Goal: Transaction & Acquisition: Purchase product/service

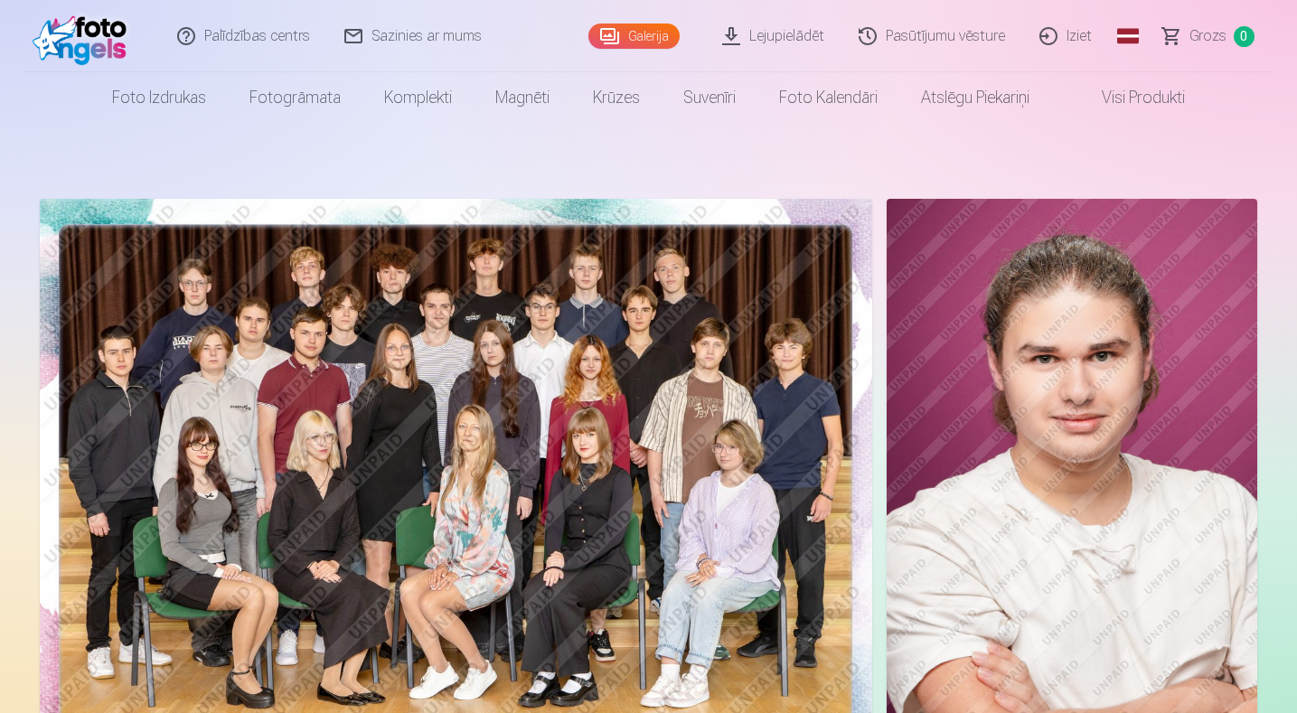
click at [1132, 35] on link "Global" at bounding box center [1128, 36] width 36 height 72
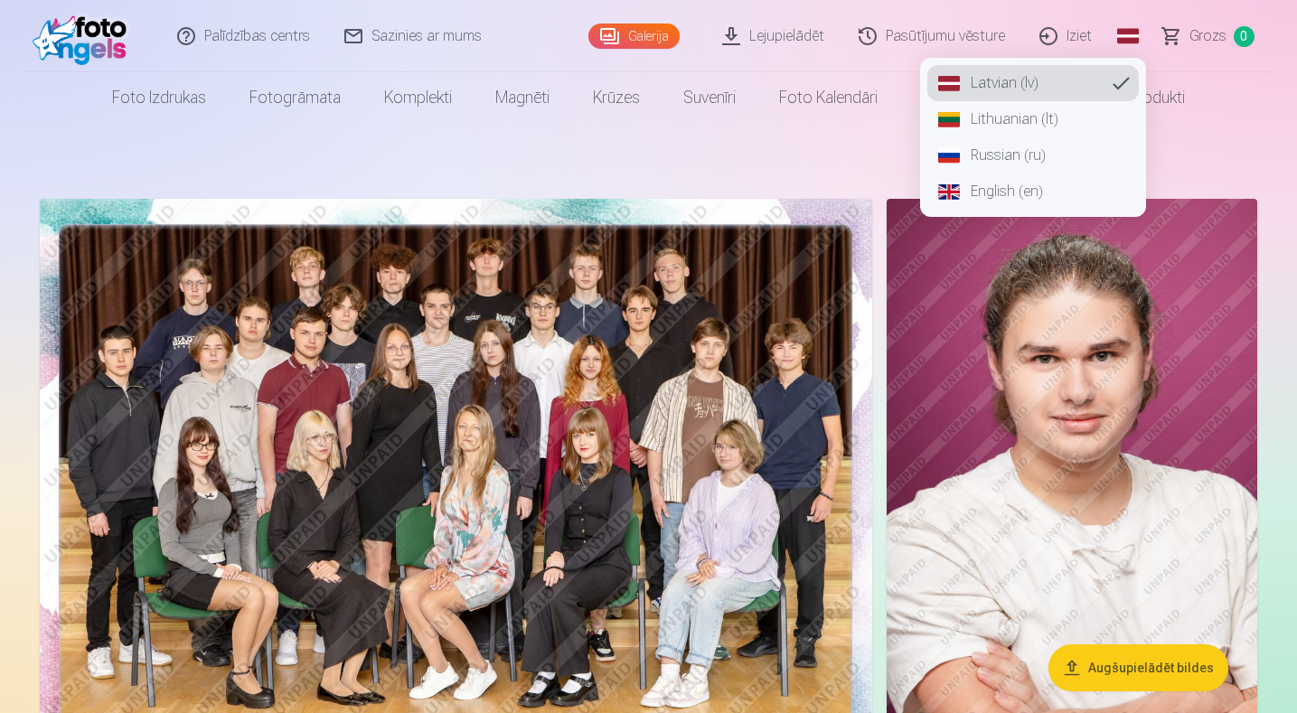
click at [1034, 155] on link "Russian (ru)" at bounding box center [1032, 155] width 211 height 36
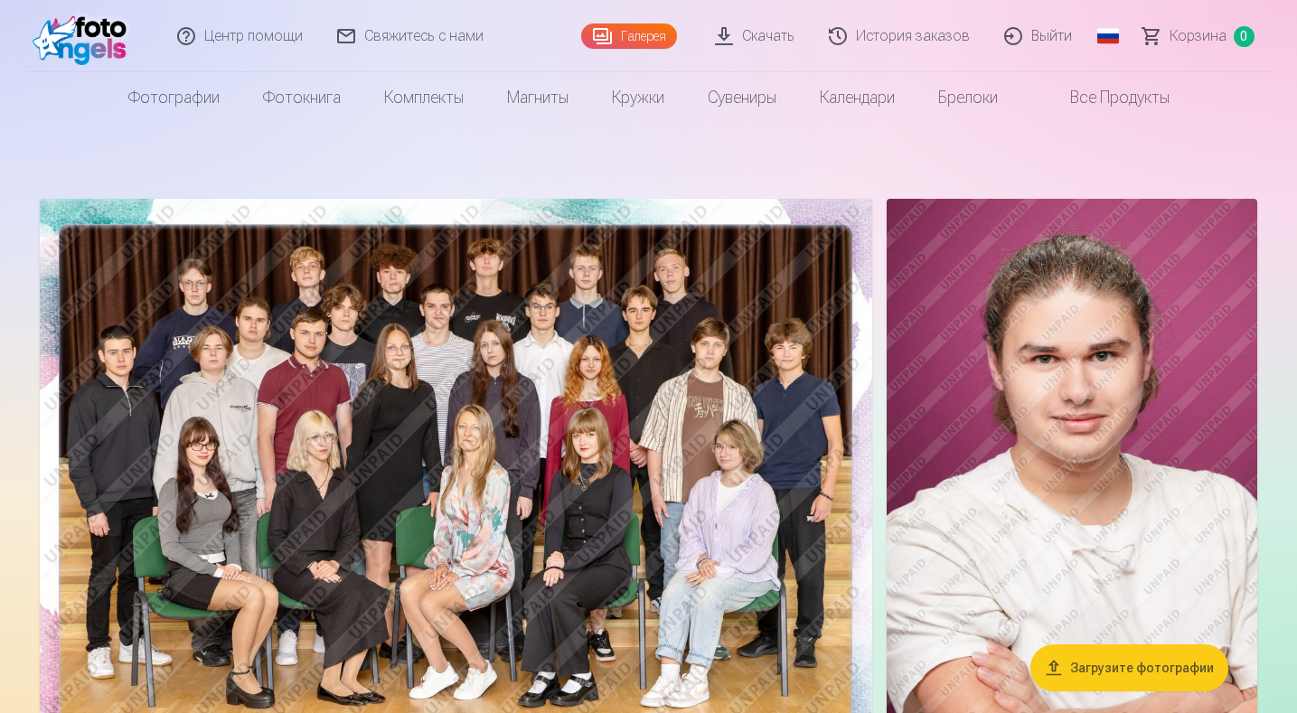
click at [463, 395] on img at bounding box center [456, 477] width 832 height 556
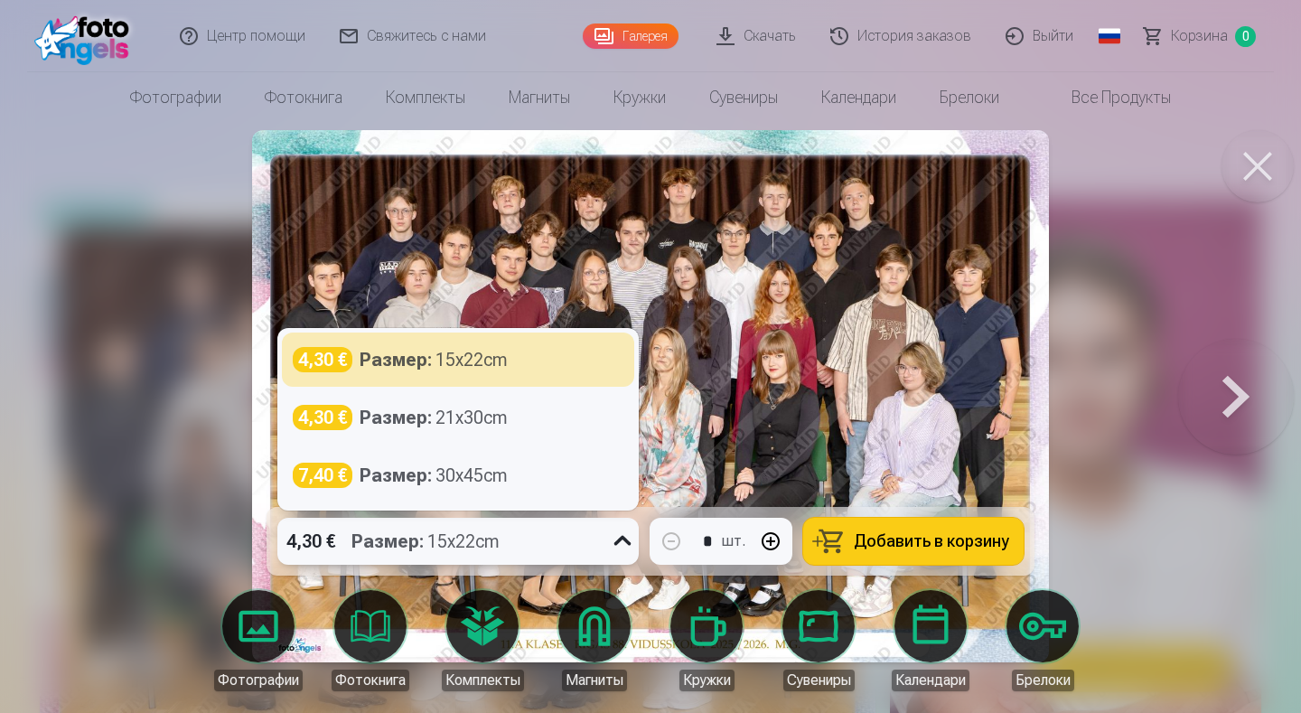
click at [623, 539] on icon at bounding box center [622, 541] width 29 height 29
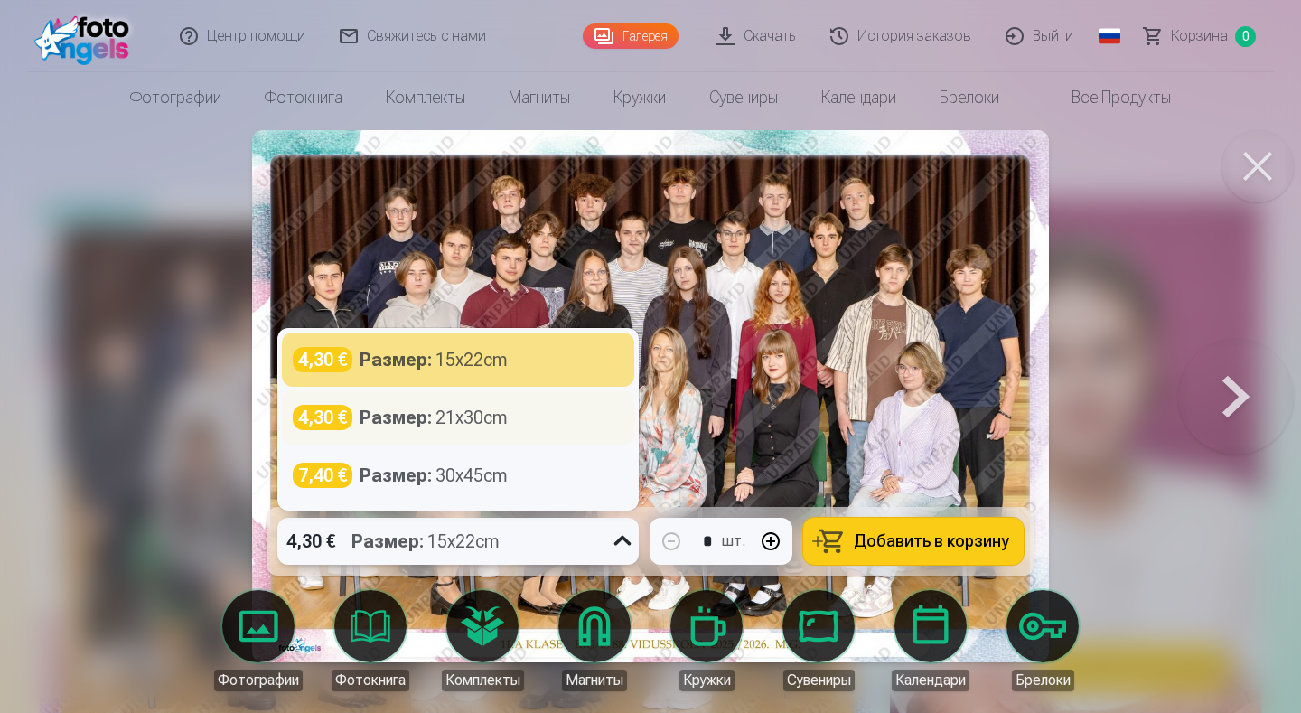
click at [427, 421] on strong "Размер :" at bounding box center [396, 417] width 72 height 25
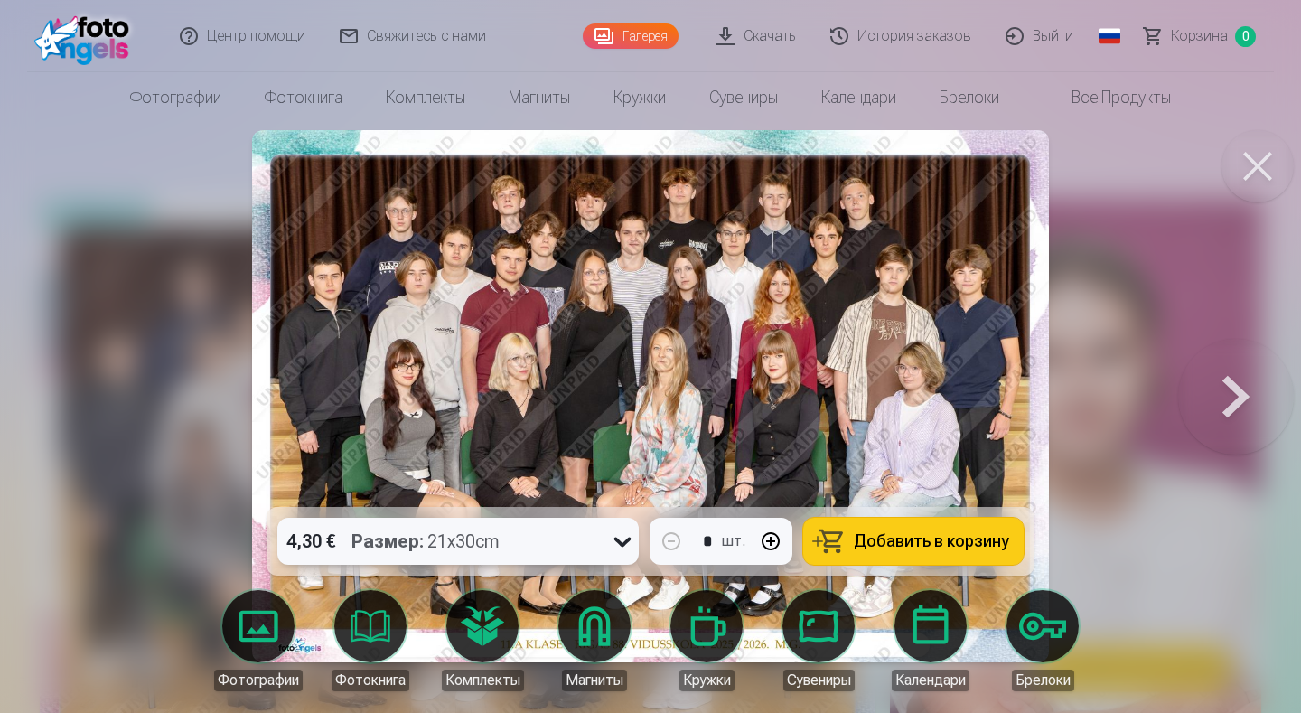
click at [942, 539] on span "Добавить в корзину" at bounding box center [931, 541] width 155 height 16
click at [1253, 172] on button at bounding box center [1258, 166] width 72 height 72
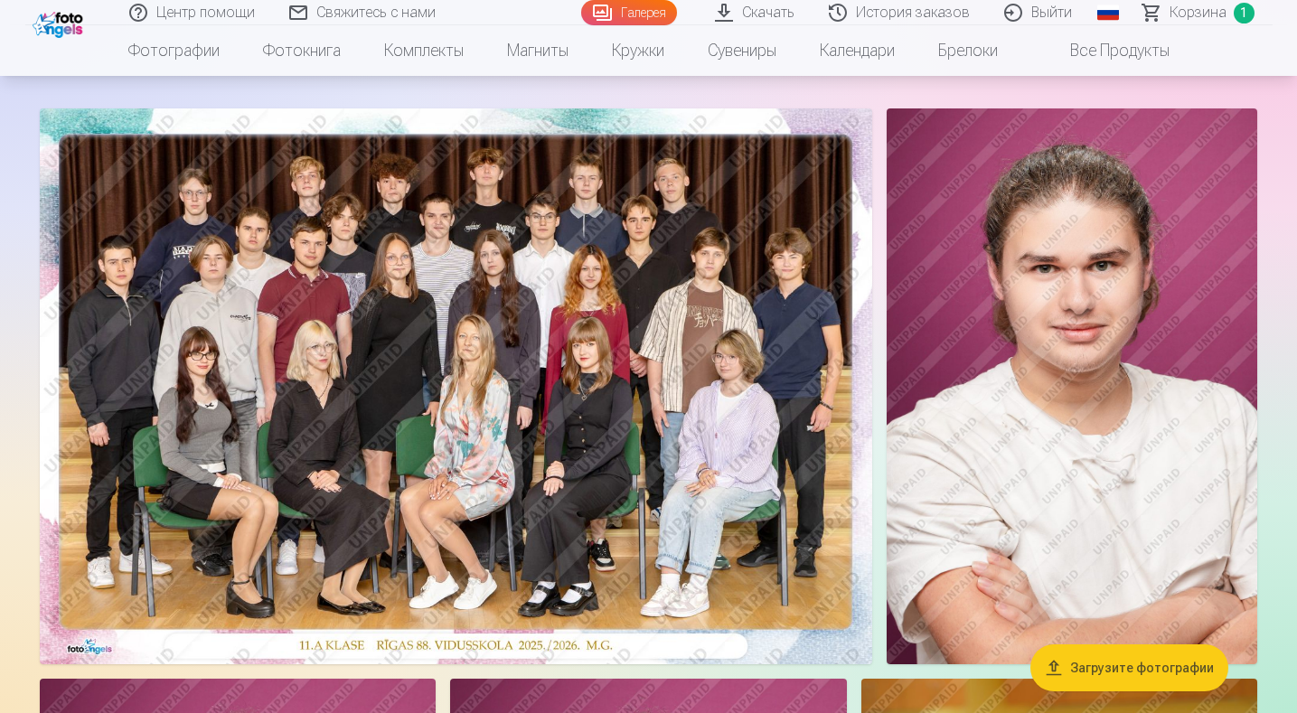
scroll to position [181, 0]
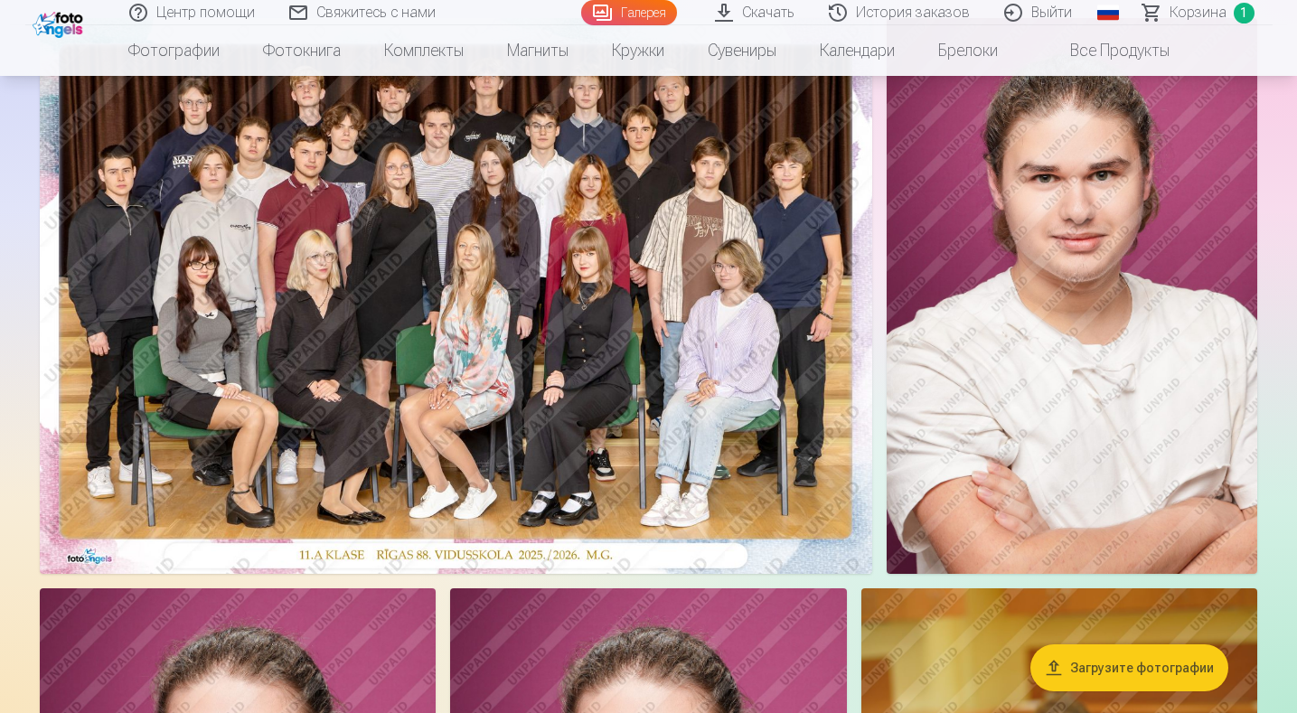
click at [1072, 274] on img at bounding box center [1071, 296] width 370 height 556
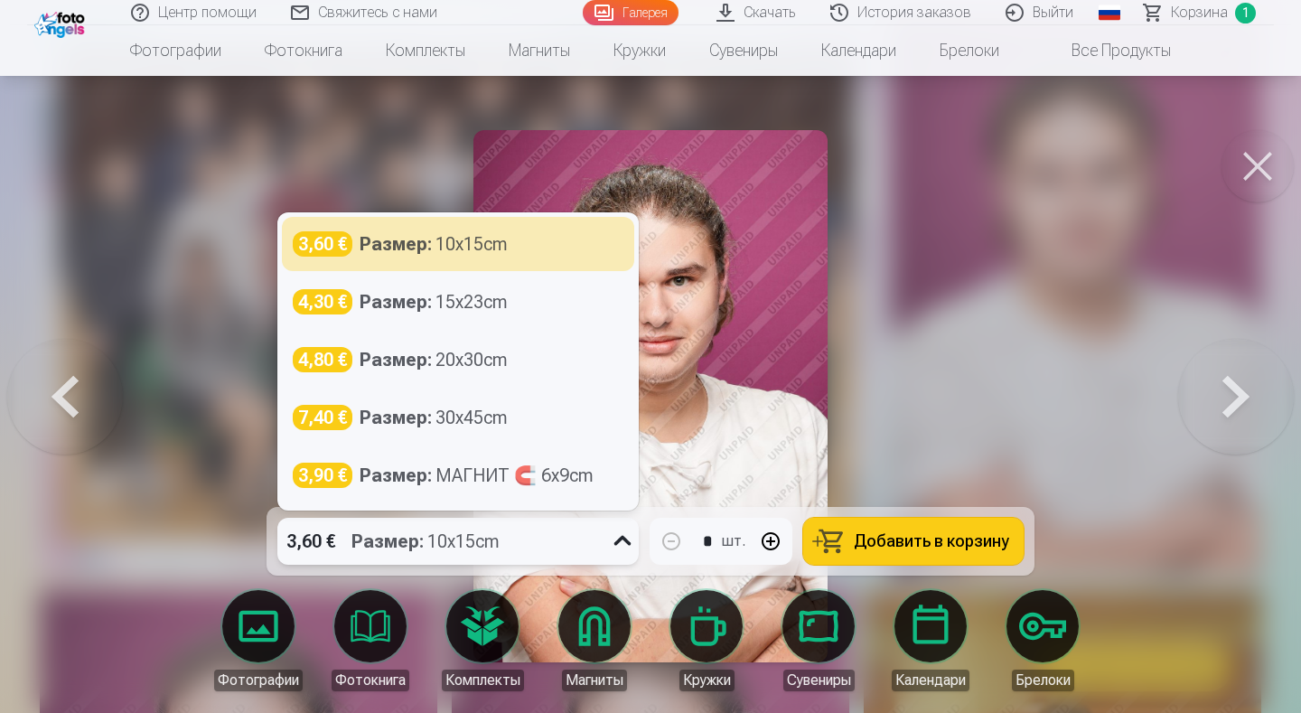
click at [621, 539] on icon at bounding box center [622, 541] width 29 height 29
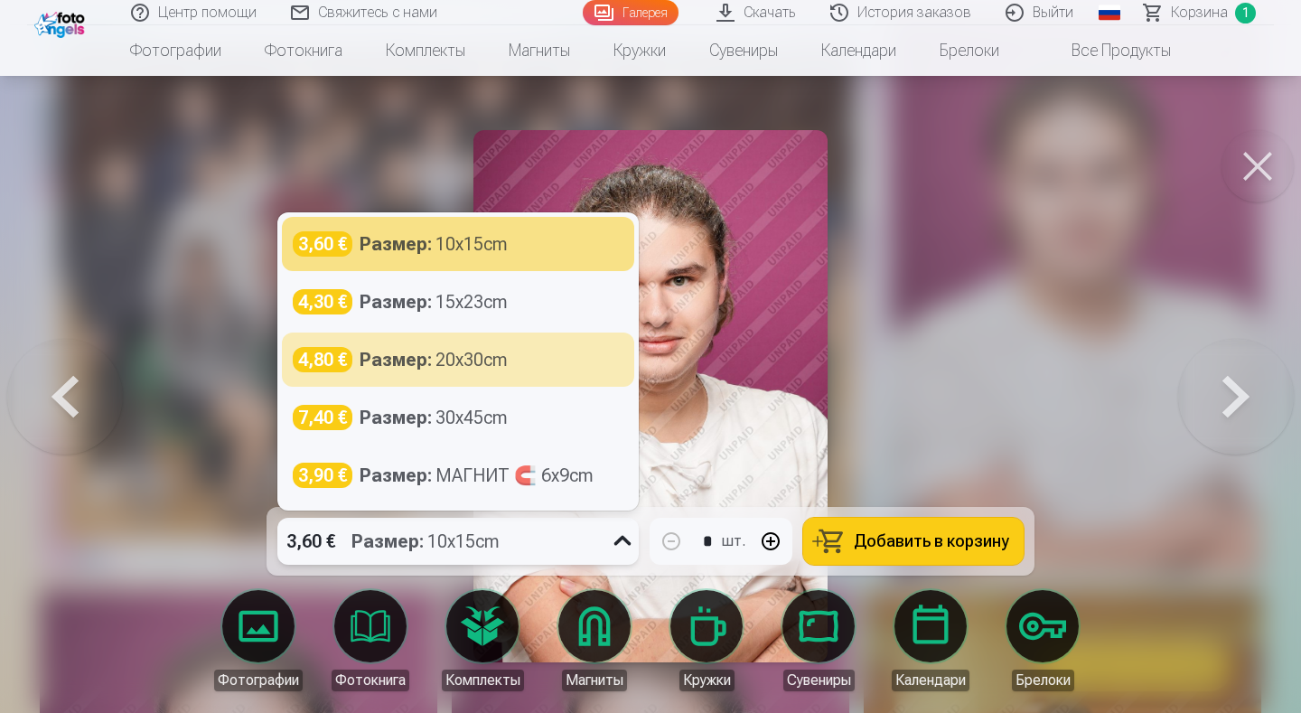
click at [1259, 173] on button at bounding box center [1258, 166] width 72 height 72
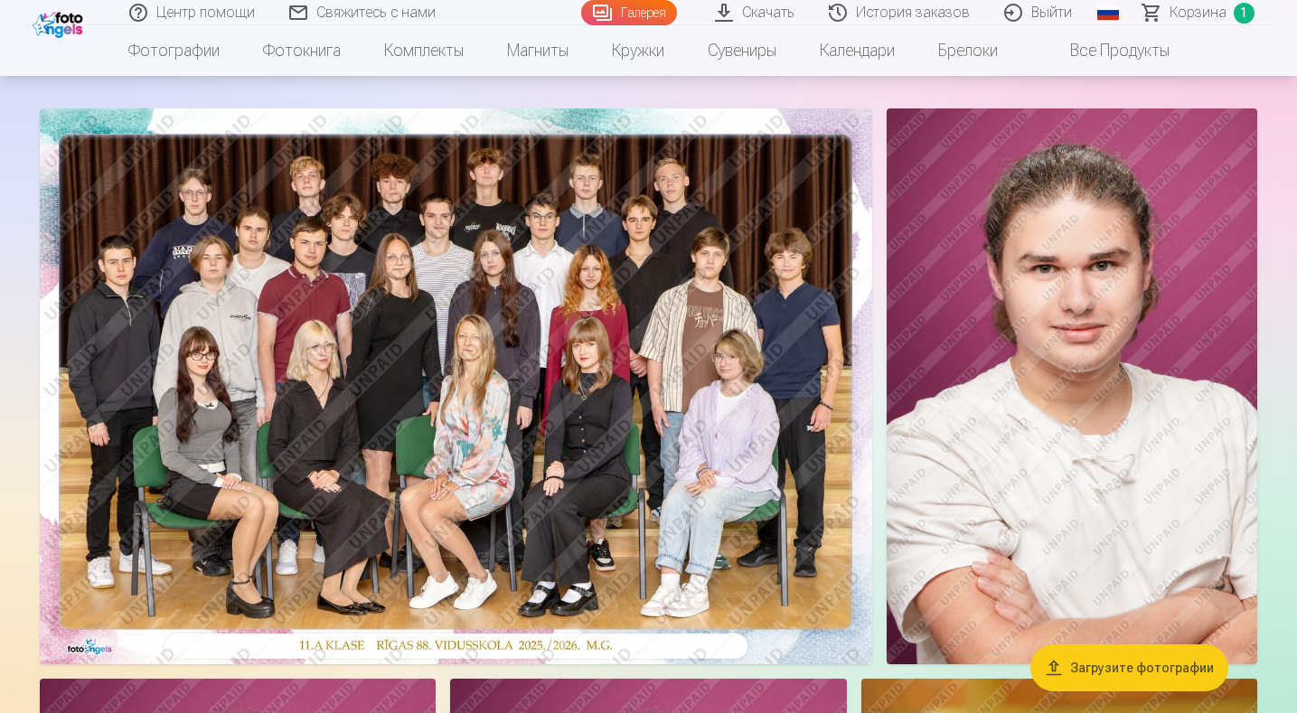
scroll to position [181, 0]
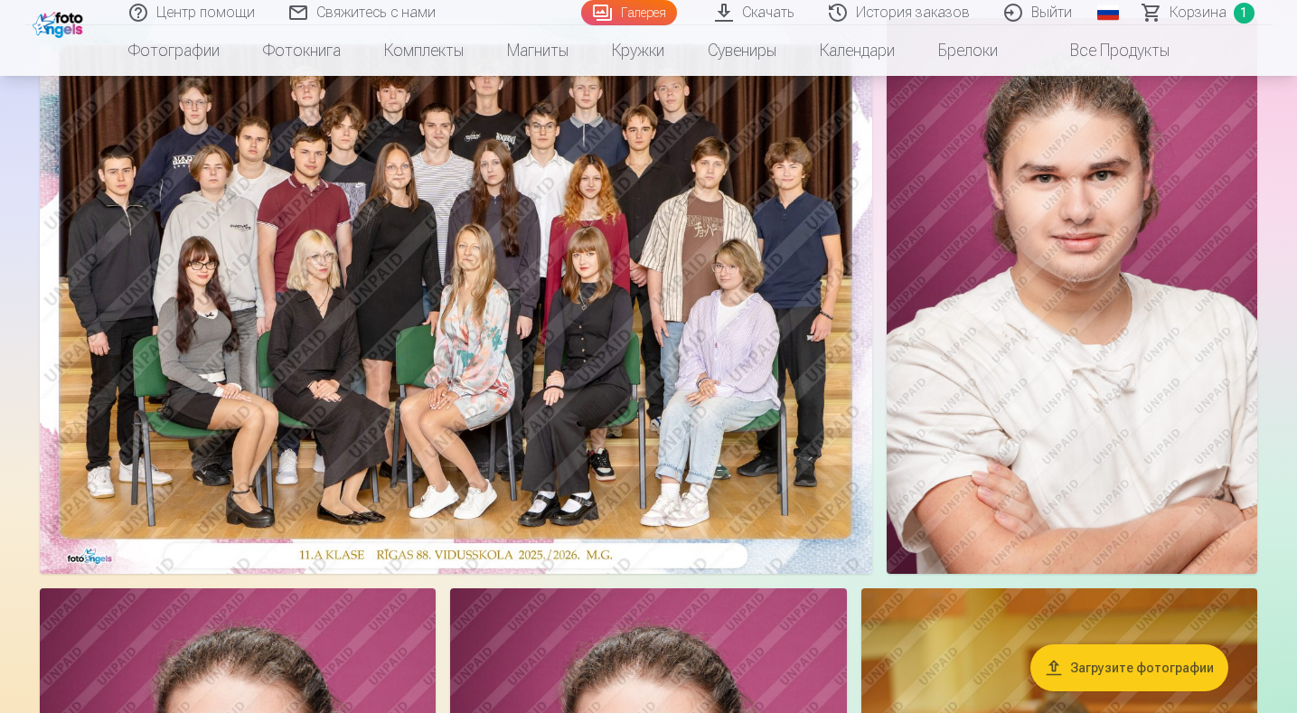
click at [1120, 393] on img at bounding box center [1071, 296] width 370 height 556
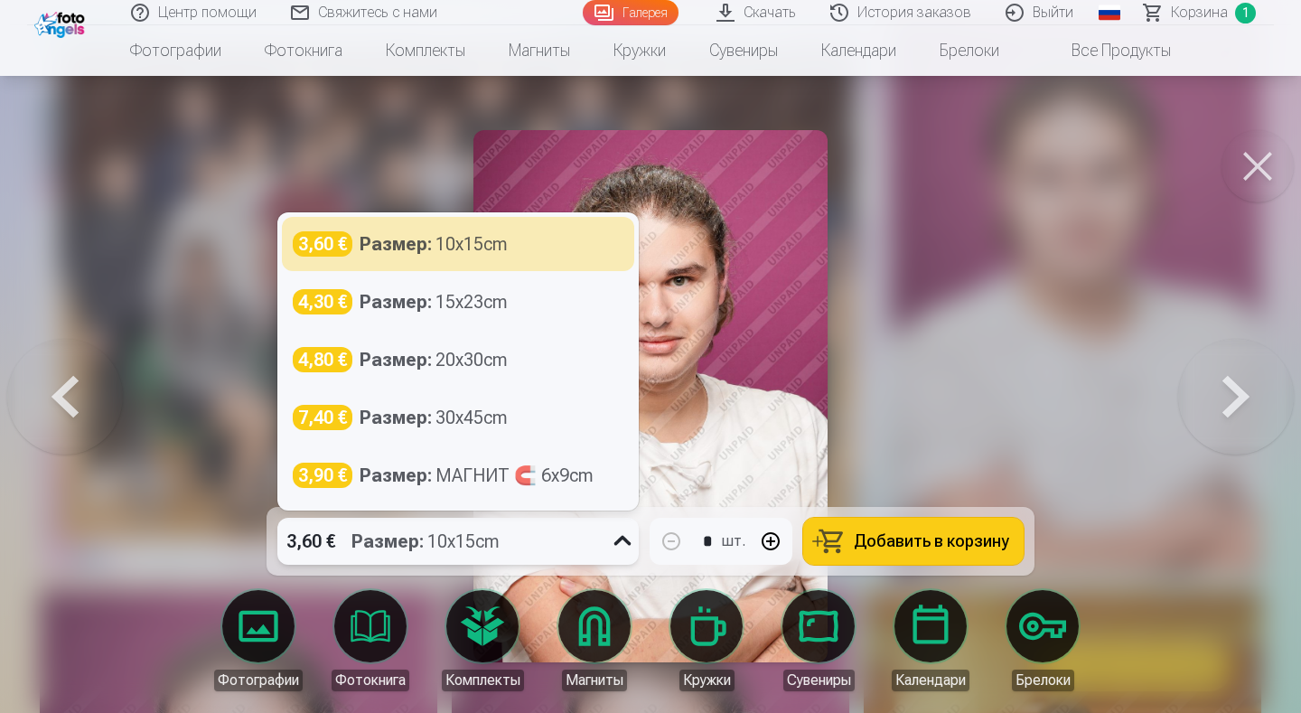
click at [622, 545] on icon at bounding box center [622, 541] width 17 height 10
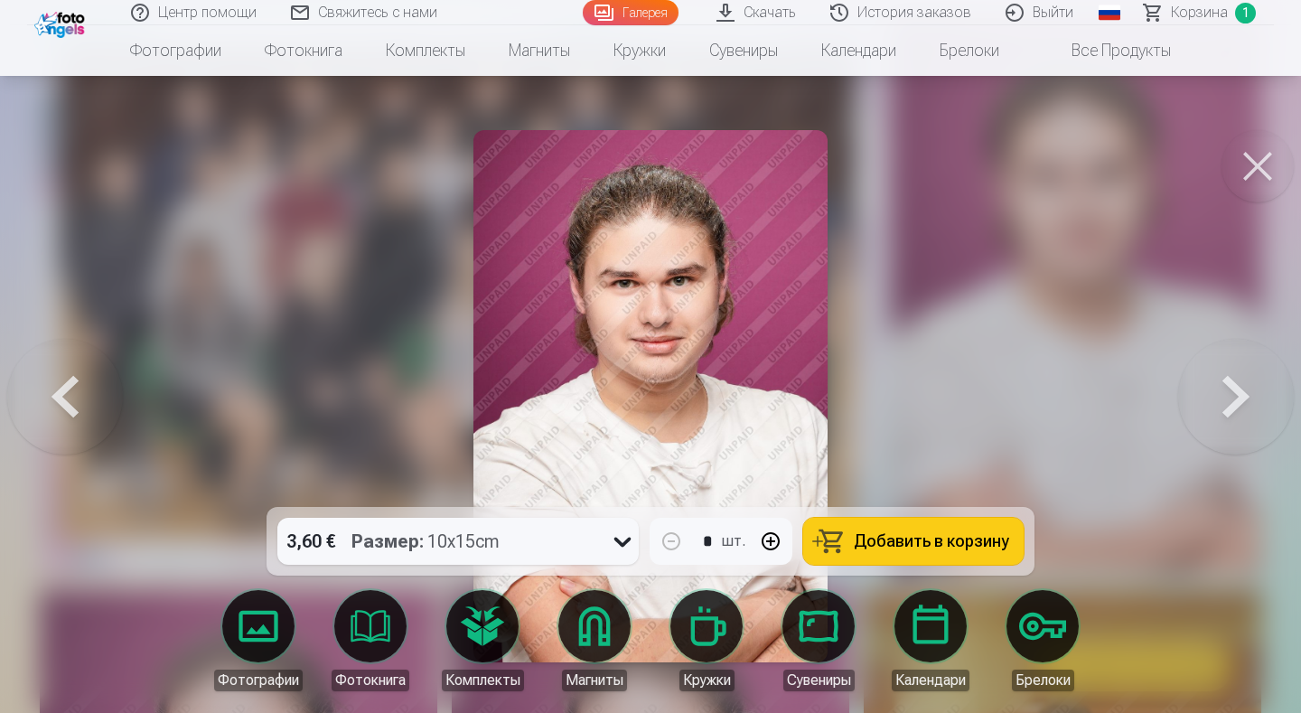
click at [1035, 245] on div at bounding box center [650, 356] width 1301 height 713
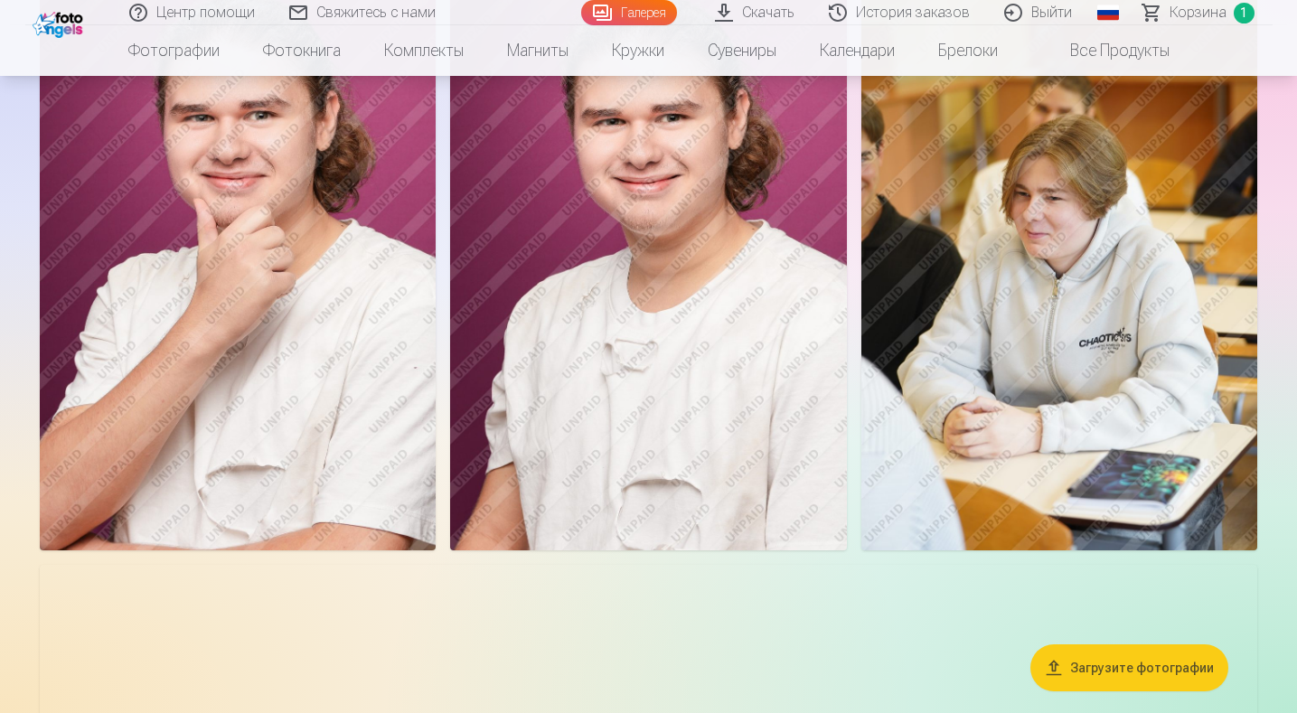
scroll to position [90, 0]
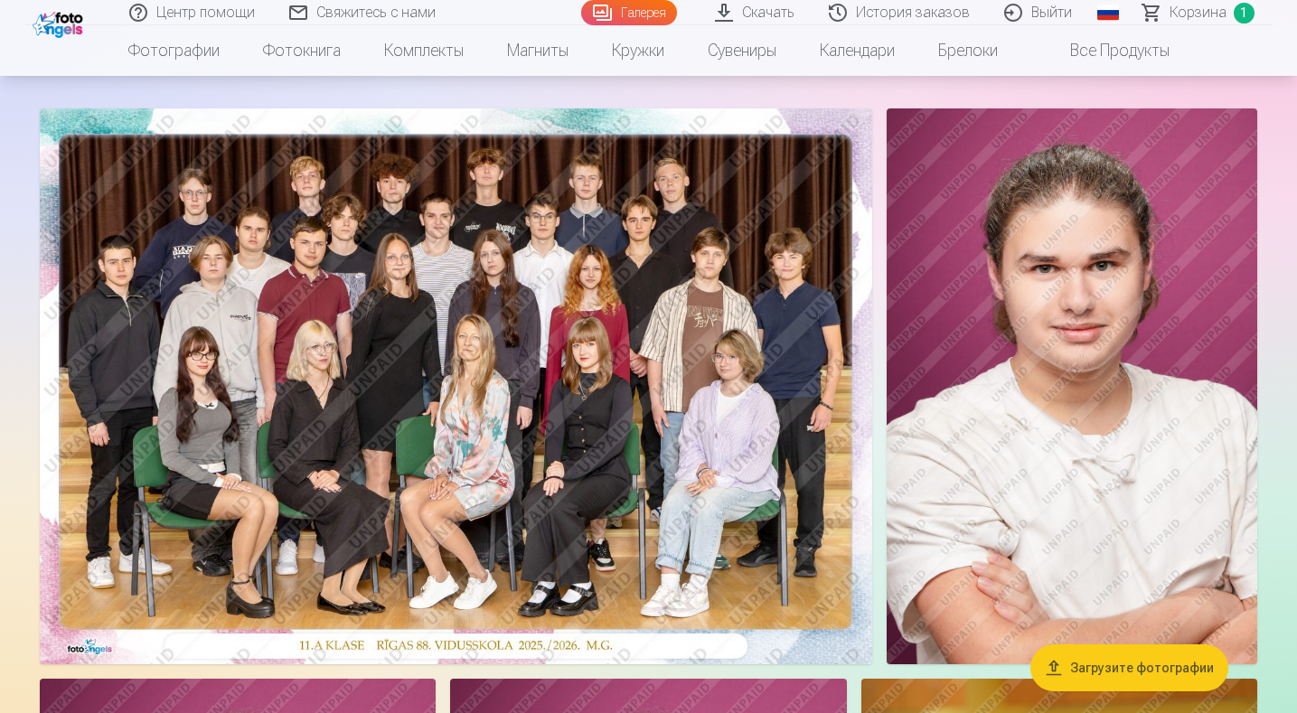
click at [1078, 312] on img at bounding box center [1071, 386] width 370 height 556
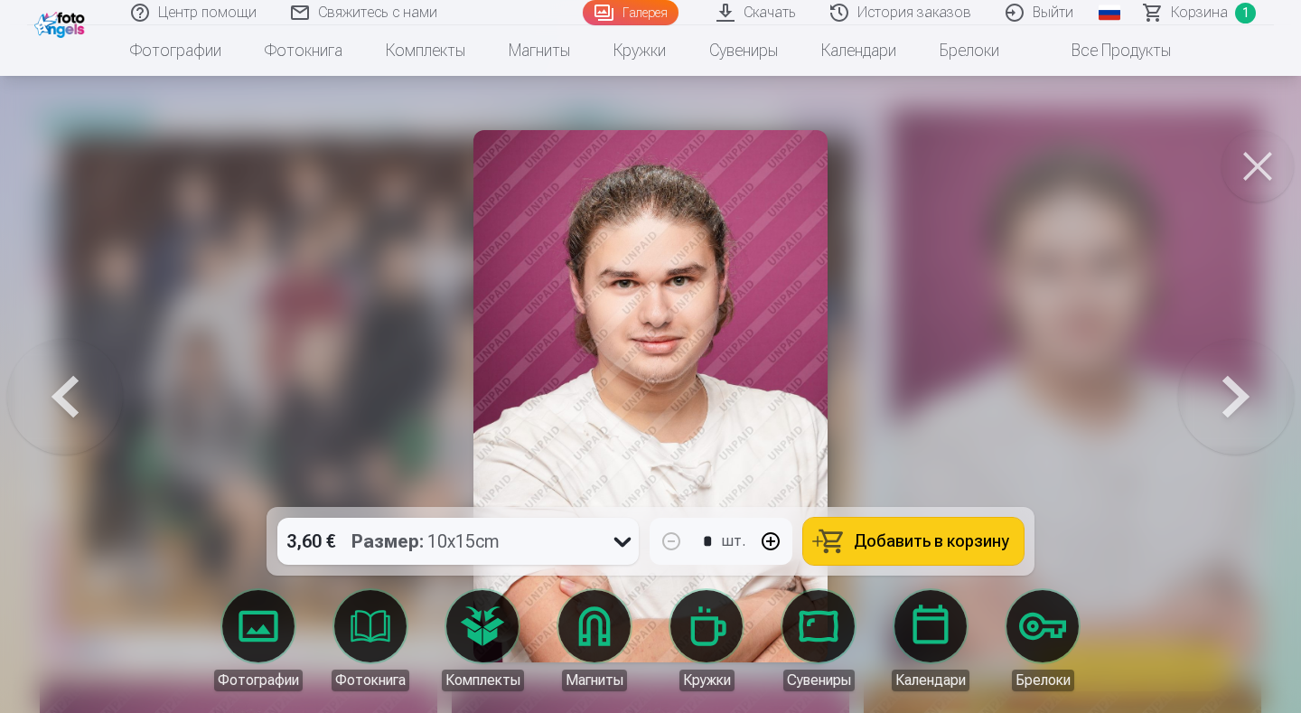
click at [616, 539] on icon at bounding box center [622, 541] width 29 height 29
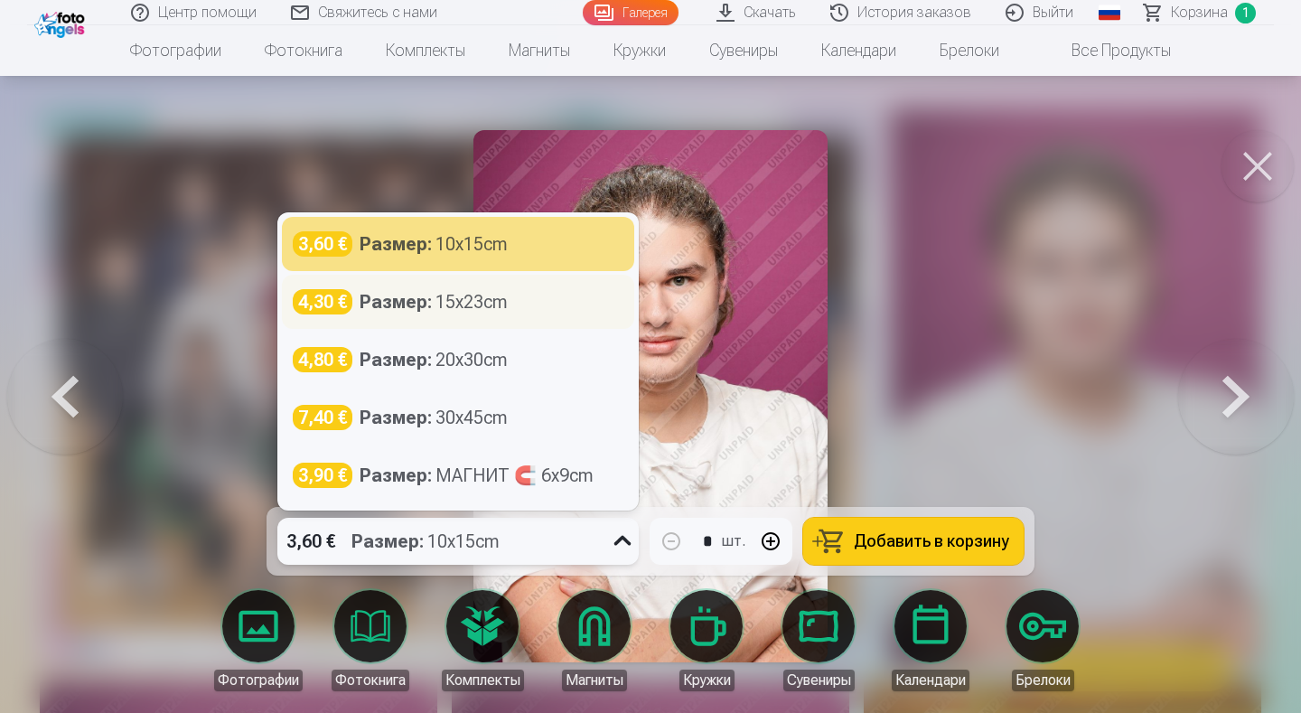
click at [466, 297] on div "Размер : 15x23cm" at bounding box center [434, 301] width 148 height 25
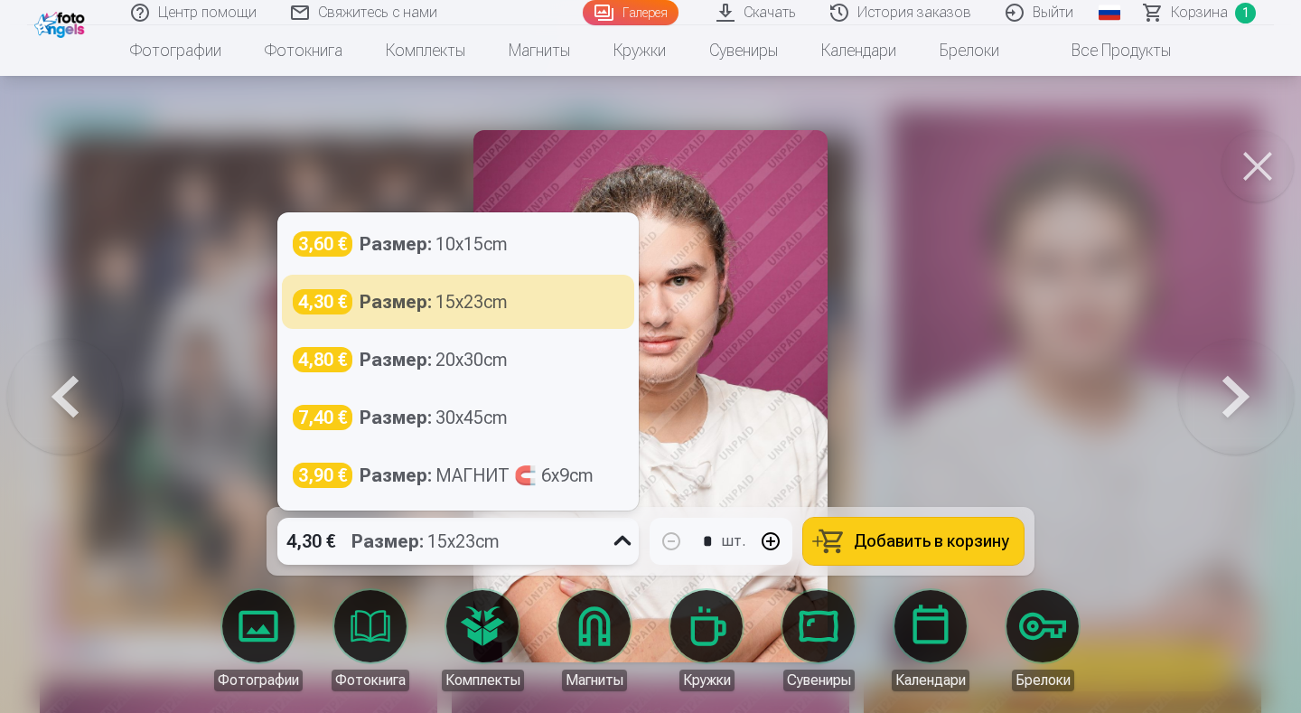
click at [627, 545] on icon at bounding box center [622, 541] width 29 height 29
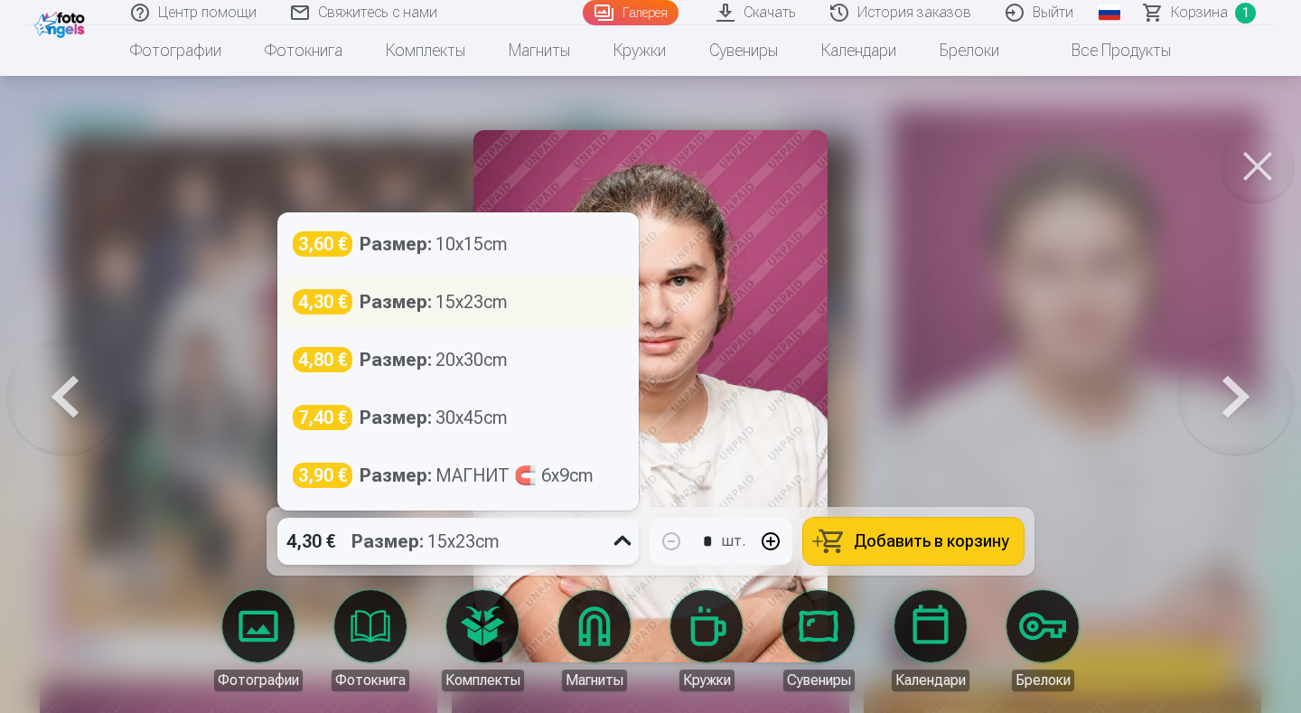
click at [474, 300] on div "Размер : 15x23cm" at bounding box center [434, 301] width 148 height 25
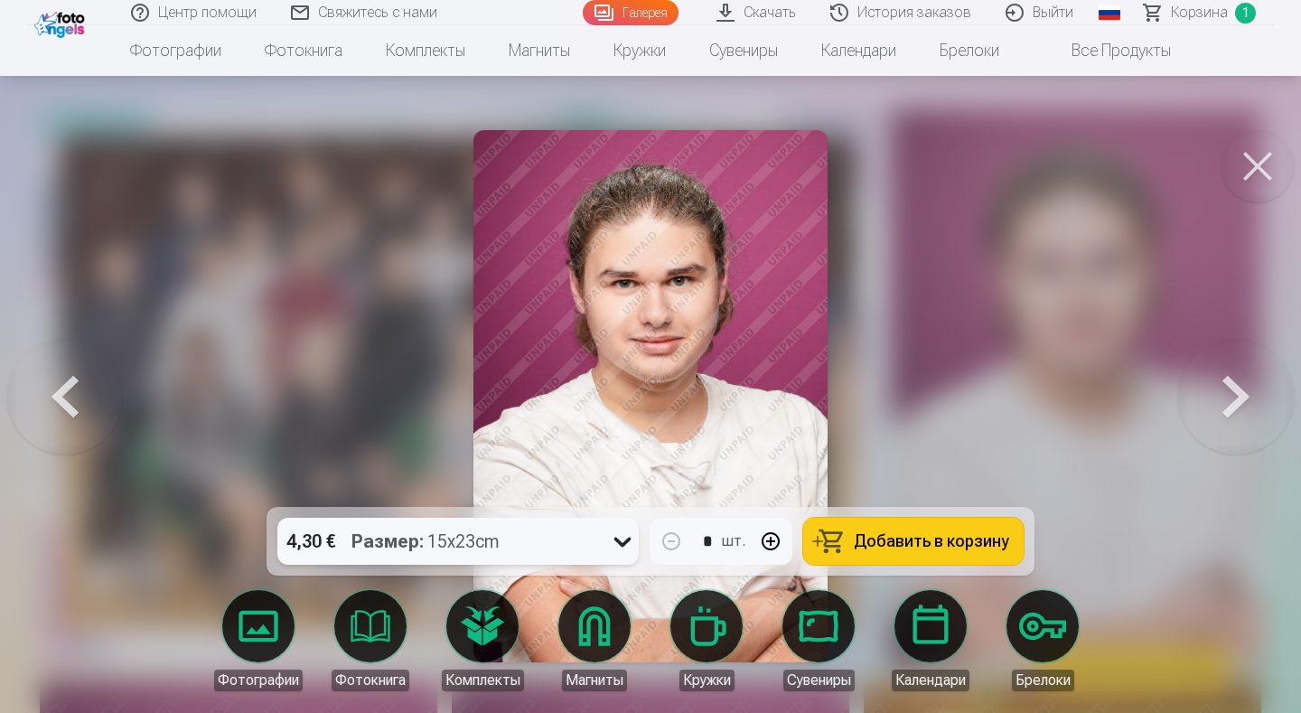
click at [967, 539] on span "Добавить в корзину" at bounding box center [931, 541] width 155 height 16
click at [1262, 162] on button at bounding box center [1258, 166] width 72 height 72
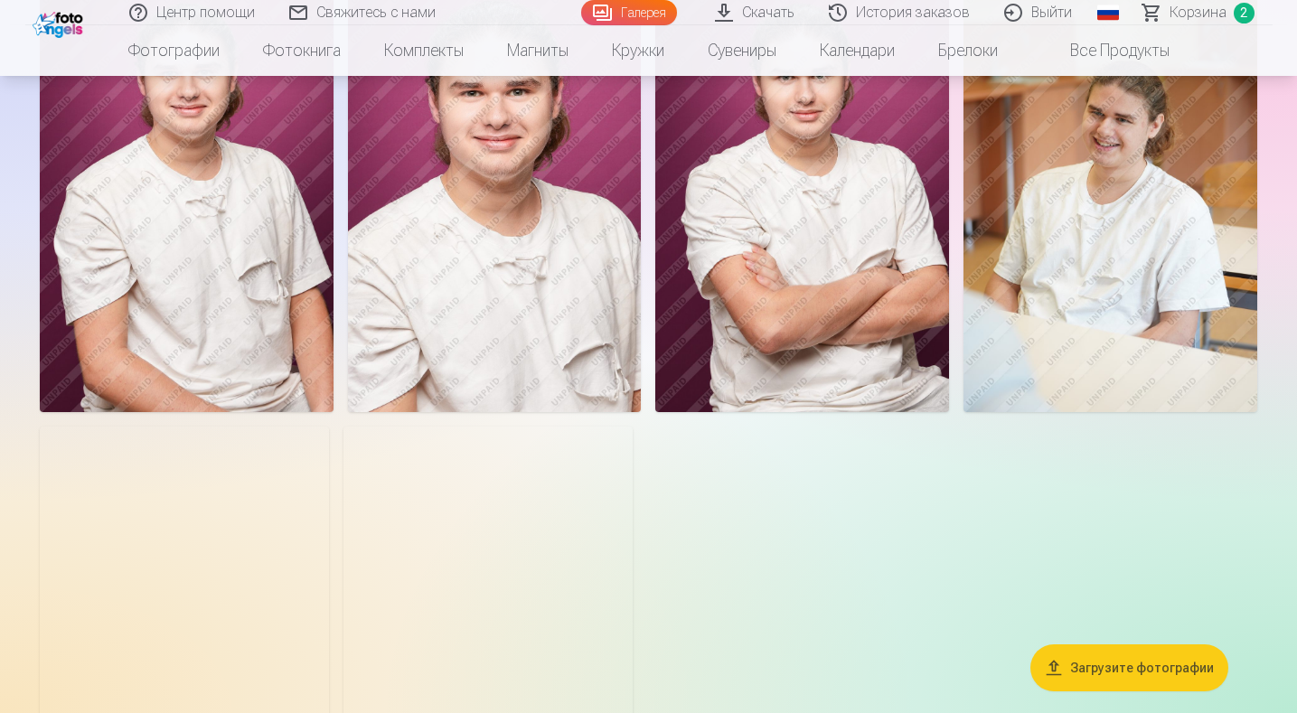
scroll to position [2711, 0]
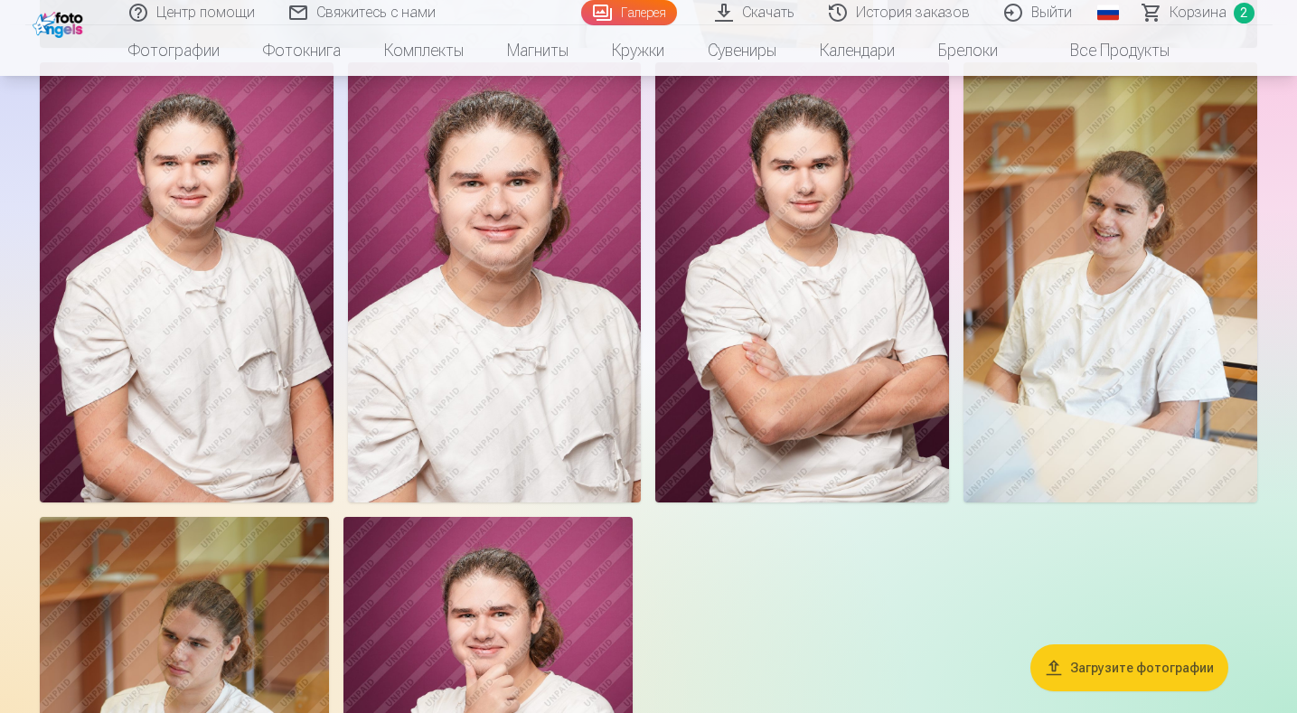
click at [1112, 344] on img at bounding box center [1110, 282] width 294 height 440
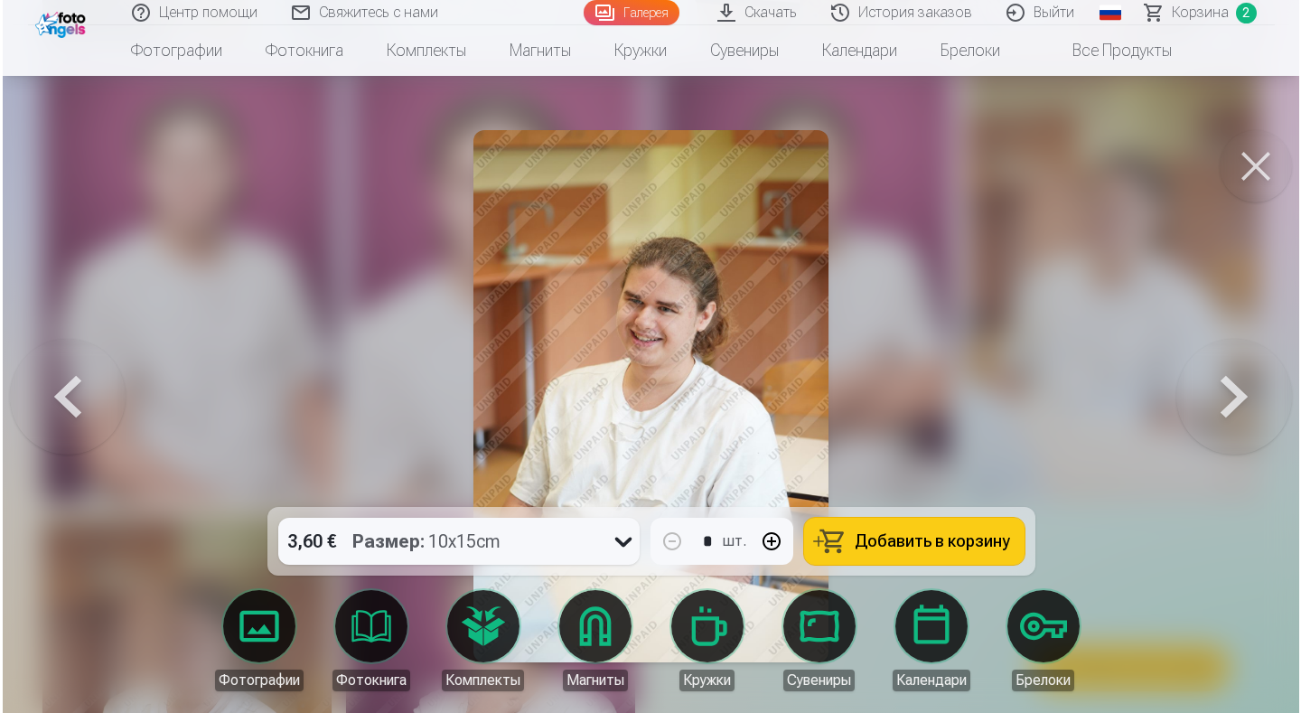
scroll to position [2719, 0]
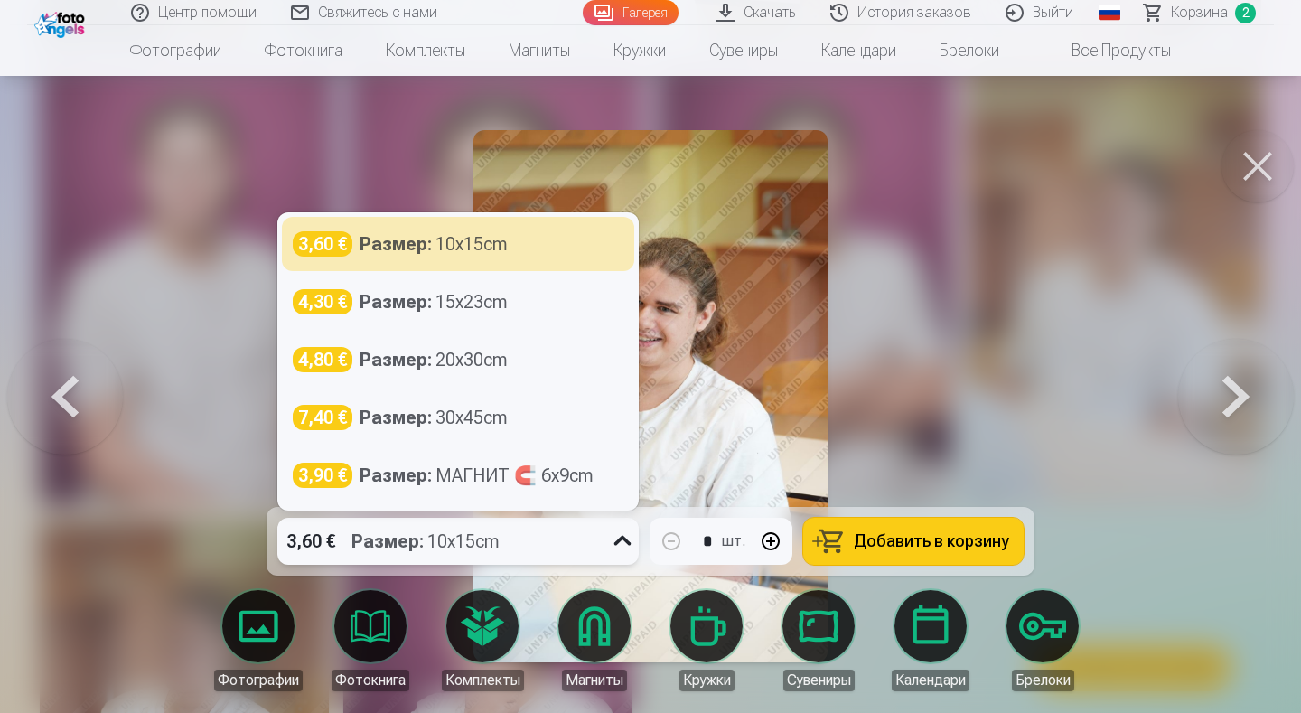
click at [618, 537] on icon at bounding box center [622, 541] width 29 height 29
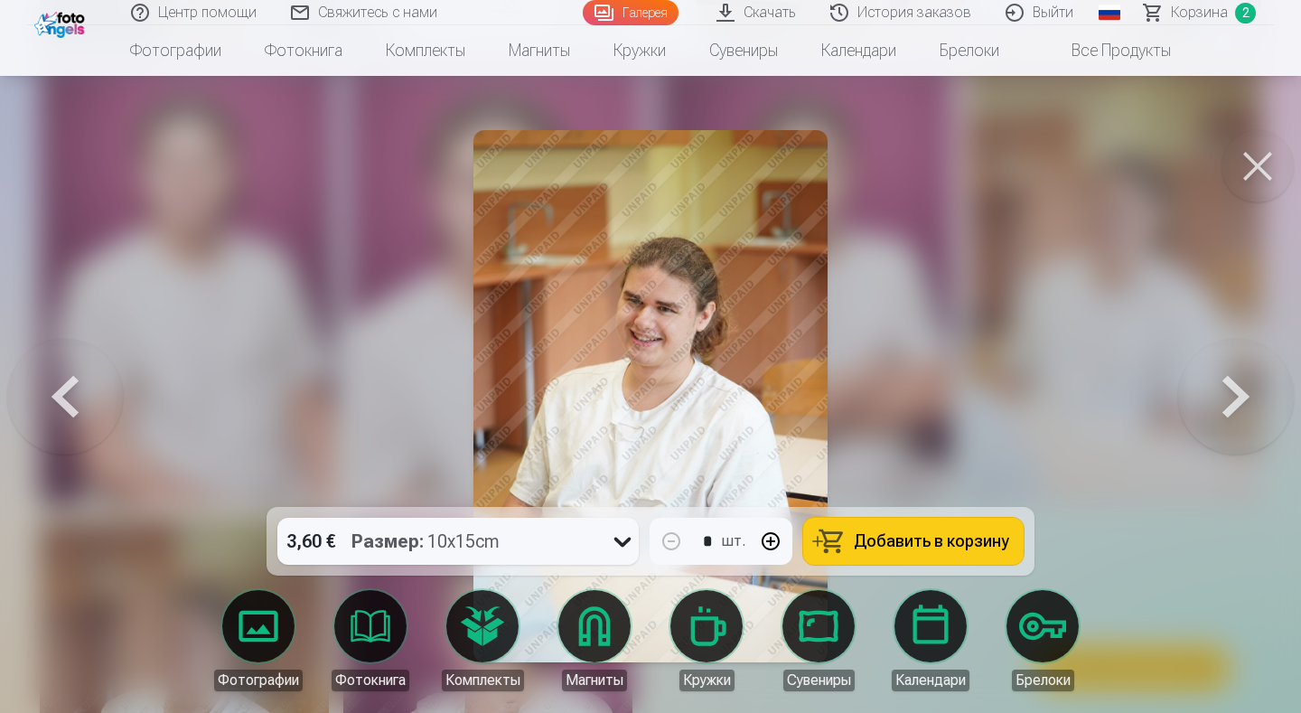
click at [1260, 172] on button at bounding box center [1258, 166] width 72 height 72
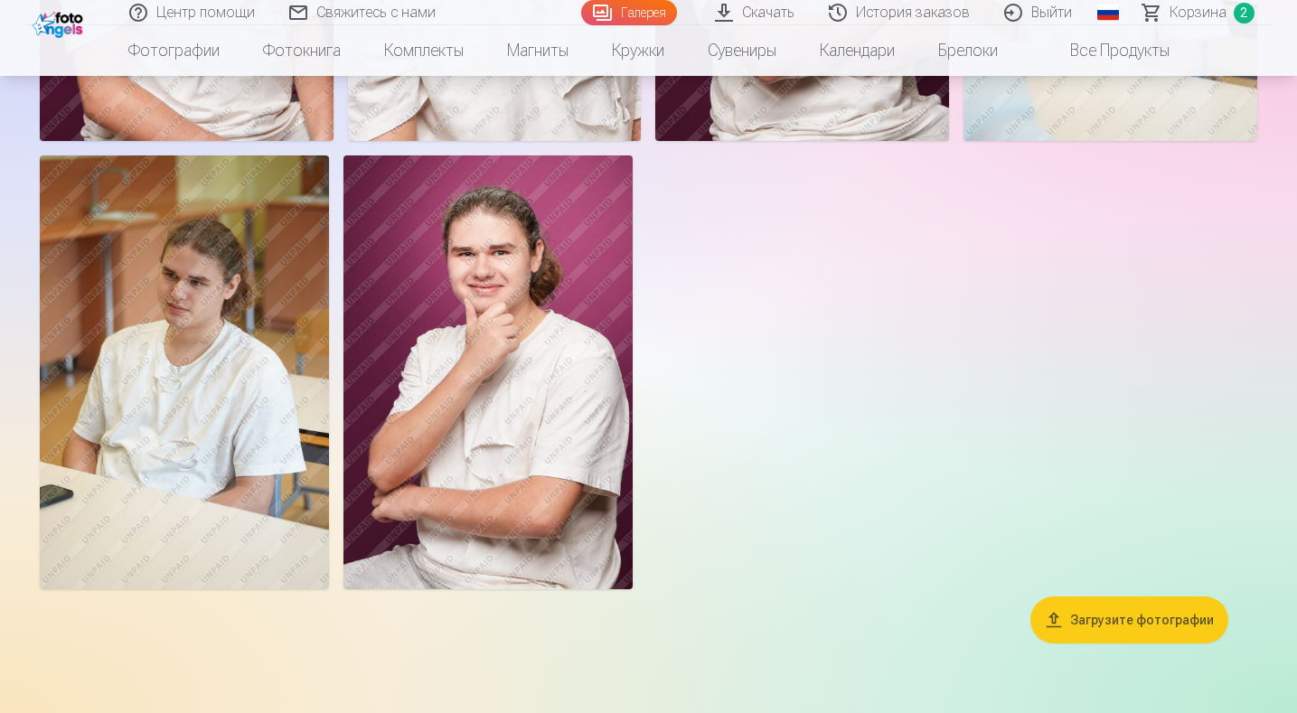
scroll to position [2982, 0]
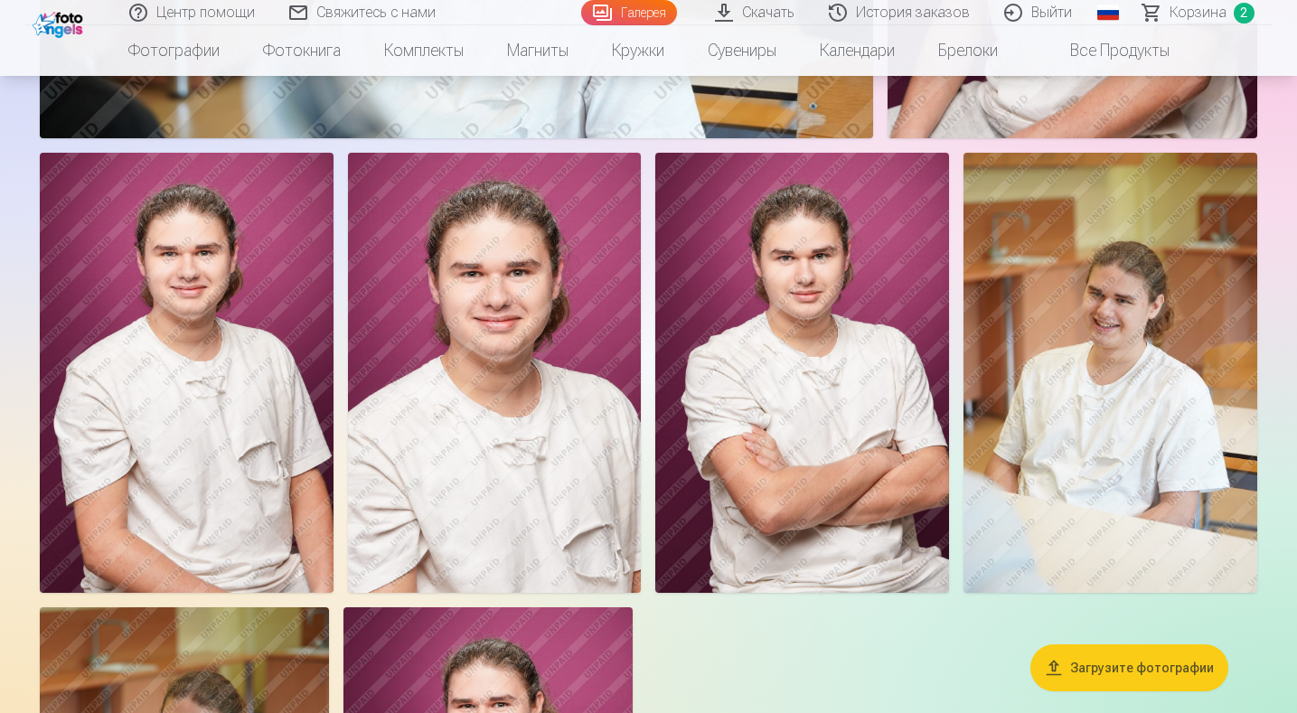
click at [824, 360] on img at bounding box center [802, 373] width 294 height 440
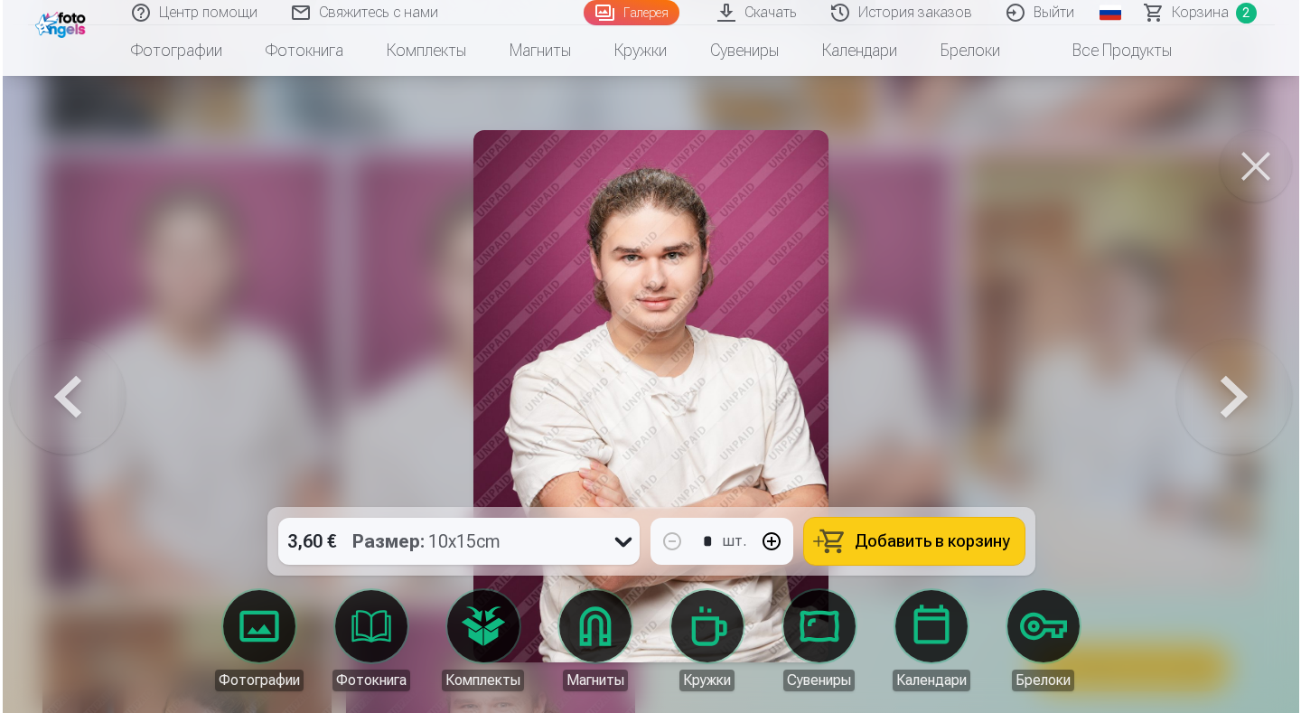
scroll to position [2629, 0]
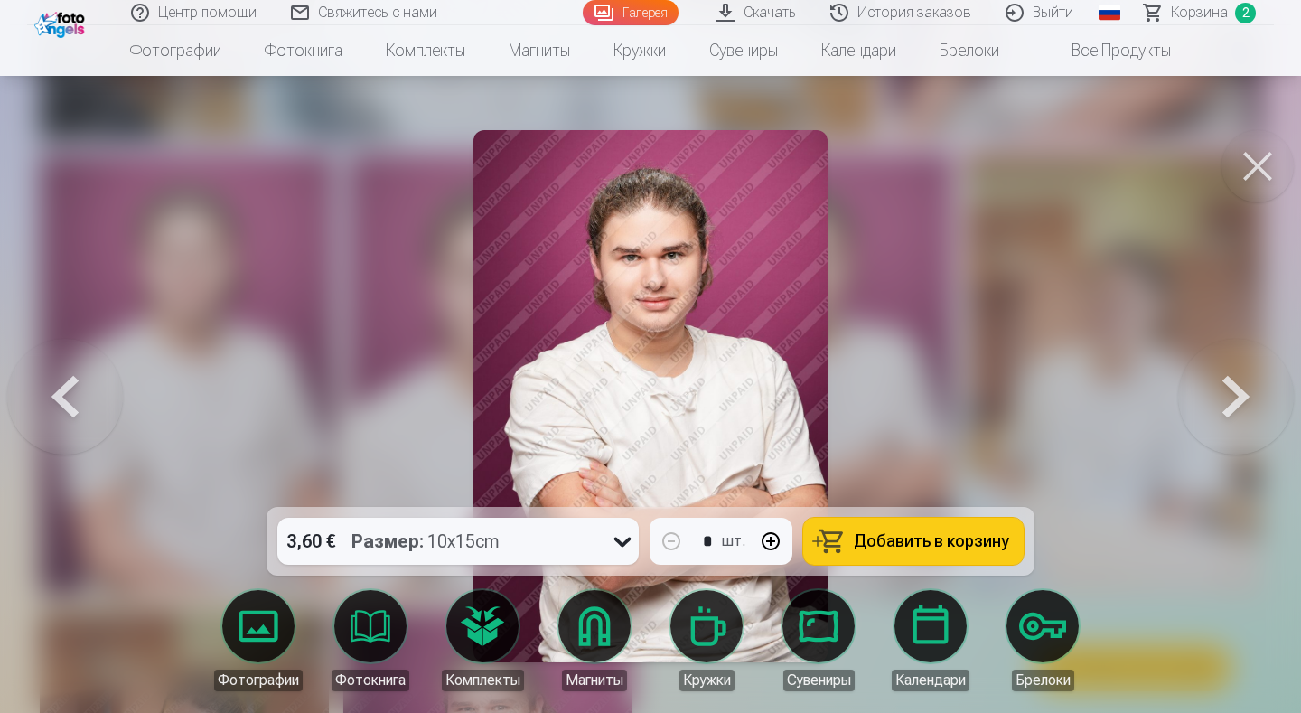
click at [622, 540] on icon at bounding box center [622, 541] width 29 height 29
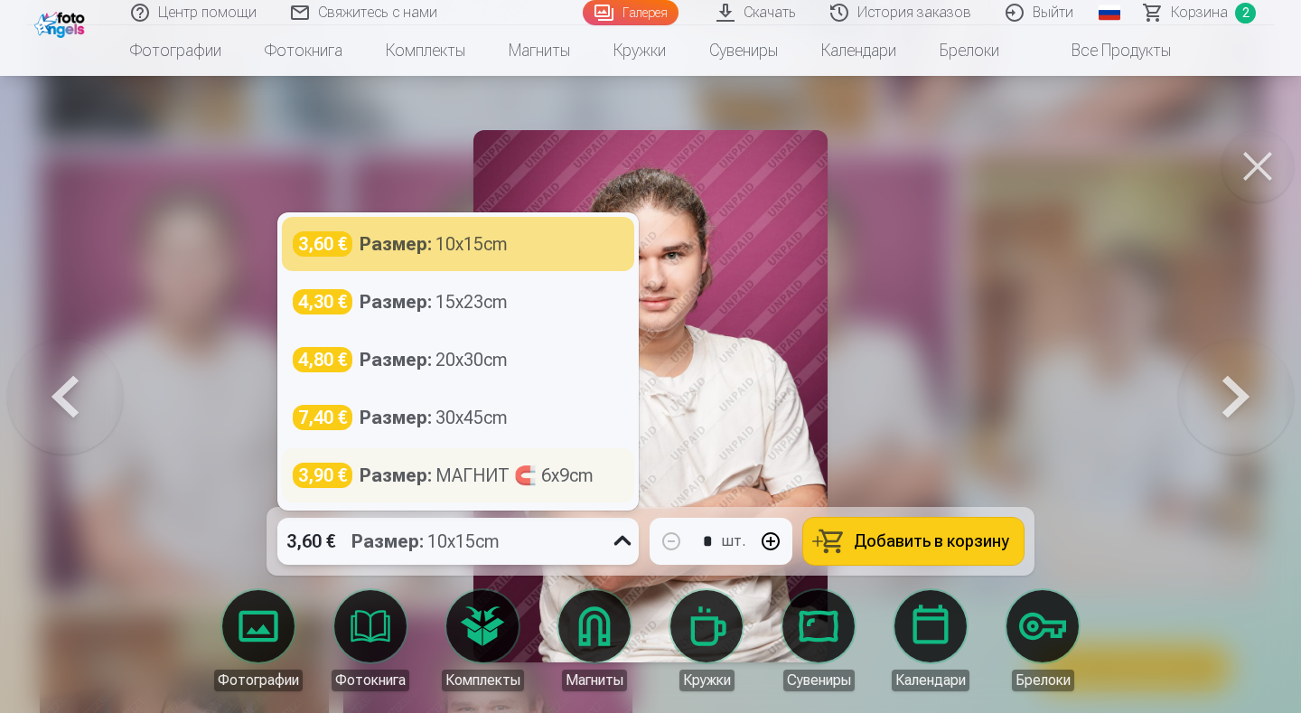
click at [492, 478] on div "Размер : МАГНИТ 🧲 6x9cm" at bounding box center [477, 475] width 234 height 25
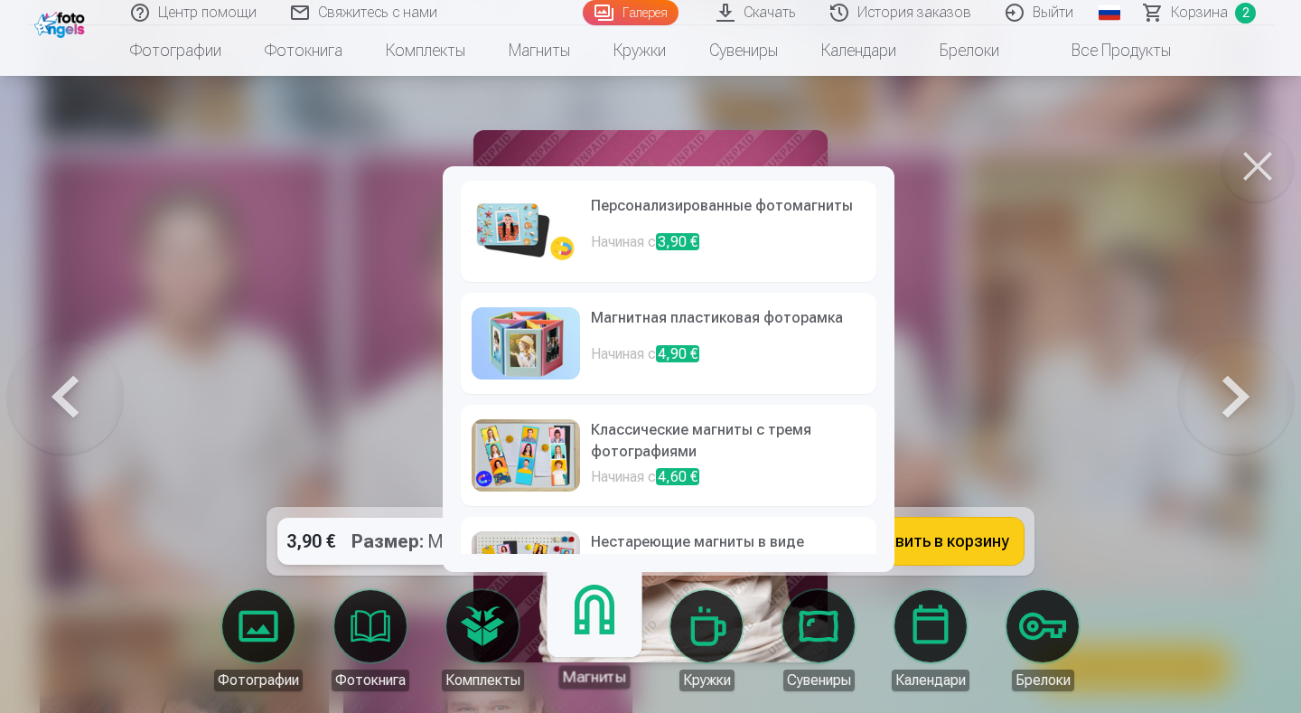
scroll to position [90, 0]
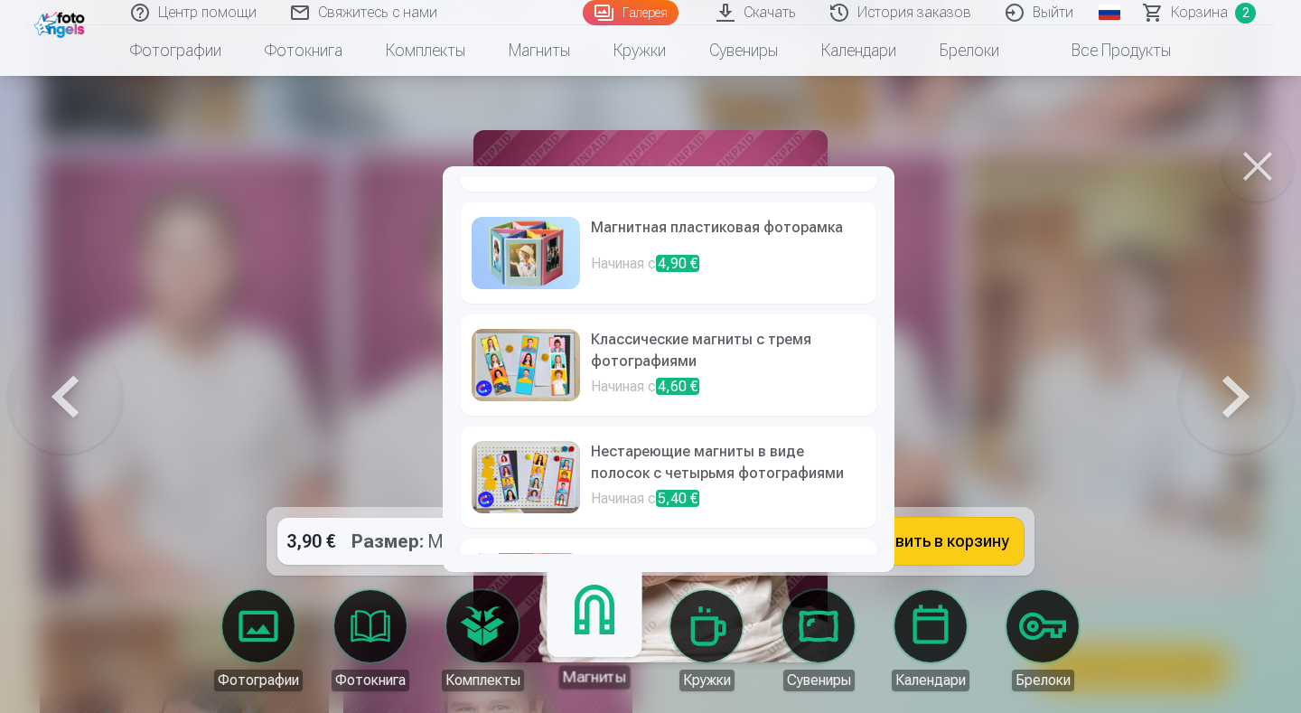
click at [623, 349] on h6 "Классические магниты с тремя фотографиями" at bounding box center [728, 352] width 275 height 47
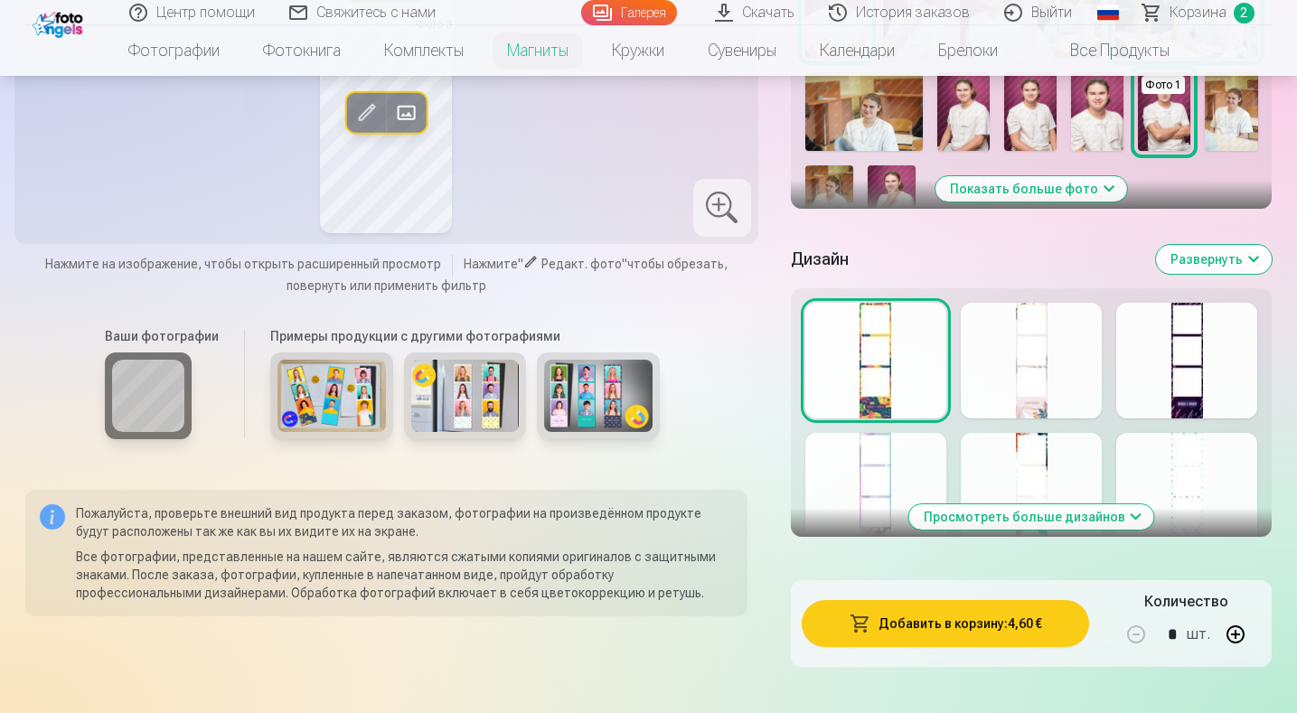
scroll to position [813, 0]
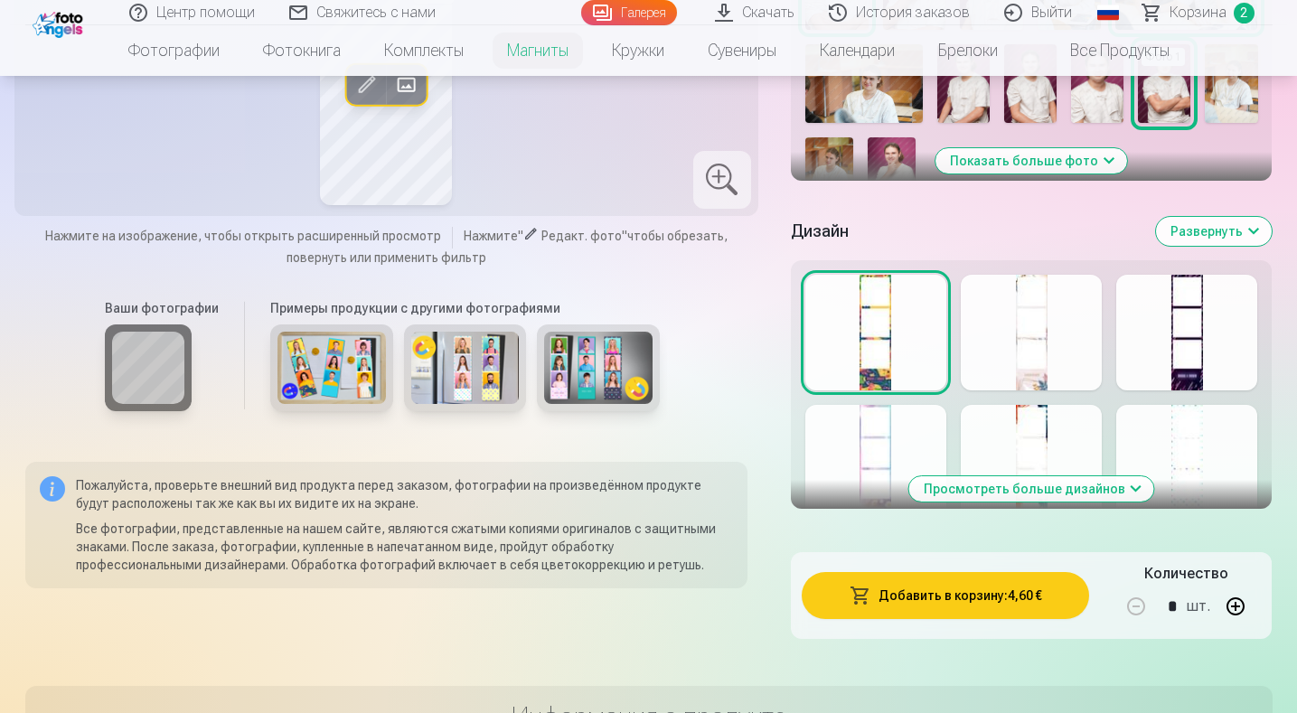
click at [1027, 360] on div at bounding box center [1031, 333] width 141 height 116
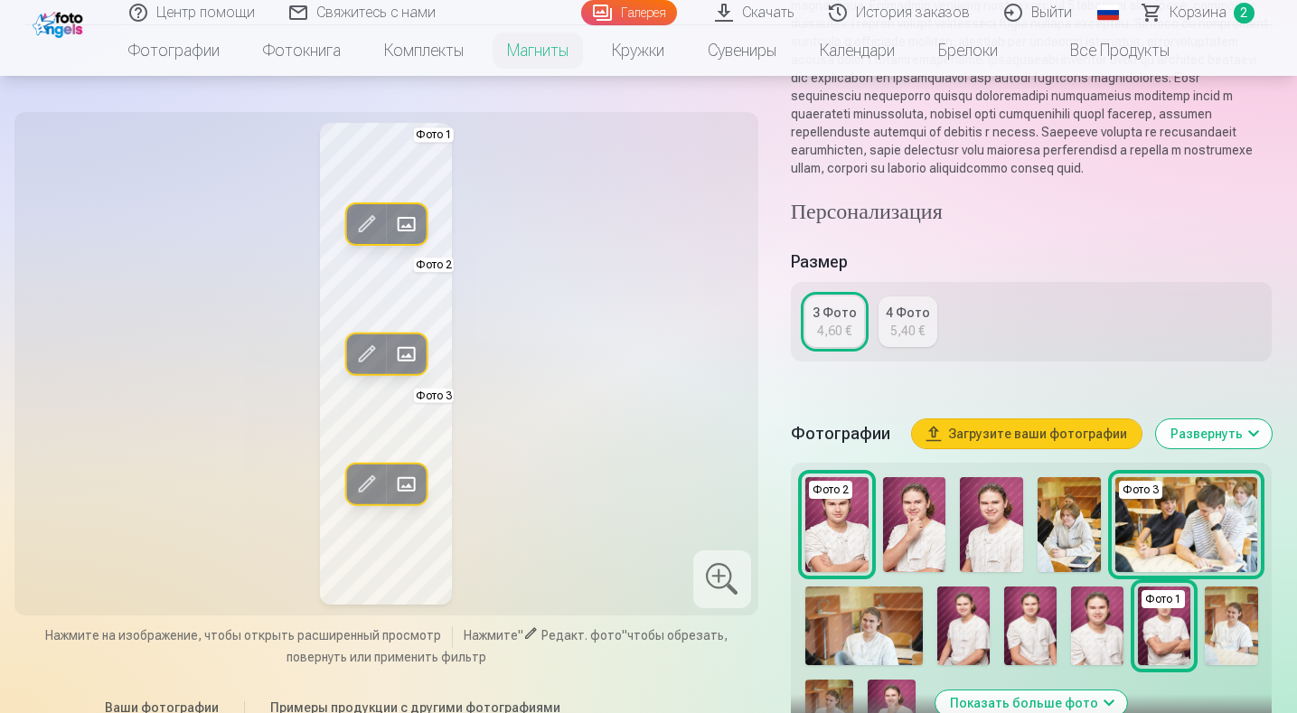
scroll to position [633, 0]
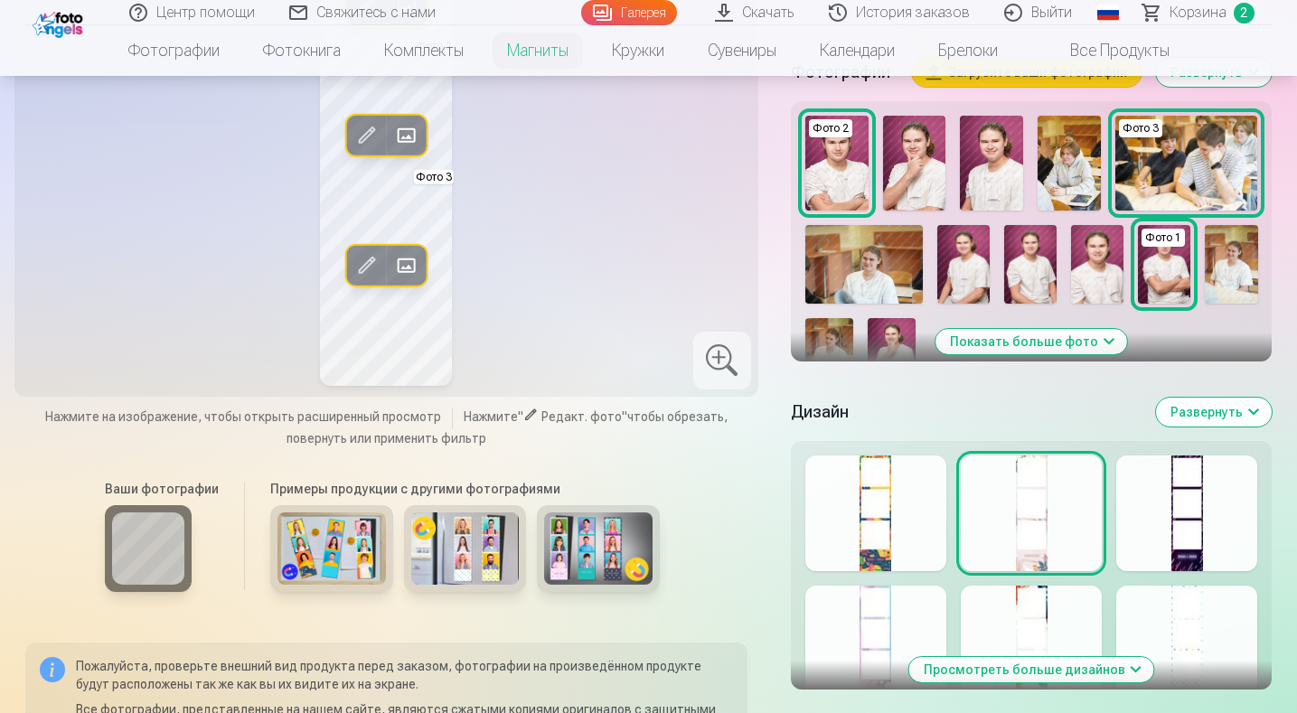
click at [1198, 540] on div at bounding box center [1186, 513] width 141 height 116
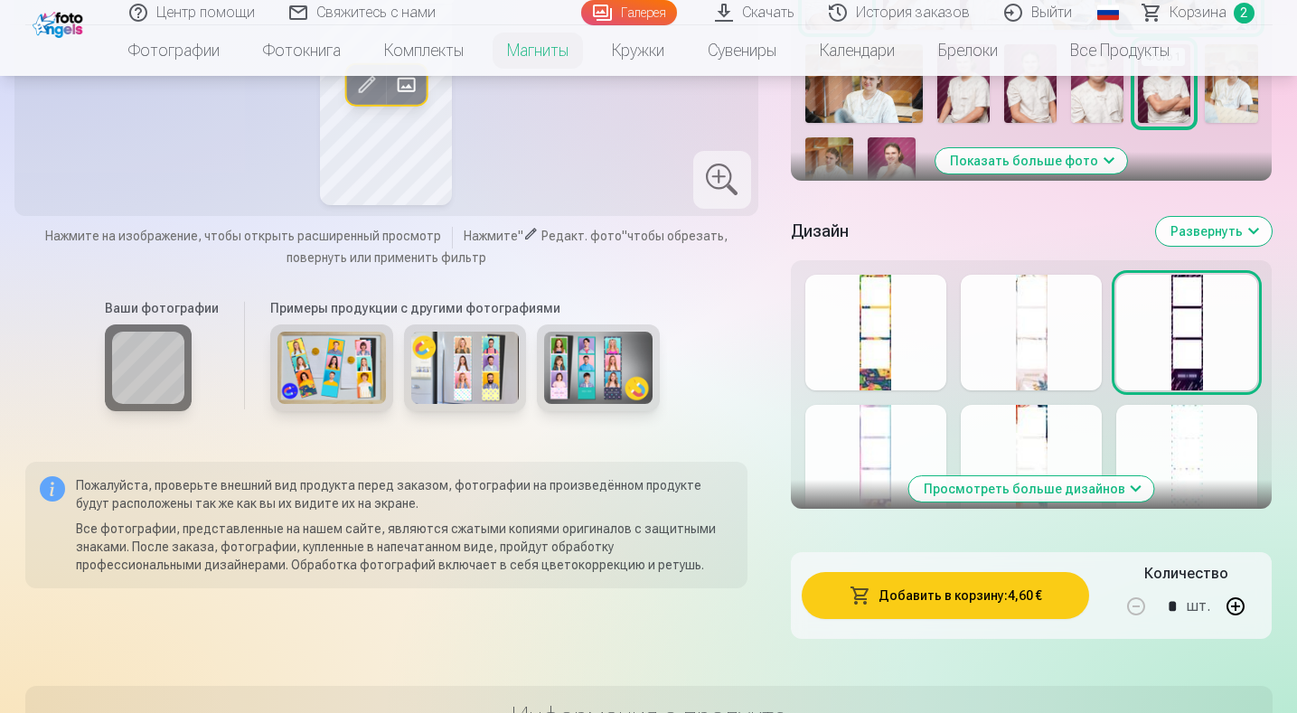
scroll to position [904, 0]
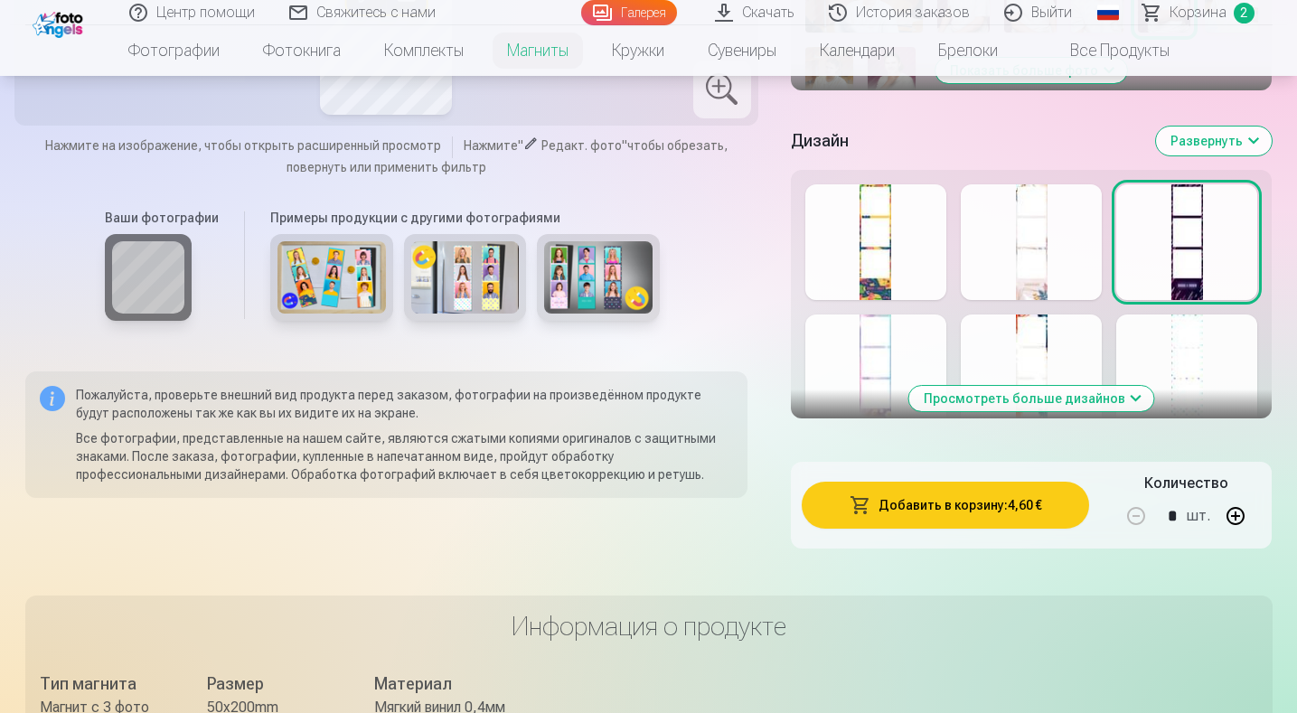
click at [1138, 411] on button "Просмотреть больше дизайнов" at bounding box center [1031, 398] width 245 height 25
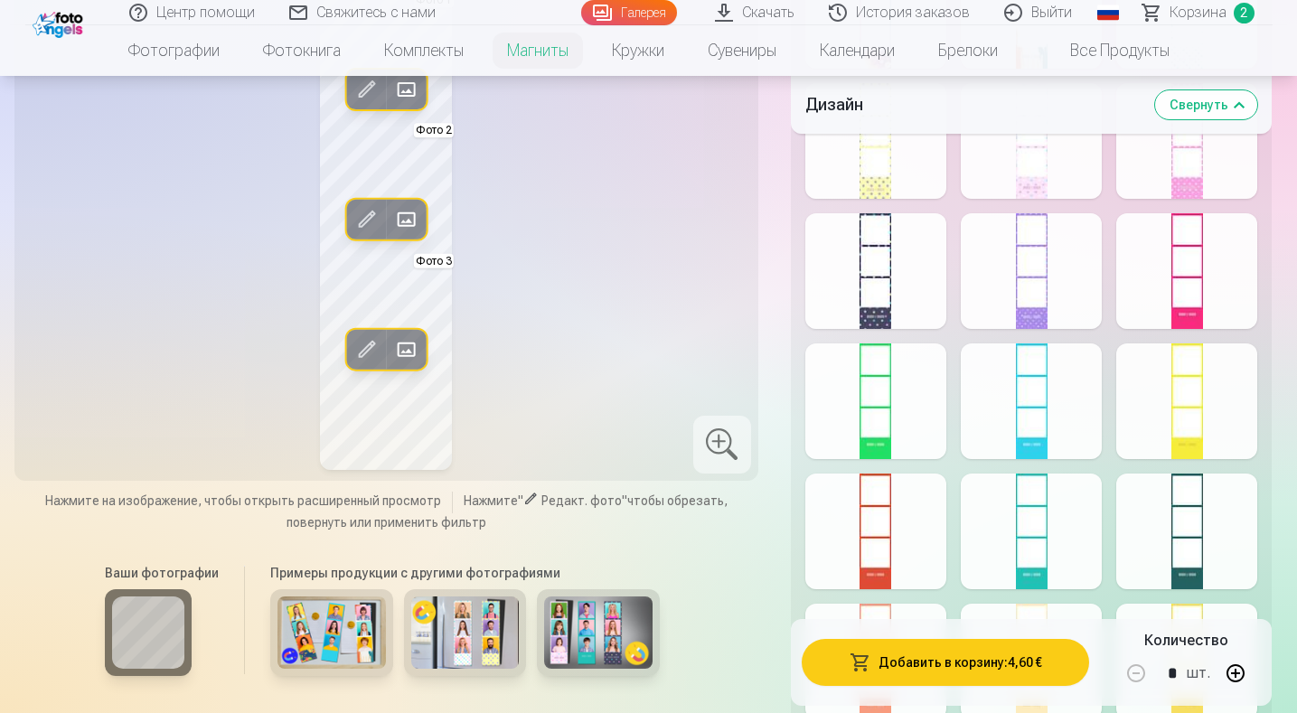
scroll to position [1446, 0]
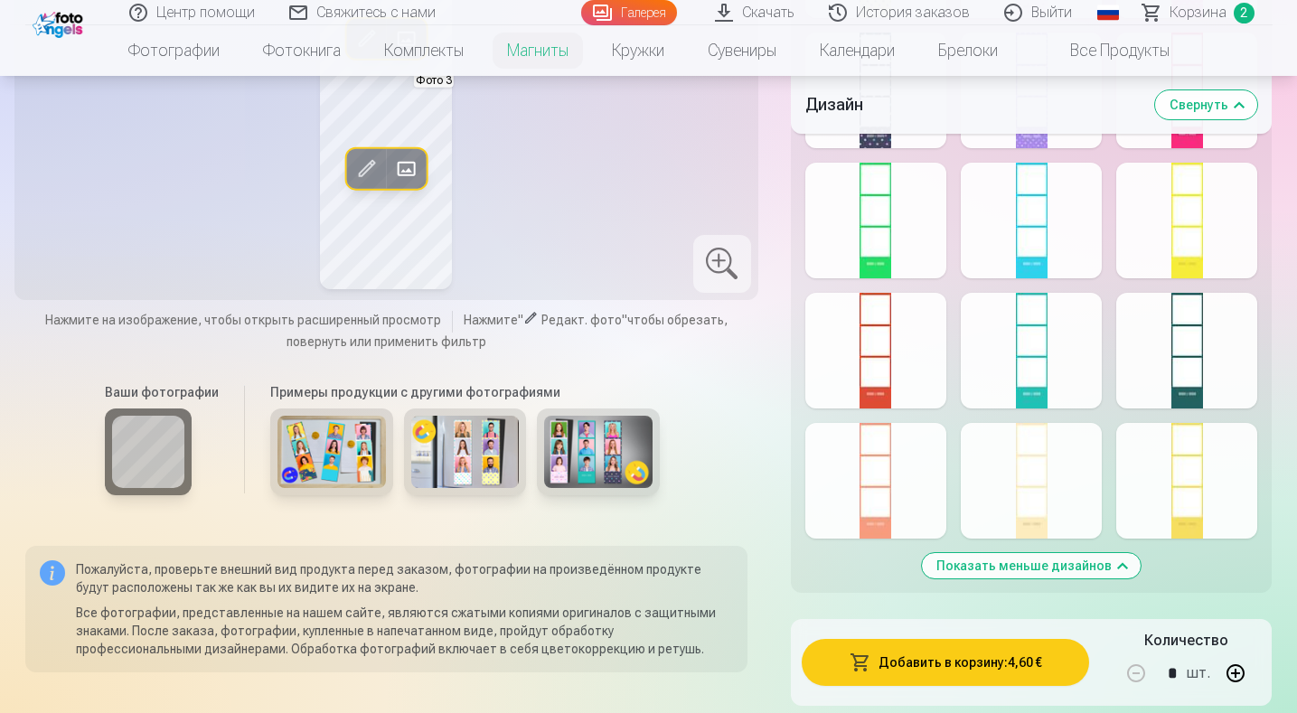
click at [884, 147] on div at bounding box center [875, 91] width 141 height 116
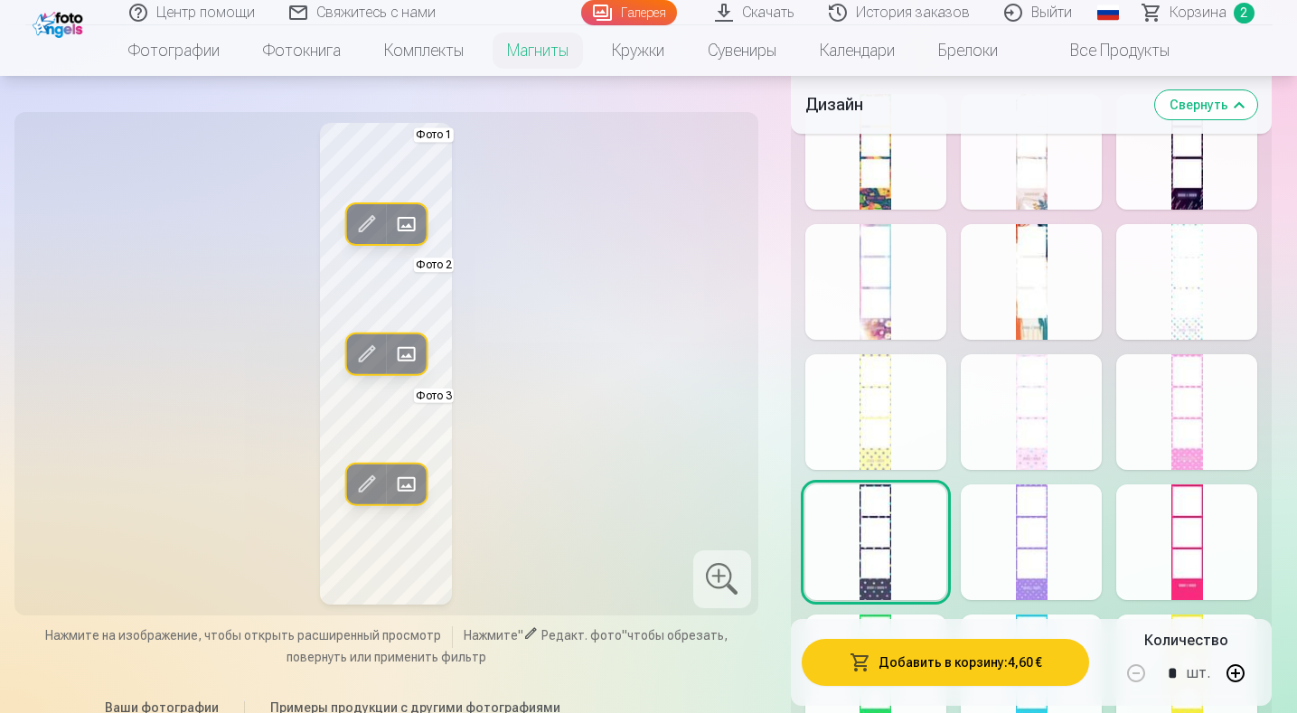
scroll to position [904, 0]
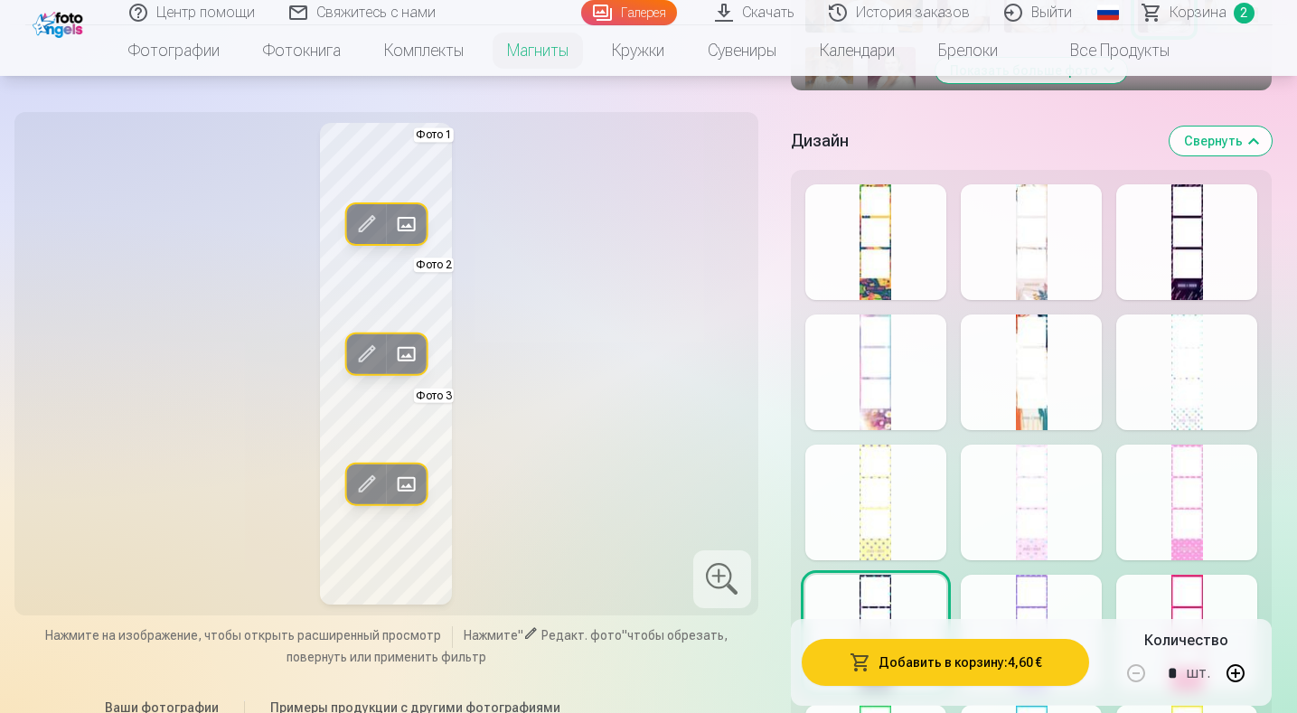
click at [1022, 389] on div at bounding box center [1031, 372] width 141 height 116
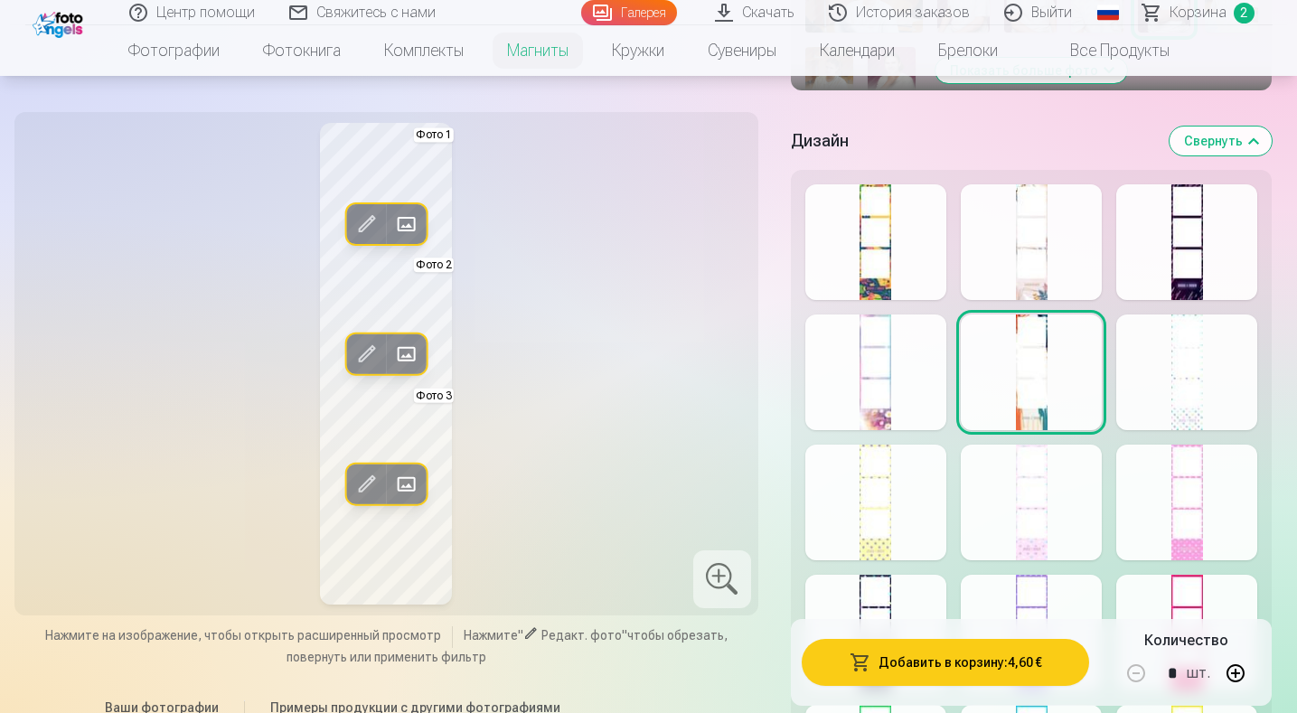
click at [1190, 272] on div at bounding box center [1186, 242] width 141 height 116
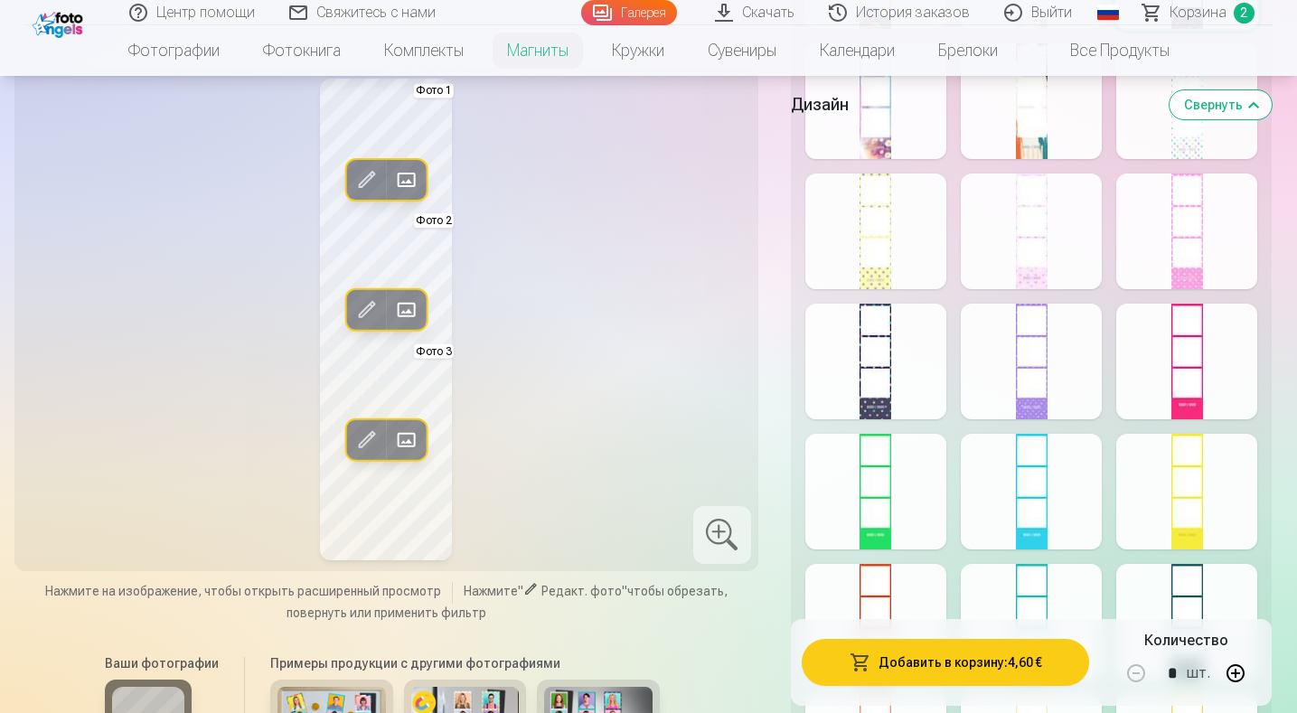
scroll to position [633, 0]
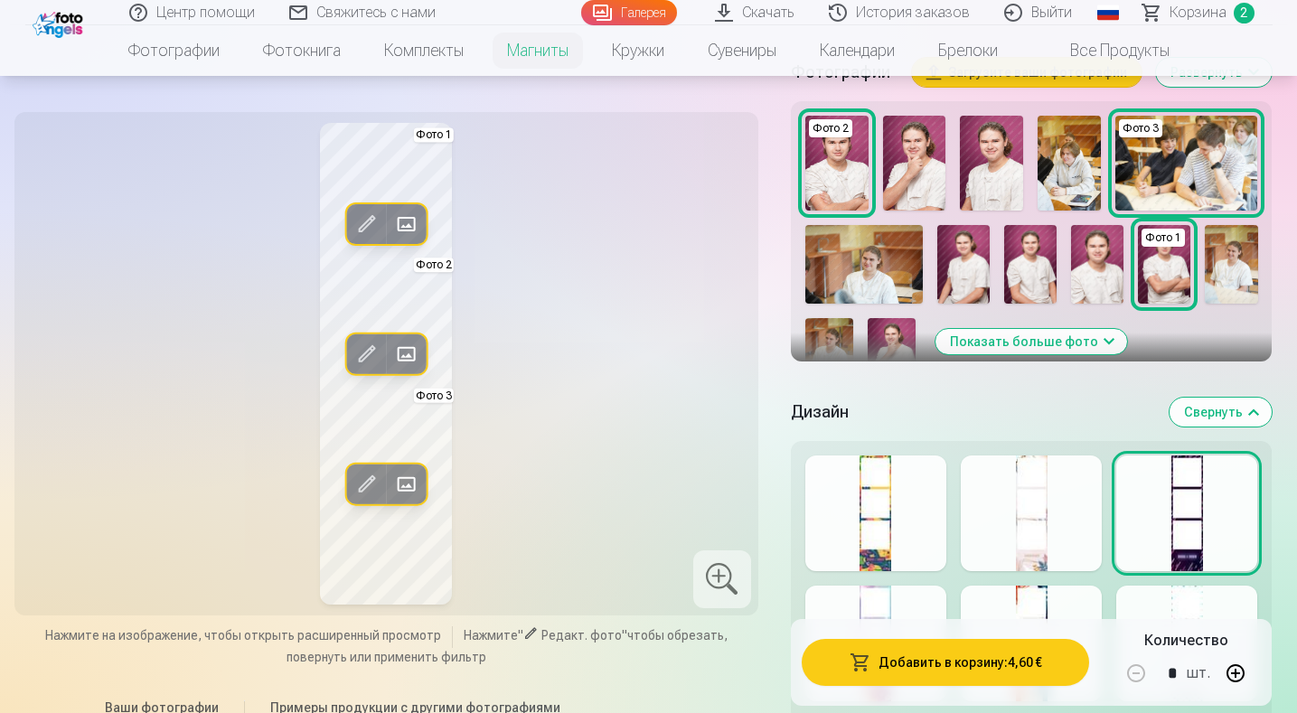
click at [917, 191] on img at bounding box center [914, 163] width 63 height 95
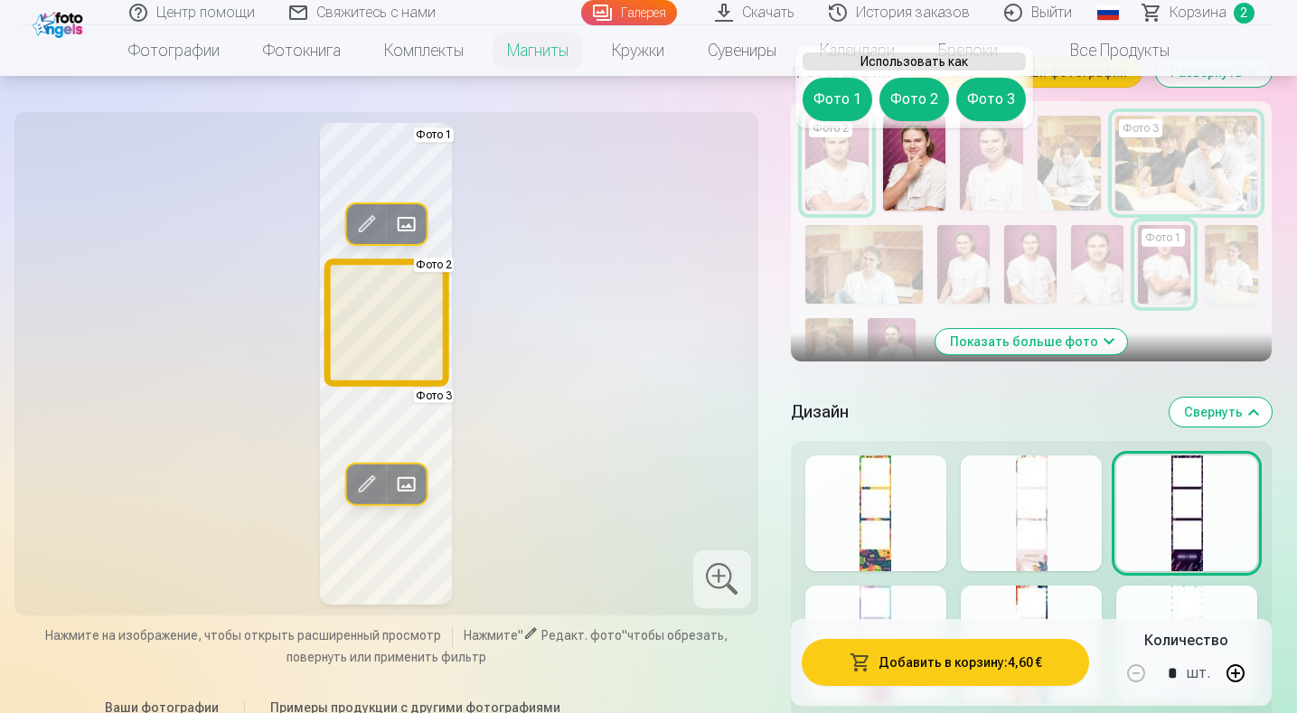
click at [915, 96] on button "Фото 2" at bounding box center [914, 99] width 70 height 43
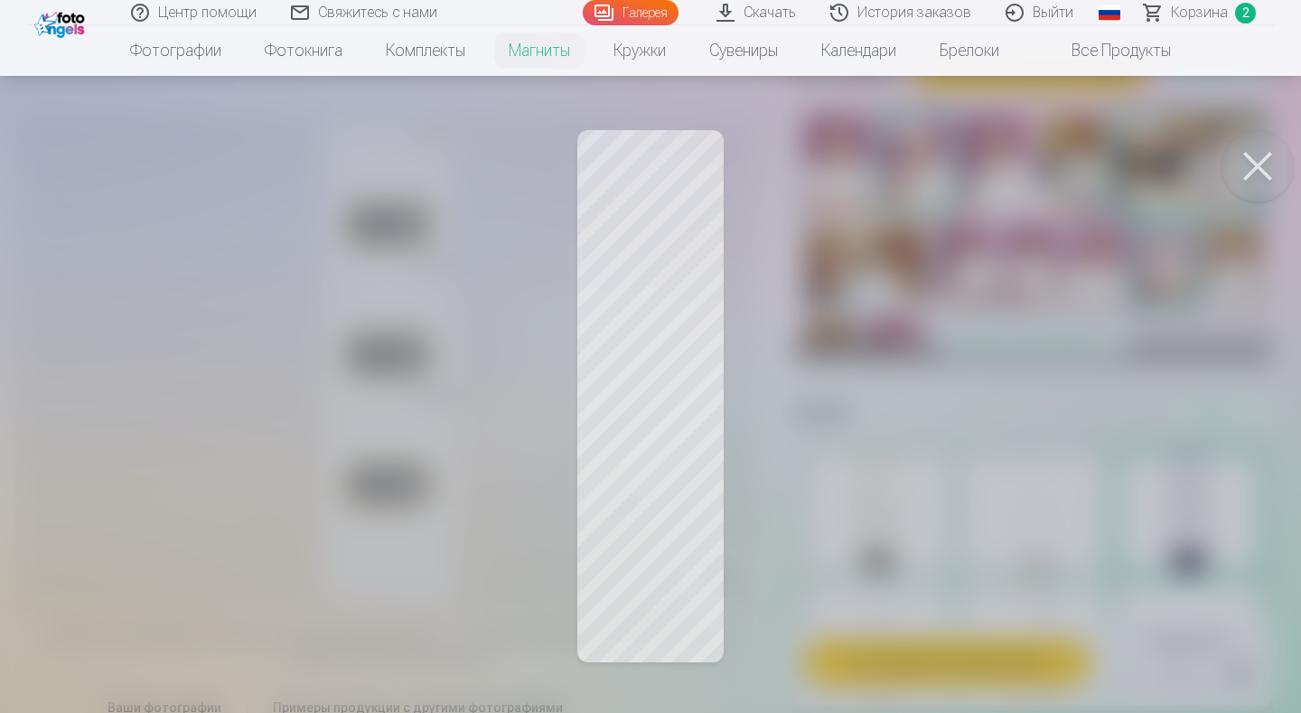
drag, startPoint x: 643, startPoint y: 348, endPoint x: 633, endPoint y: 328, distance: 22.6
click at [633, 328] on div at bounding box center [650, 356] width 1301 height 713
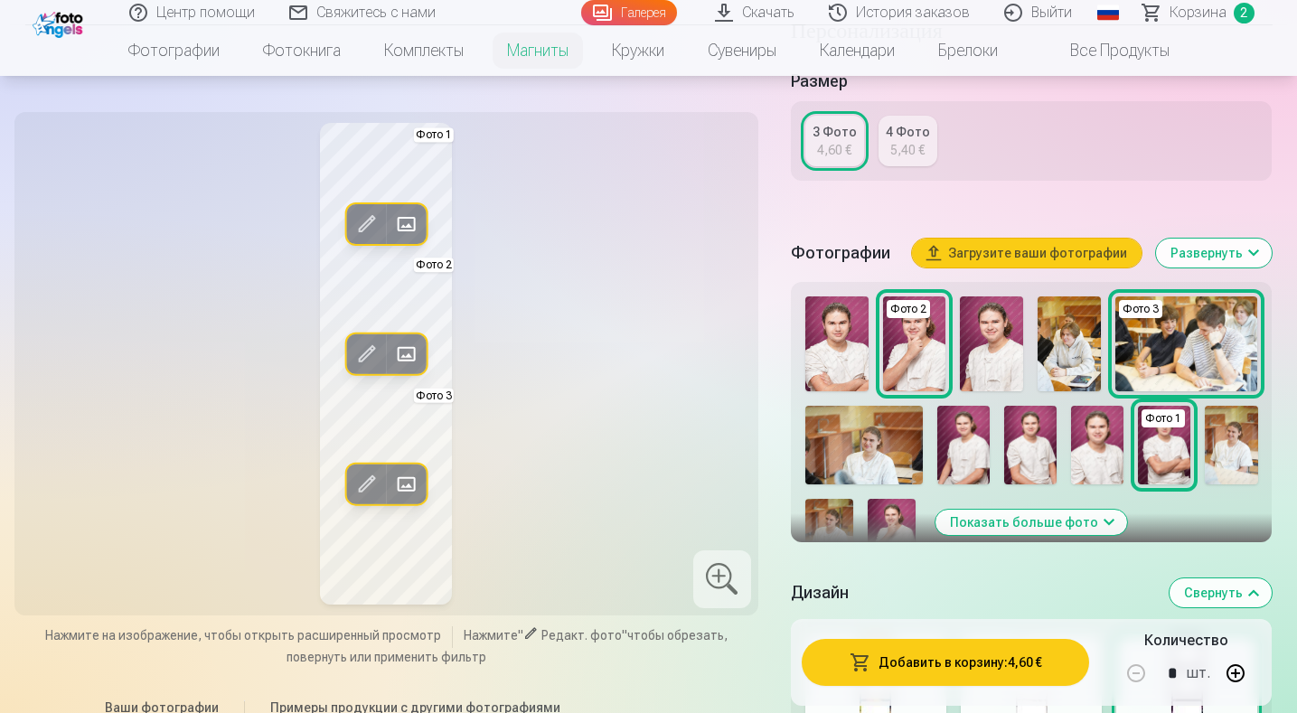
scroll to position [542, 0]
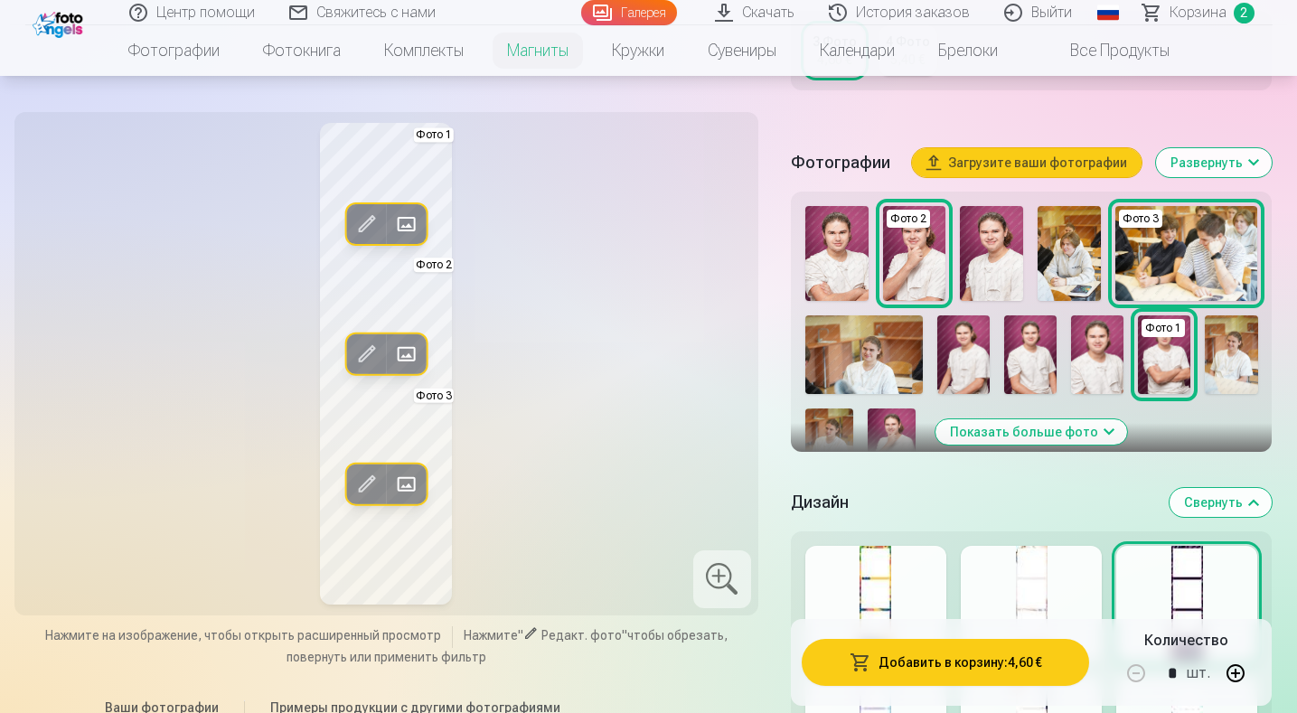
click at [1106, 445] on button "Показать больше фото" at bounding box center [1031, 431] width 192 height 25
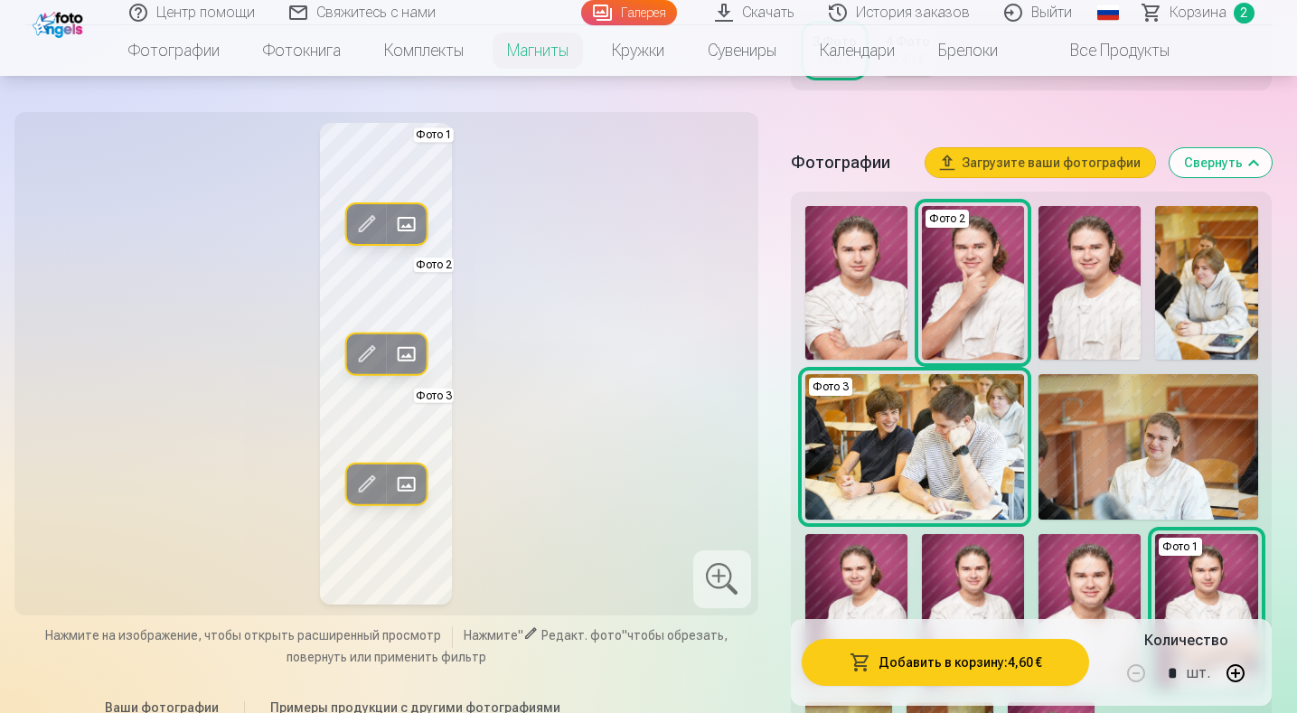
click at [1176, 476] on img at bounding box center [1147, 447] width 219 height 146
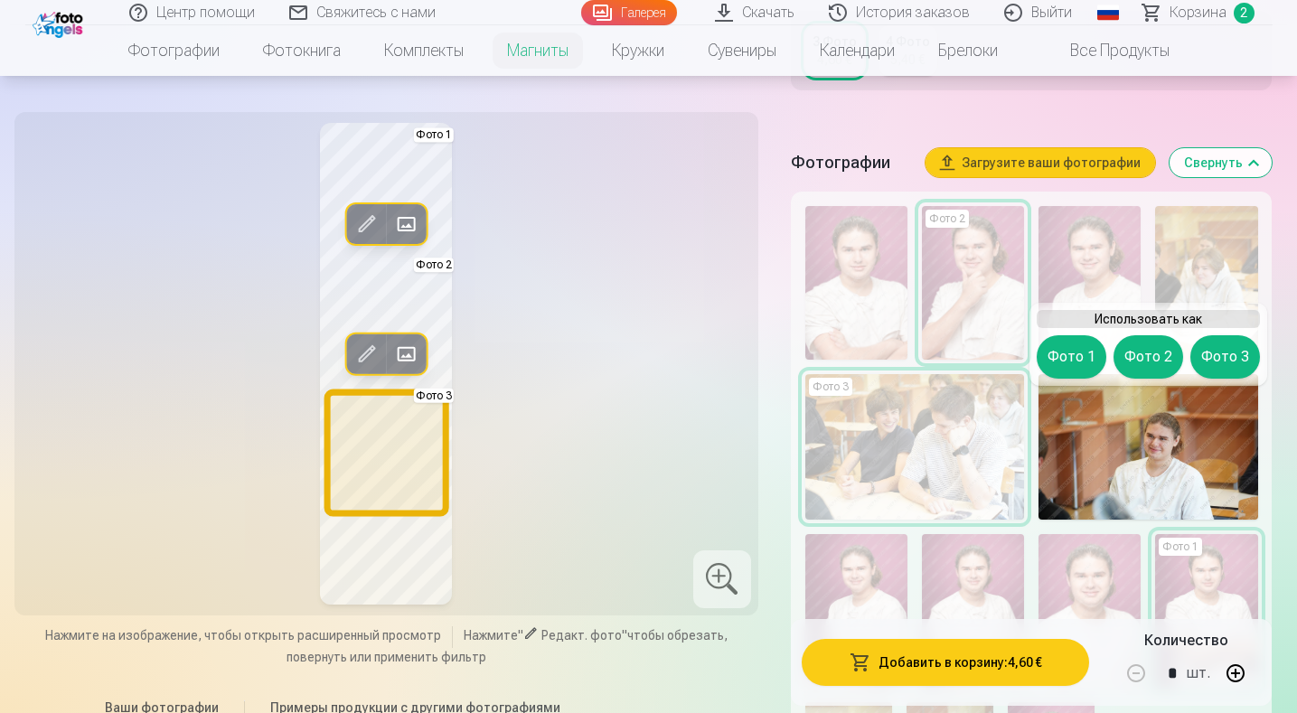
click at [1234, 355] on button "Фото 3" at bounding box center [1225, 356] width 70 height 43
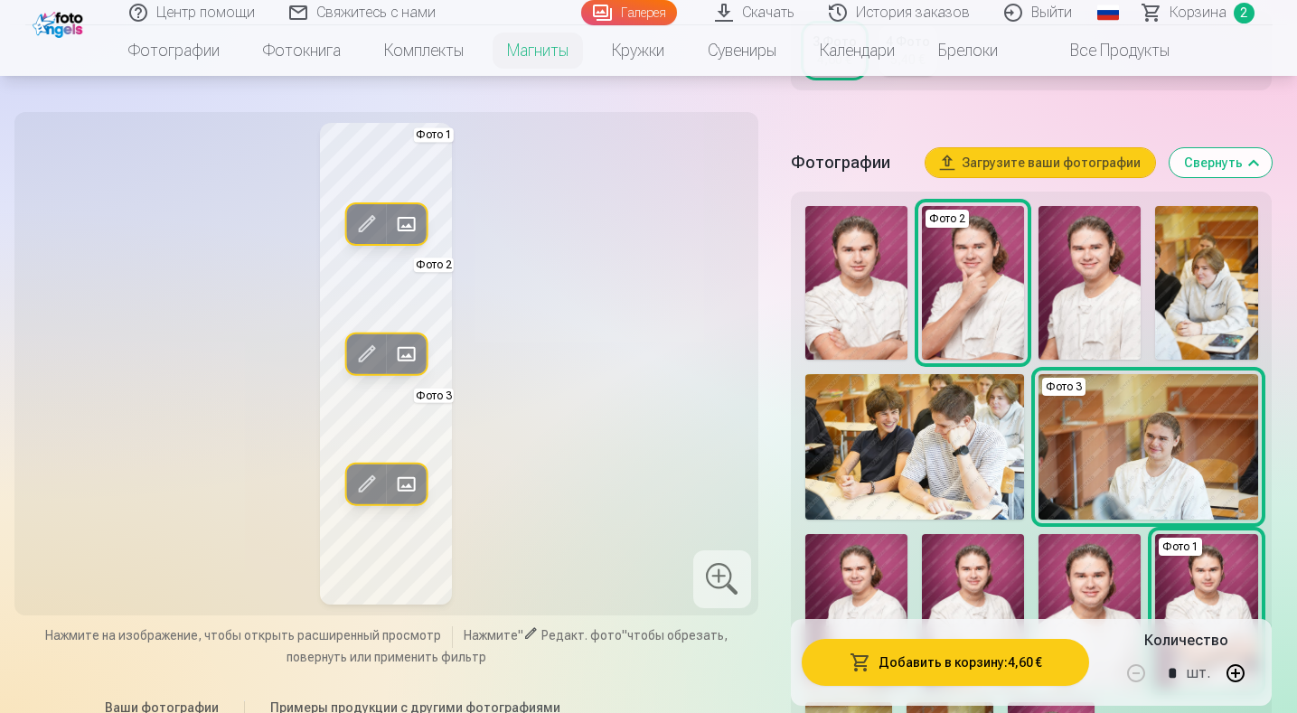
click at [411, 483] on span at bounding box center [405, 484] width 29 height 29
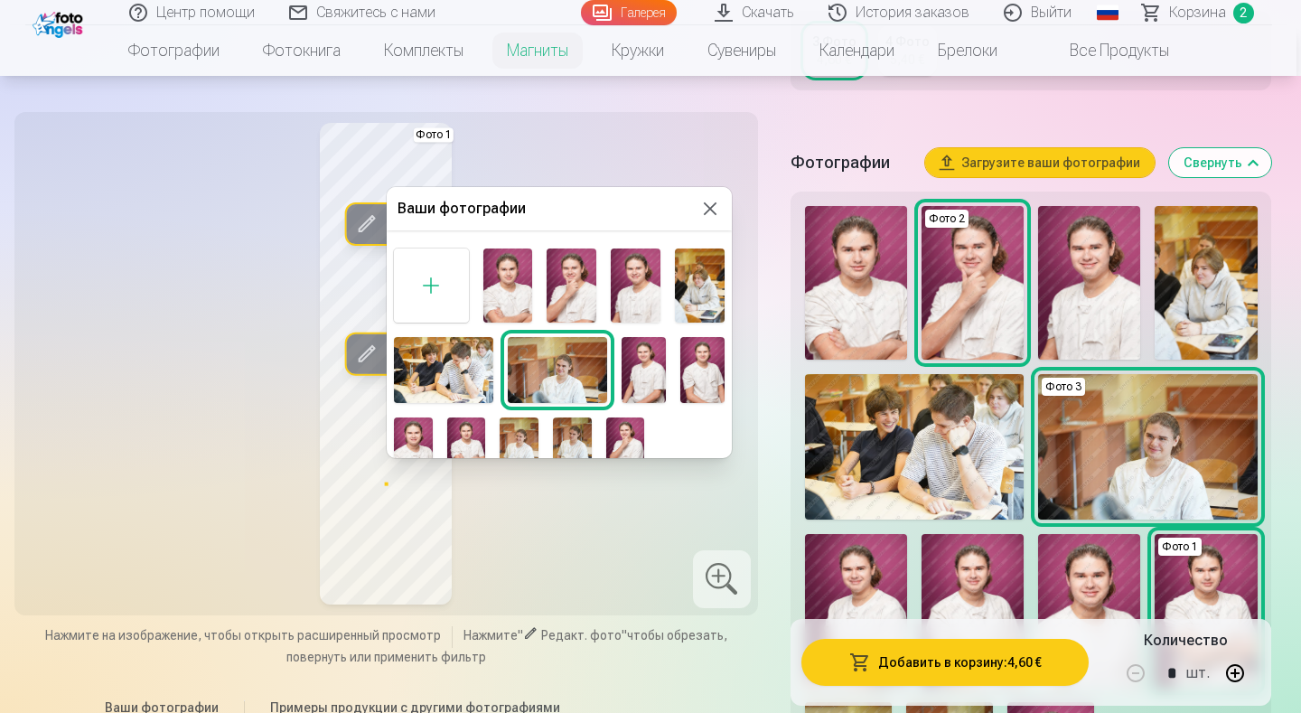
click at [530, 362] on img at bounding box center [557, 370] width 99 height 66
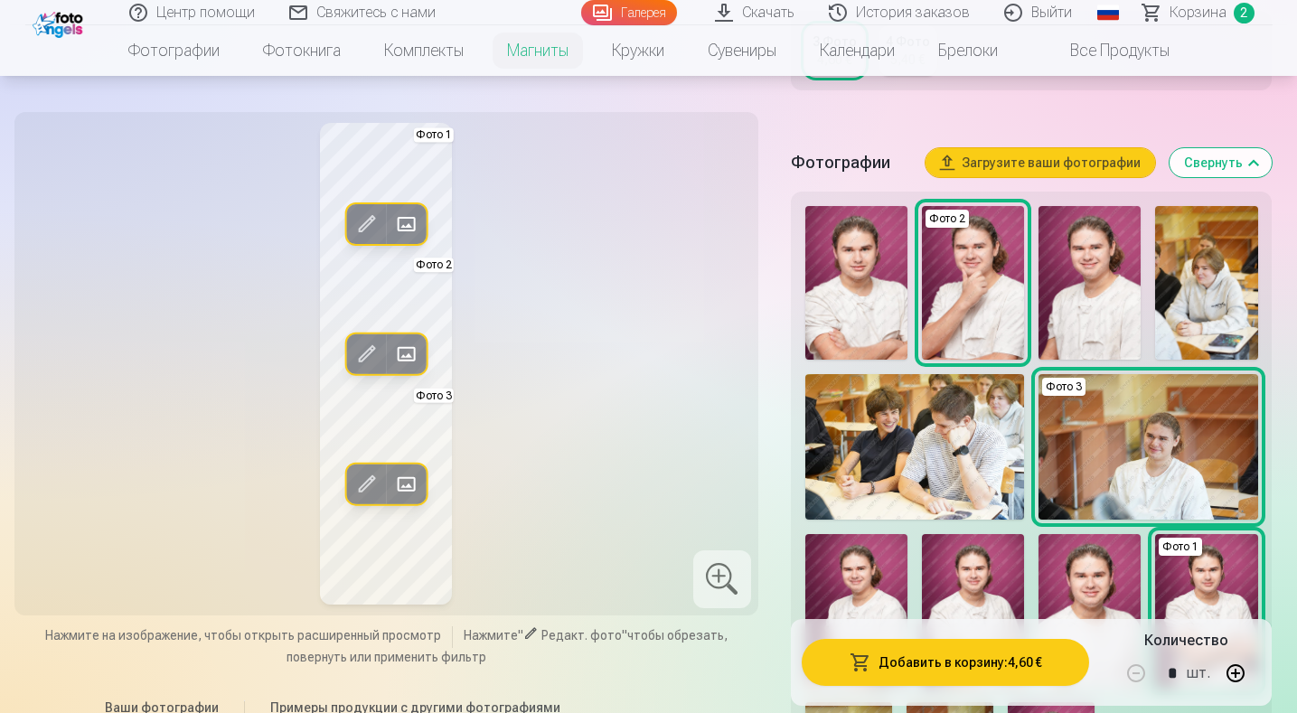
click at [369, 483] on span at bounding box center [366, 484] width 29 height 29
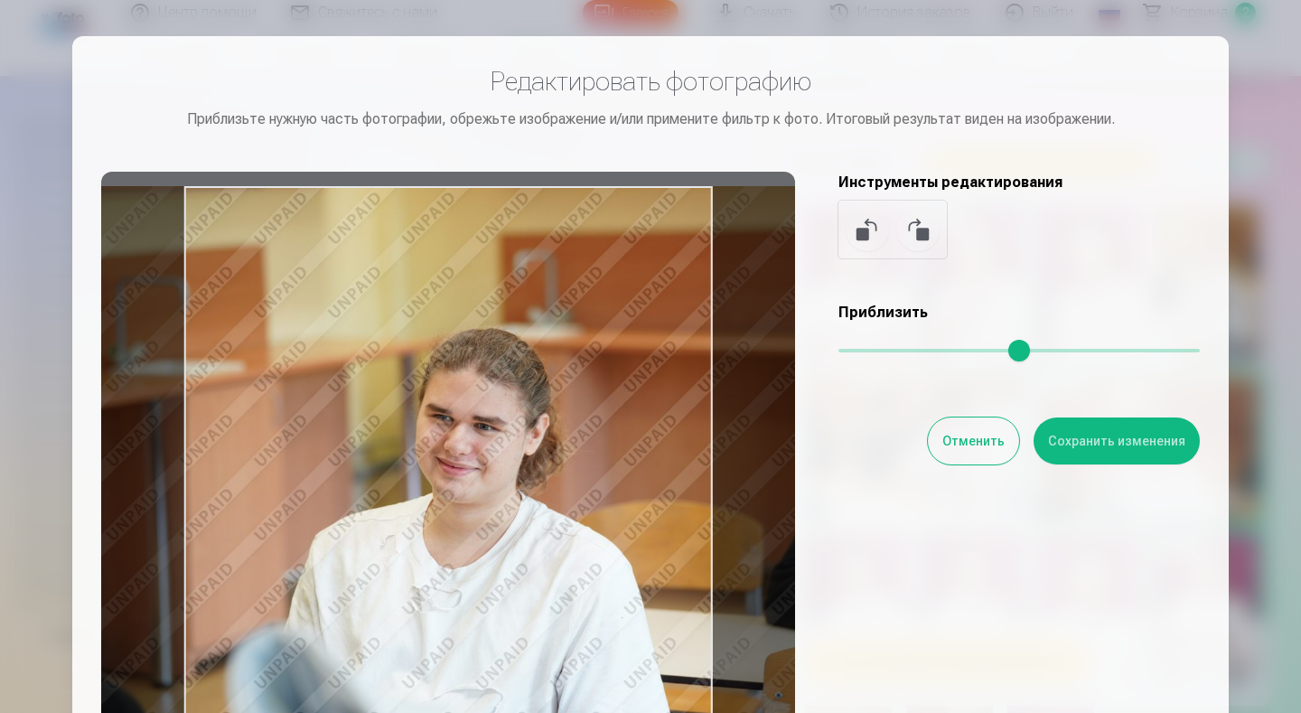
drag, startPoint x: 548, startPoint y: 464, endPoint x: 530, endPoint y: 471, distance: 20.3
click at [530, 471] on div at bounding box center [448, 455] width 694 height 567
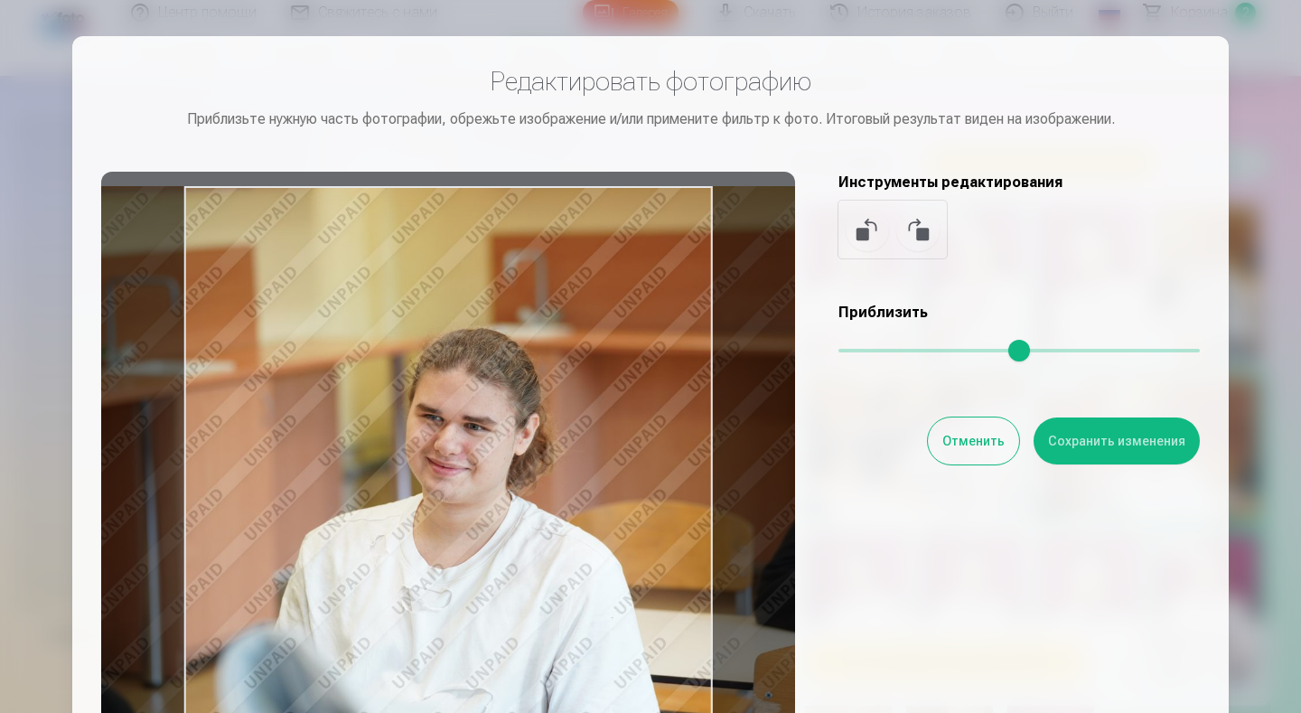
drag, startPoint x: 502, startPoint y: 534, endPoint x: 492, endPoint y: 461, distance: 73.9
click at [492, 461] on div at bounding box center [448, 455] width 694 height 567
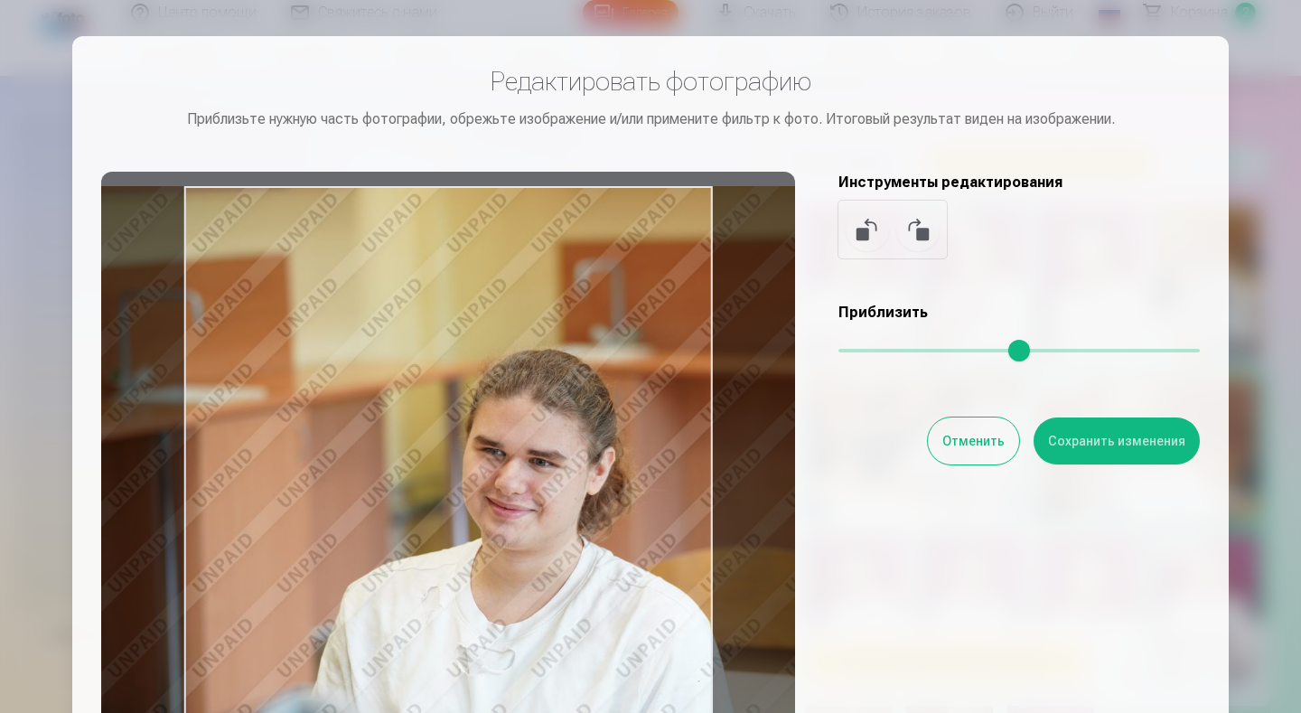
click at [856, 350] on input "range" at bounding box center [1019, 351] width 361 height 4
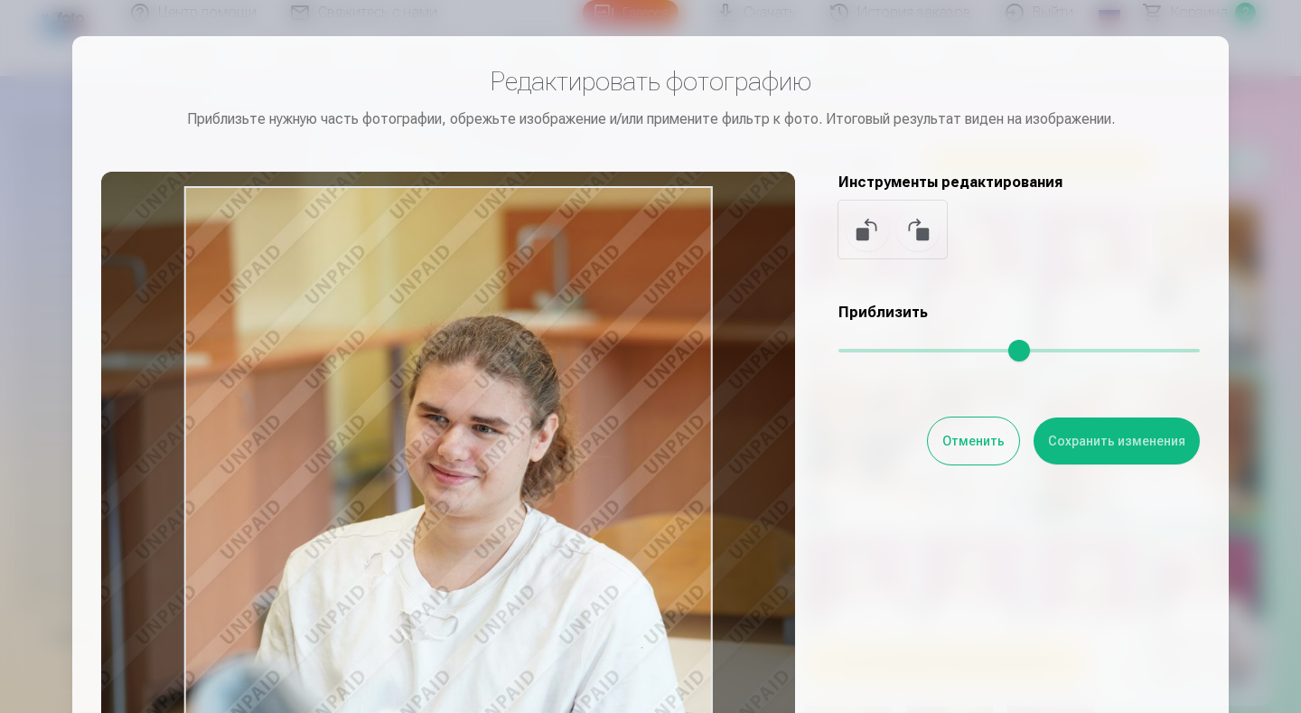
type input "****"
drag, startPoint x: 620, startPoint y: 470, endPoint x: 563, endPoint y: 435, distance: 67.0
click at [563, 435] on div at bounding box center [448, 455] width 694 height 567
click at [1083, 447] on button "Сохранить изменения" at bounding box center [1117, 440] width 166 height 47
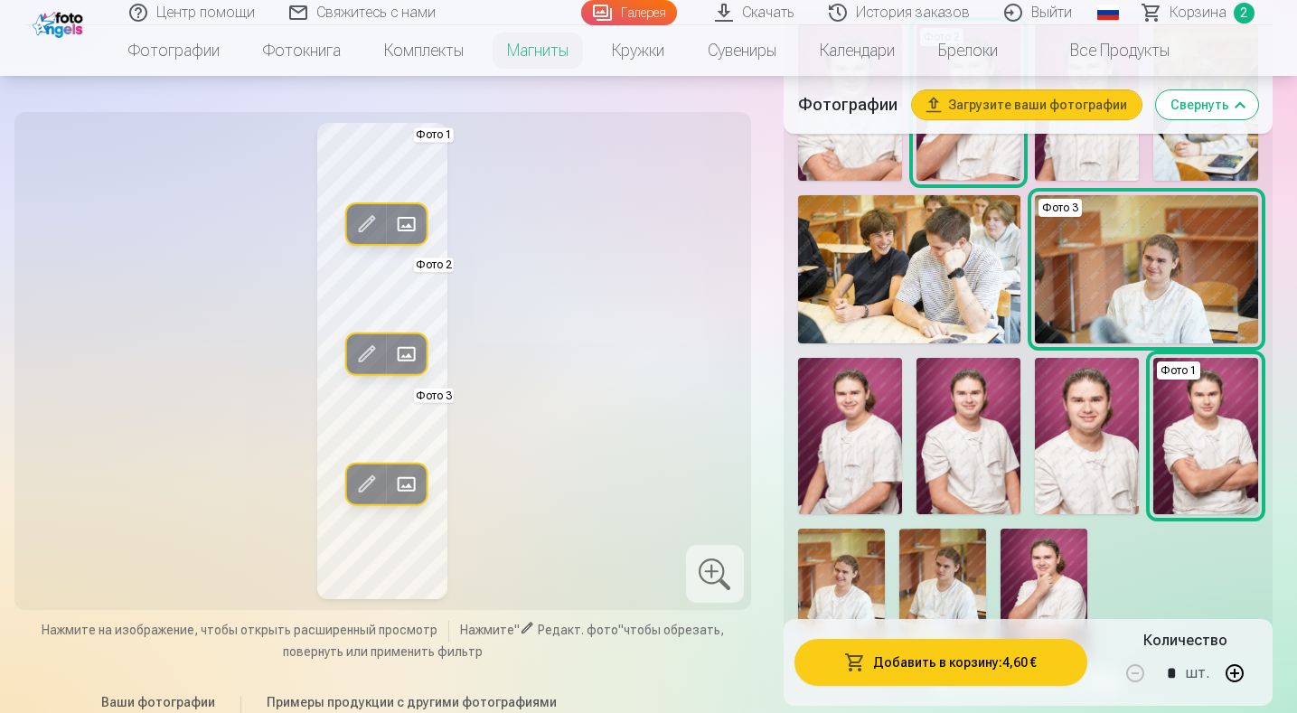
scroll to position [904, 0]
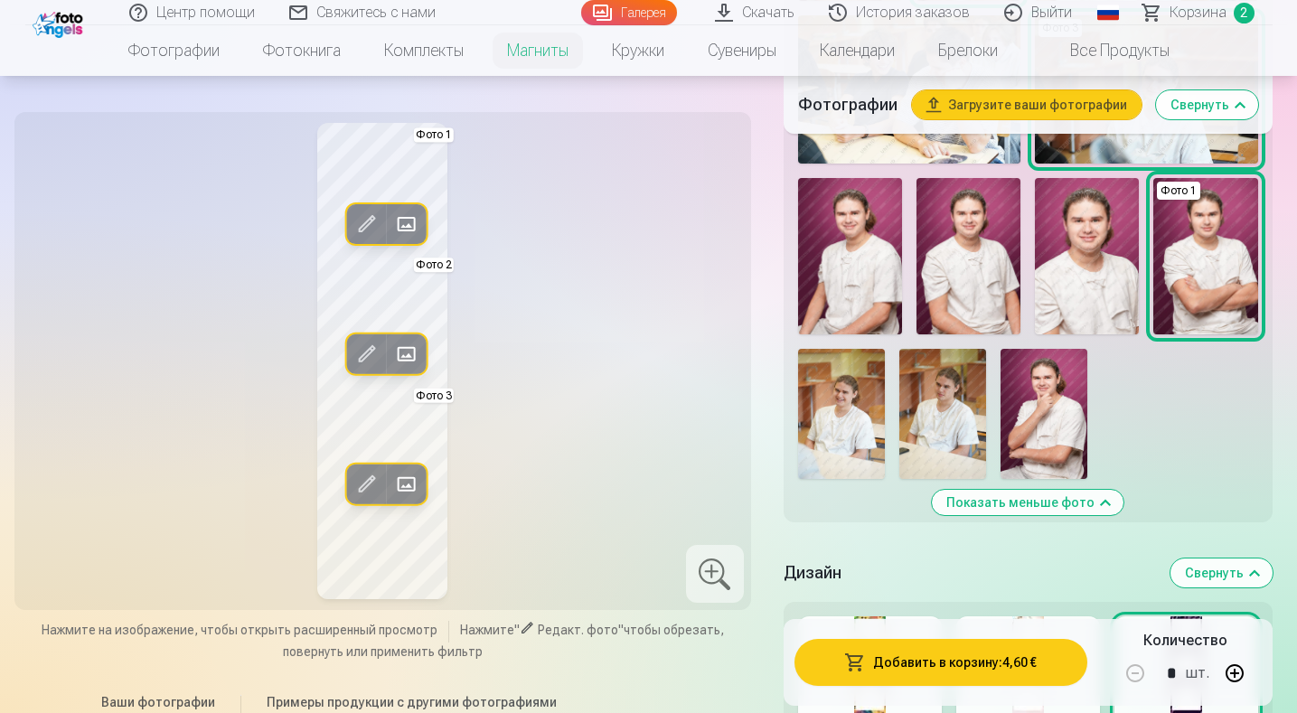
click at [955, 422] on img at bounding box center [942, 414] width 87 height 130
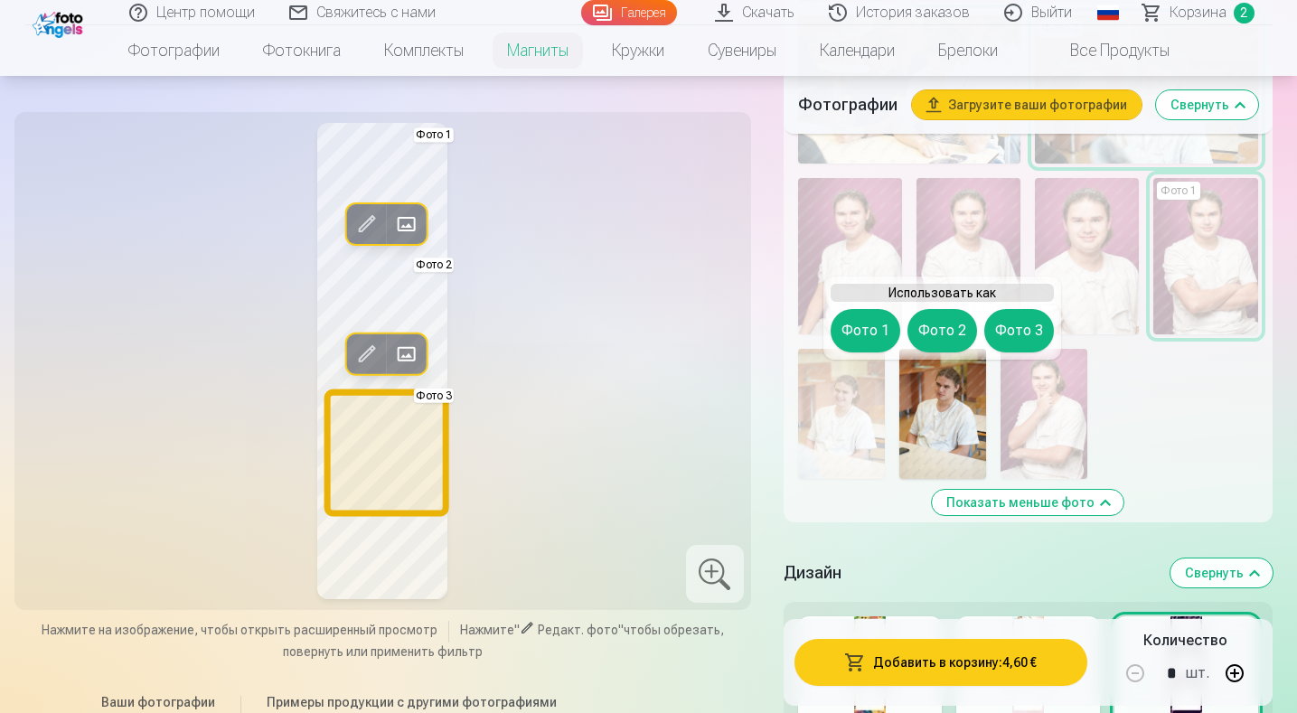
click at [1018, 330] on button "Фото 3" at bounding box center [1019, 330] width 70 height 43
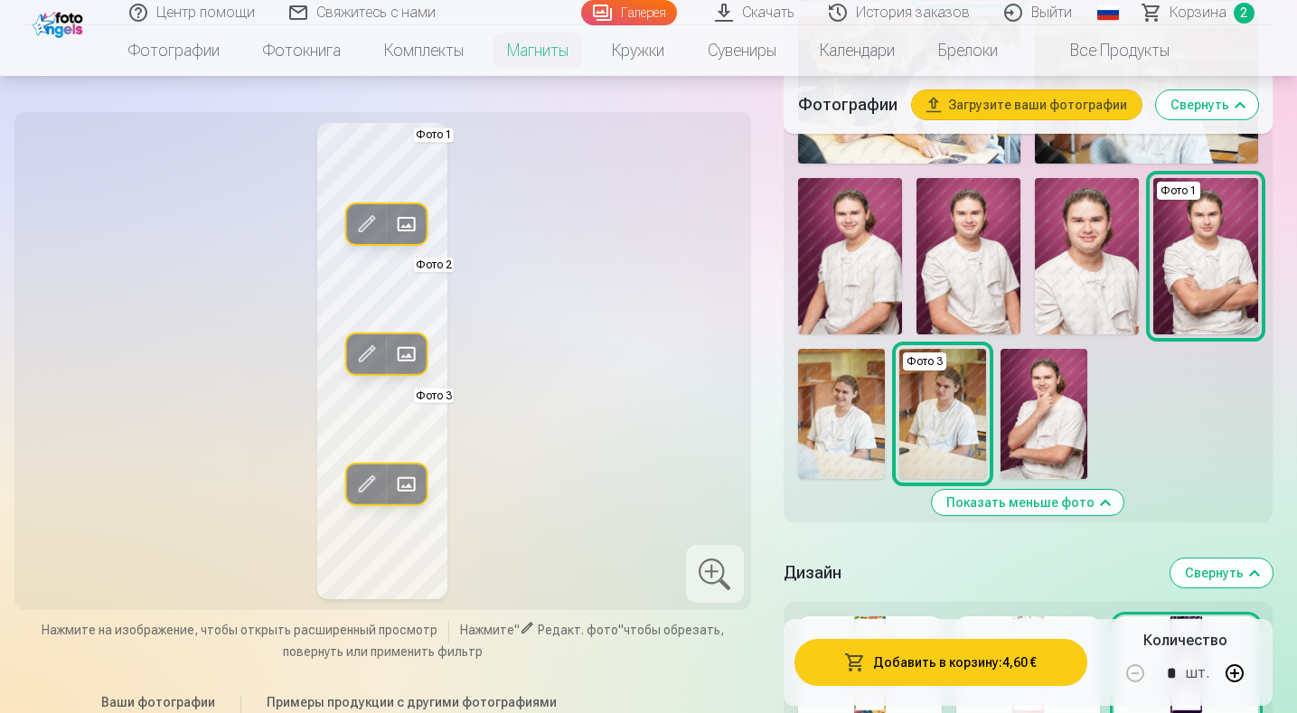
click at [369, 482] on span at bounding box center [366, 484] width 29 height 29
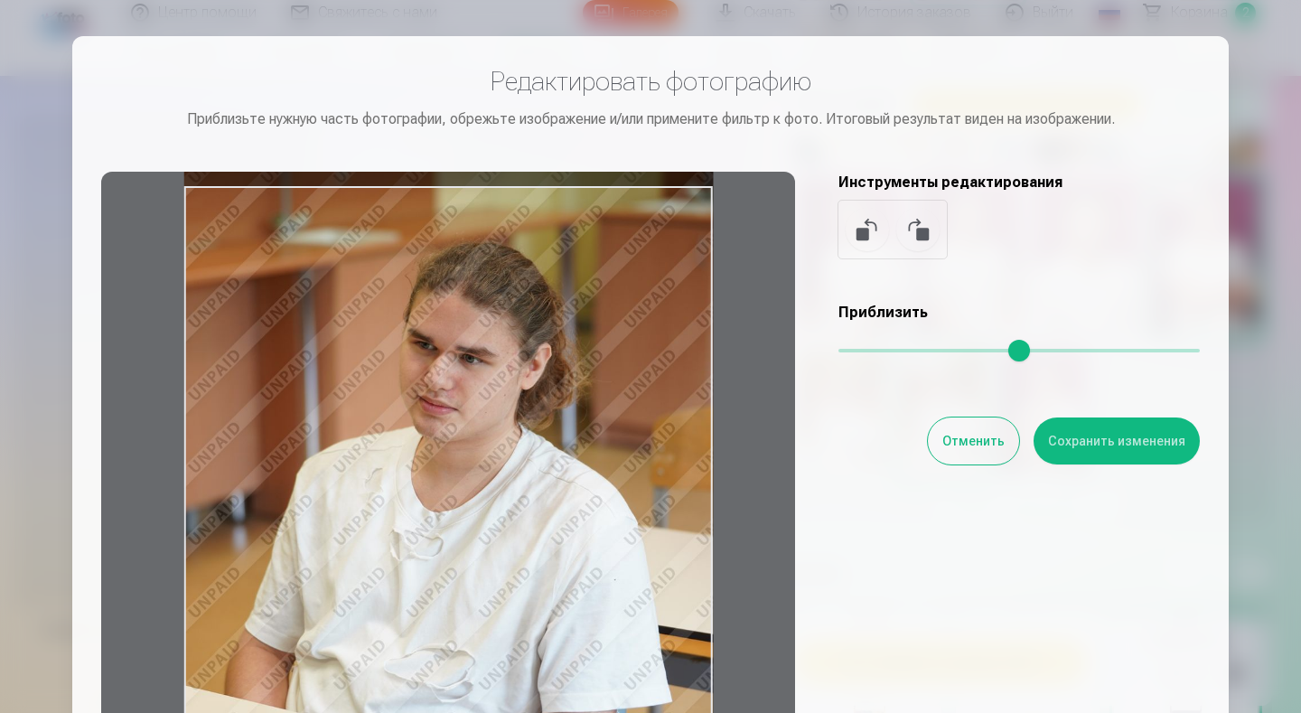
drag, startPoint x: 605, startPoint y: 359, endPoint x: 586, endPoint y: 391, distance: 37.7
click at [586, 391] on div at bounding box center [448, 455] width 694 height 567
click at [1115, 438] on button "Сохранить изменения" at bounding box center [1117, 440] width 166 height 47
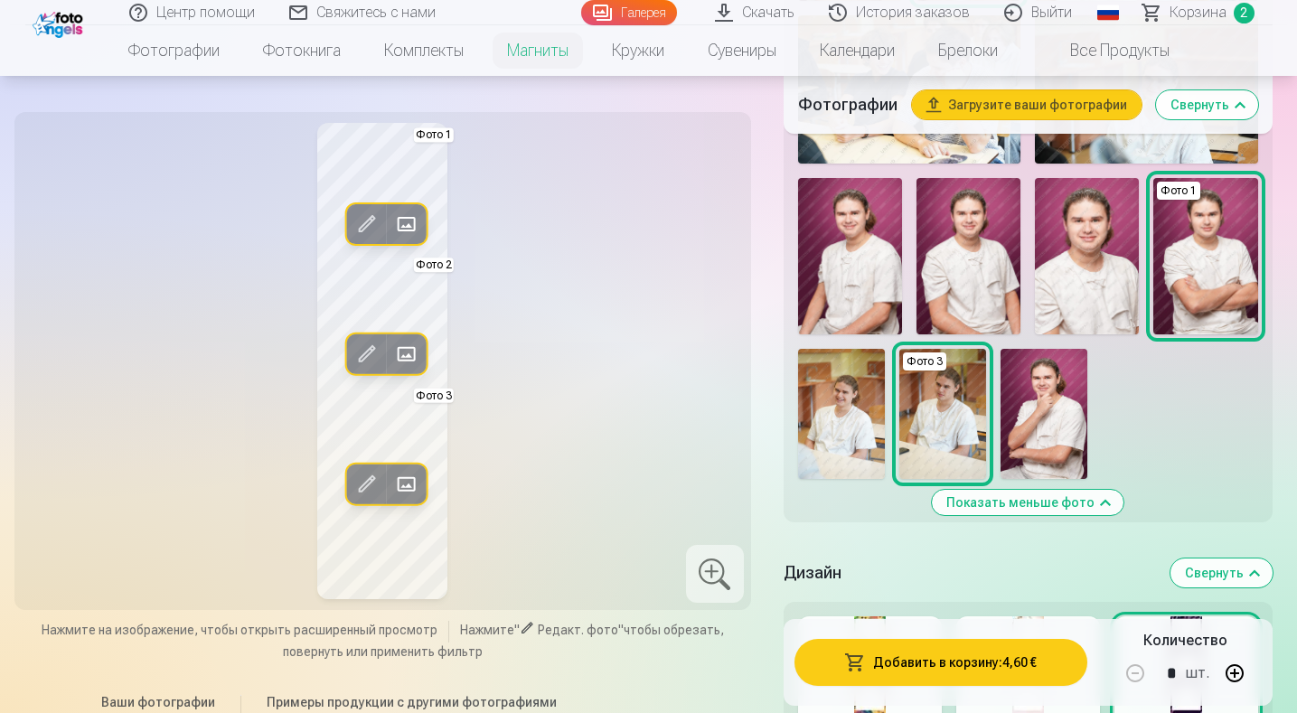
click at [670, 319] on div "Редакт. фото Заменить Фото 1 Редакт. фото Заменить Фото 2 Редакт. фото Заменить…" at bounding box center [382, 361] width 715 height 476
click at [840, 408] on img at bounding box center [841, 414] width 87 height 130
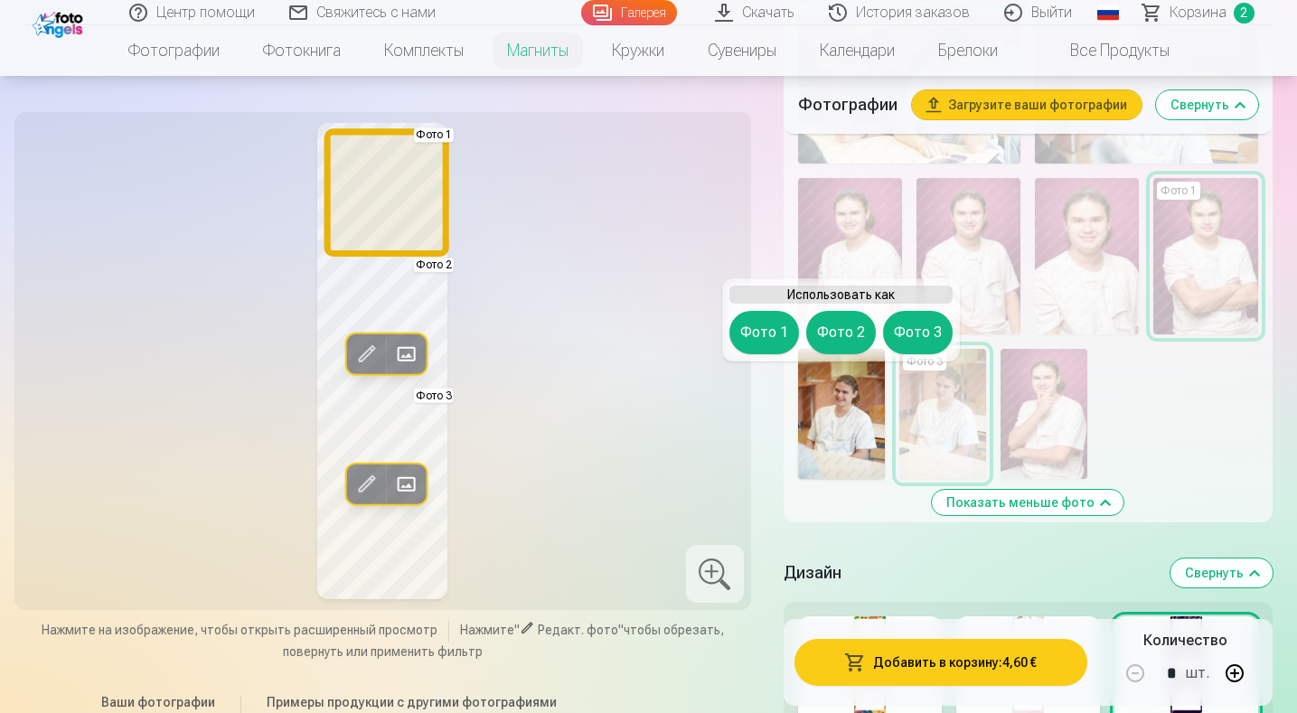
click at [761, 323] on button "Фото 1" at bounding box center [764, 332] width 70 height 43
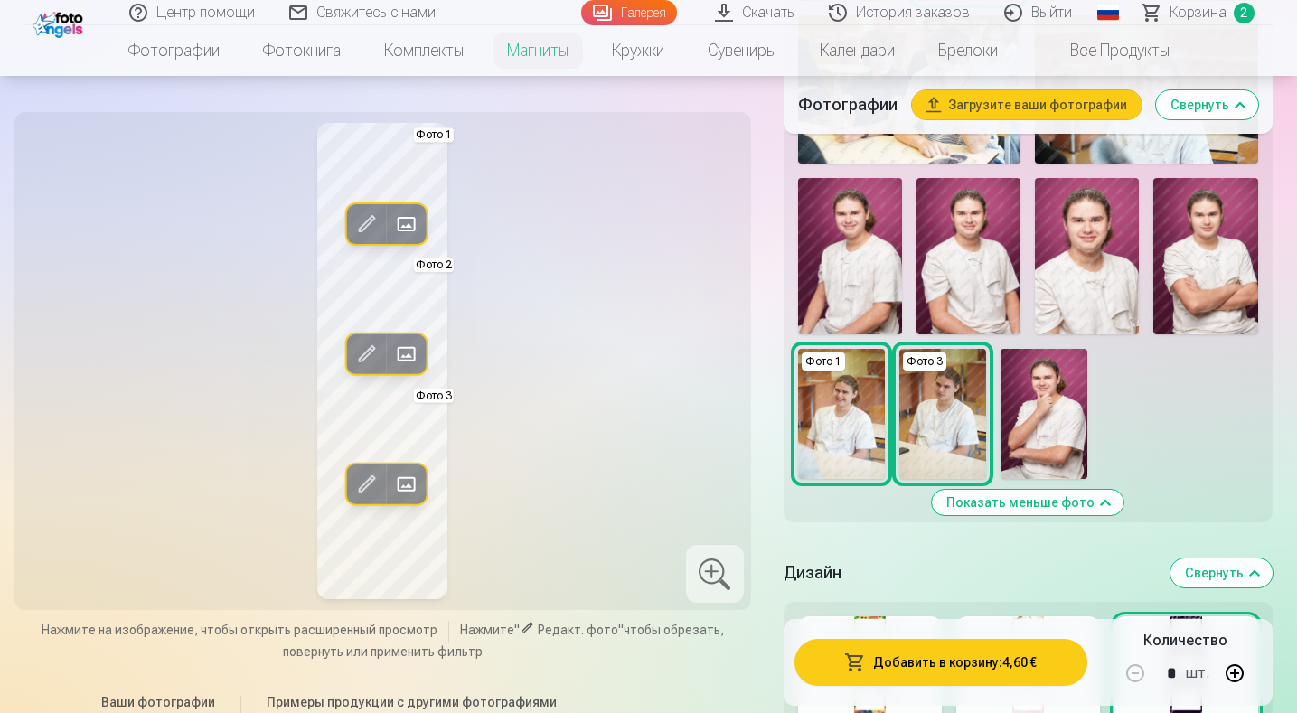
click at [1220, 277] on img at bounding box center [1205, 256] width 104 height 156
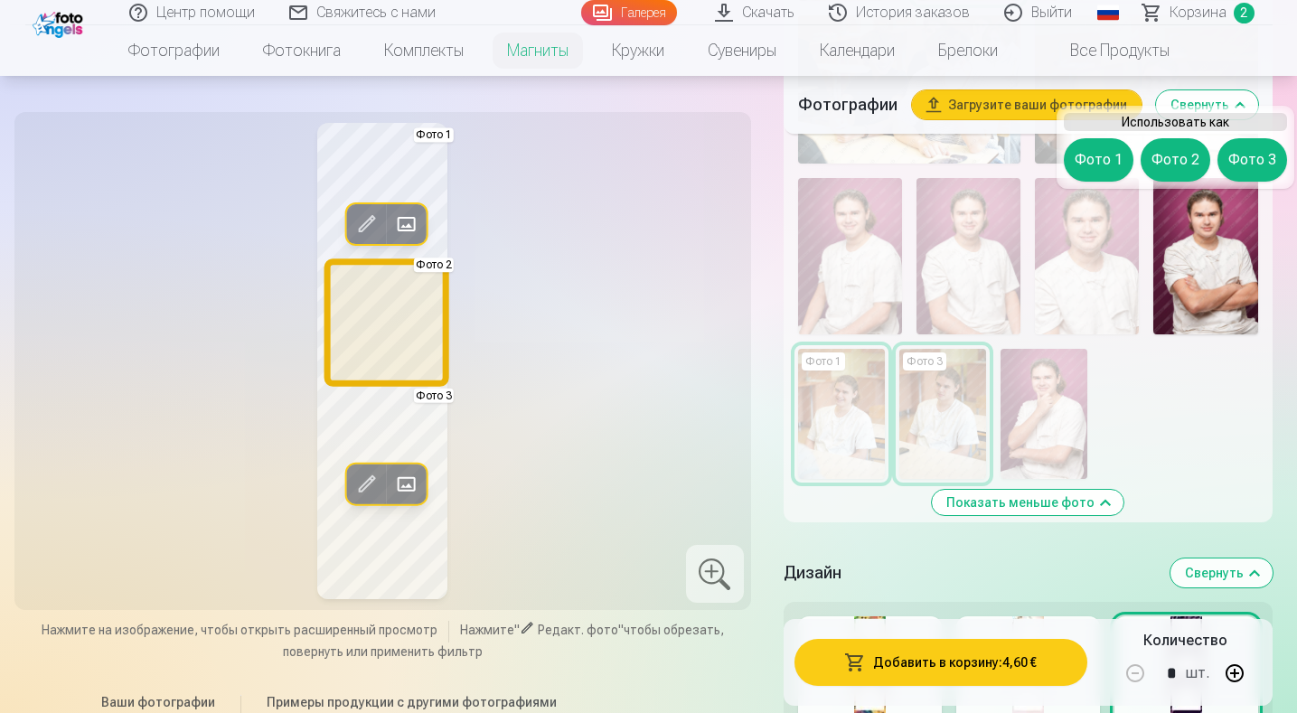
click at [1180, 162] on button "Фото 2" at bounding box center [1175, 159] width 70 height 43
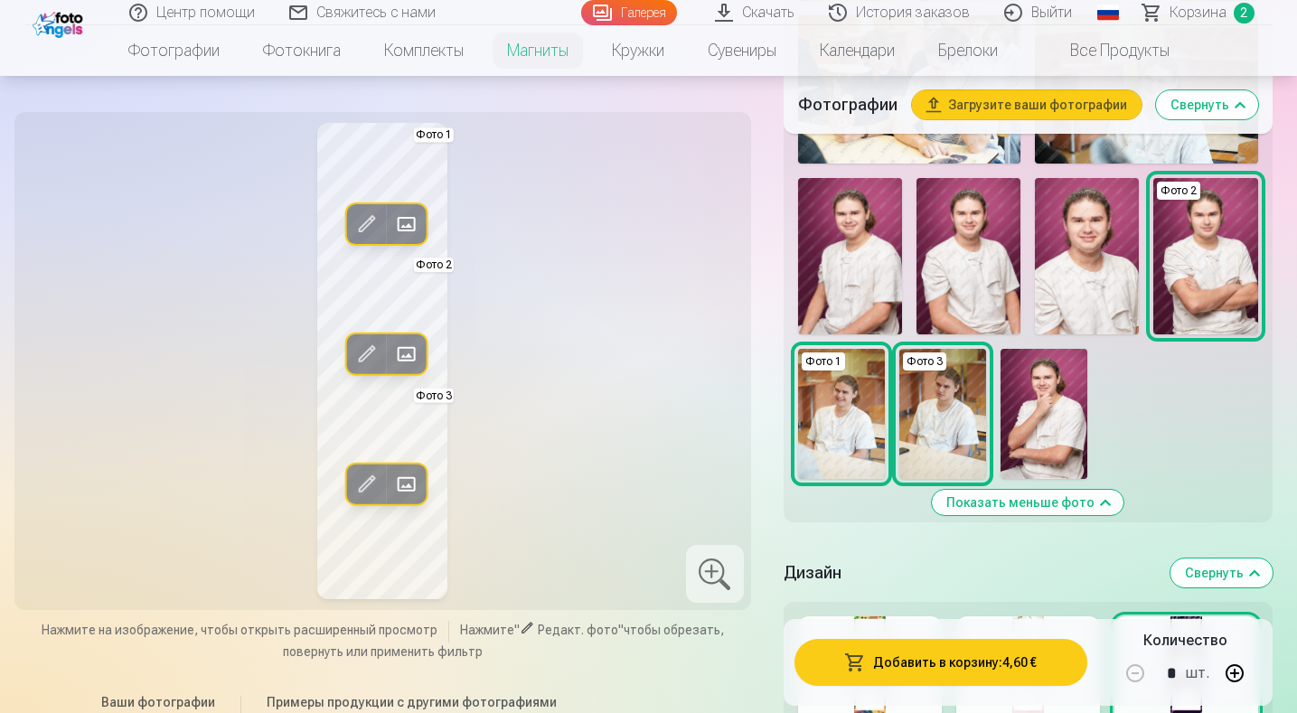
click at [584, 305] on div "Редакт. фото Заменить Фото 1 Редакт. фото Заменить Фото 2 Редакт. фото Заменить…" at bounding box center [382, 361] width 715 height 476
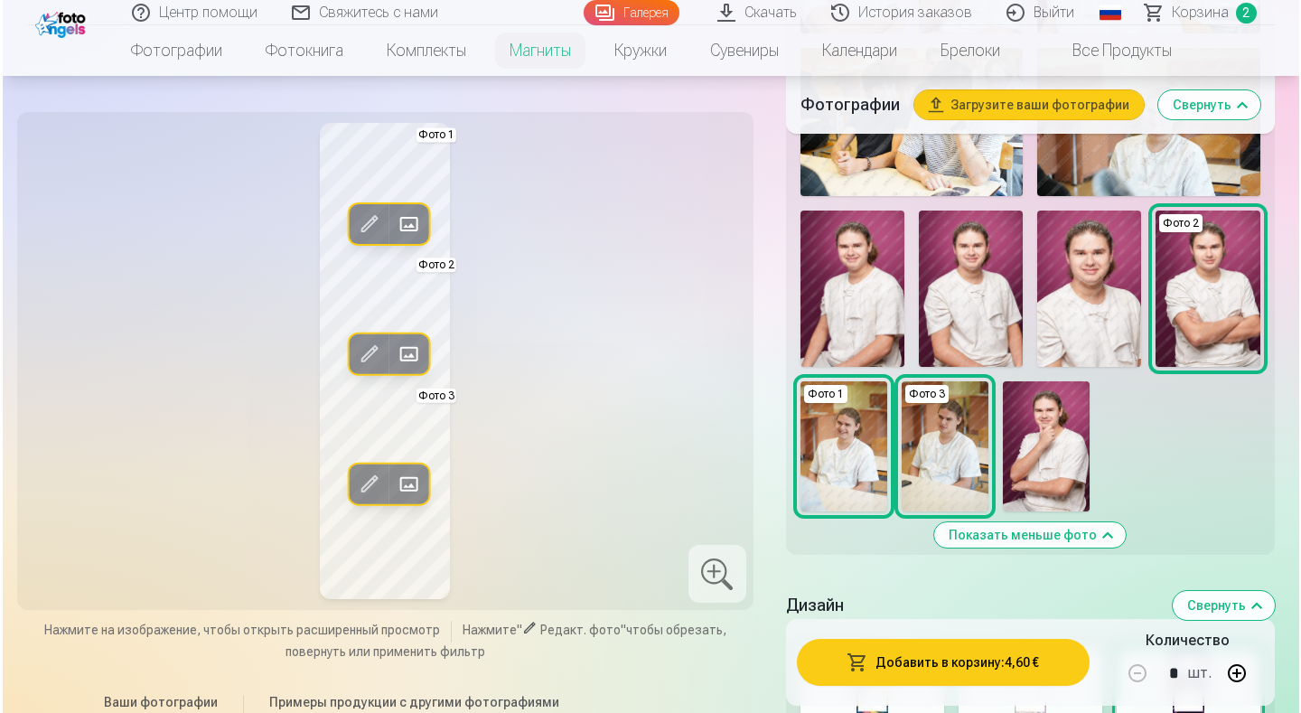
scroll to position [813, 0]
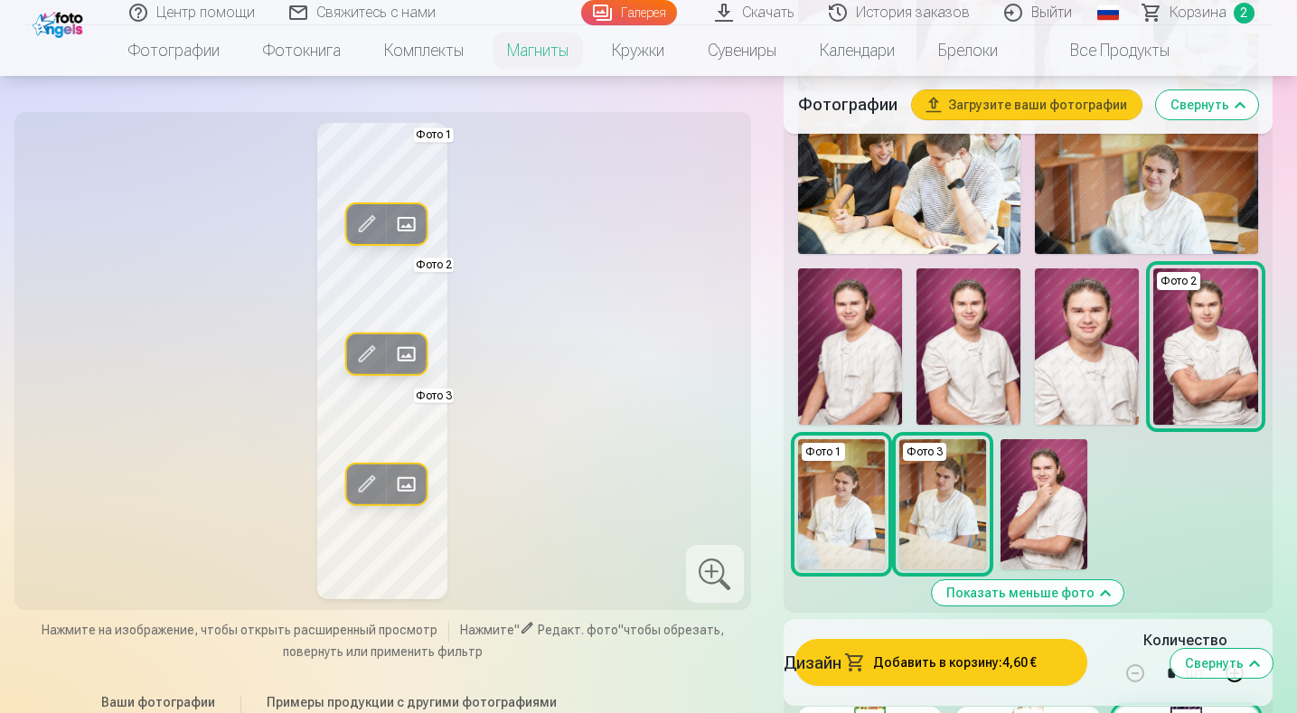
click at [365, 352] on span at bounding box center [366, 354] width 29 height 29
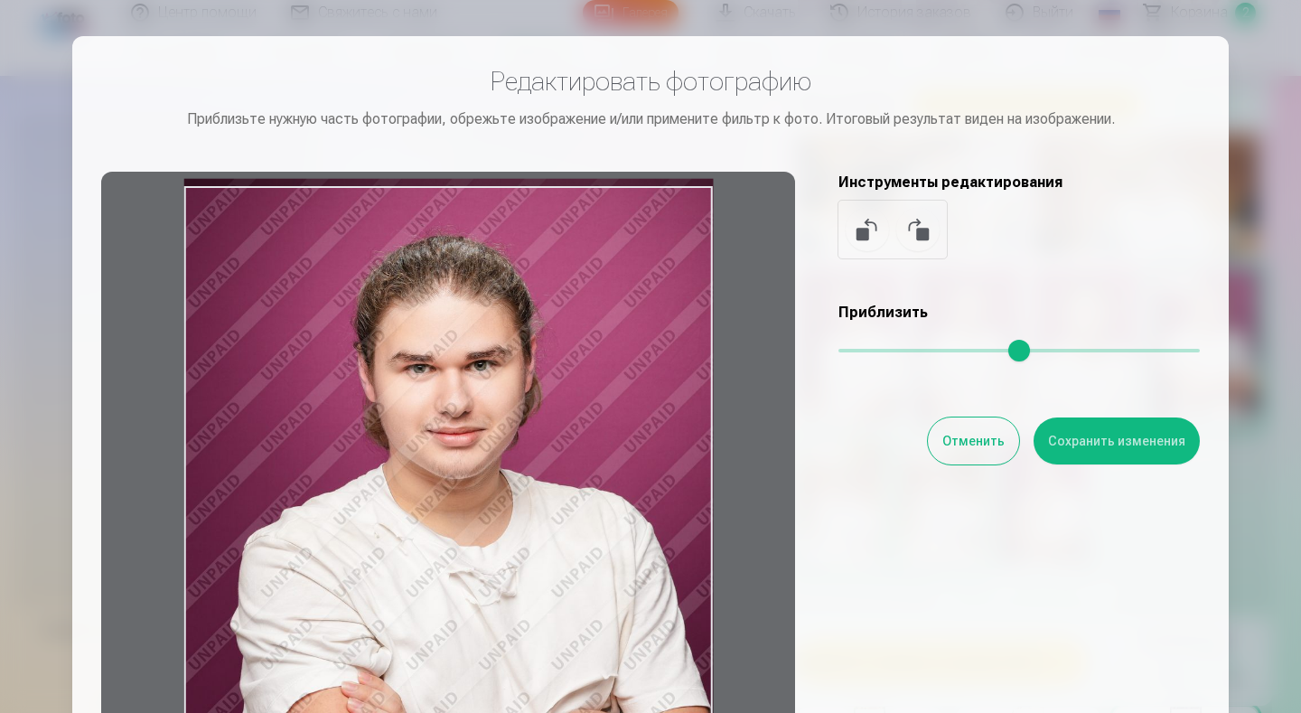
drag, startPoint x: 521, startPoint y: 342, endPoint x: 519, endPoint y: 357, distance: 15.6
click at [519, 357] on div at bounding box center [448, 455] width 694 height 567
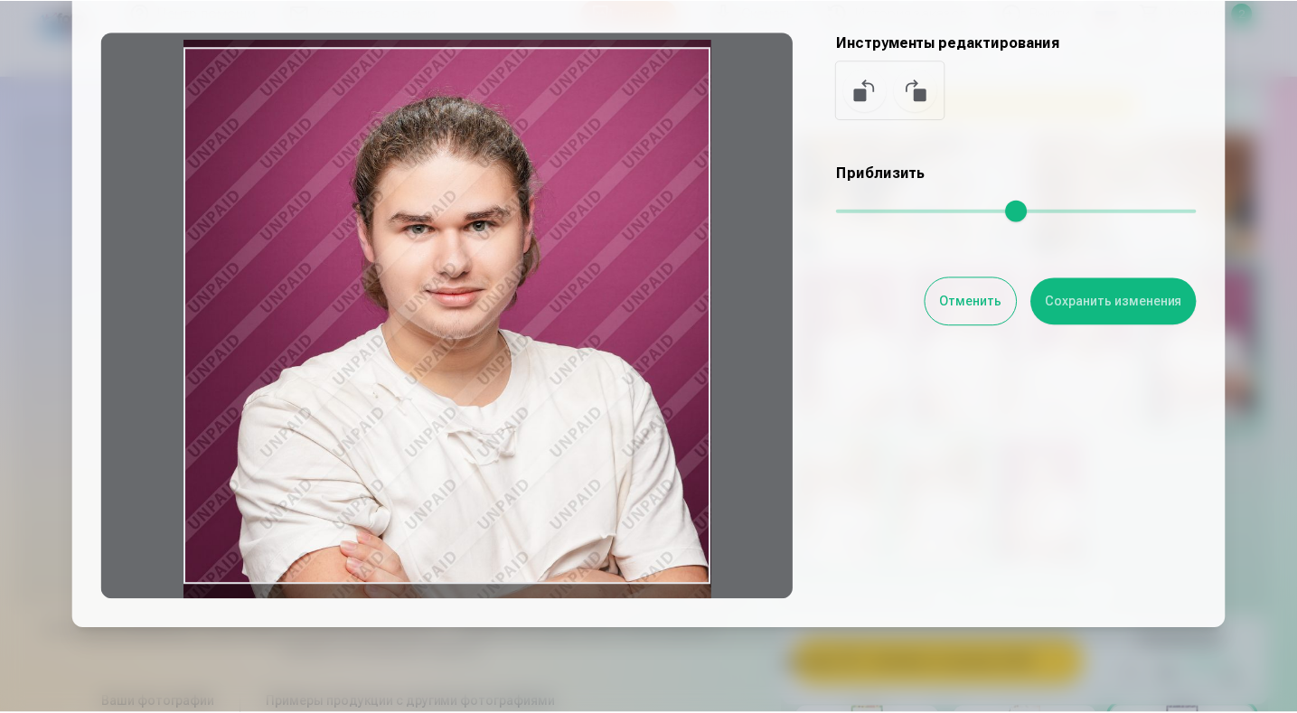
scroll to position [109, 0]
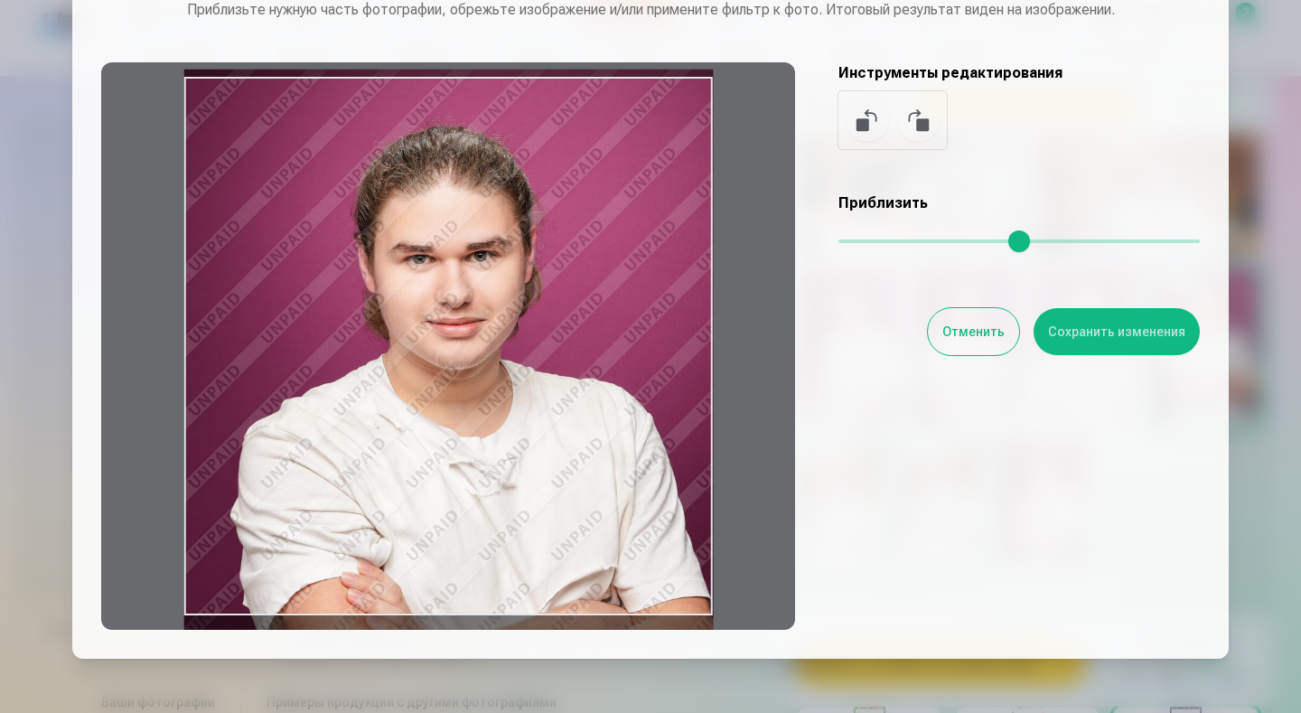
drag, startPoint x: 1156, startPoint y: 336, endPoint x: 1147, endPoint y: 335, distance: 9.1
click at [1155, 335] on button "Сохранить изменения" at bounding box center [1117, 331] width 166 height 47
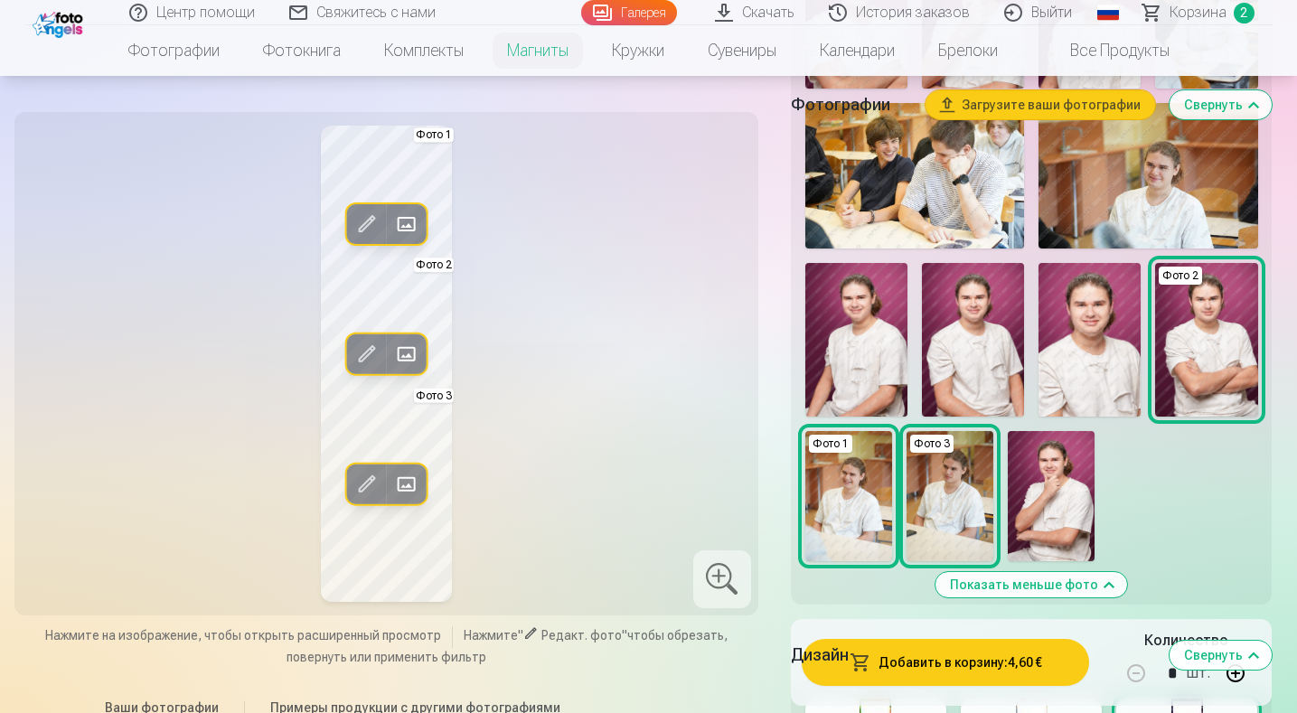
scroll to position [542, 0]
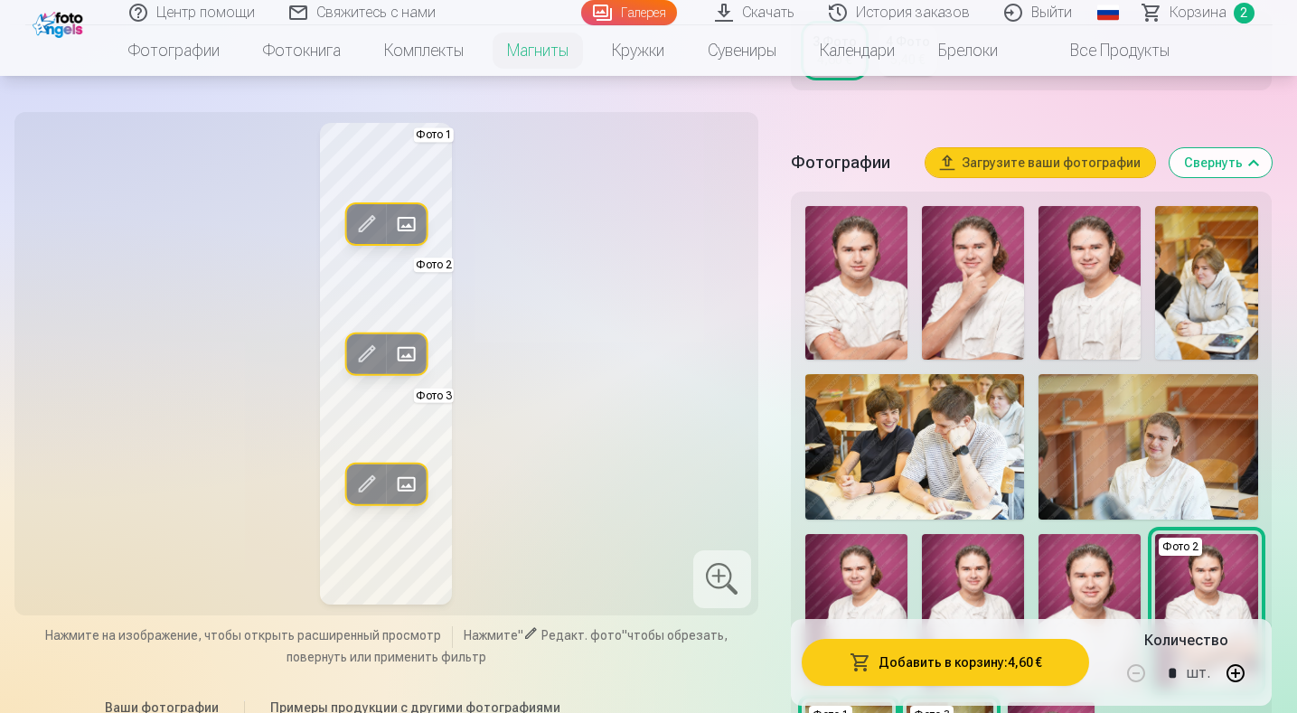
click at [717, 571] on div at bounding box center [722, 579] width 58 height 58
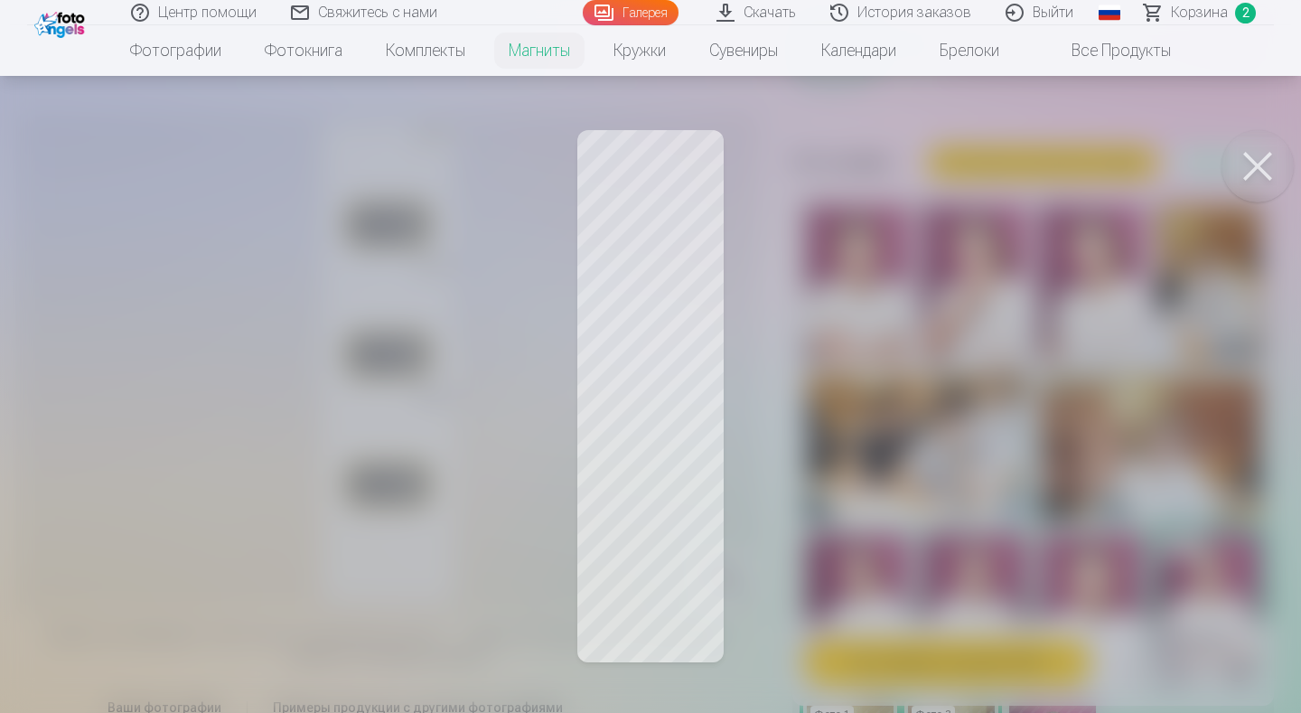
click at [1256, 164] on button at bounding box center [1258, 166] width 72 height 72
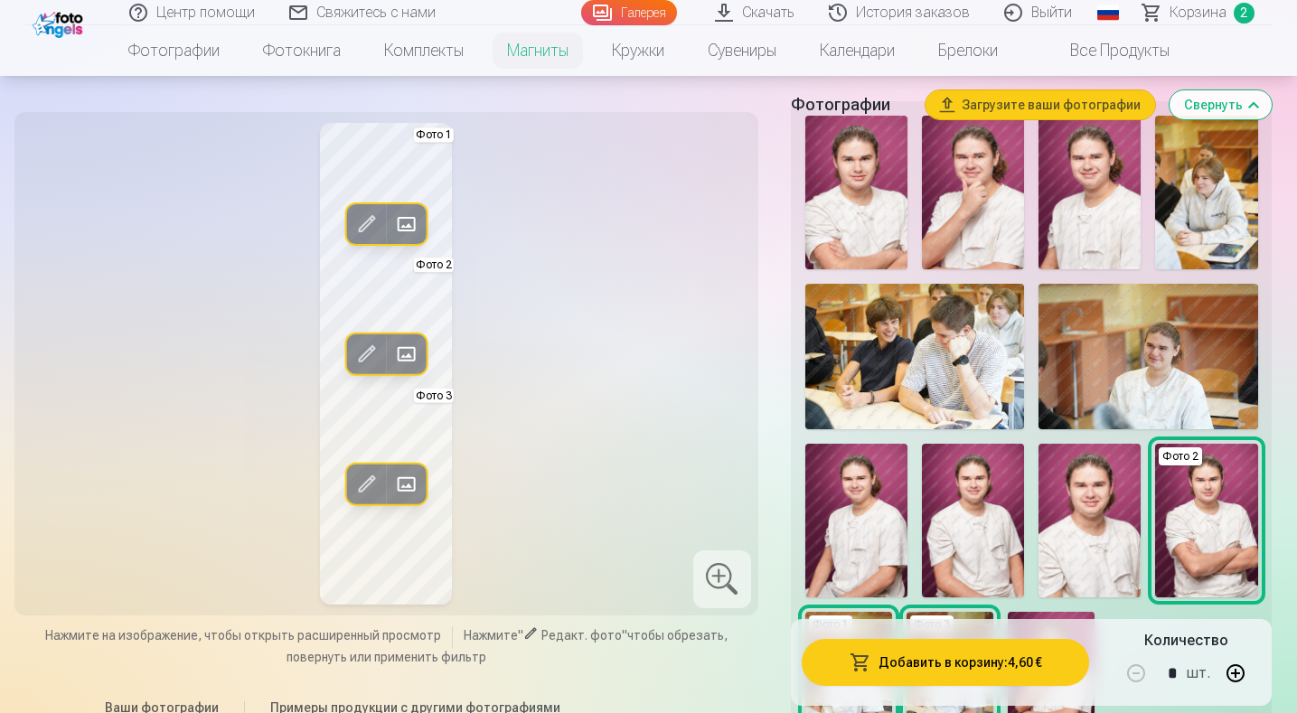
scroll to position [452, 0]
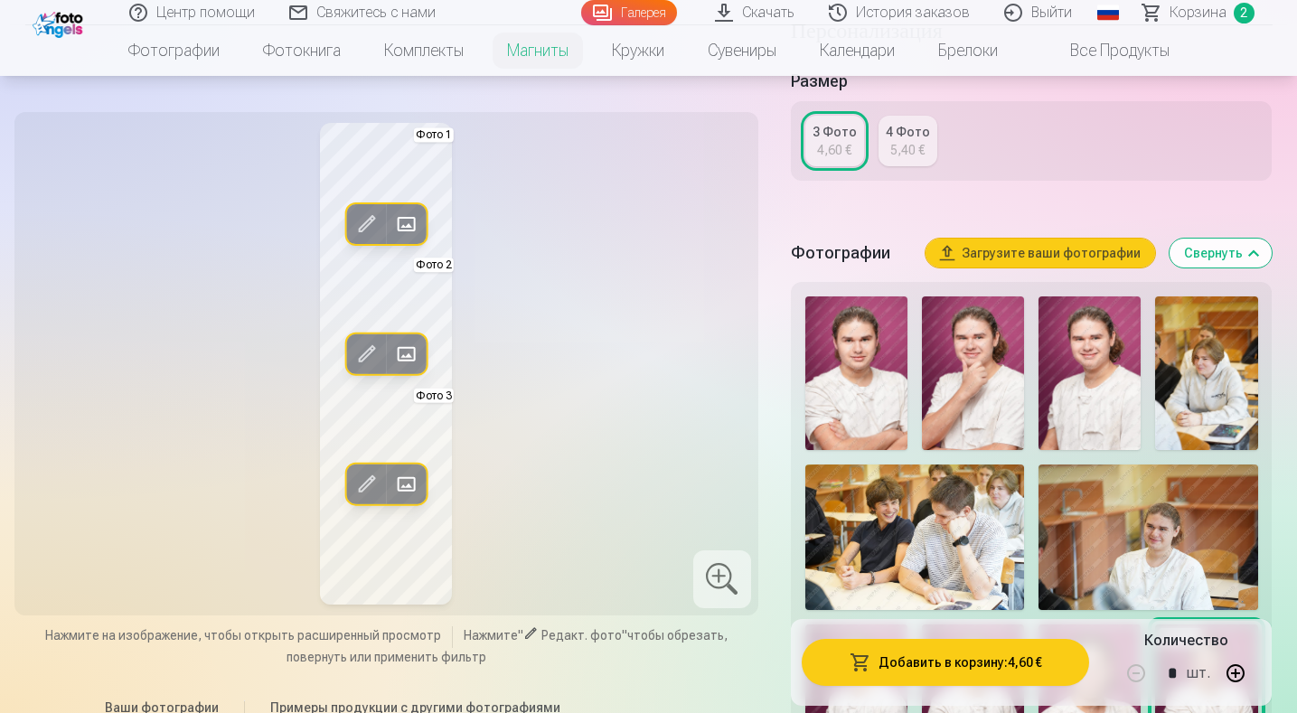
click at [980, 412] on img at bounding box center [973, 373] width 102 height 154
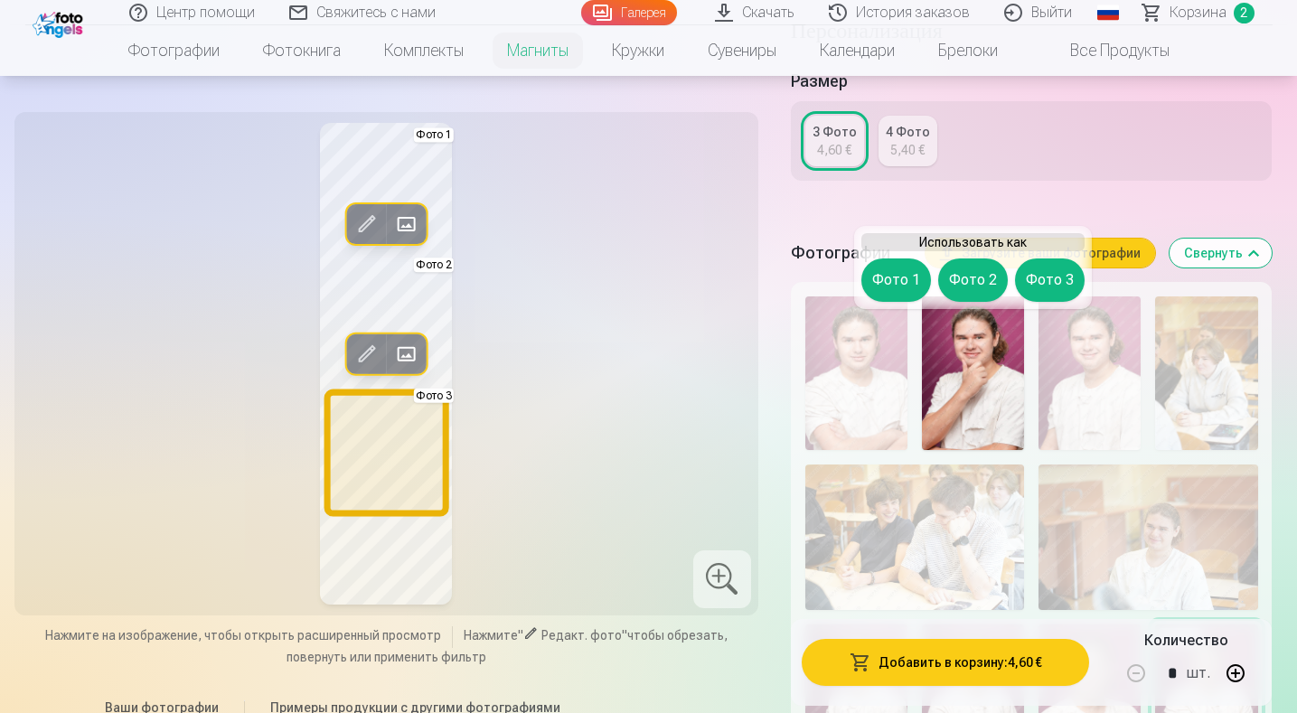
click at [1056, 279] on button "Фото 3" at bounding box center [1050, 279] width 70 height 43
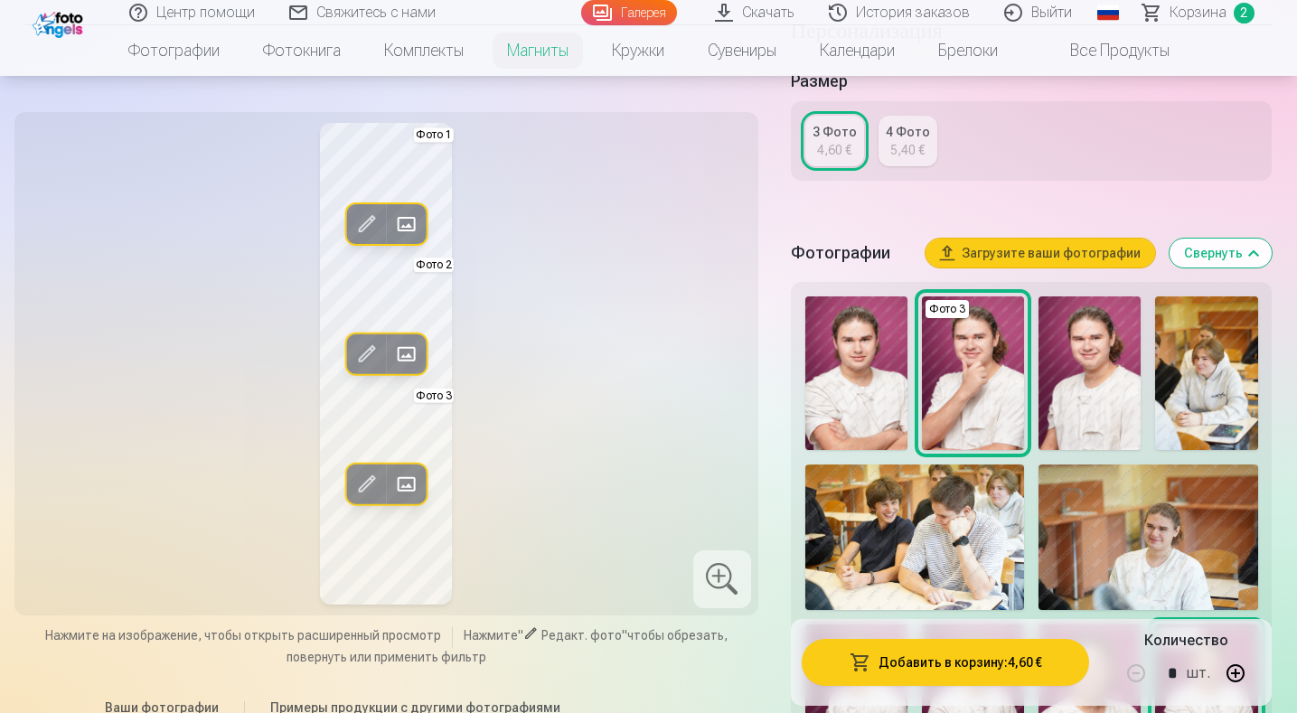
click at [857, 396] on img at bounding box center [856, 373] width 102 height 154
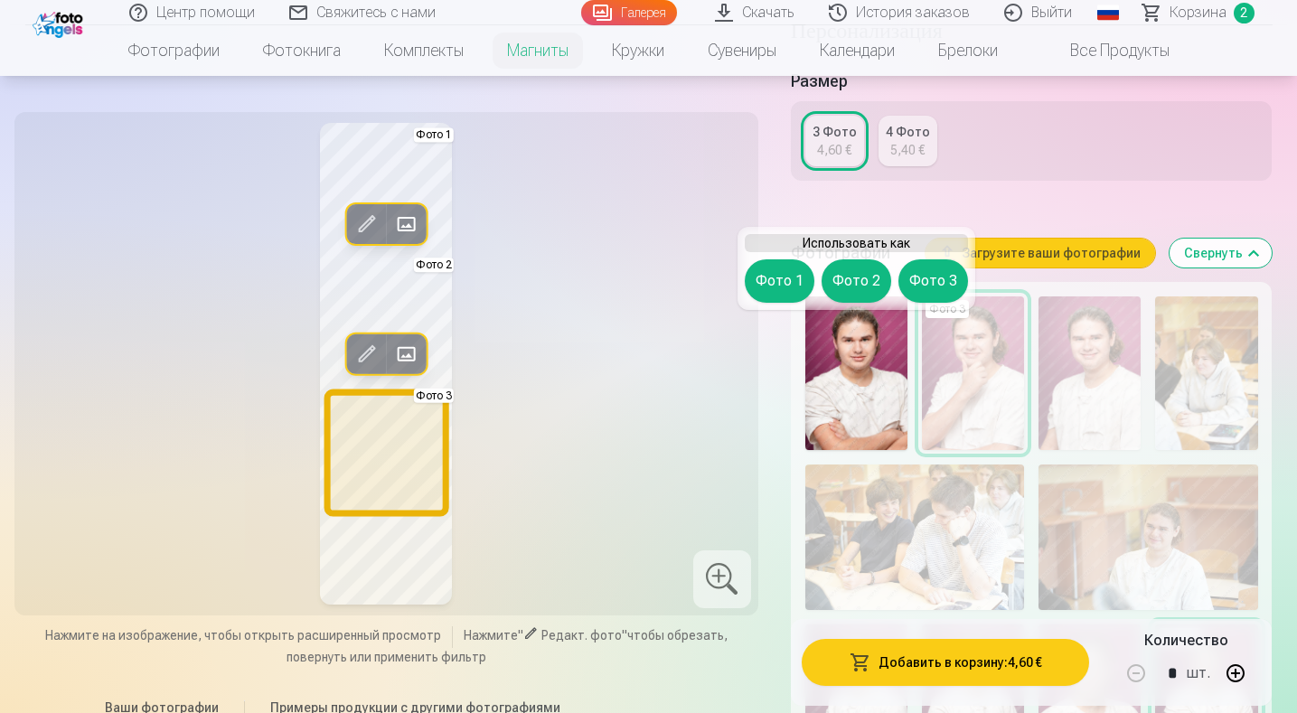
click at [939, 279] on button "Фото 3" at bounding box center [933, 280] width 70 height 43
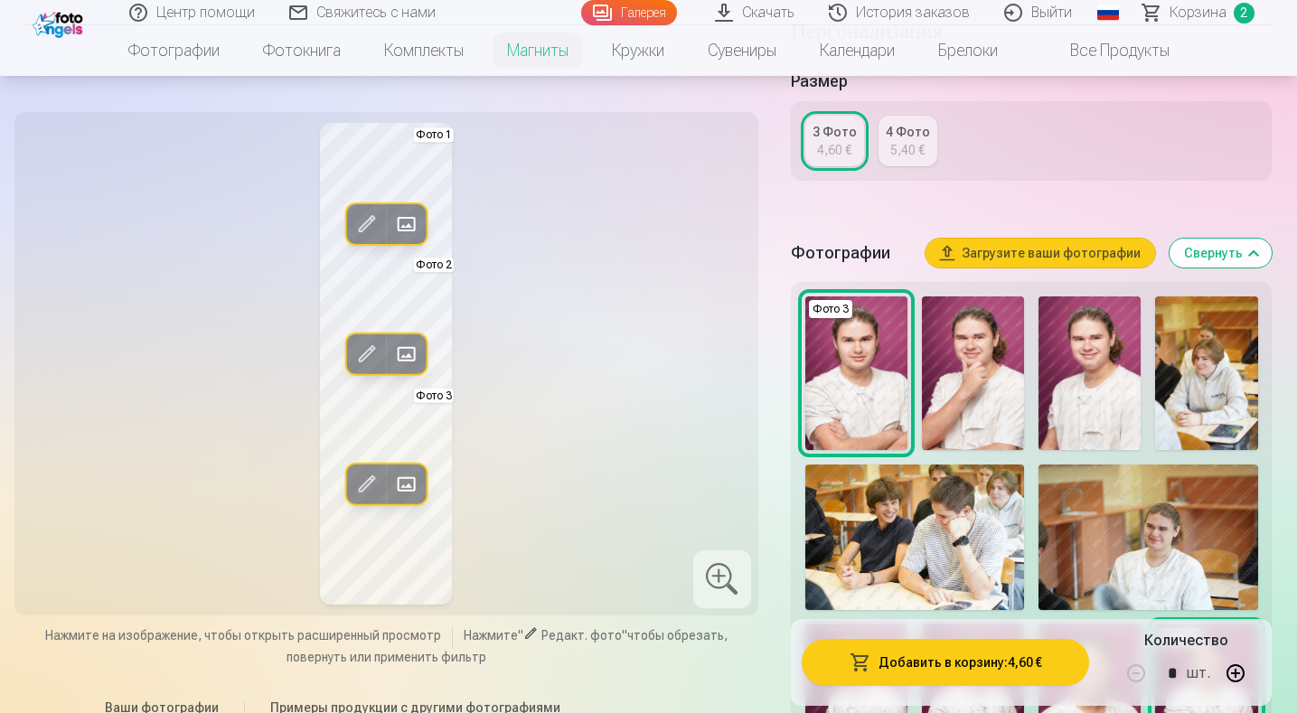
click at [568, 440] on div "Редакт. фото Заменить Фото 1 Редакт. фото Заменить Фото 2 Редакт. фото Заменить…" at bounding box center [386, 364] width 722 height 482
click at [721, 571] on div at bounding box center [722, 579] width 58 height 58
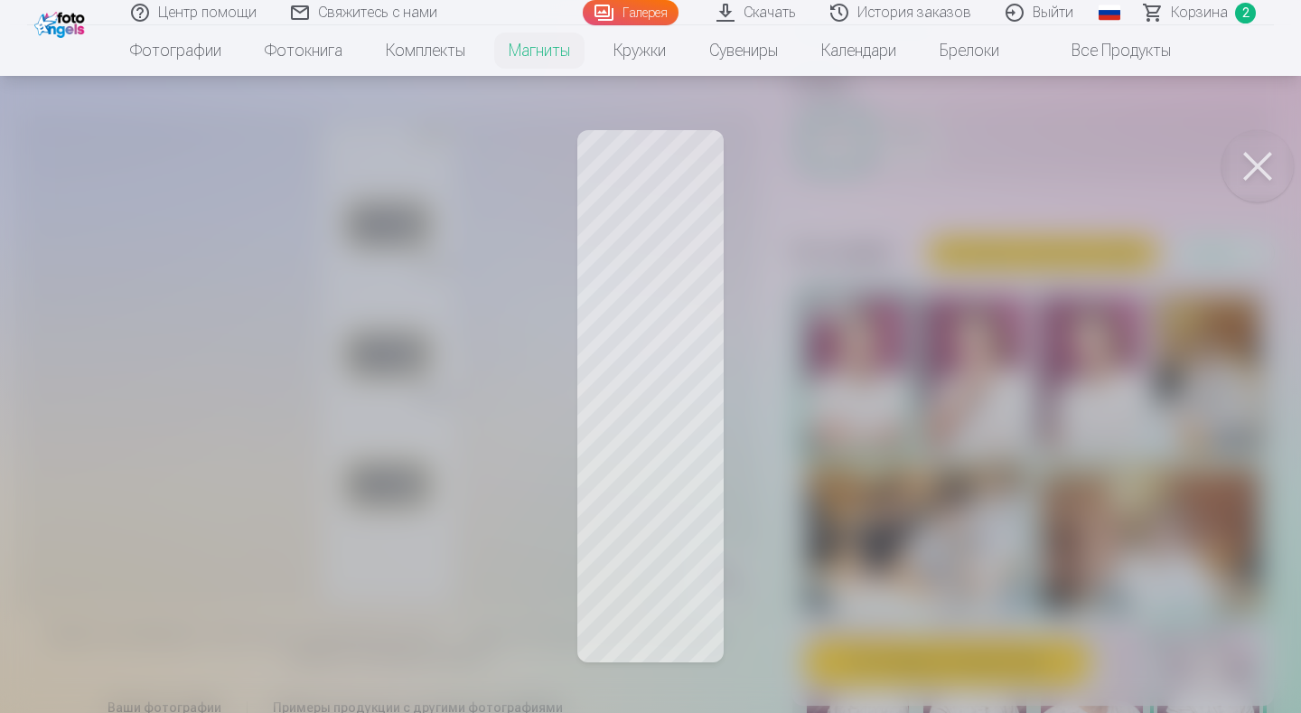
click at [1270, 164] on button at bounding box center [1258, 166] width 72 height 72
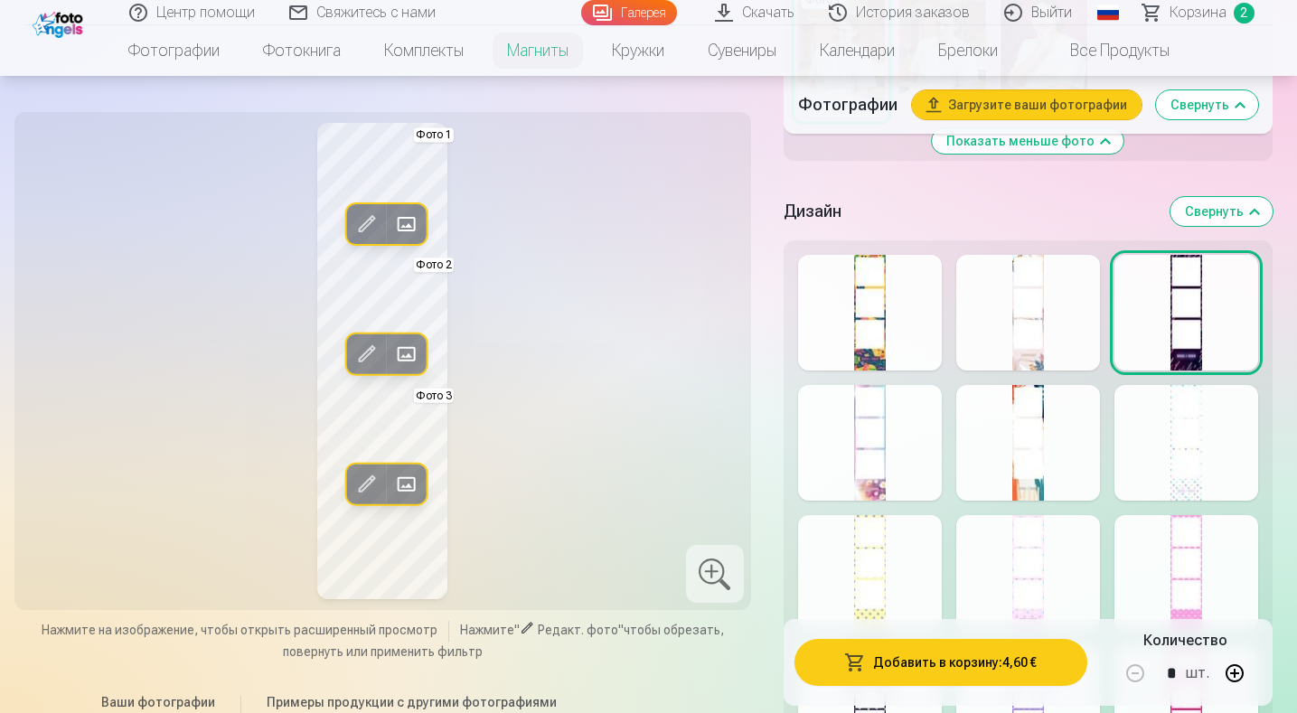
scroll to position [994, 0]
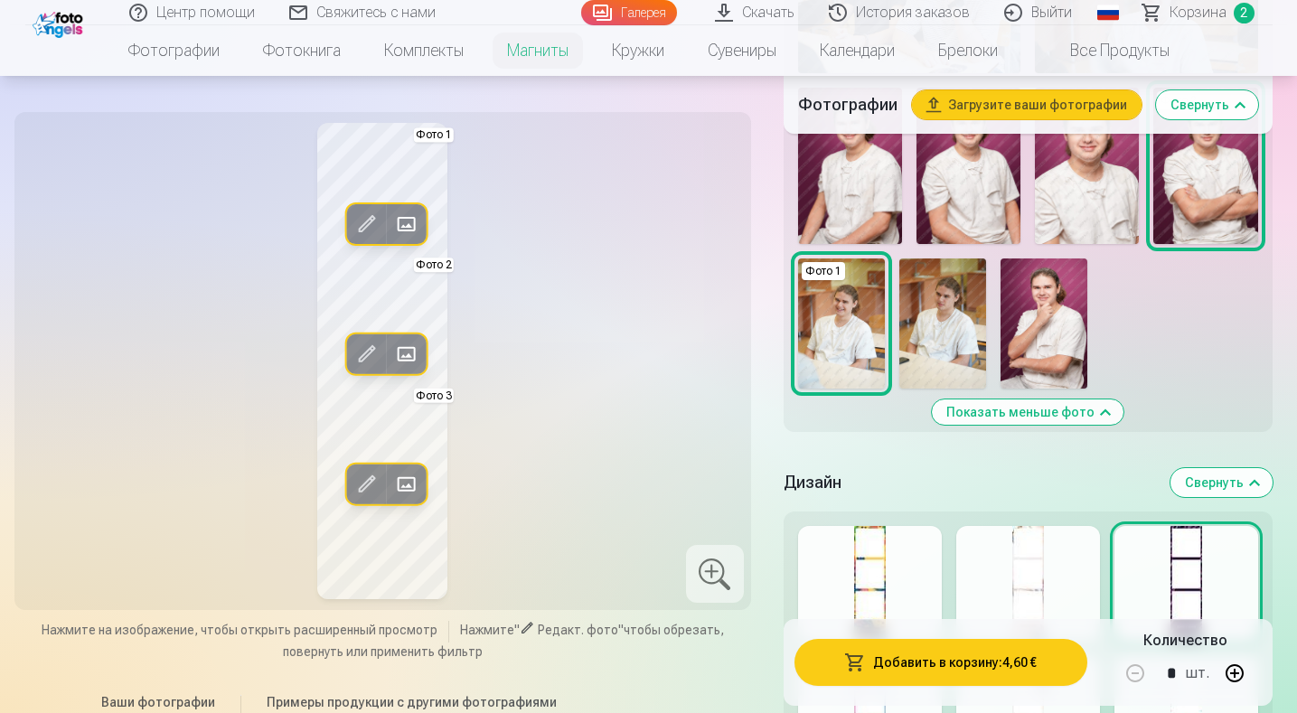
click at [1045, 325] on img at bounding box center [1043, 323] width 87 height 130
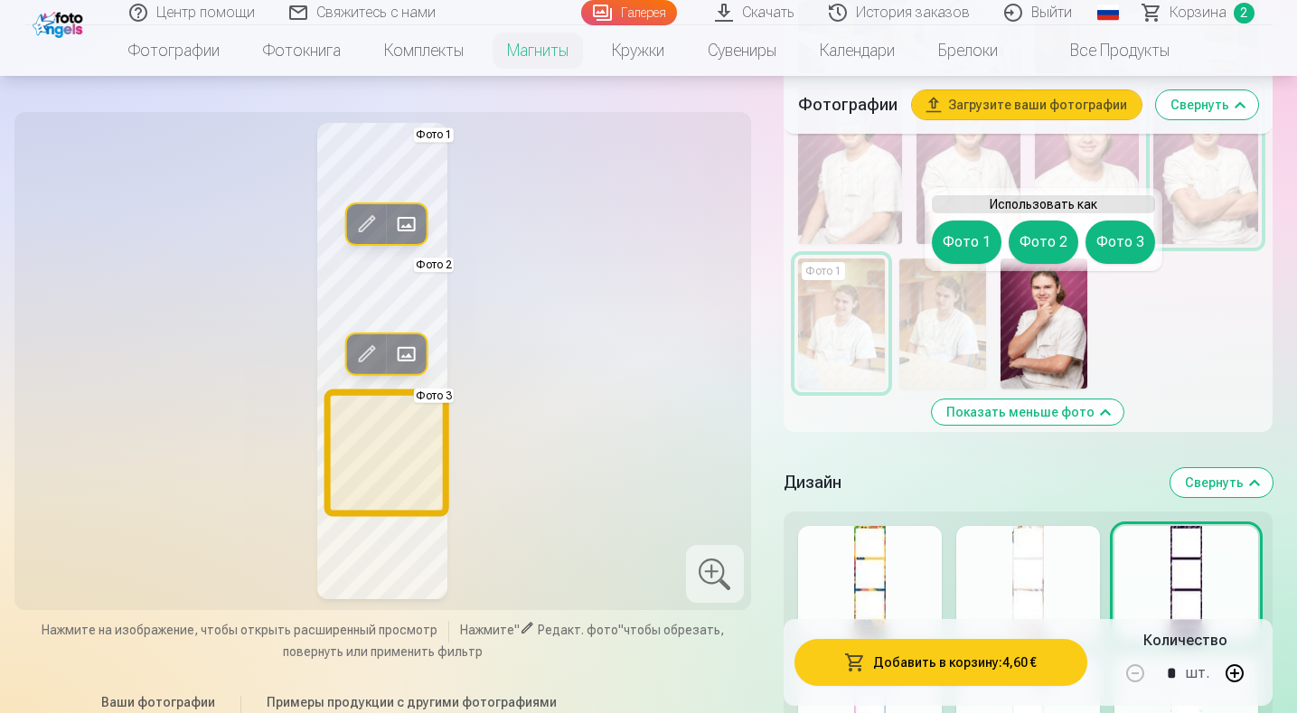
click at [1120, 237] on button "Фото 3" at bounding box center [1120, 241] width 70 height 43
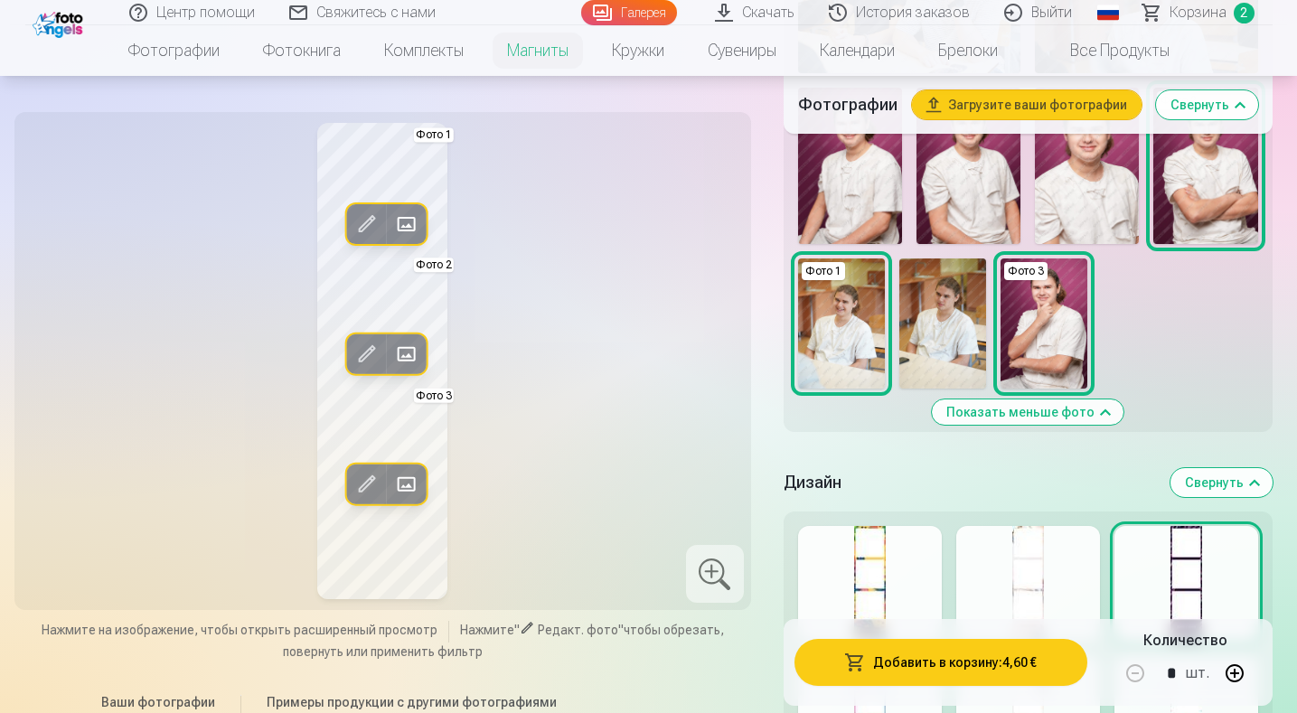
click at [586, 371] on div "Редакт. фото Заменить Фото 1 Редакт. фото Заменить Фото 2 Редакт. фото Заменить…" at bounding box center [382, 361] width 715 height 476
click at [700, 573] on div at bounding box center [715, 574] width 58 height 58
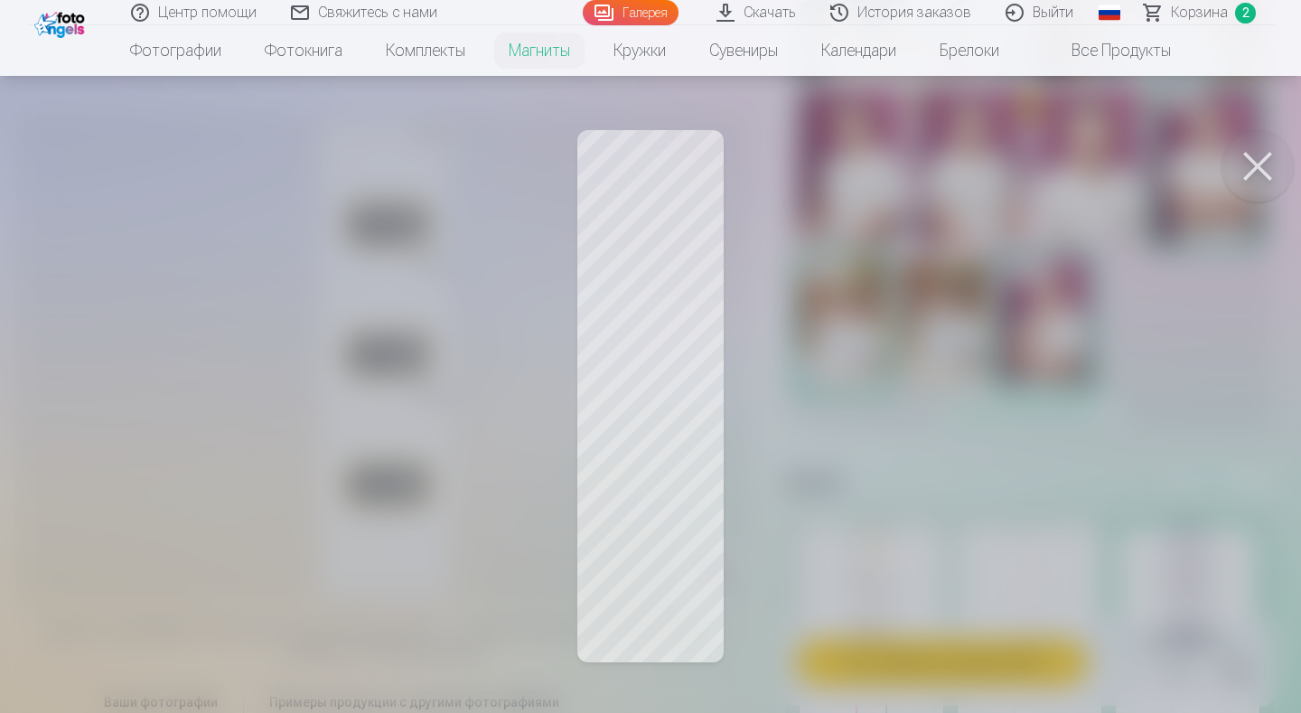
click at [1244, 173] on button at bounding box center [1258, 166] width 72 height 72
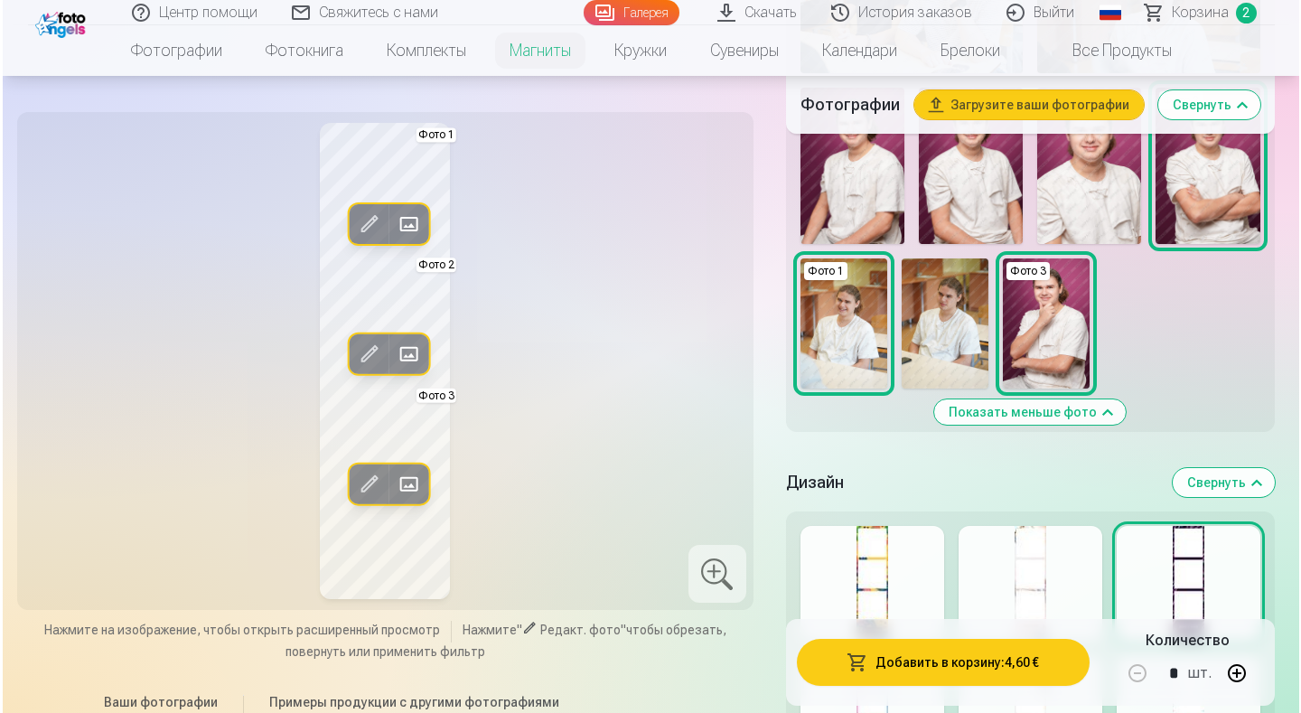
scroll to position [1175, 0]
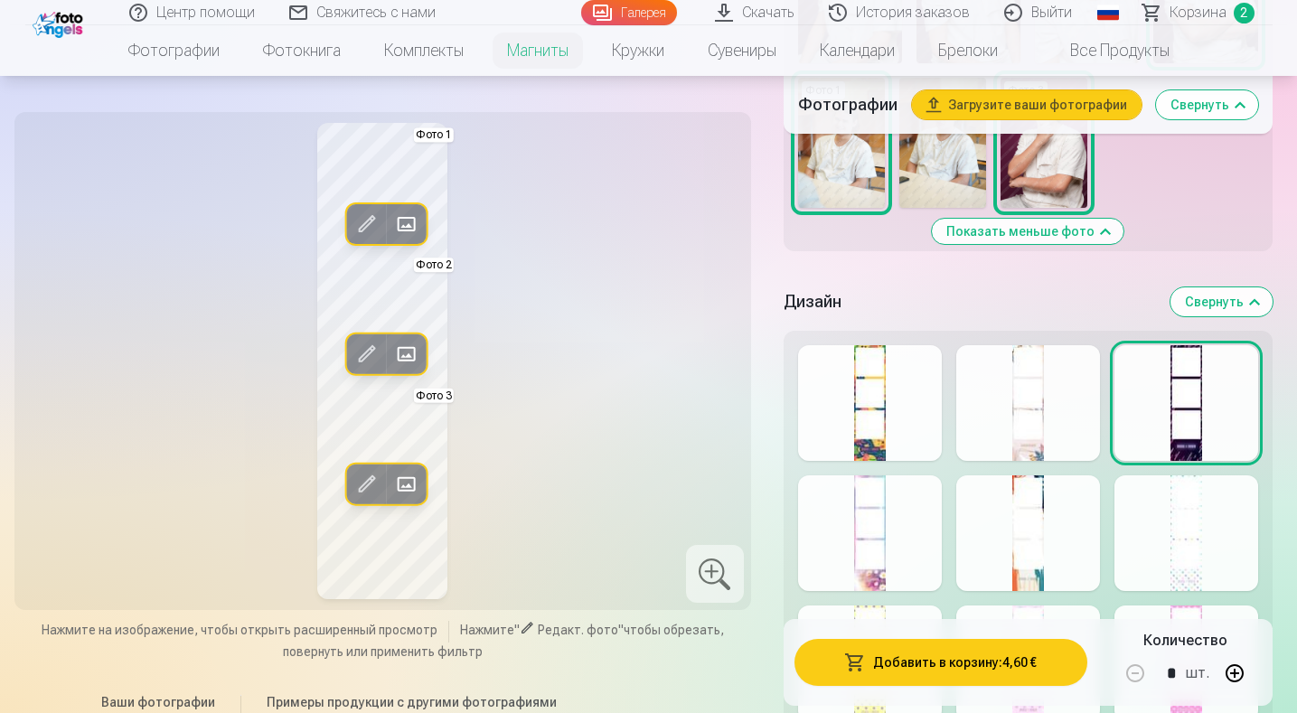
click at [1010, 667] on button "Добавить в корзину : 4,60 €" at bounding box center [940, 662] width 293 height 47
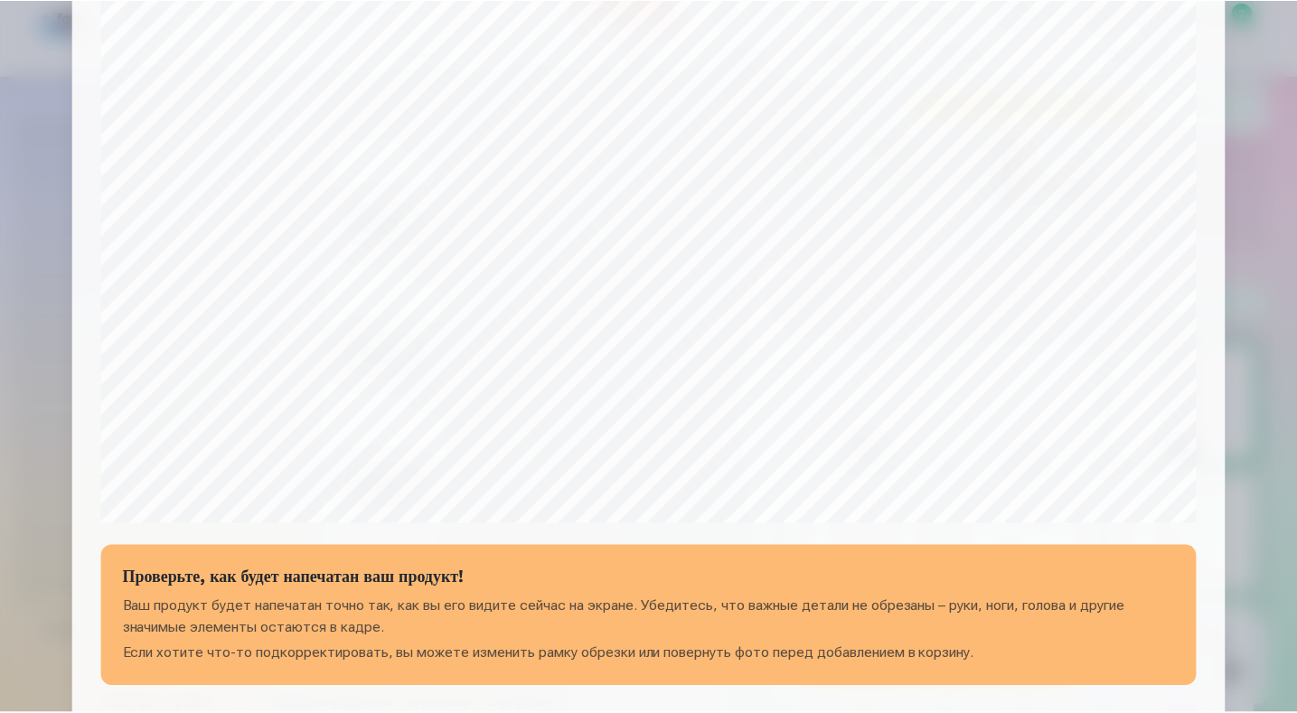
scroll to position [588, 0]
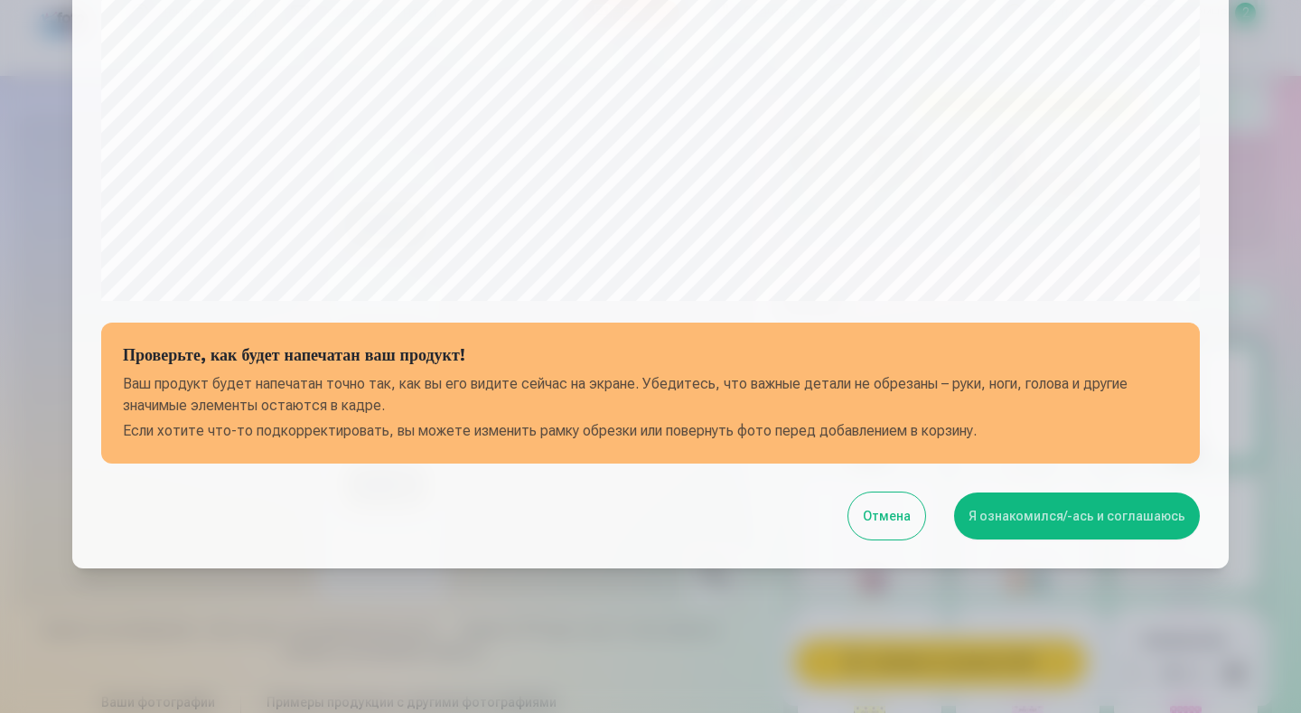
click at [1098, 520] on button "Я ознакомился/-ась и соглашаюсь" at bounding box center [1077, 515] width 246 height 47
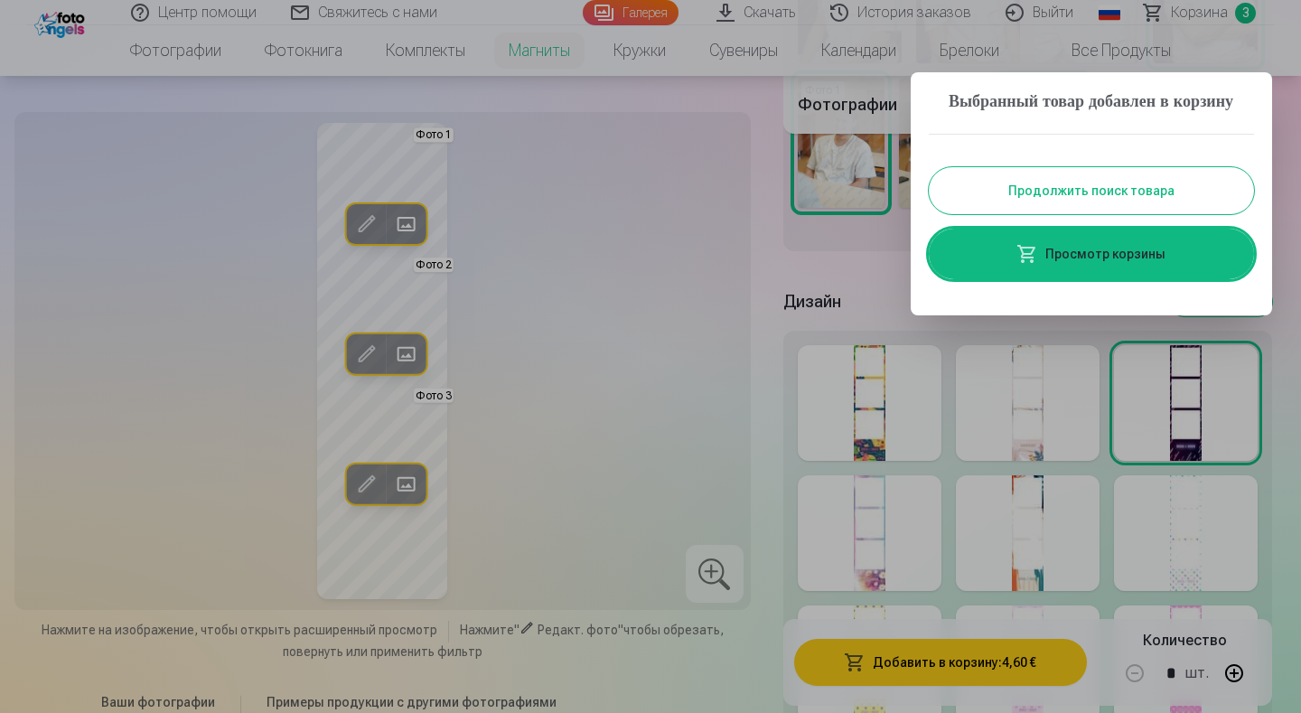
click at [1102, 212] on button "Продолжить поиск товара" at bounding box center [1091, 190] width 325 height 47
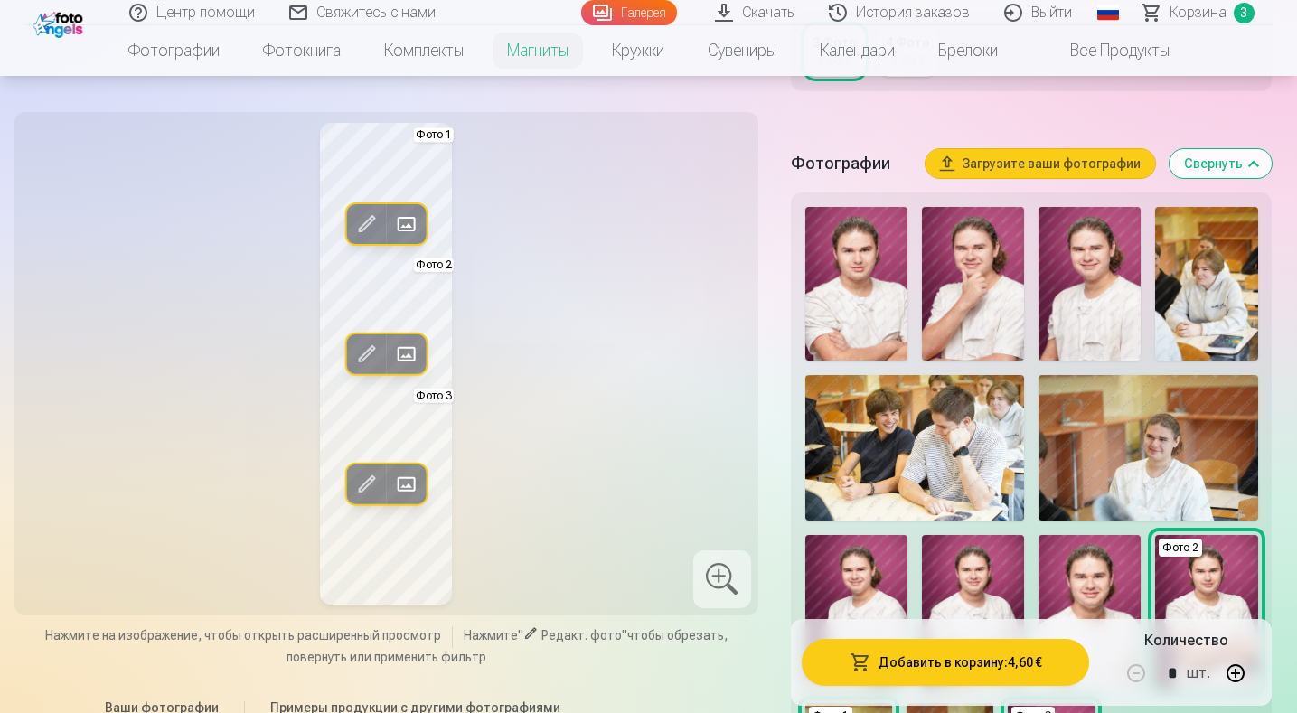
scroll to position [361, 0]
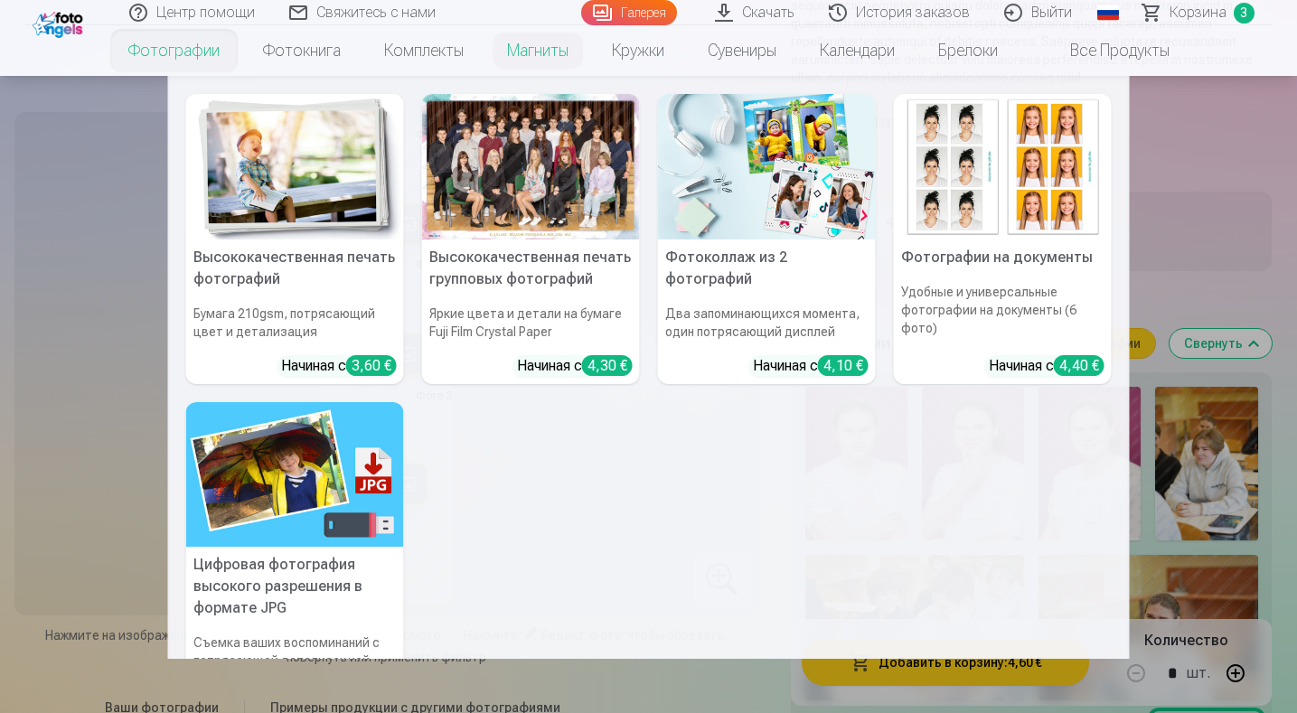
click at [184, 52] on link "Фотографии" at bounding box center [174, 50] width 135 height 51
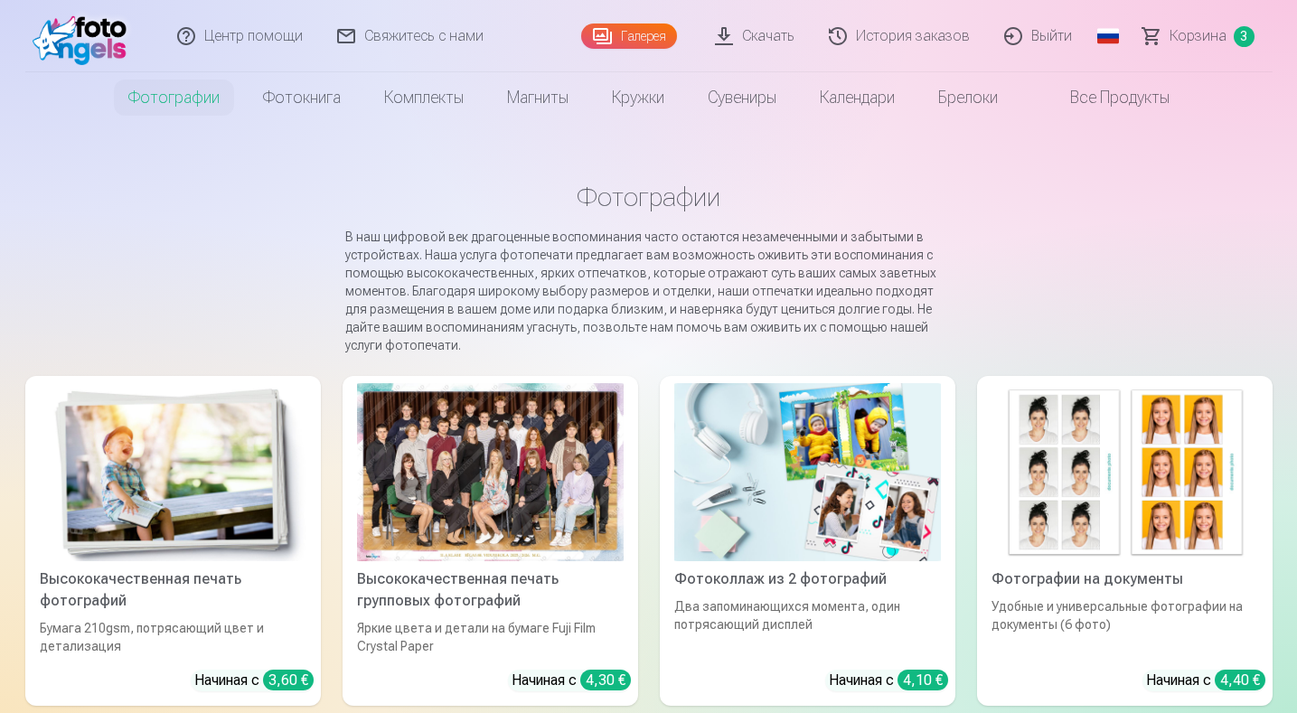
click at [1139, 103] on link "Все продукты" at bounding box center [1105, 97] width 172 height 51
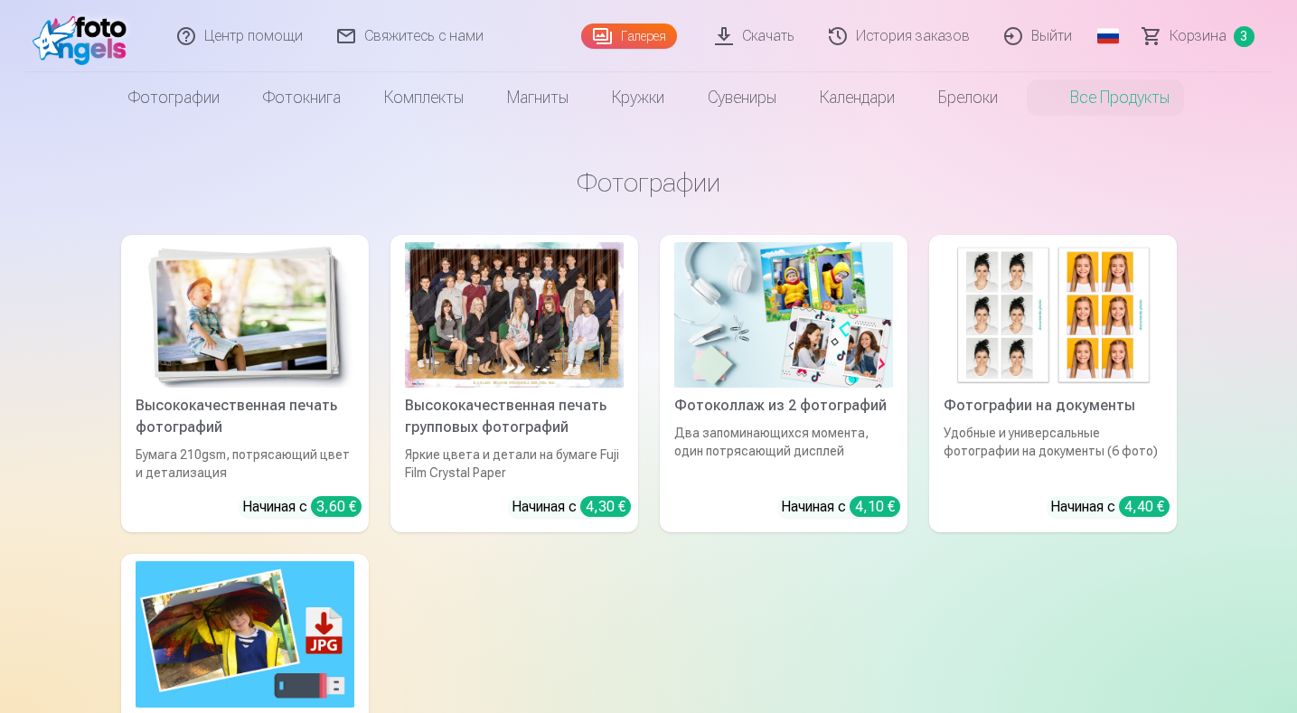
click at [618, 28] on link "Галерея" at bounding box center [629, 35] width 96 height 25
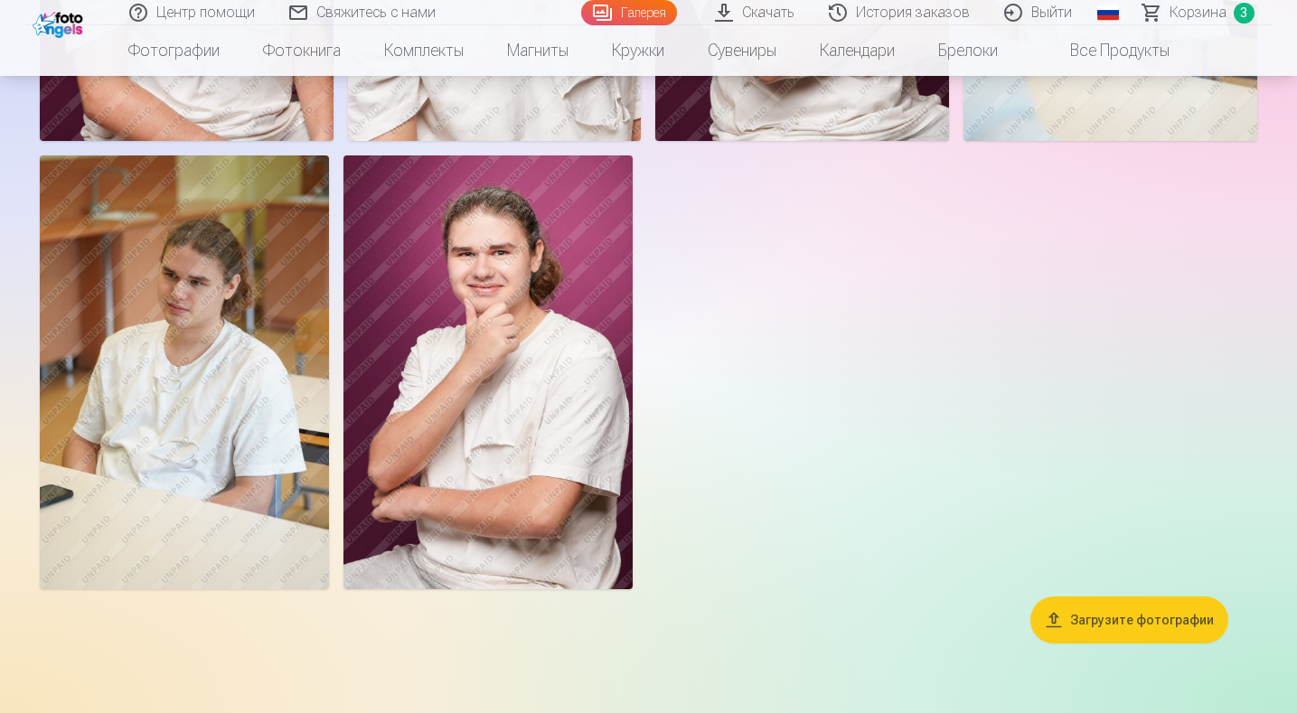
scroll to position [2982, 0]
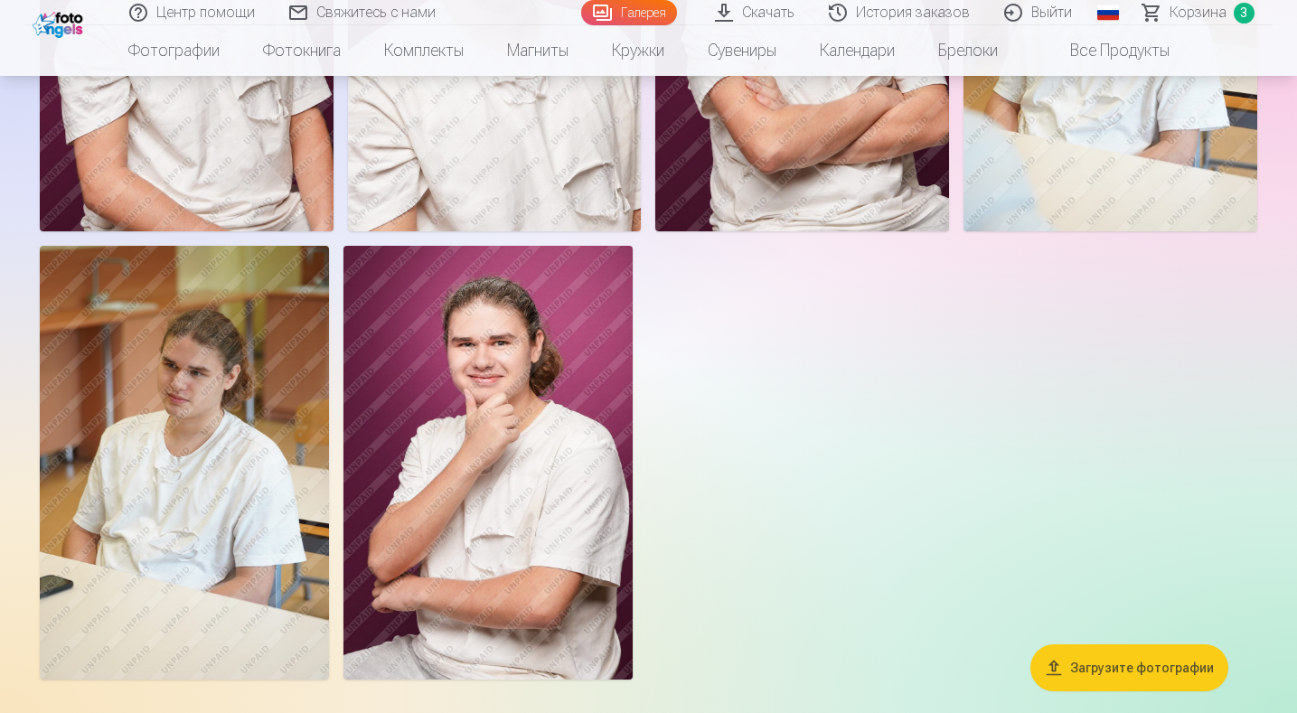
click at [1193, 16] on span "Корзина" at bounding box center [1197, 13] width 57 height 22
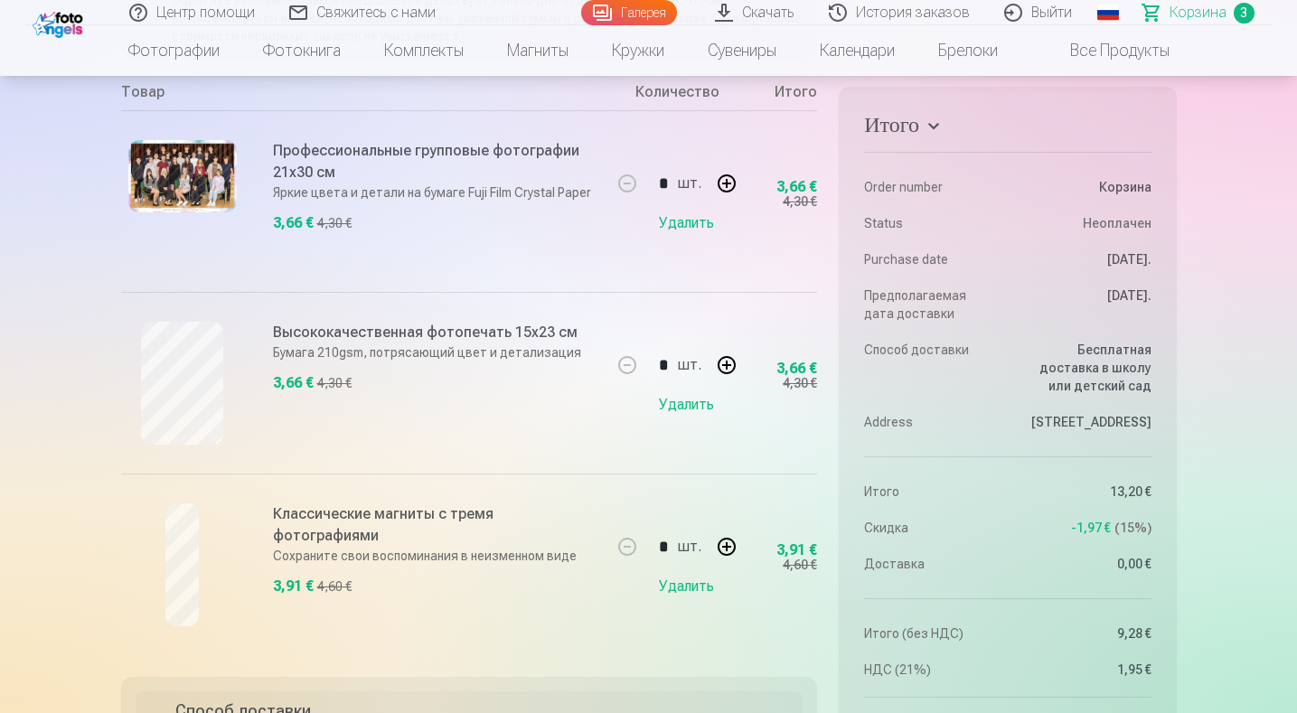
scroll to position [361, 0]
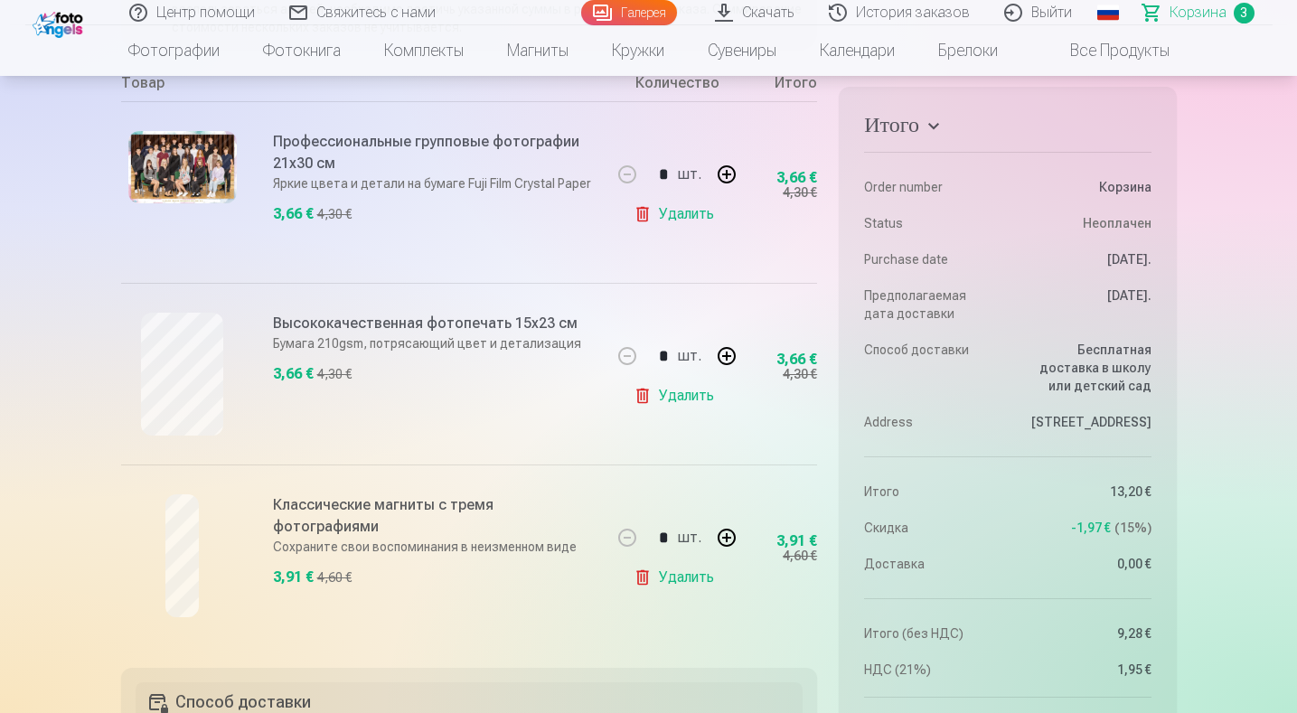
click at [618, 4] on link "Галерея" at bounding box center [629, 12] width 96 height 25
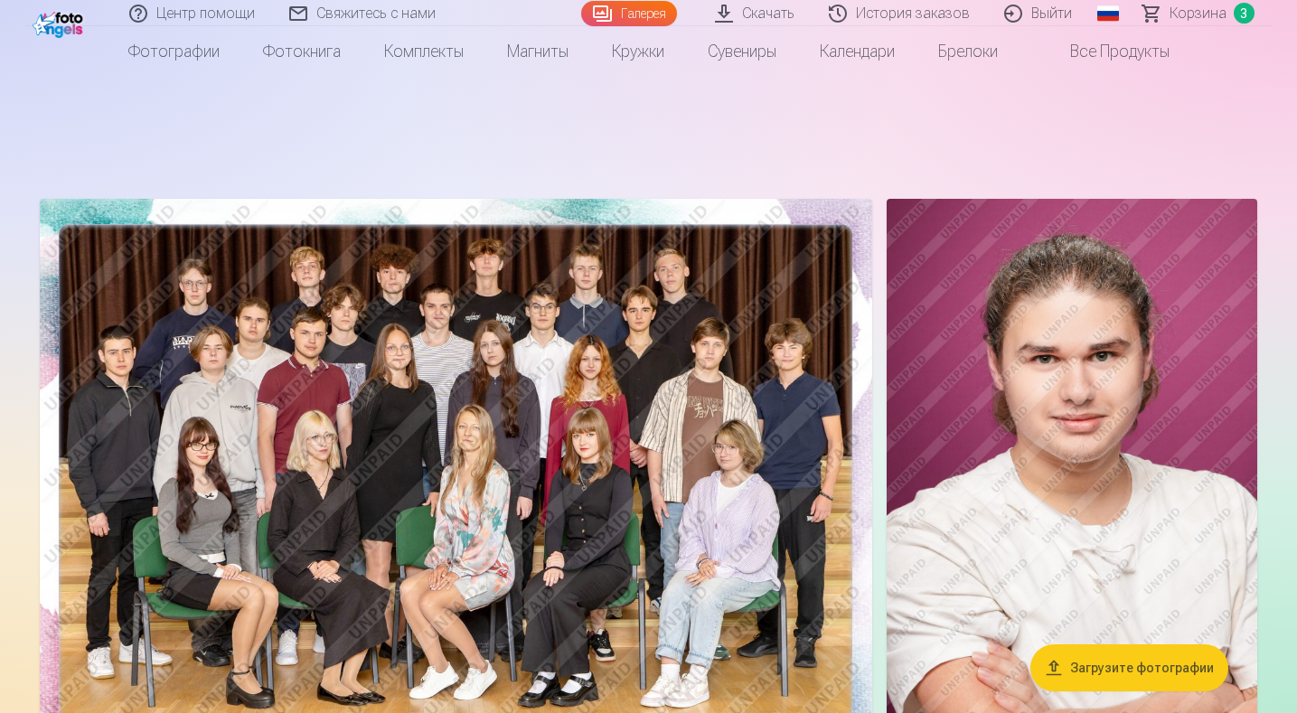
scroll to position [90, 0]
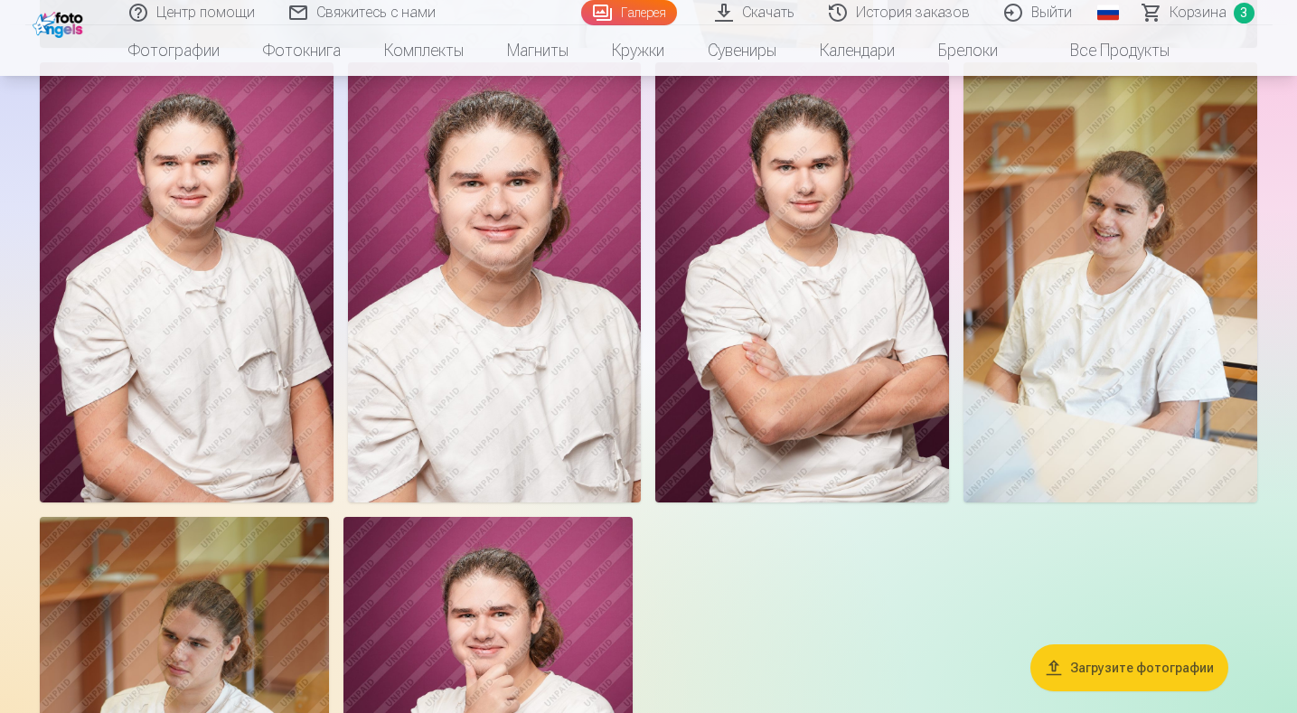
click at [796, 357] on img at bounding box center [802, 282] width 294 height 440
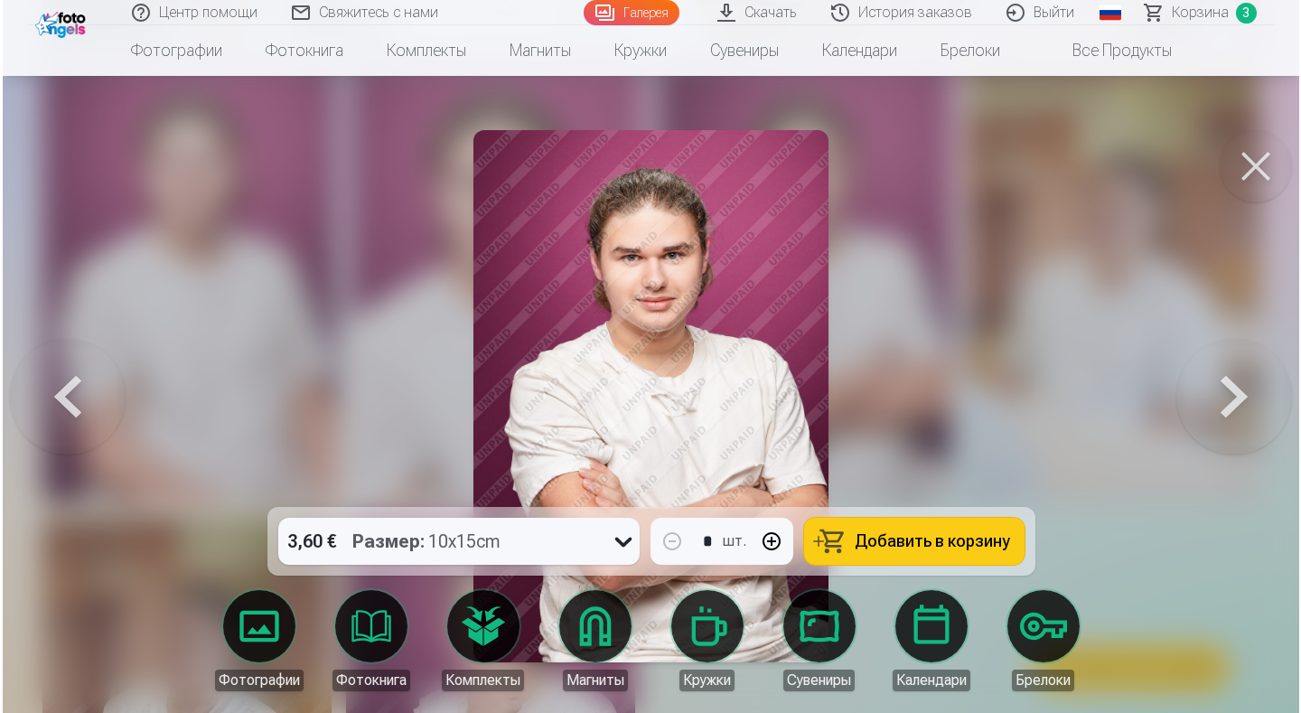
scroll to position [2719, 0]
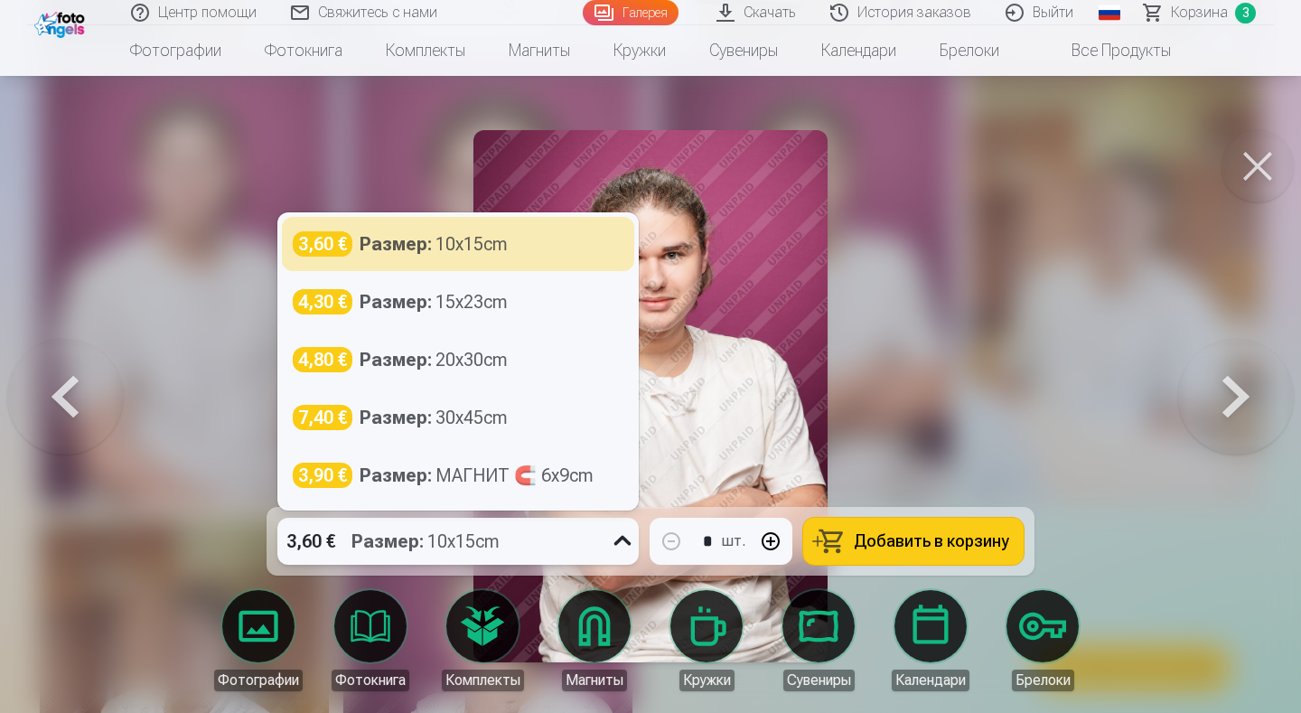
click at [618, 536] on icon at bounding box center [622, 541] width 29 height 29
click at [998, 345] on div at bounding box center [650, 356] width 1301 height 713
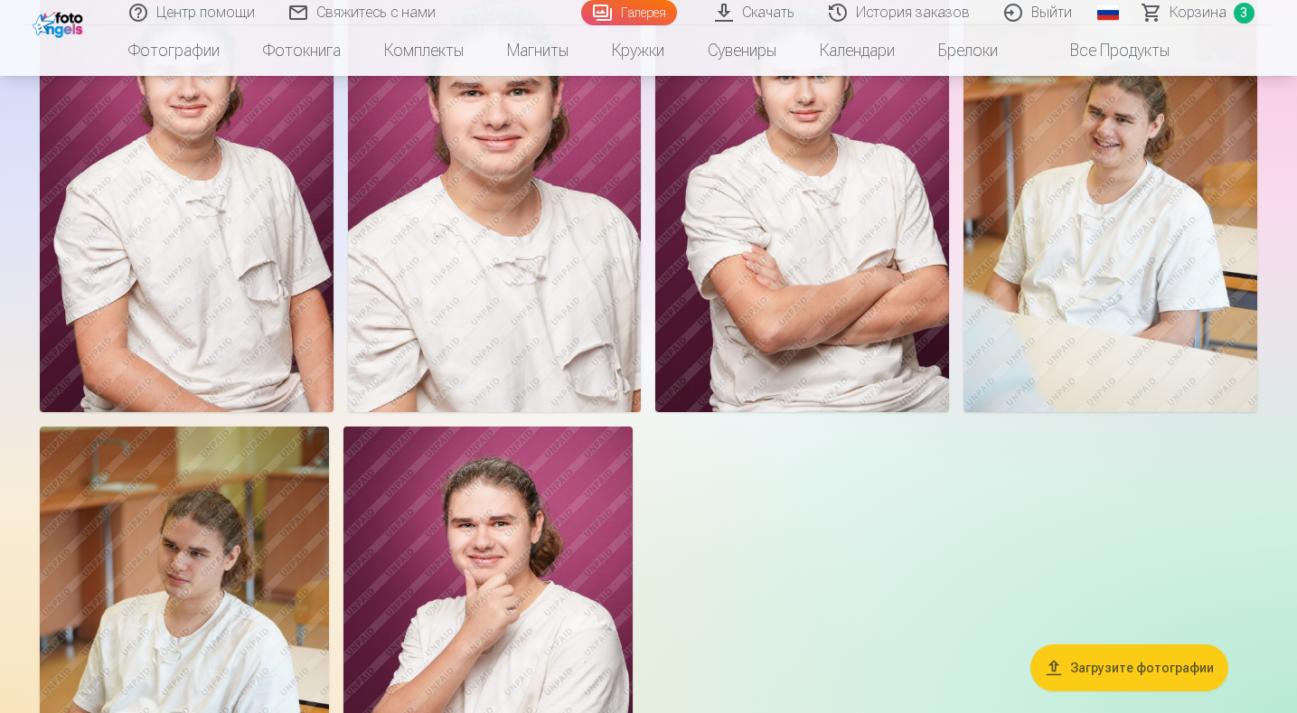
scroll to position [2711, 0]
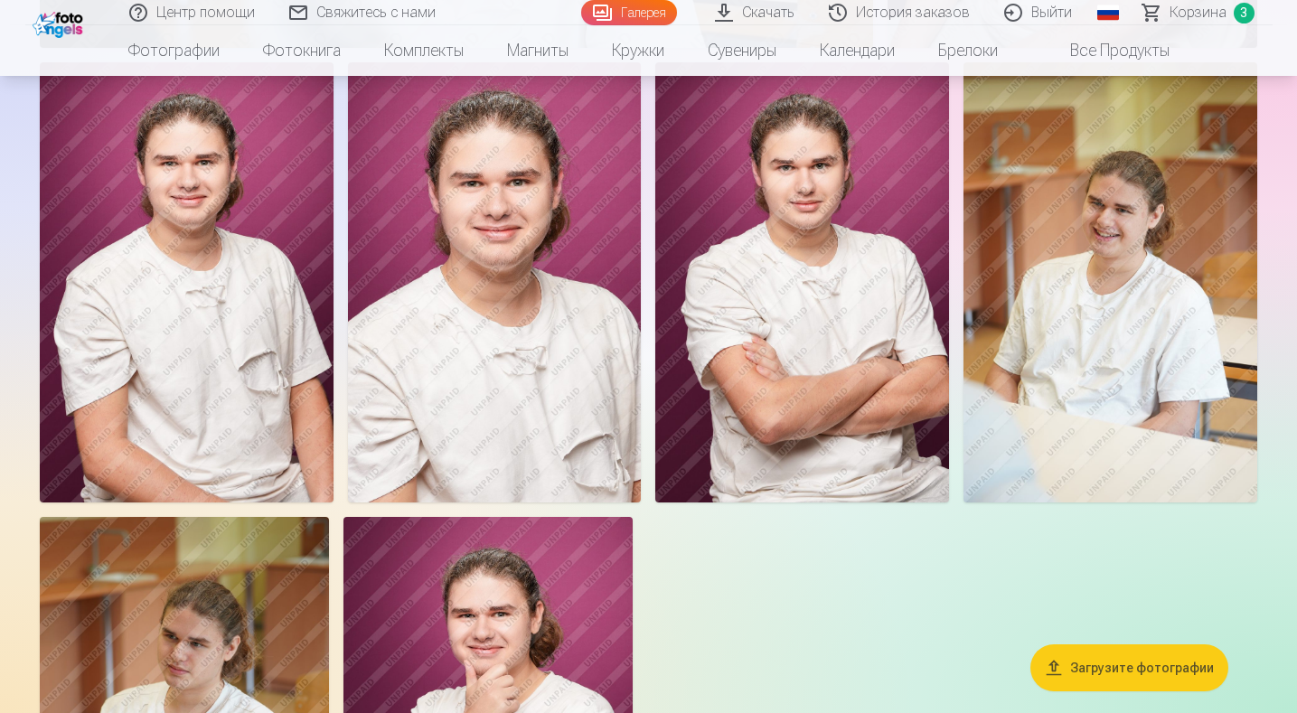
click at [815, 313] on img at bounding box center [802, 282] width 294 height 440
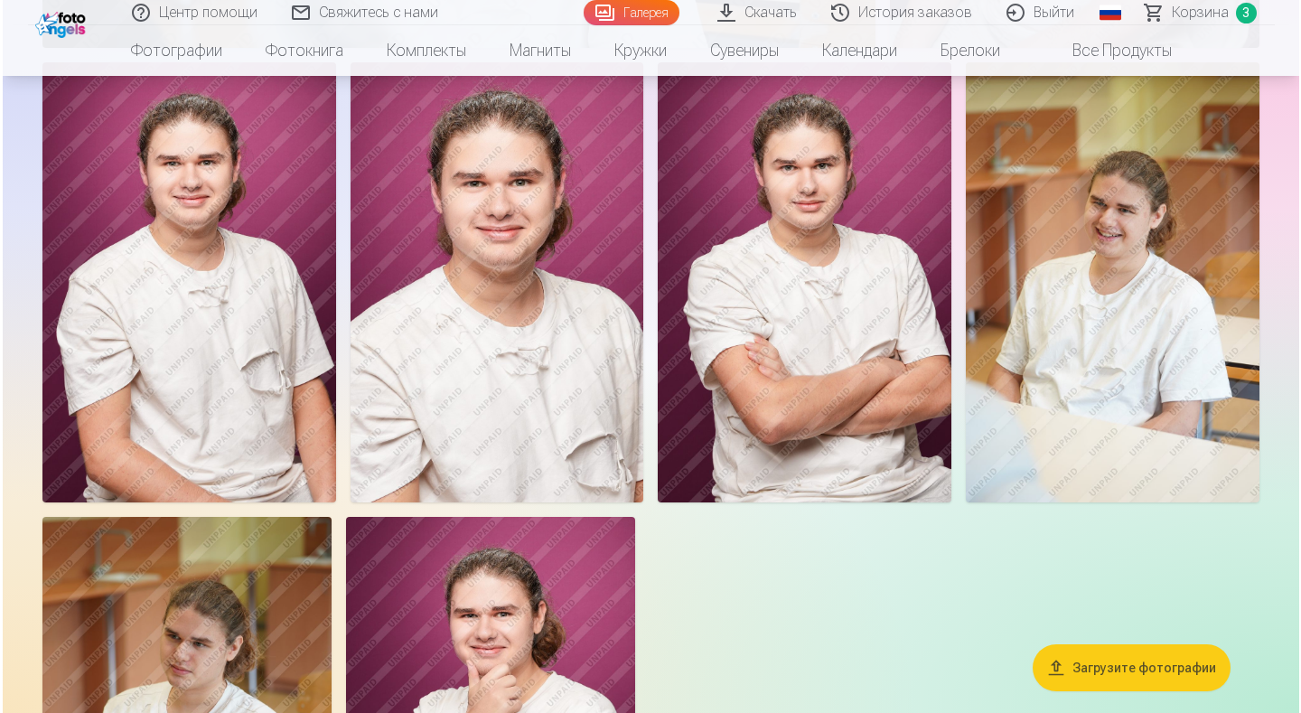
scroll to position [2719, 0]
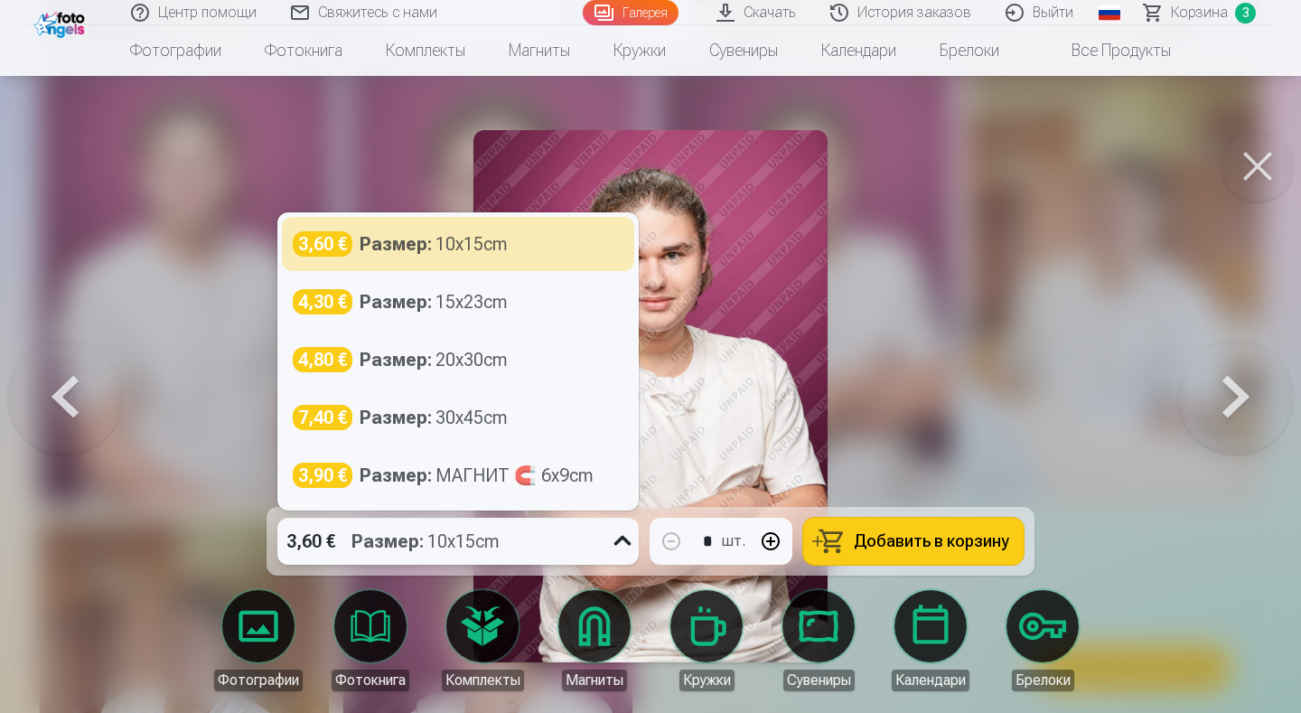
click at [622, 539] on icon at bounding box center [622, 541] width 29 height 29
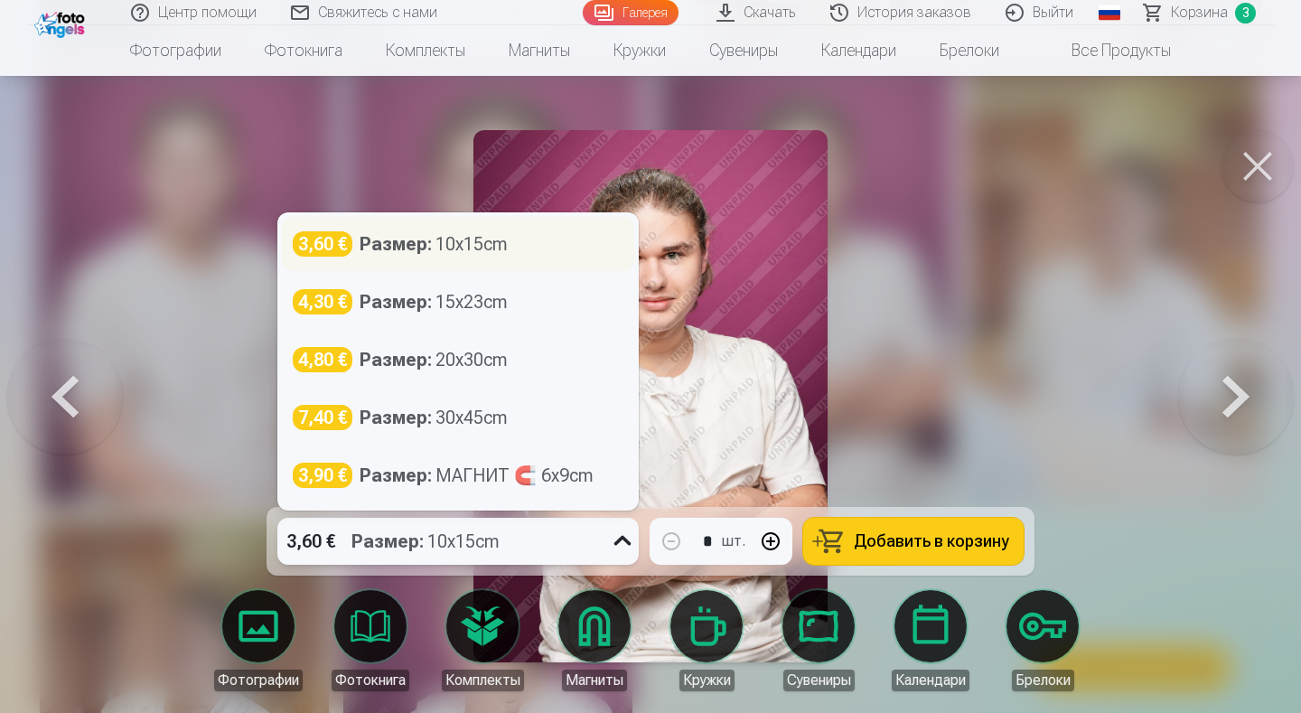
click at [445, 240] on div "Размер : 10x15cm" at bounding box center [434, 243] width 148 height 25
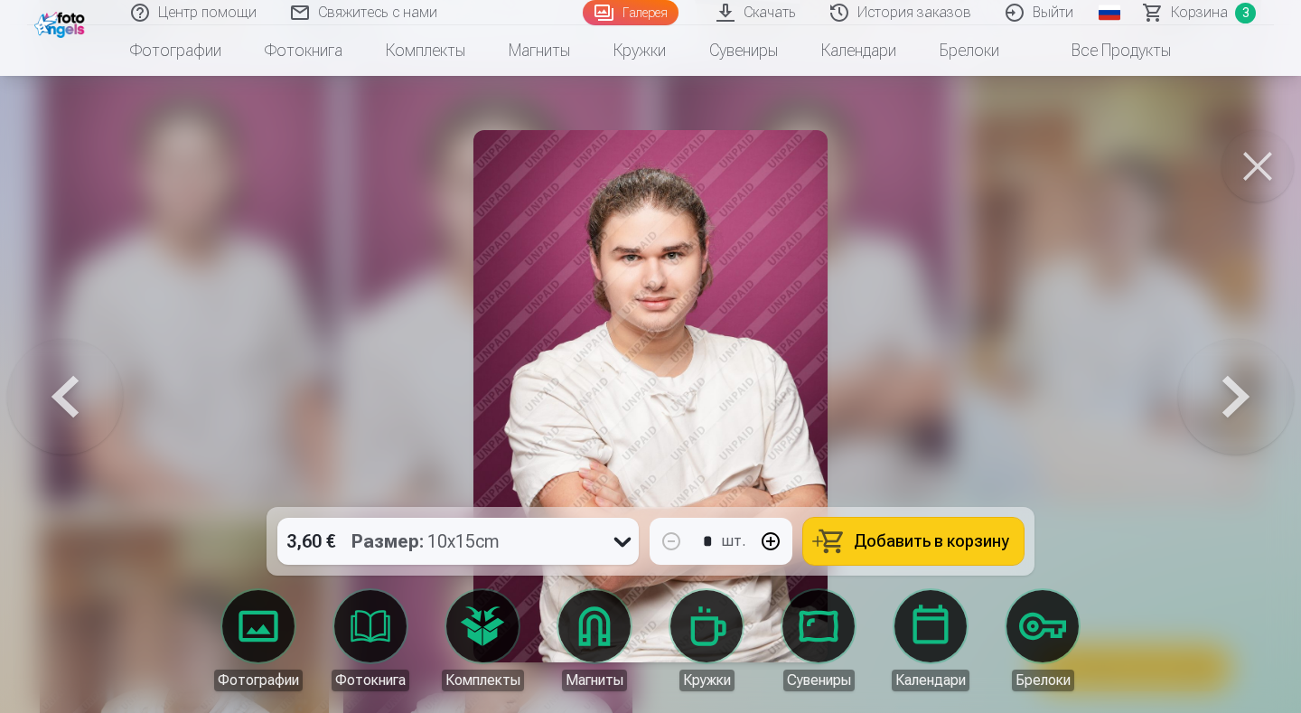
click at [954, 538] on span "Добавить в корзину" at bounding box center [931, 541] width 155 height 16
click at [1247, 160] on button at bounding box center [1258, 166] width 72 height 72
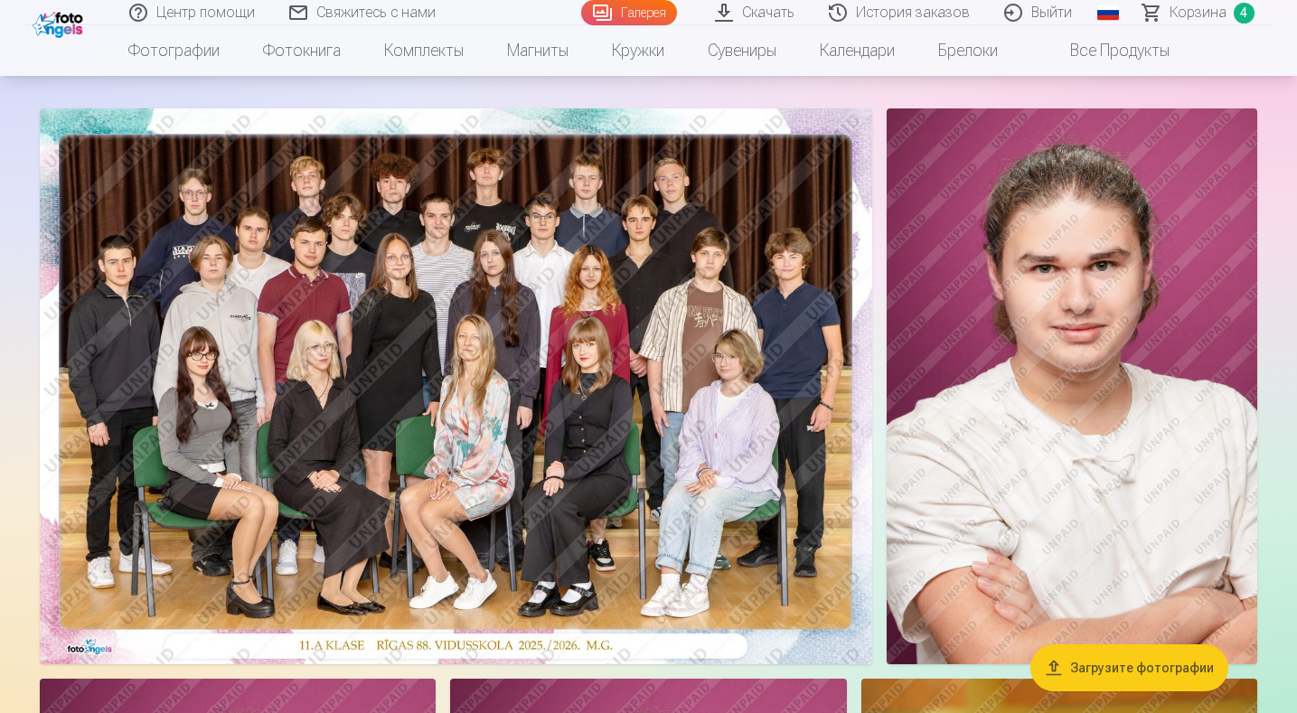
scroll to position [271, 0]
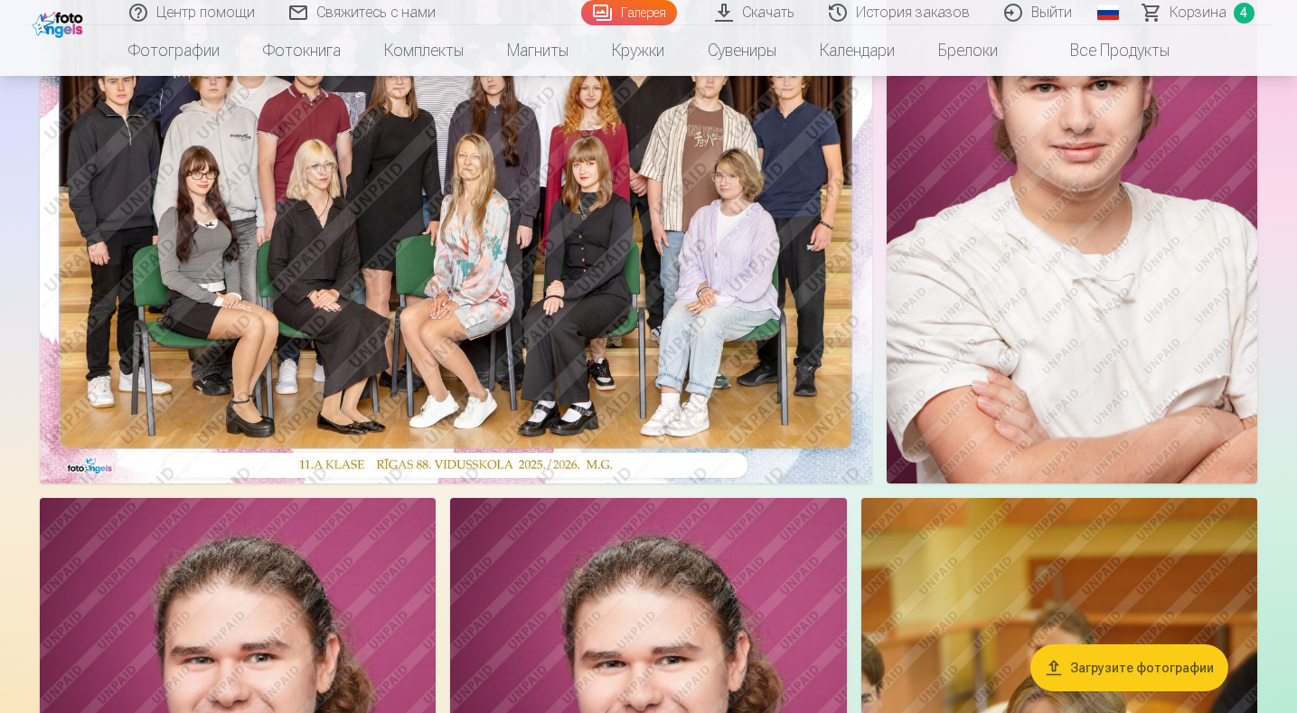
click at [1186, 7] on span "Корзина" at bounding box center [1197, 13] width 57 height 22
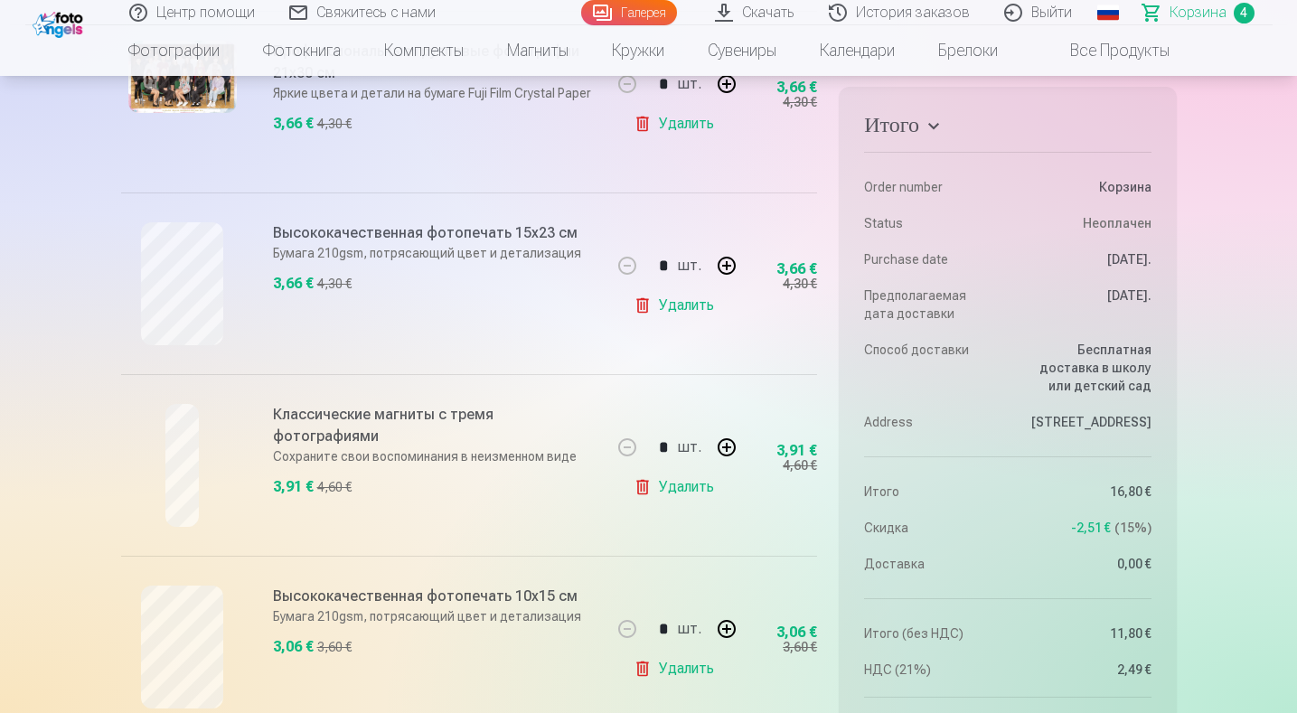
scroll to position [361, 0]
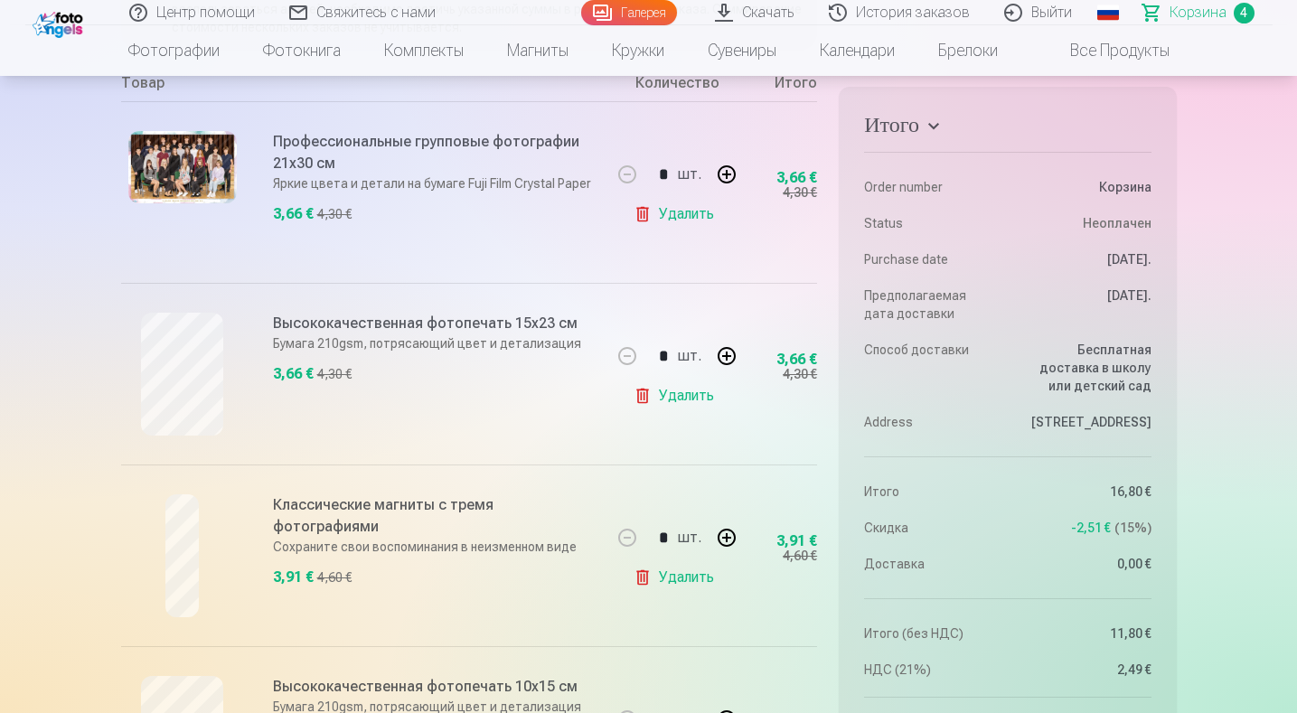
click at [625, 9] on link "Галерея" at bounding box center [629, 12] width 96 height 25
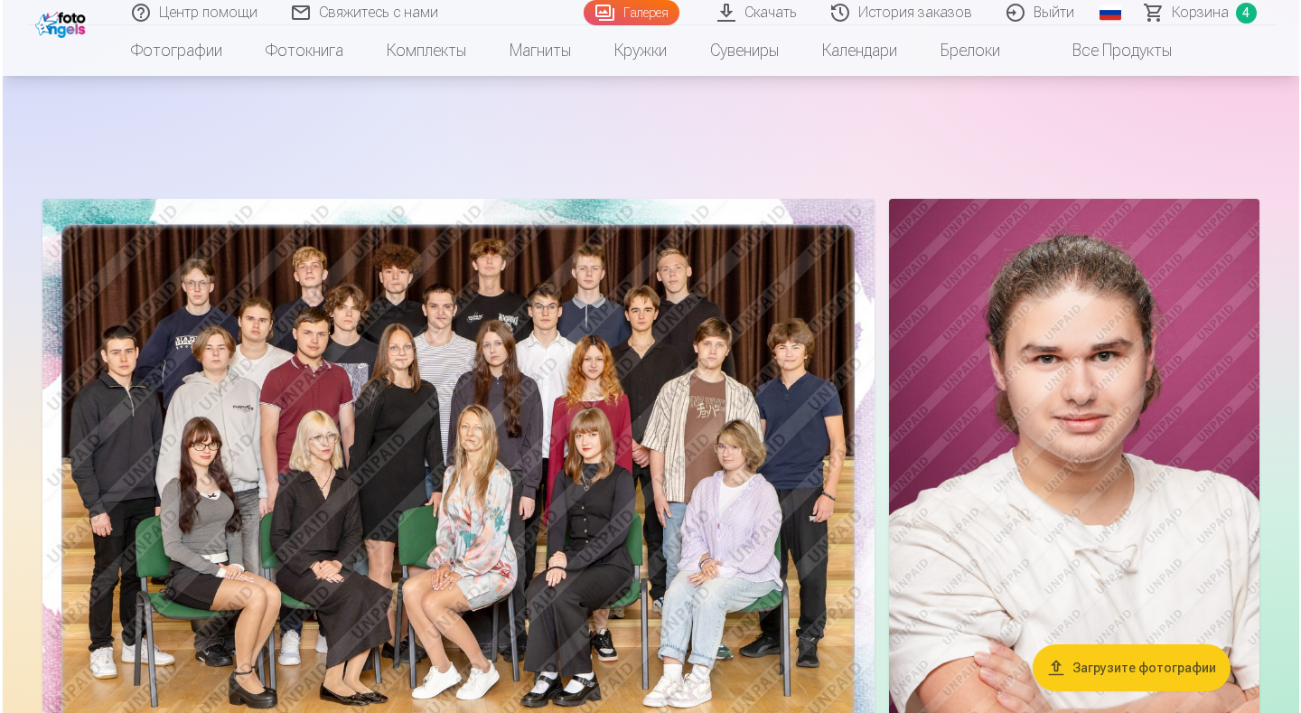
scroll to position [90, 0]
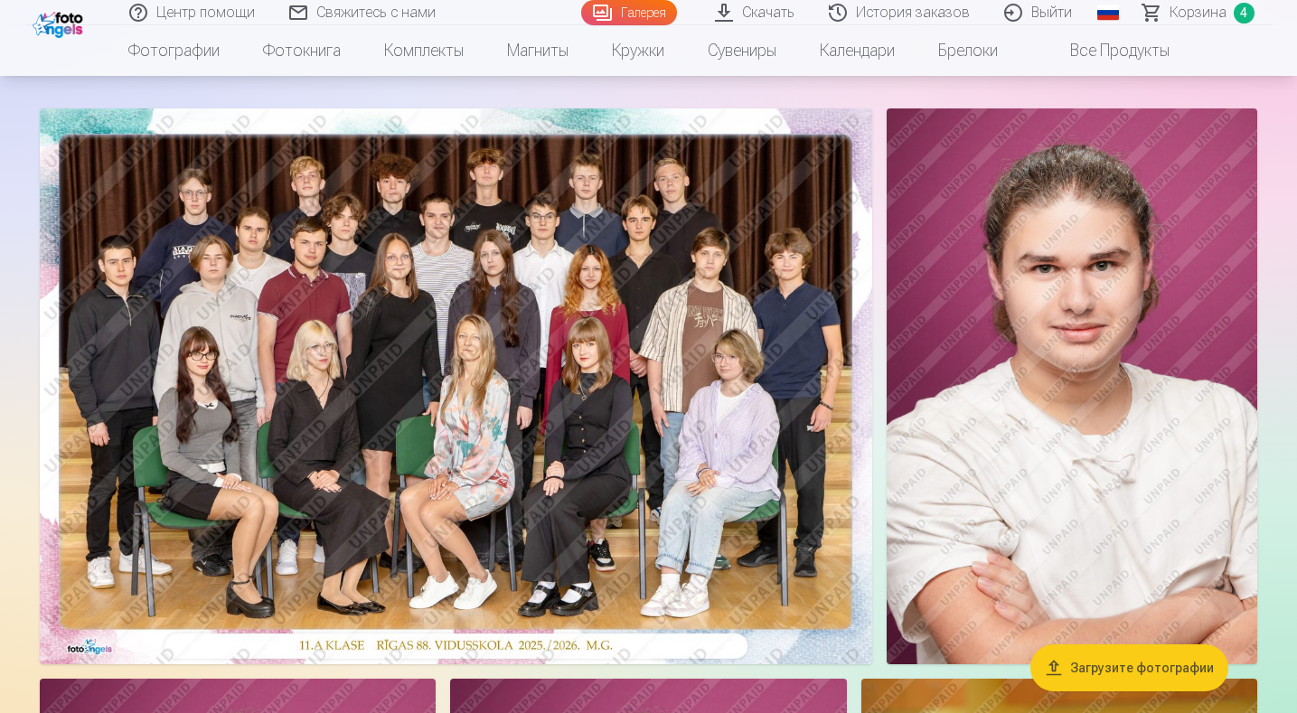
click at [1069, 357] on img at bounding box center [1071, 386] width 370 height 556
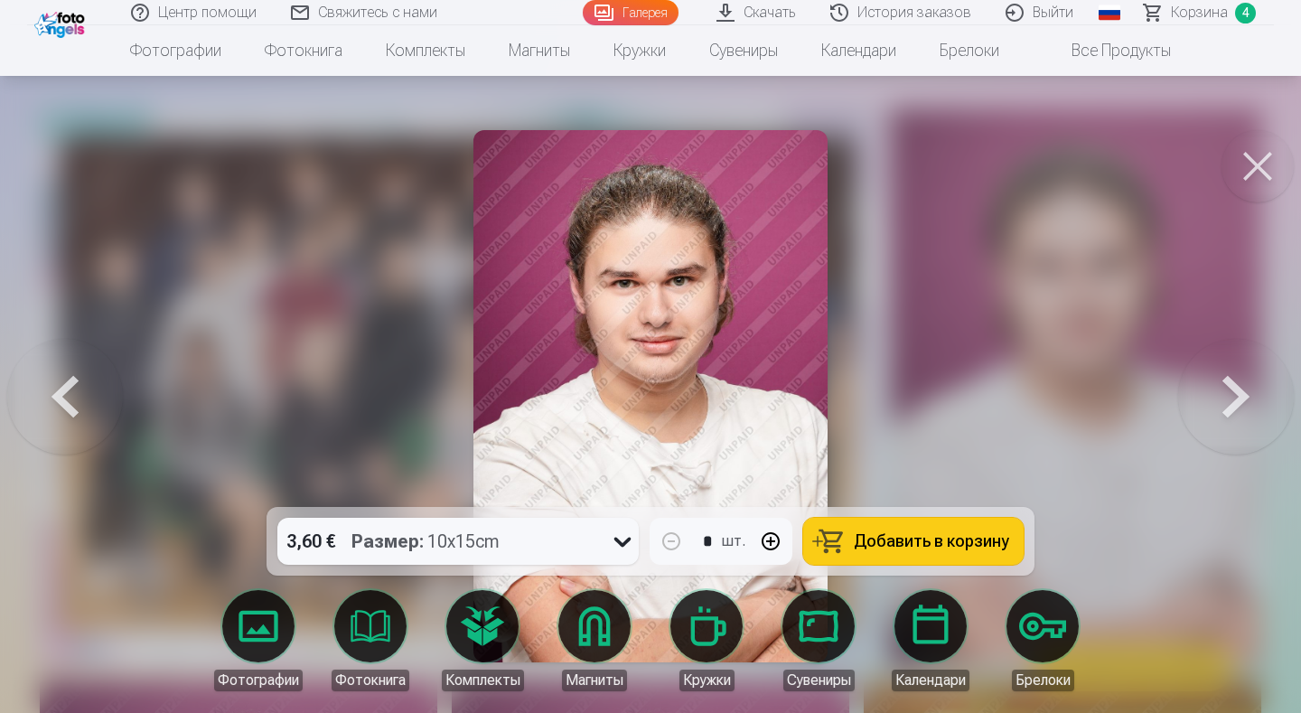
click at [618, 541] on icon at bounding box center [622, 543] width 17 height 10
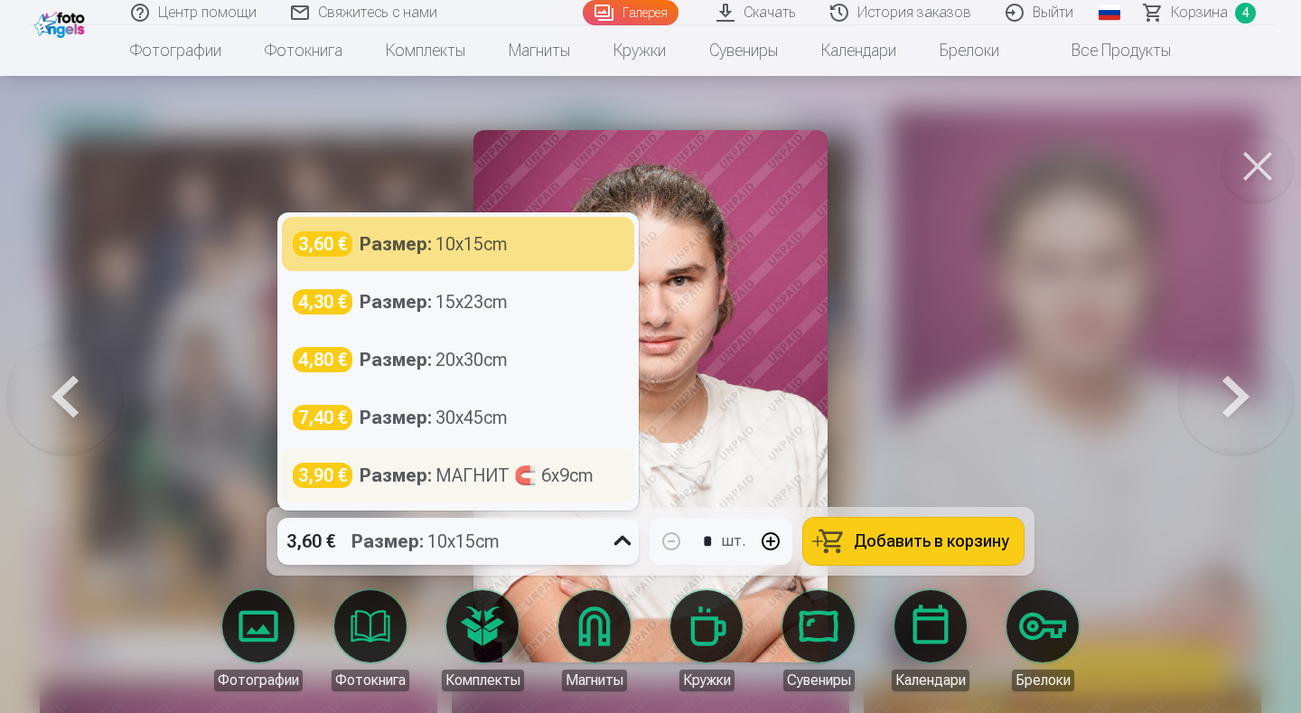
click at [471, 472] on div "Размер : МАГНИТ 🧲 6x9cm" at bounding box center [477, 475] width 234 height 25
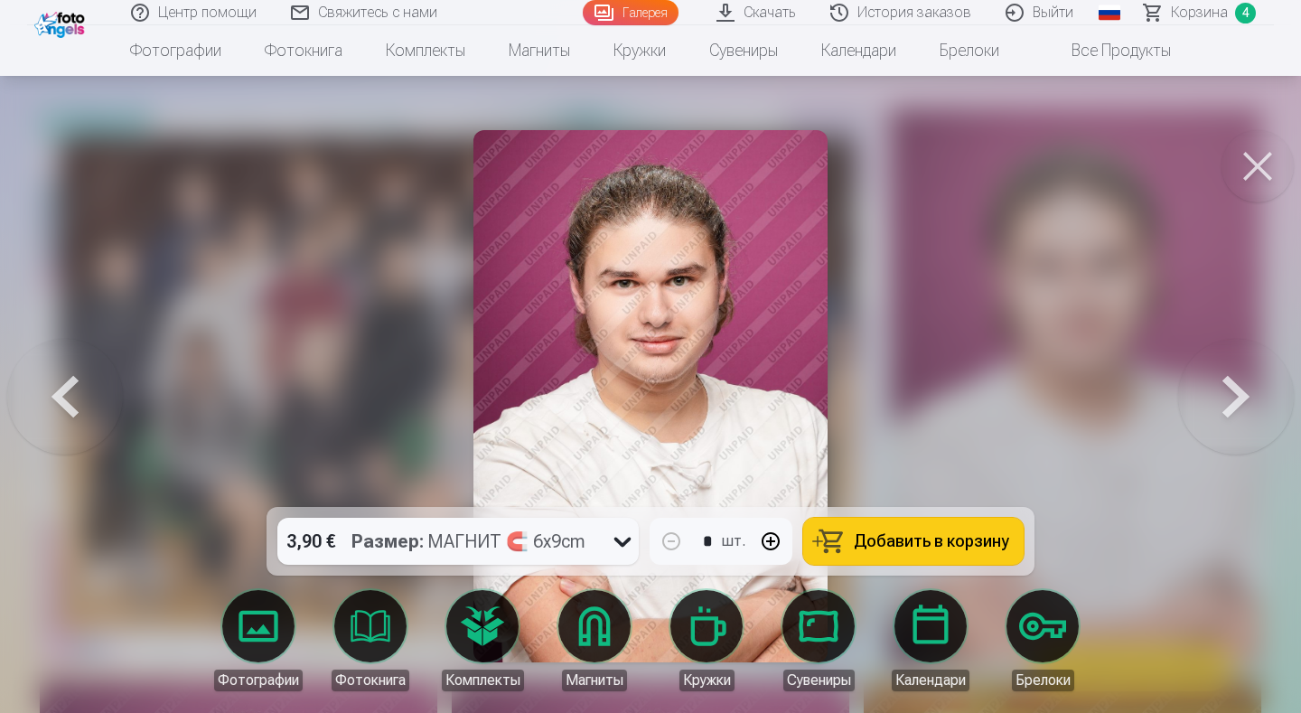
click at [1119, 303] on div at bounding box center [650, 356] width 1301 height 713
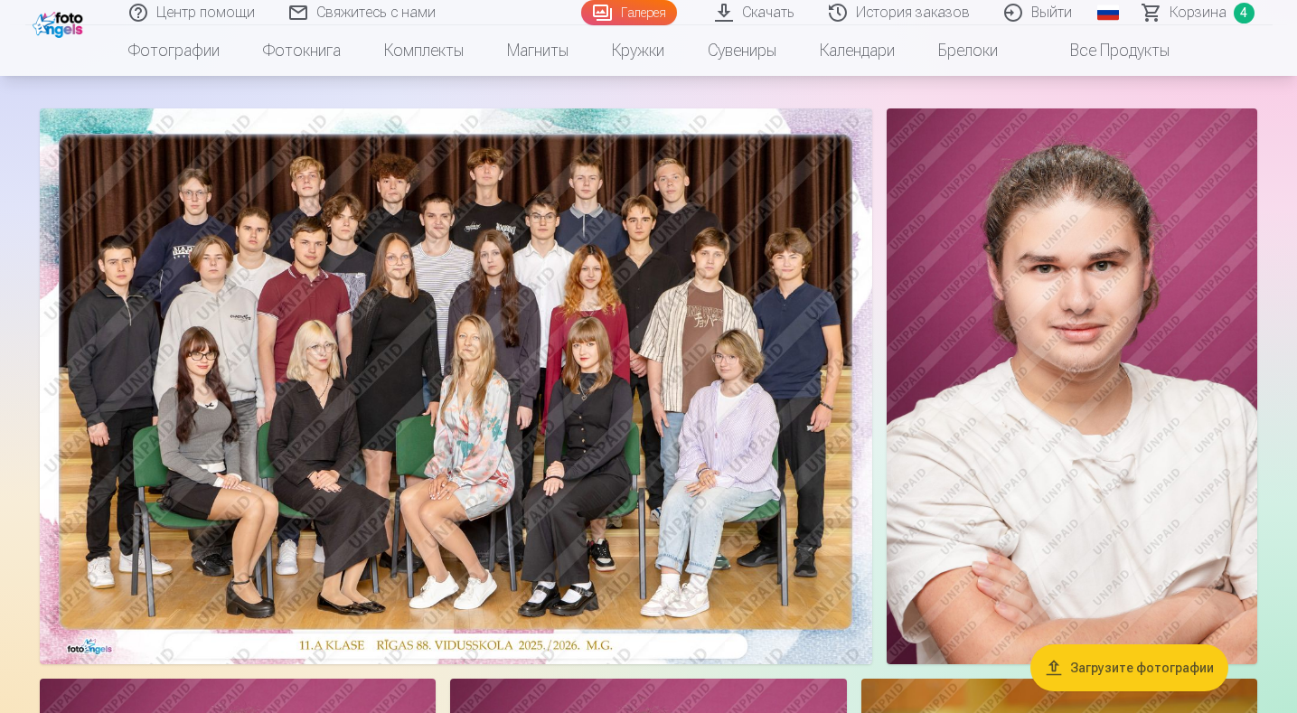
click at [983, 339] on img at bounding box center [1071, 386] width 370 height 556
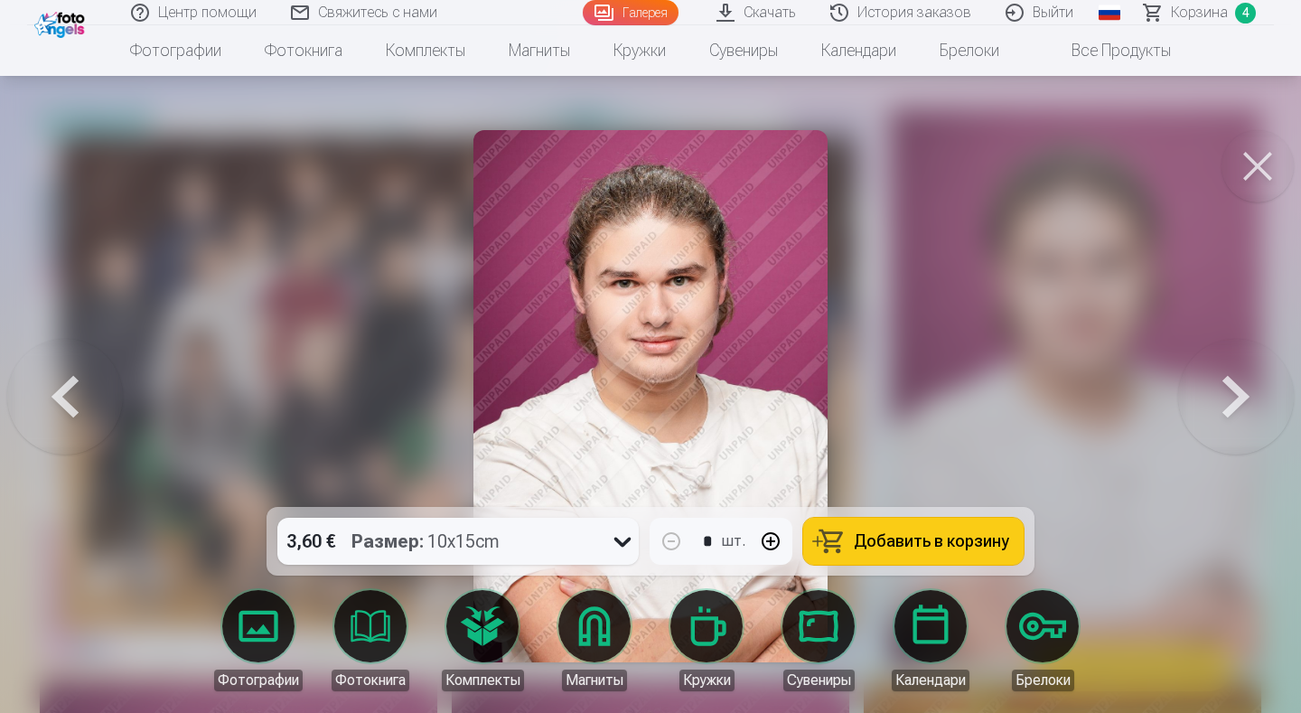
click at [622, 538] on icon at bounding box center [622, 541] width 29 height 29
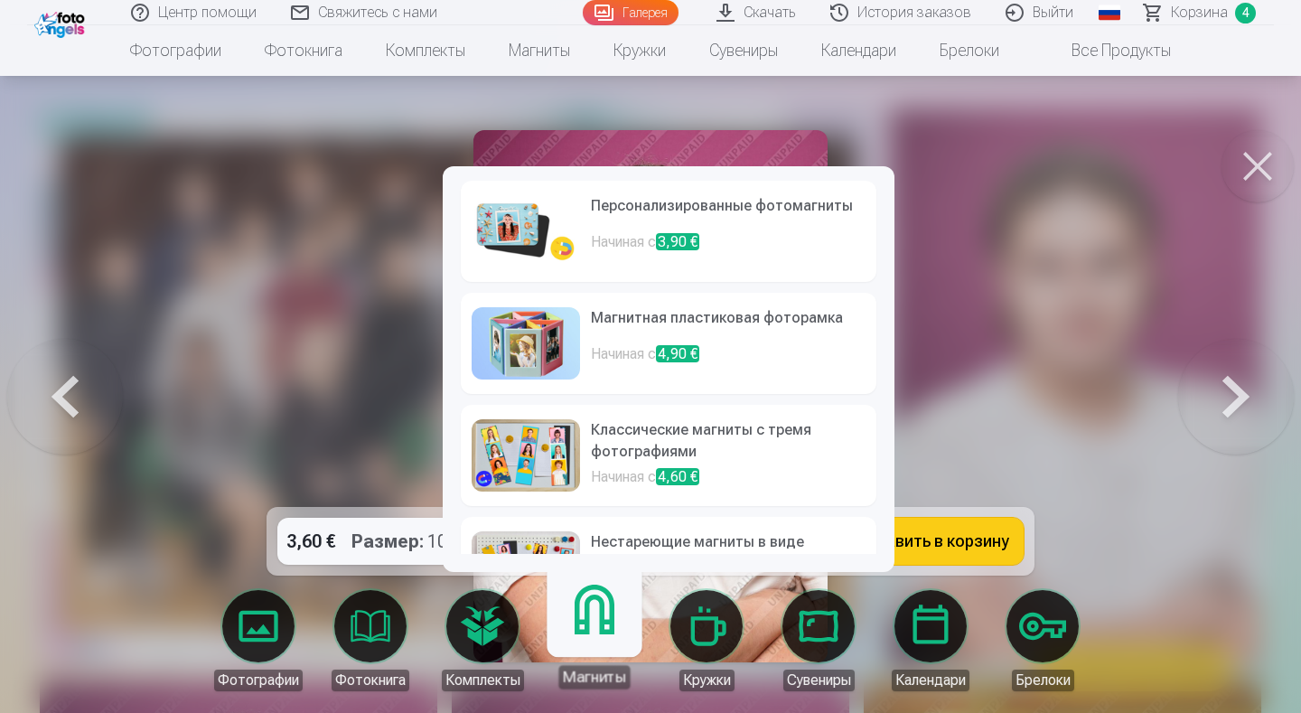
click at [631, 209] on h6 "Персонализированные фотомагниты" at bounding box center [728, 213] width 275 height 36
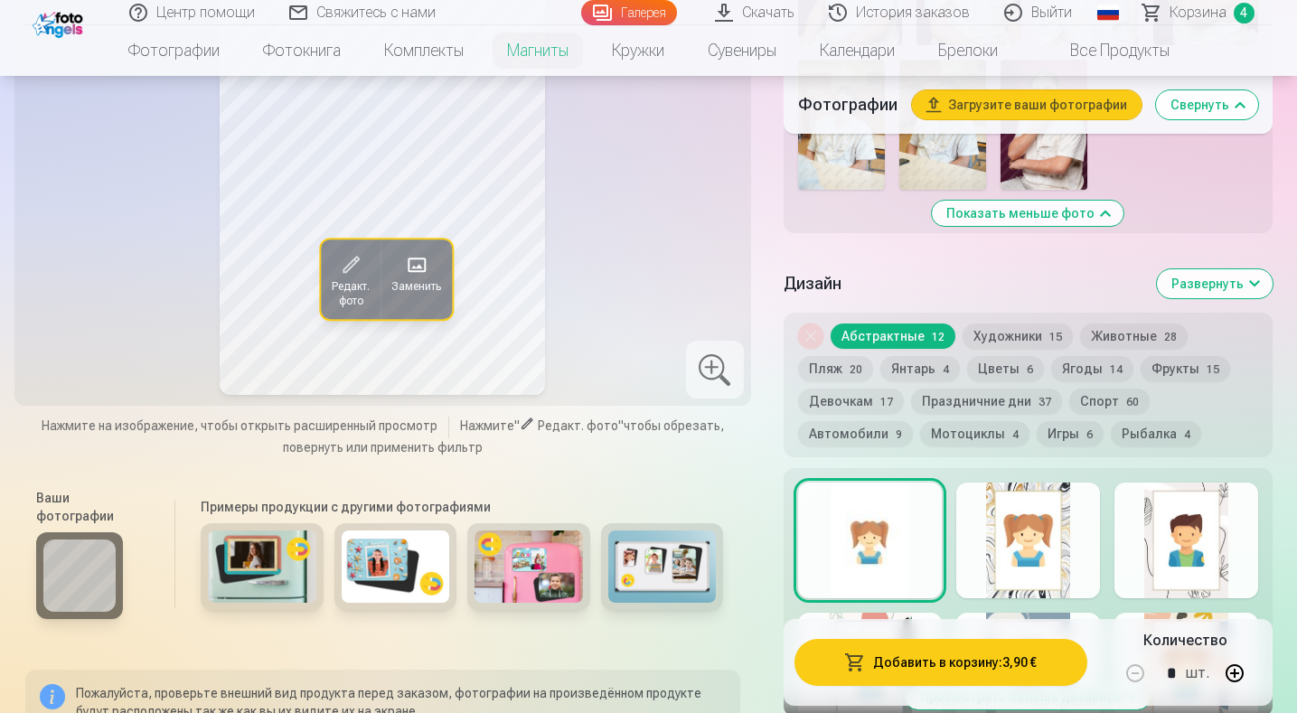
scroll to position [1265, 0]
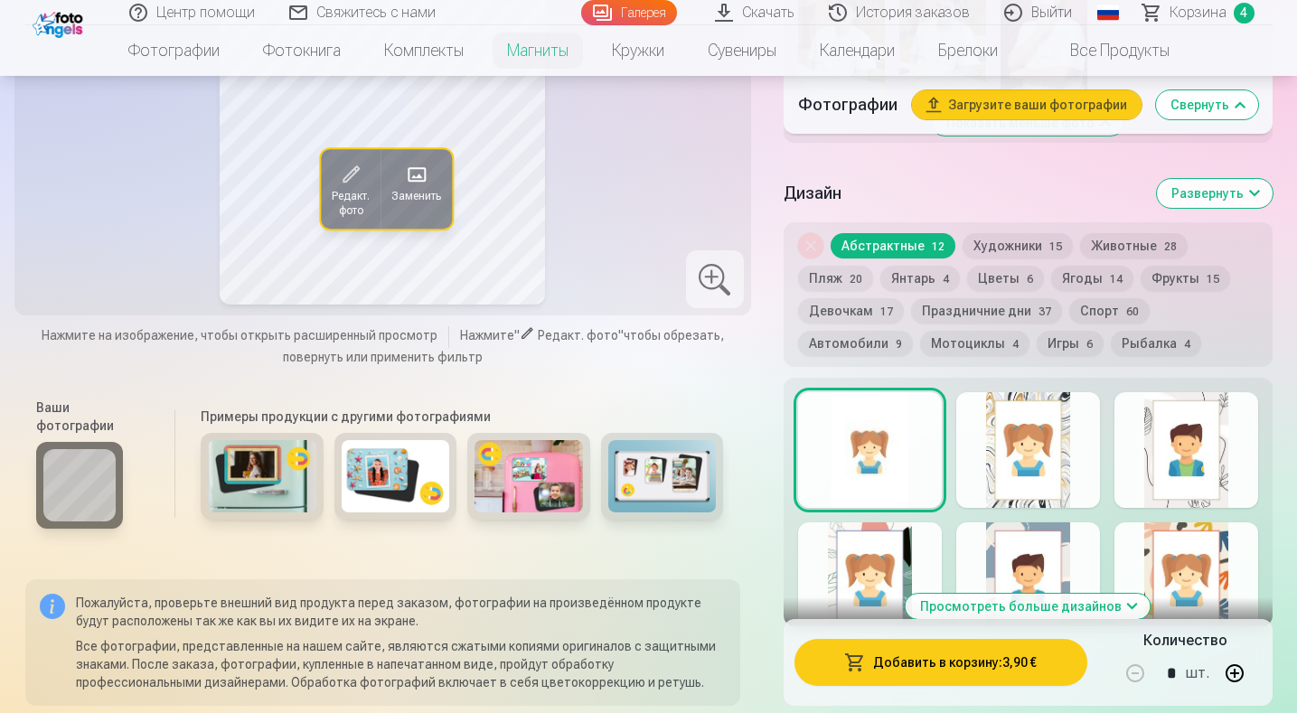
click at [1047, 483] on div at bounding box center [1028, 450] width 144 height 116
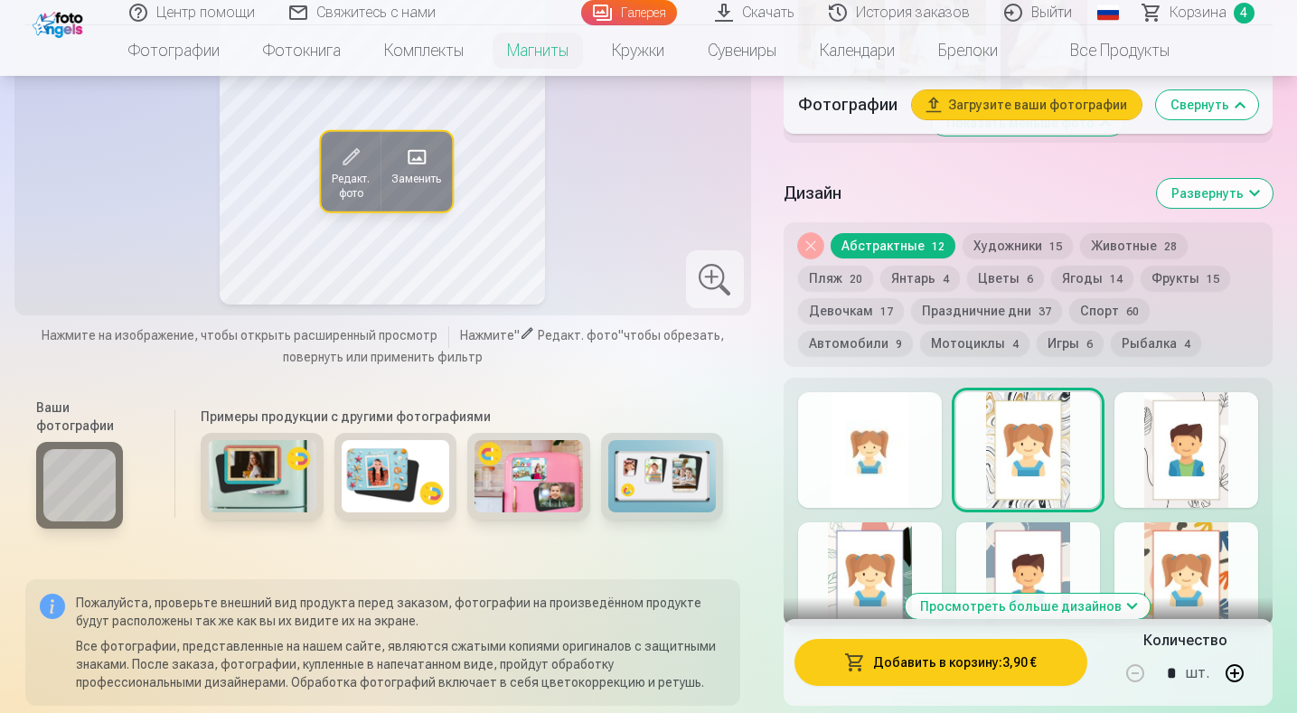
click at [1174, 480] on div at bounding box center [1186, 450] width 144 height 116
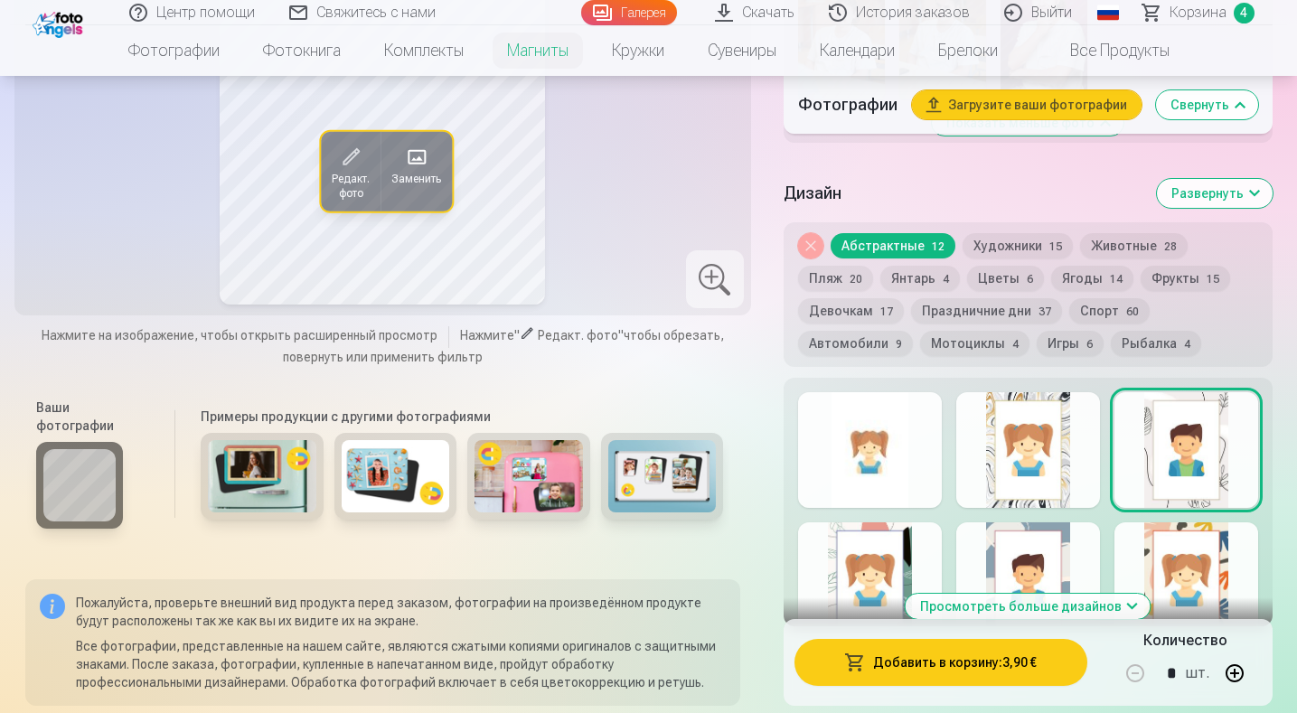
scroll to position [1536, 0]
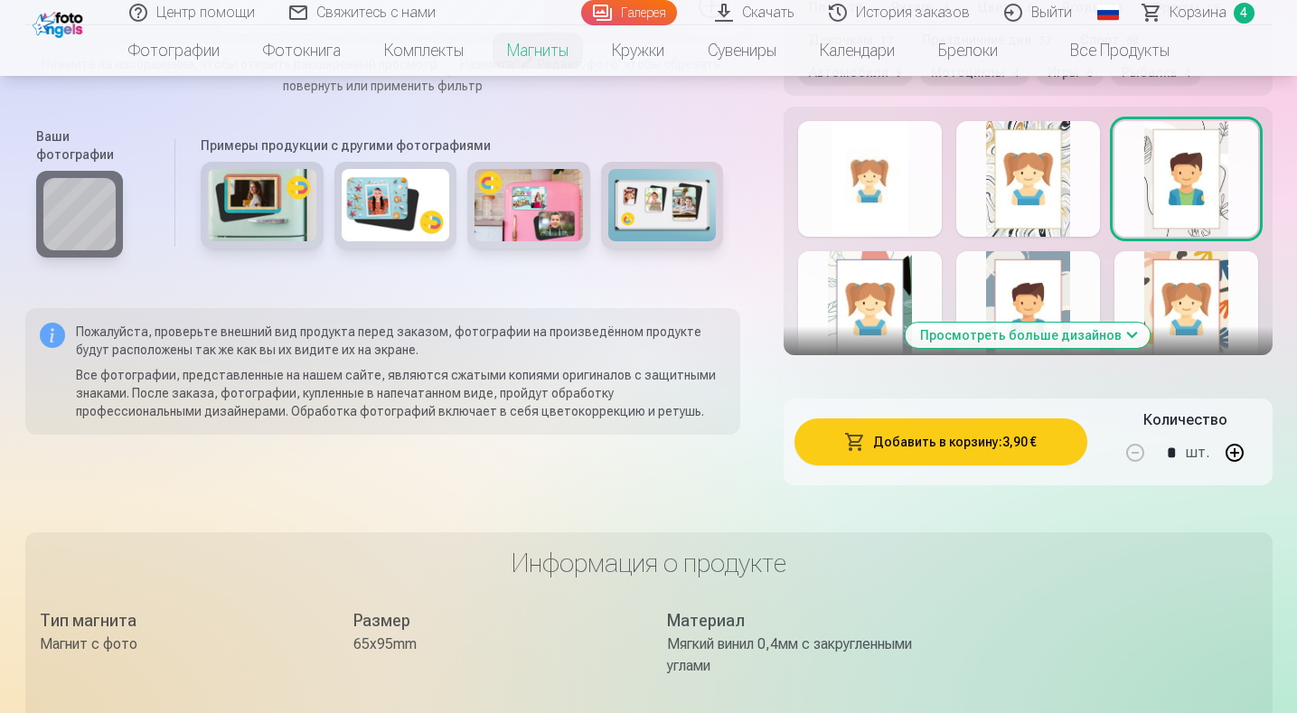
click at [1000, 348] on button "Просмотреть больше дизайнов" at bounding box center [1027, 335] width 245 height 25
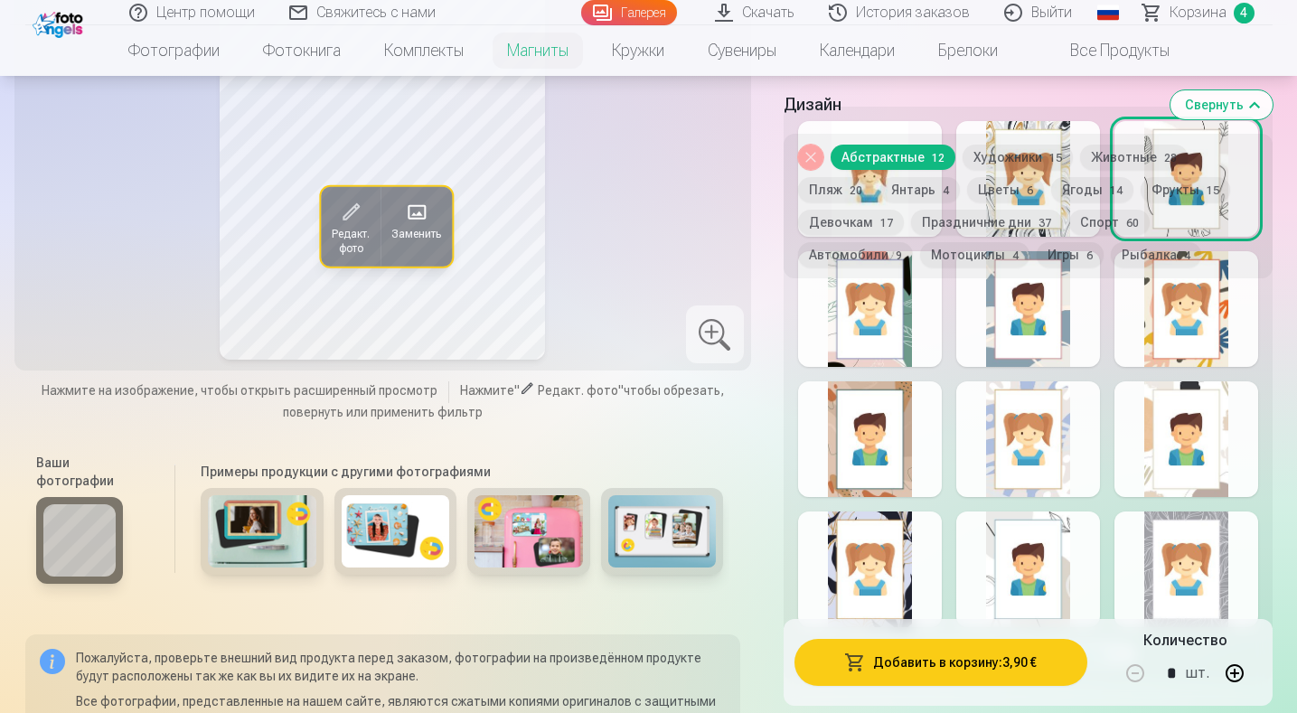
click at [876, 580] on div at bounding box center [870, 569] width 144 height 116
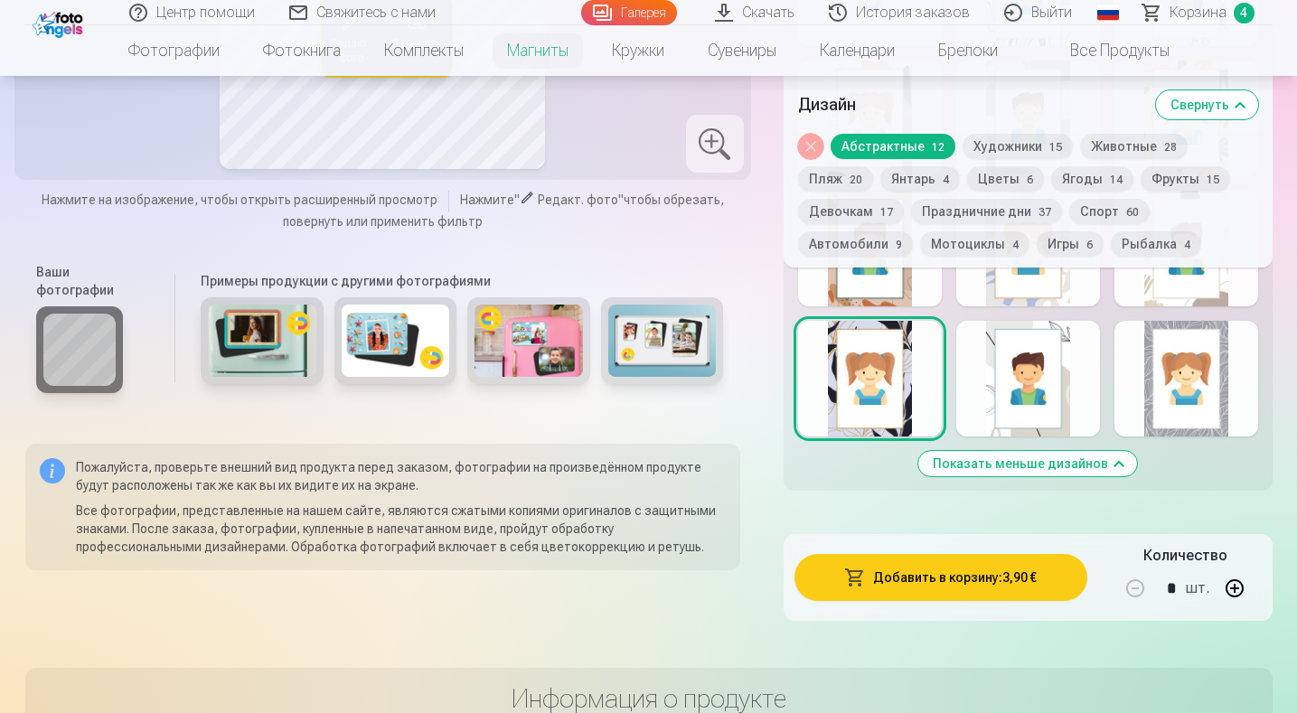
scroll to position [1717, 0]
click at [1196, 406] on div at bounding box center [1186, 378] width 144 height 116
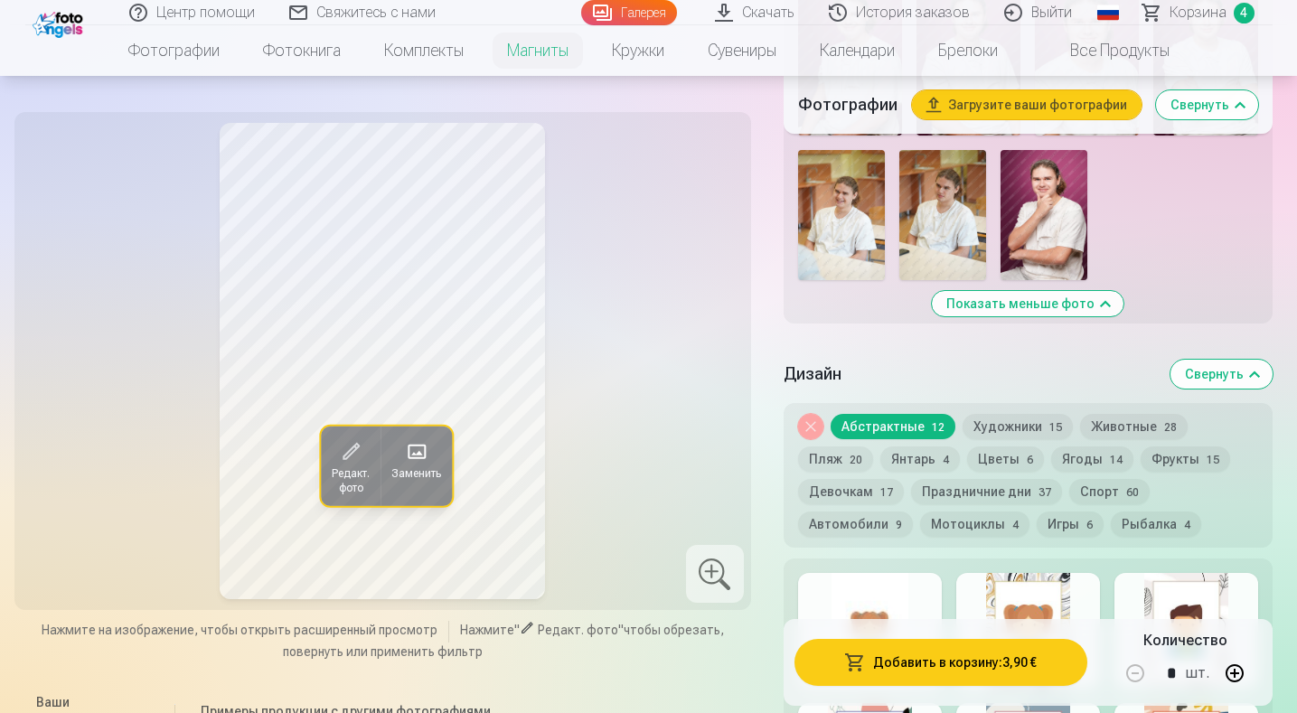
scroll to position [1265, 0]
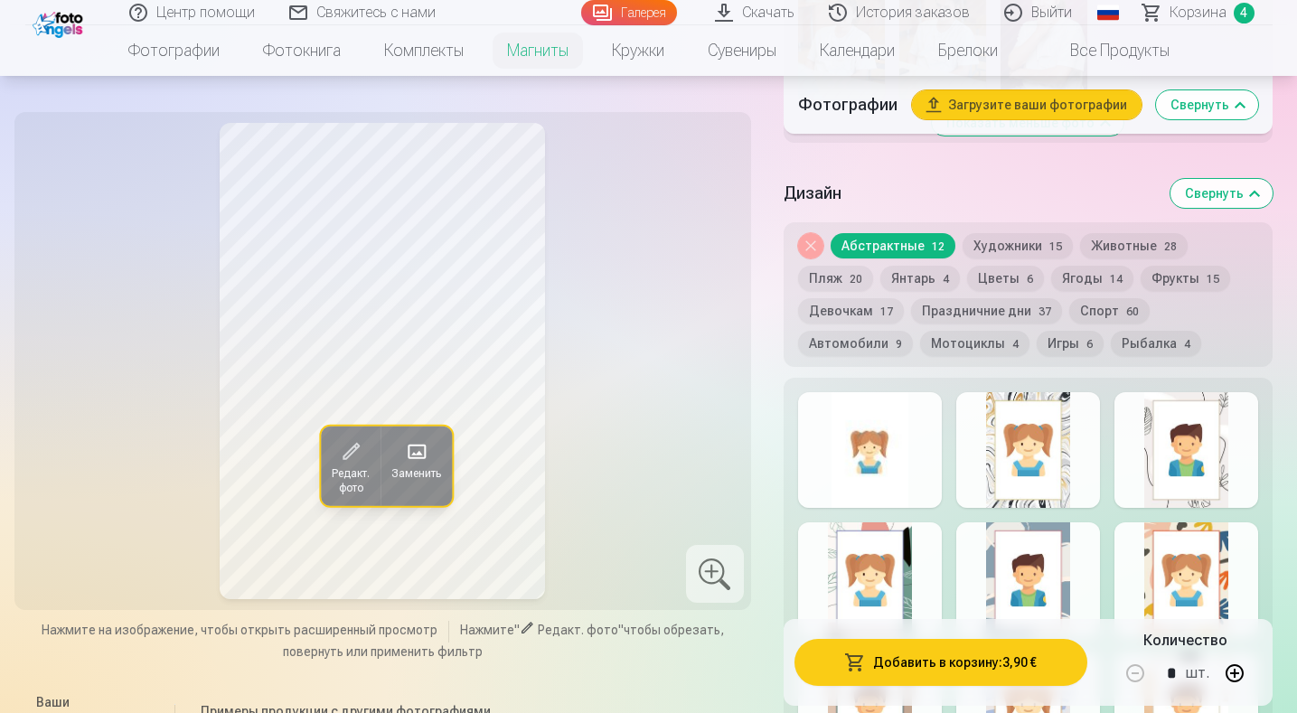
click at [883, 480] on div at bounding box center [870, 450] width 144 height 116
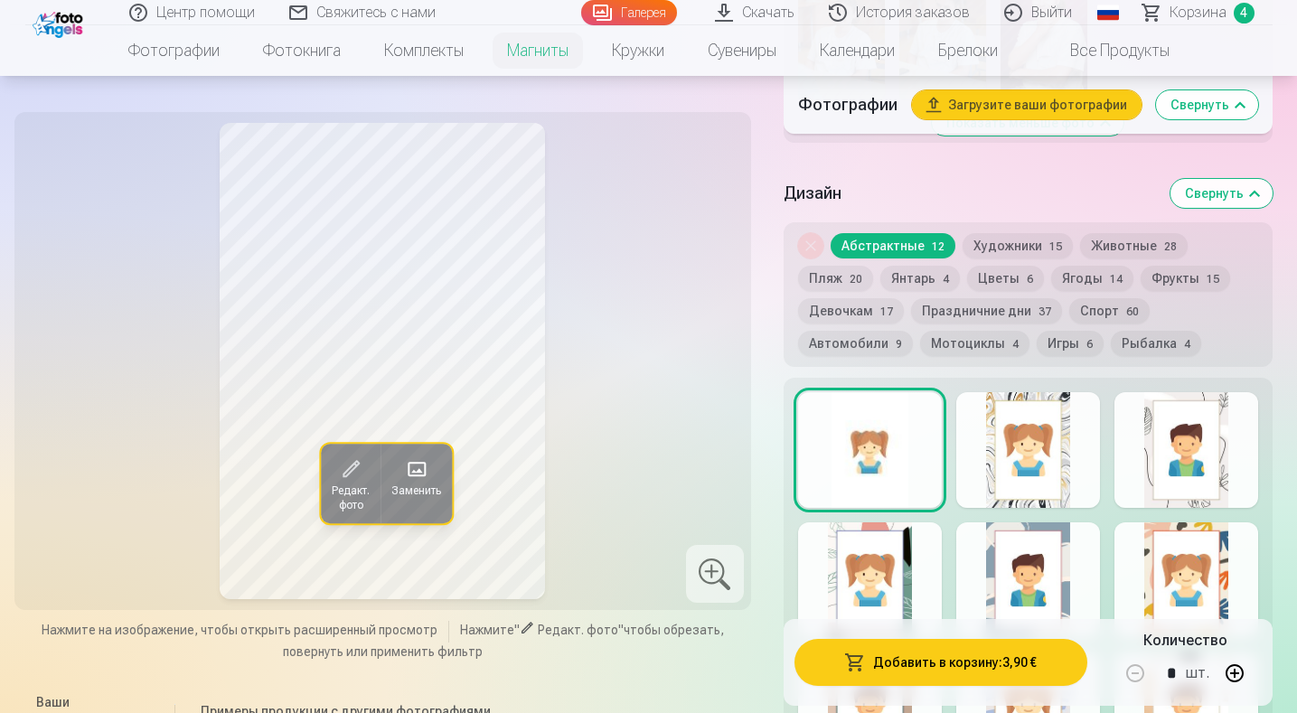
click at [1048, 473] on div at bounding box center [1028, 450] width 144 height 116
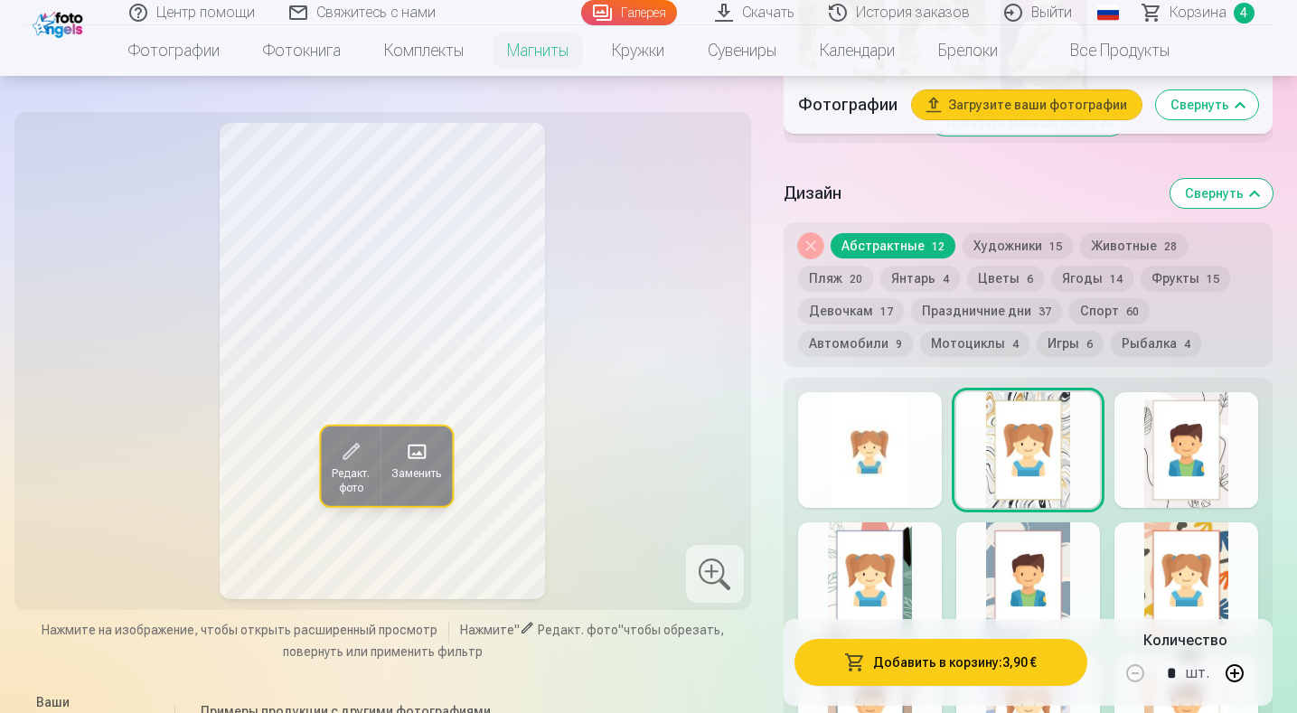
click at [880, 474] on div at bounding box center [870, 450] width 144 height 116
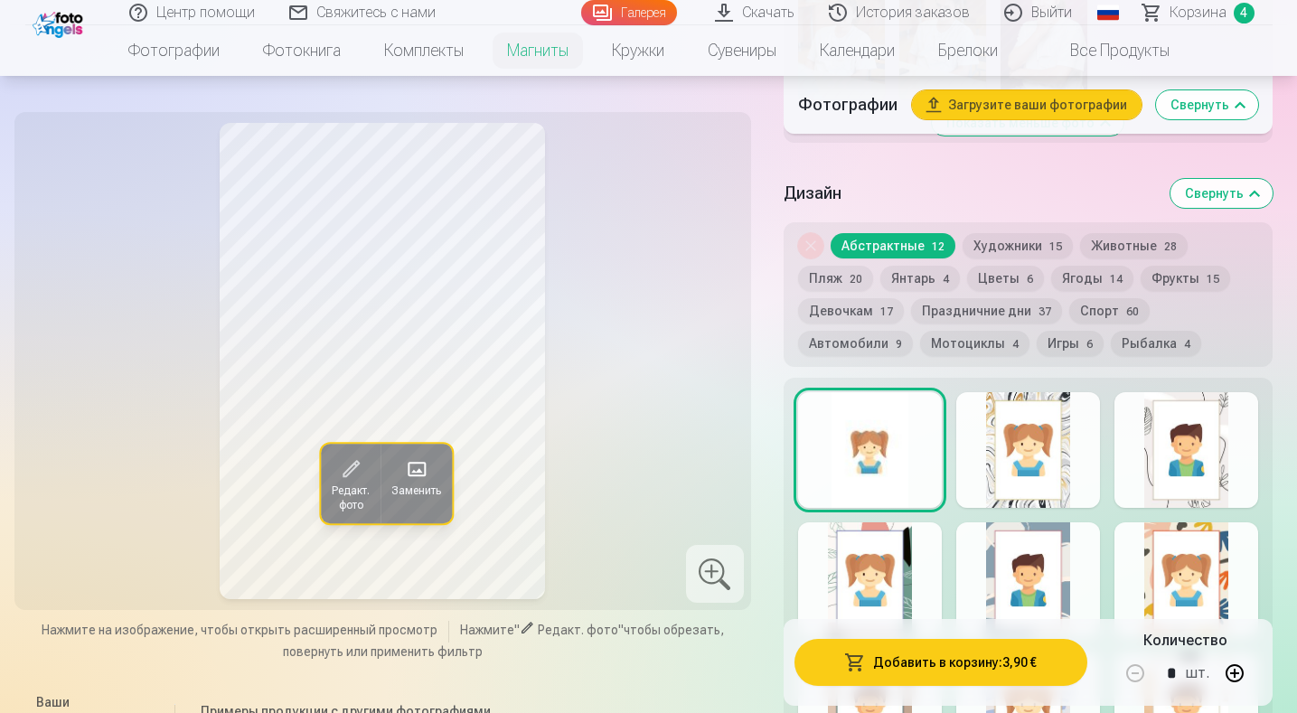
click at [1133, 257] on button "Животные 28" at bounding box center [1134, 245] width 108 height 25
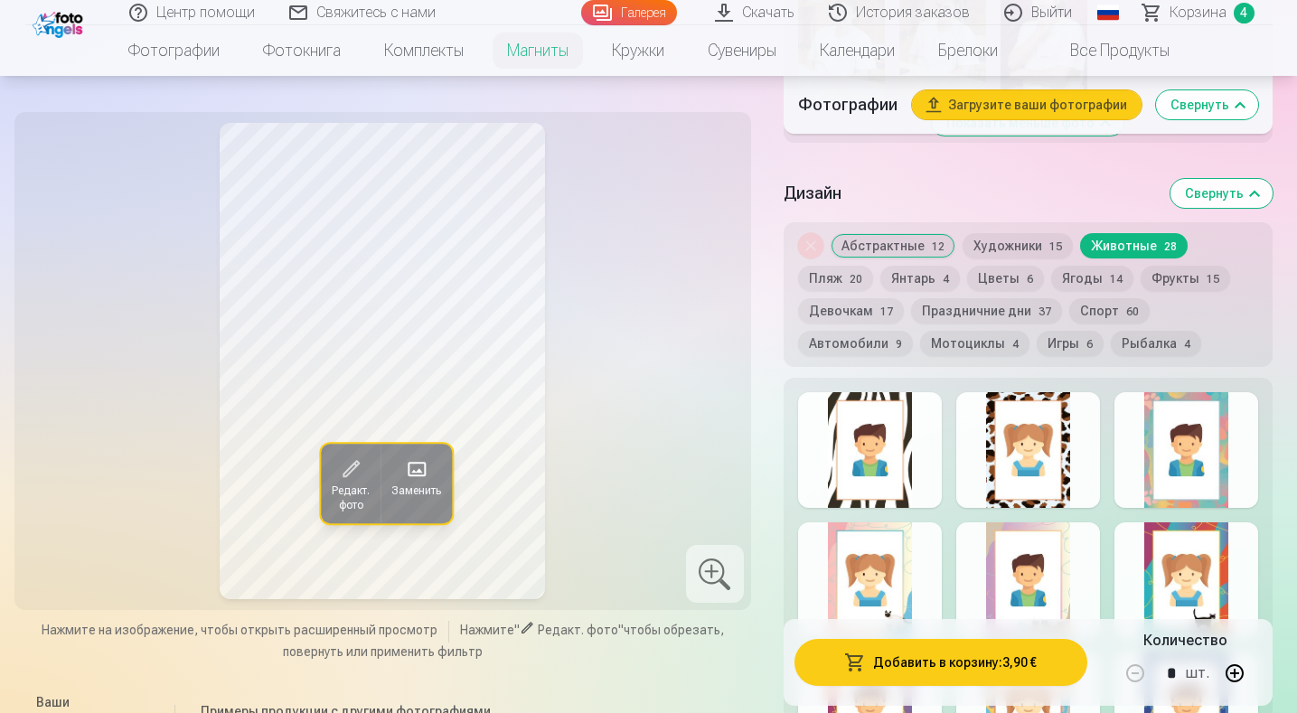
click at [1008, 291] on button "Цветы 6" at bounding box center [1005, 278] width 77 height 25
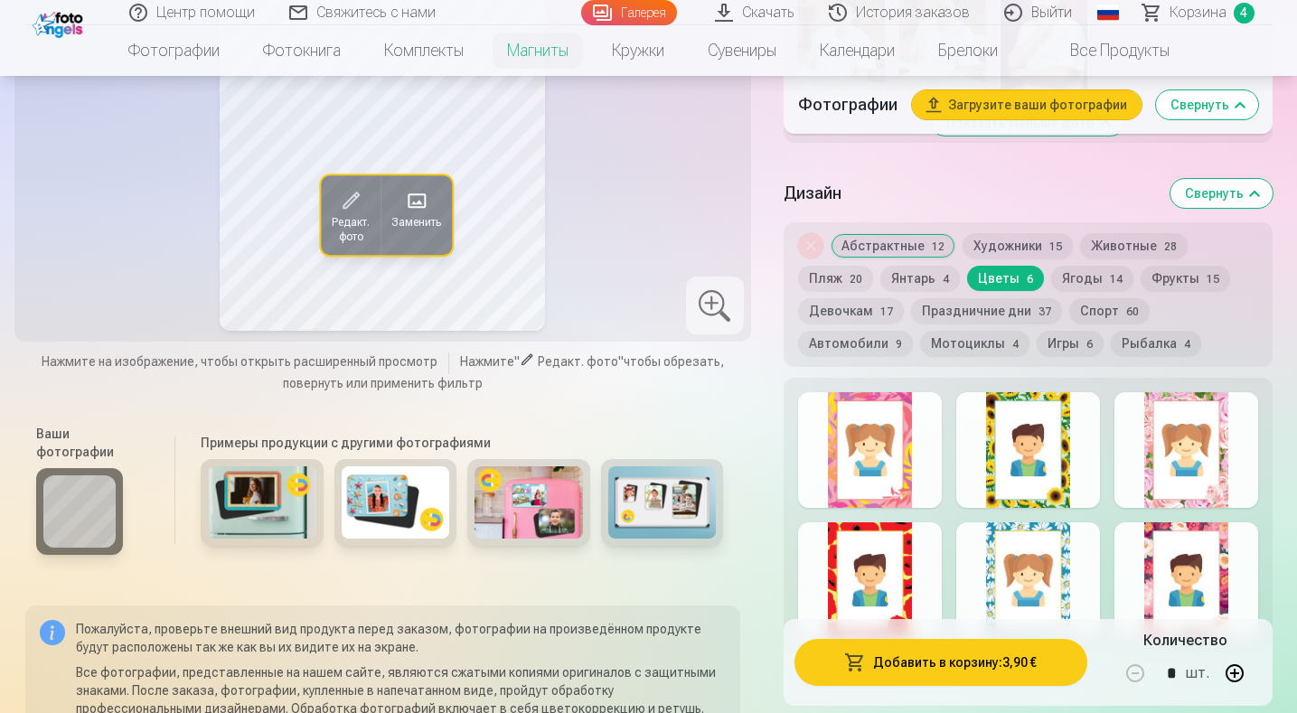
click at [884, 561] on div at bounding box center [870, 580] width 144 height 116
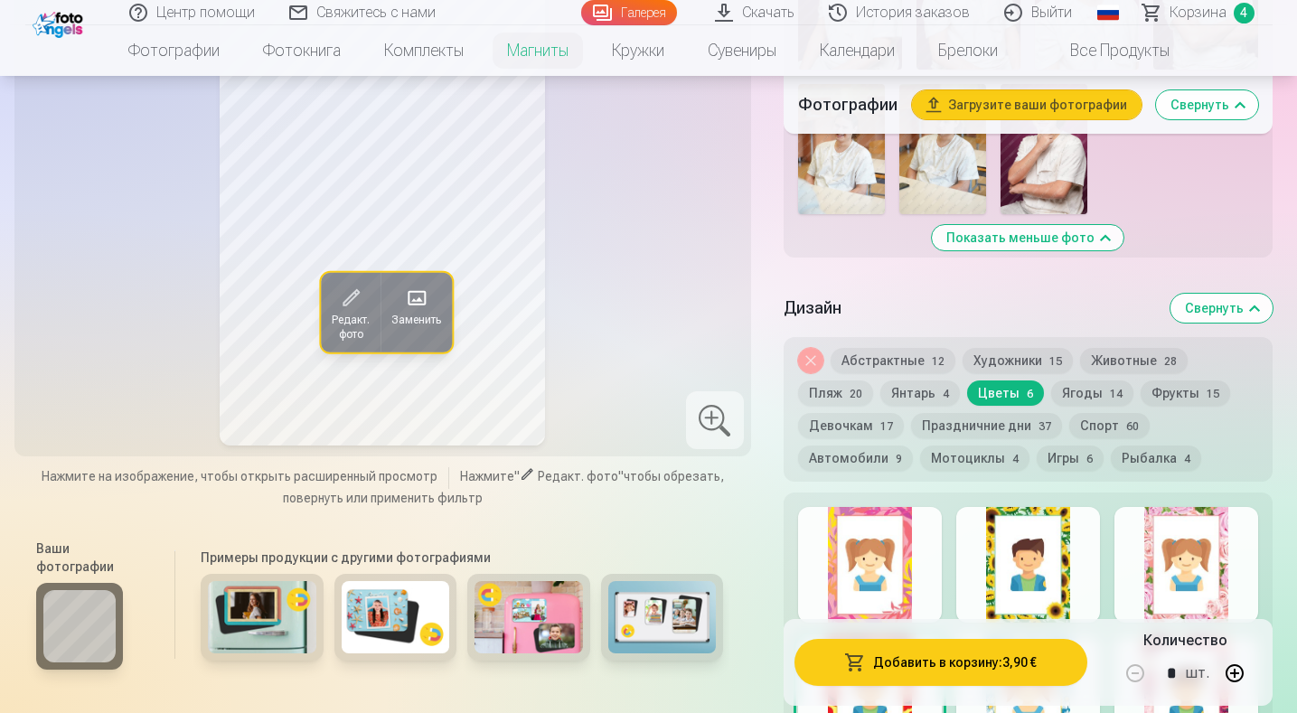
scroll to position [1175, 0]
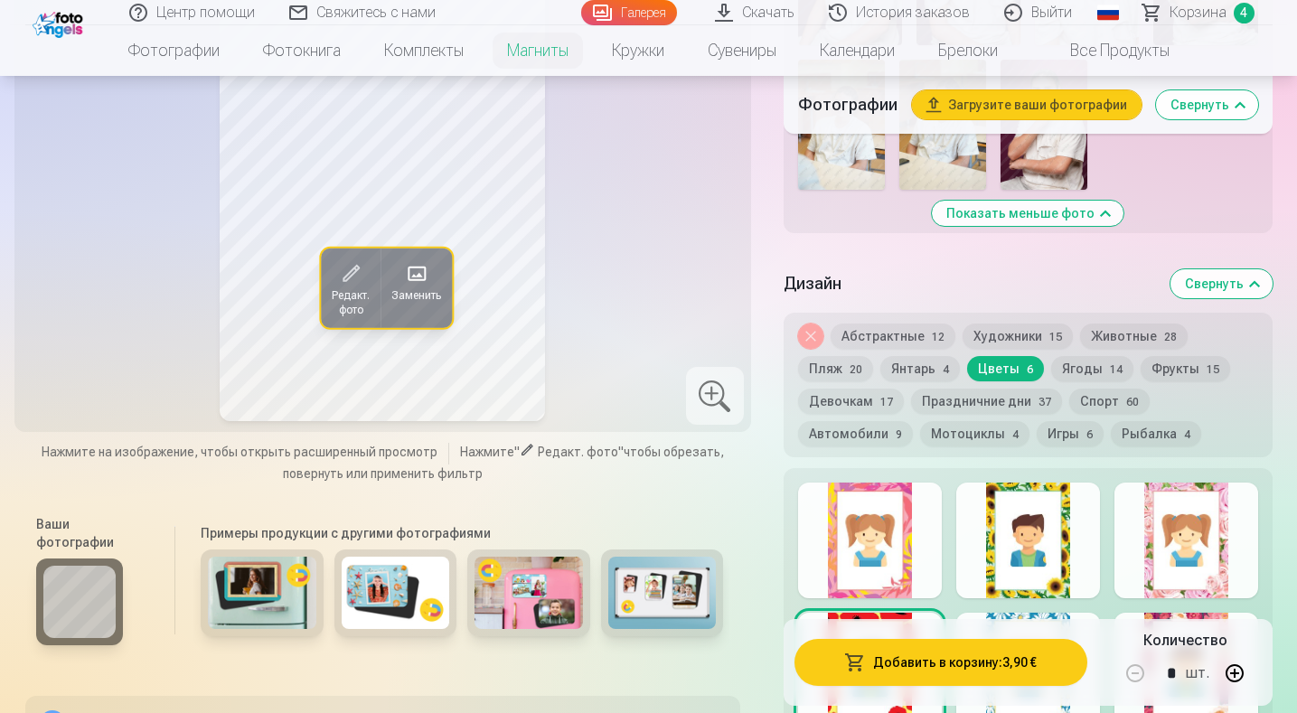
click at [1095, 414] on button "Спорт 60" at bounding box center [1109, 401] width 80 height 25
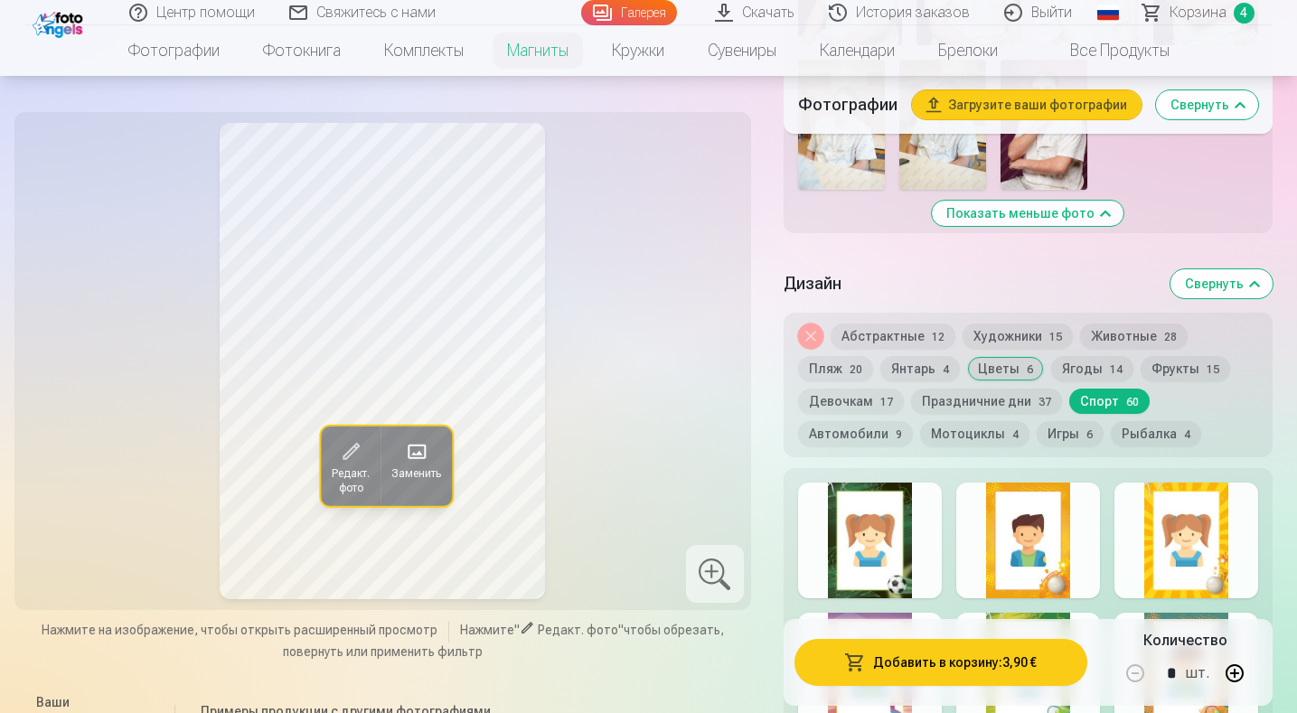
click at [1095, 381] on button "Ягоды 14" at bounding box center [1092, 368] width 82 height 25
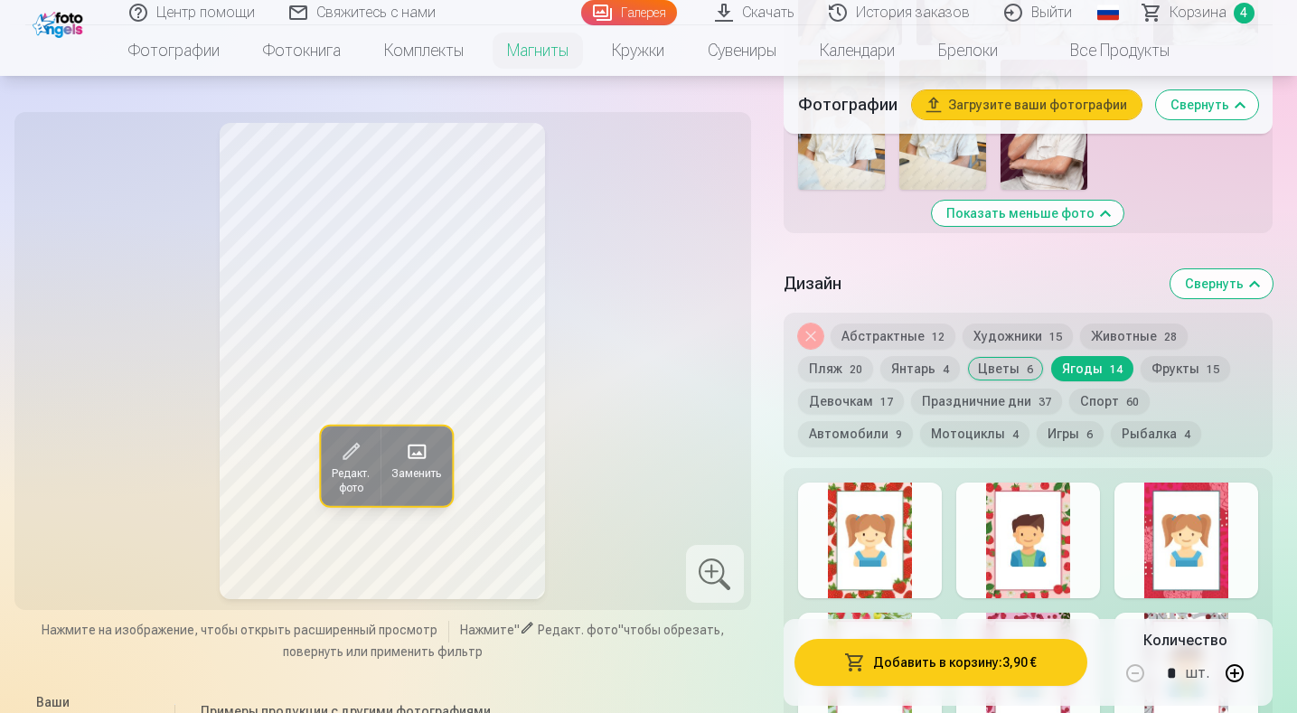
click at [893, 548] on div at bounding box center [870, 541] width 144 height 116
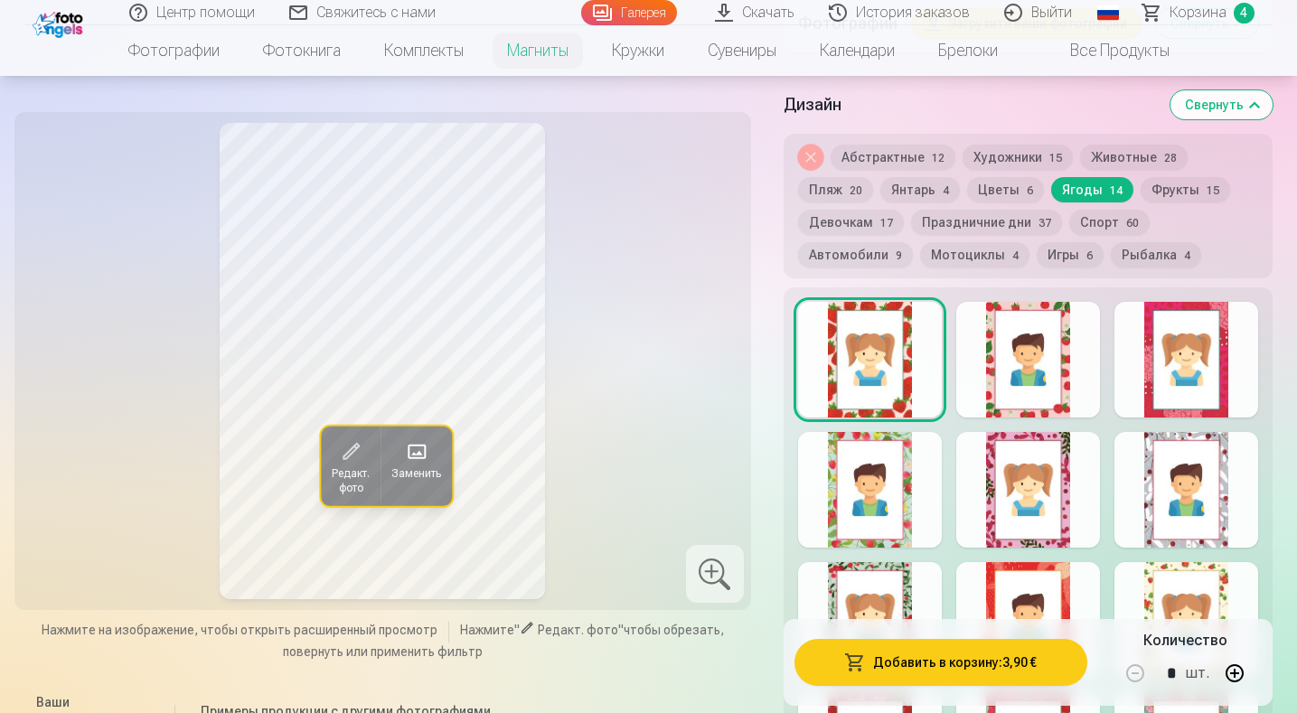
scroll to position [1446, 0]
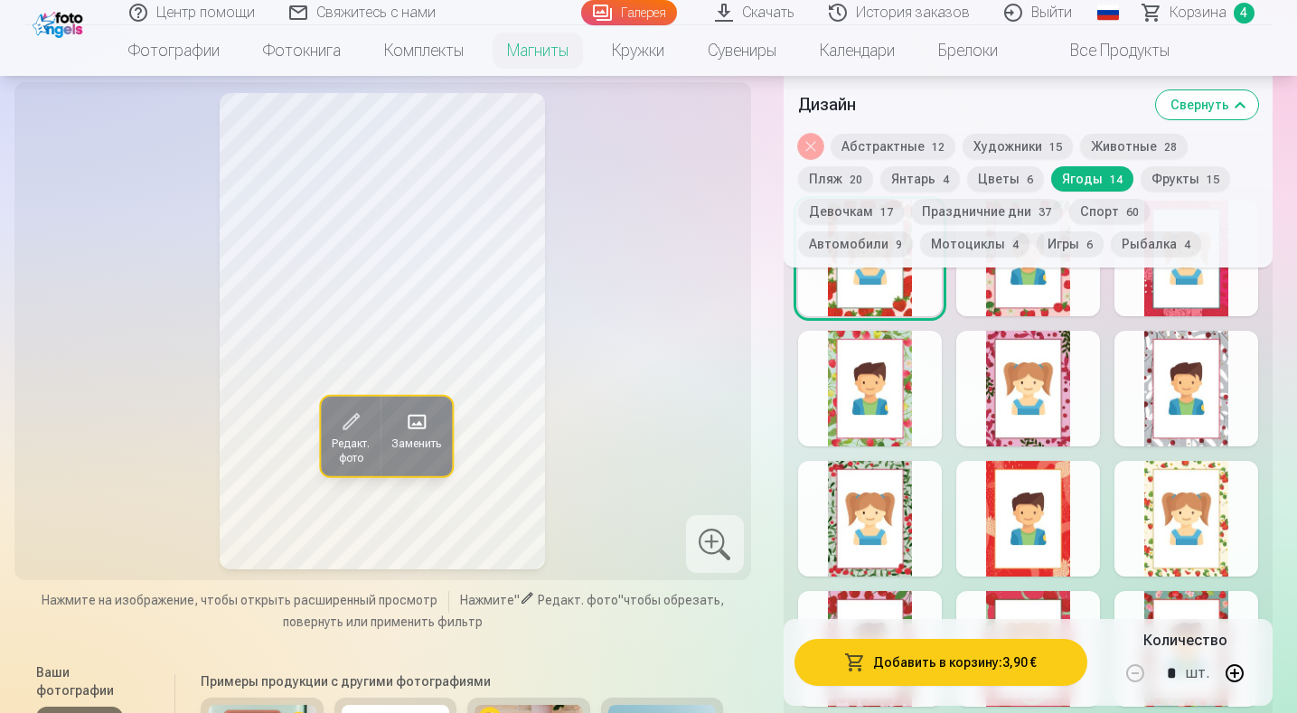
click at [1193, 536] on div at bounding box center [1186, 519] width 144 height 116
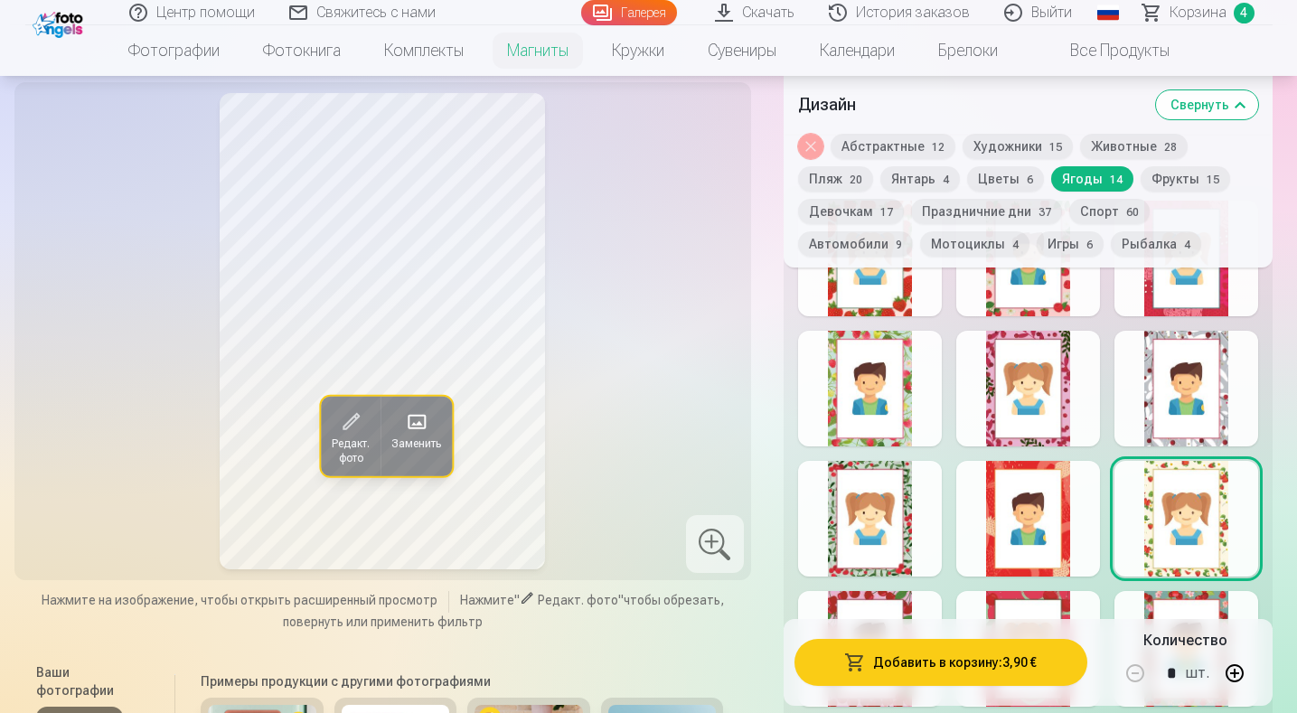
click at [1184, 180] on button "Фрукты 15" at bounding box center [1184, 178] width 89 height 25
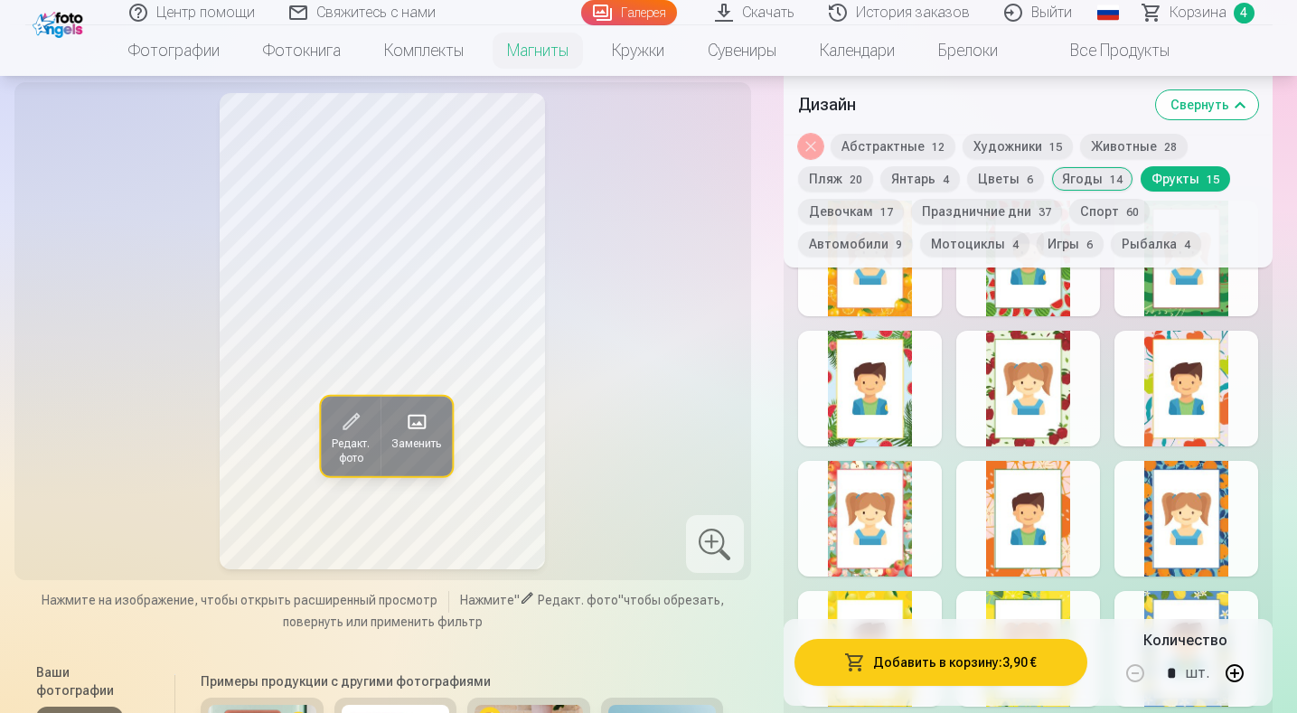
click at [909, 295] on div at bounding box center [870, 259] width 144 height 116
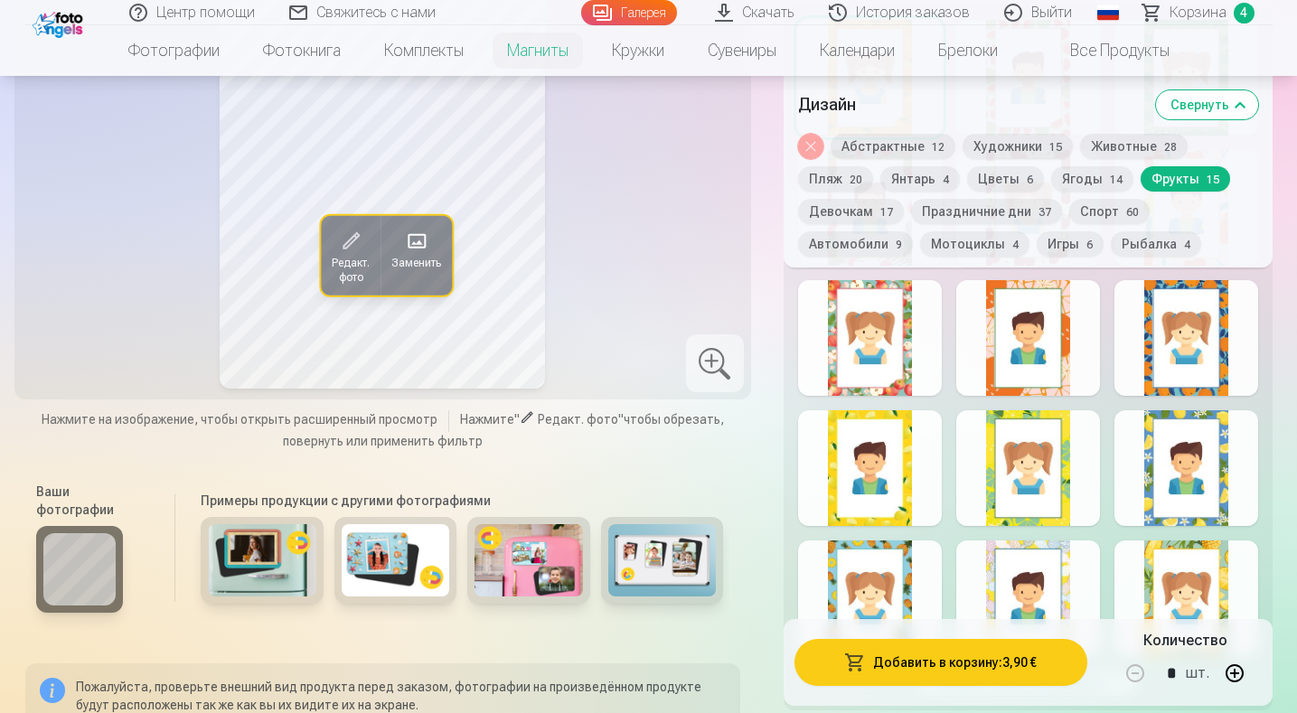
scroll to position [1355, 0]
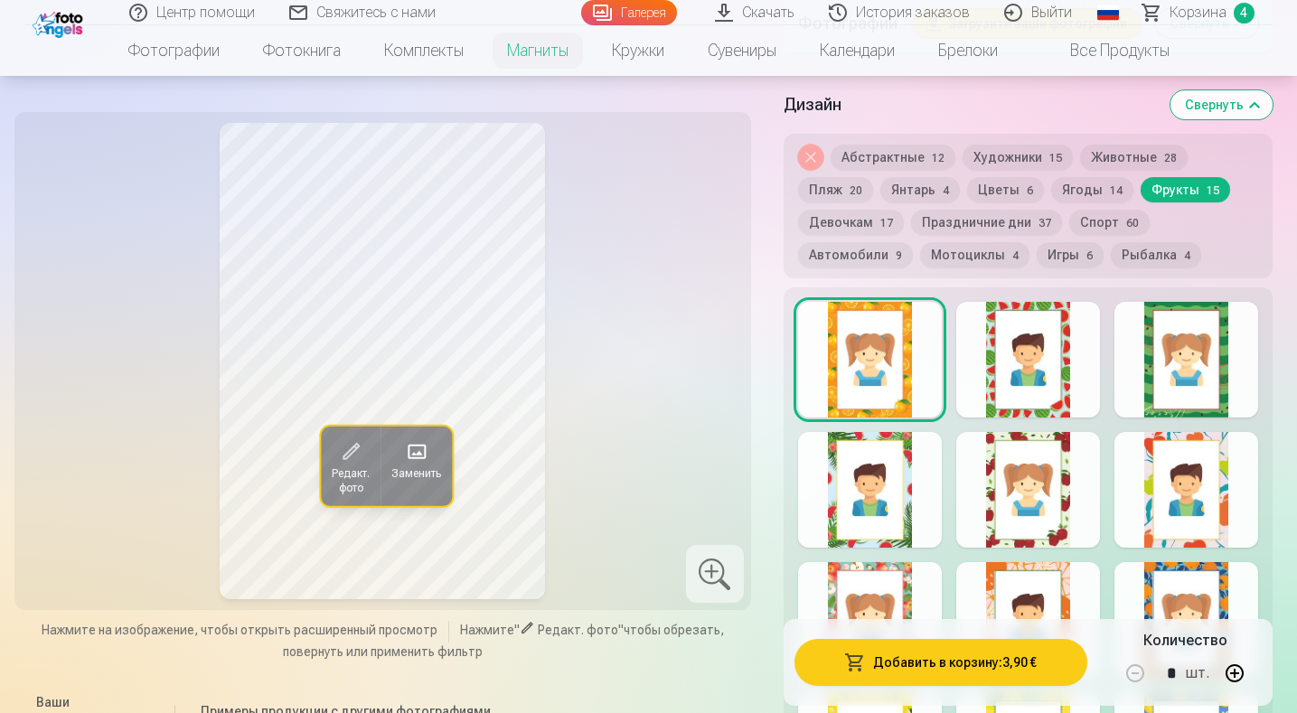
click at [833, 202] on button "Пляж 20" at bounding box center [835, 189] width 75 height 25
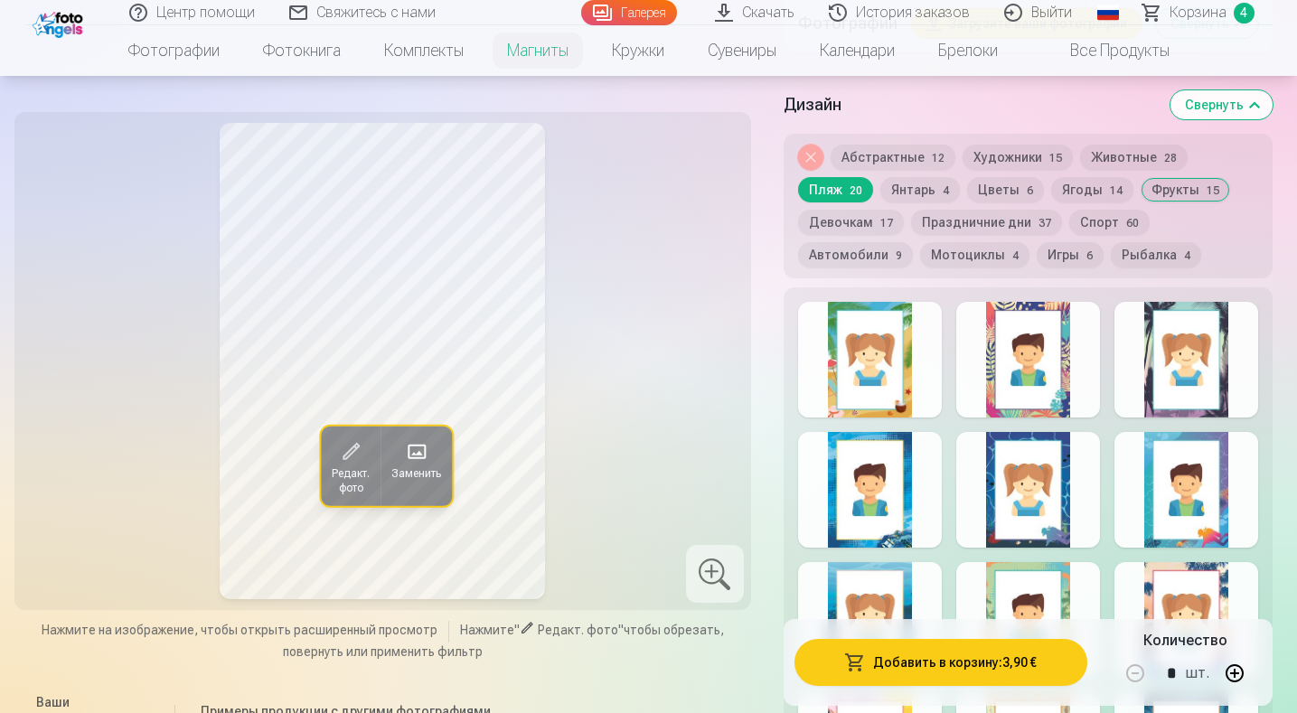
click at [877, 386] on div at bounding box center [870, 360] width 144 height 116
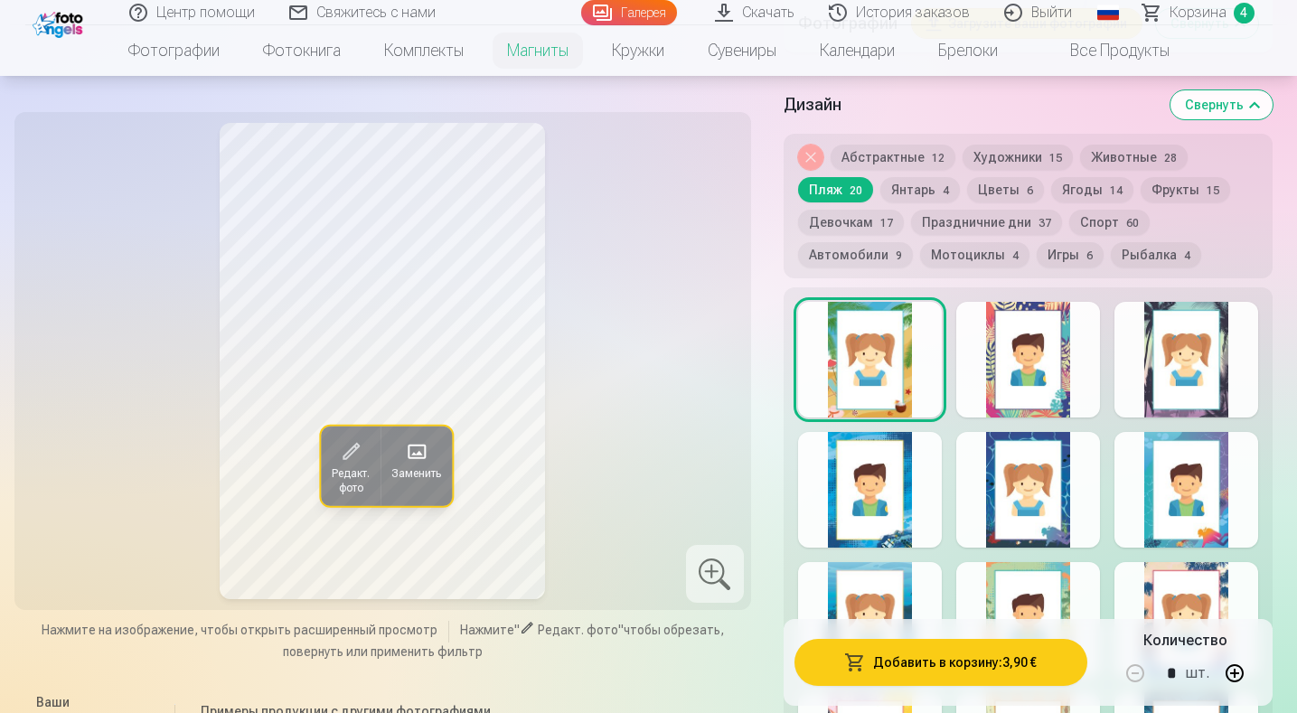
click at [1016, 512] on div at bounding box center [1028, 490] width 144 height 116
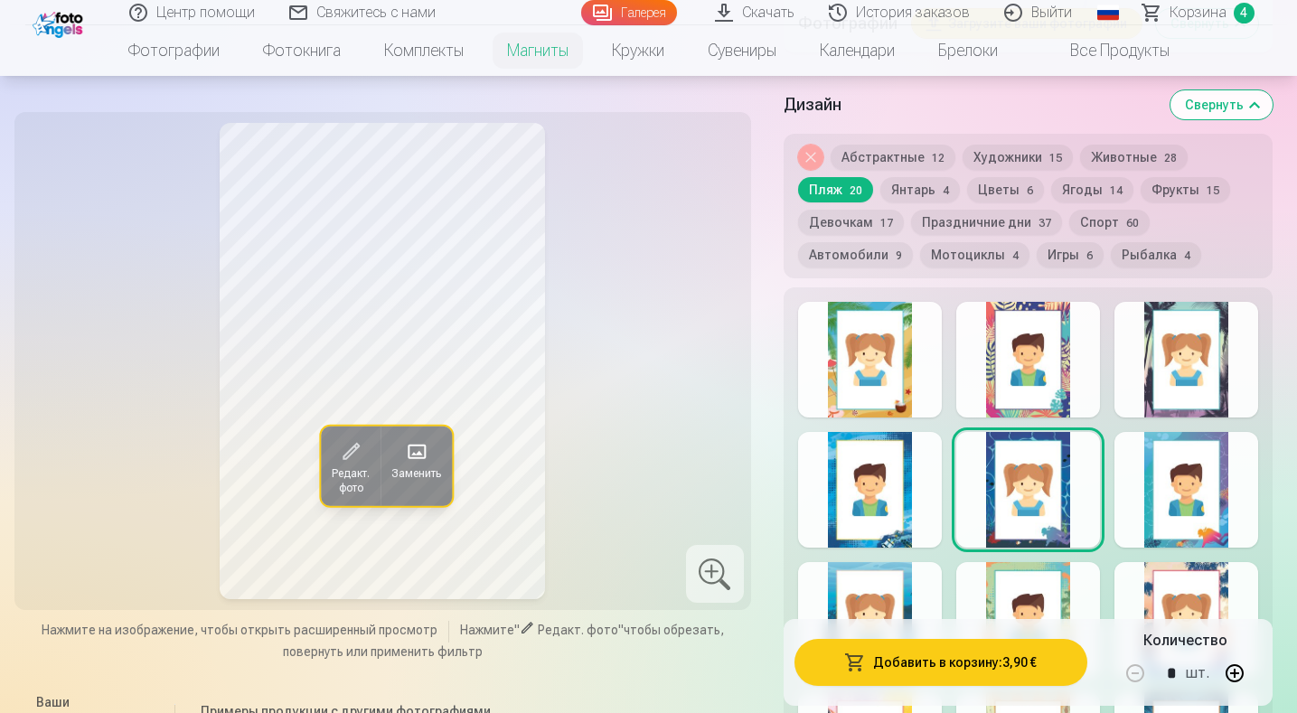
click at [1015, 202] on button "Цветы 6" at bounding box center [1005, 189] width 77 height 25
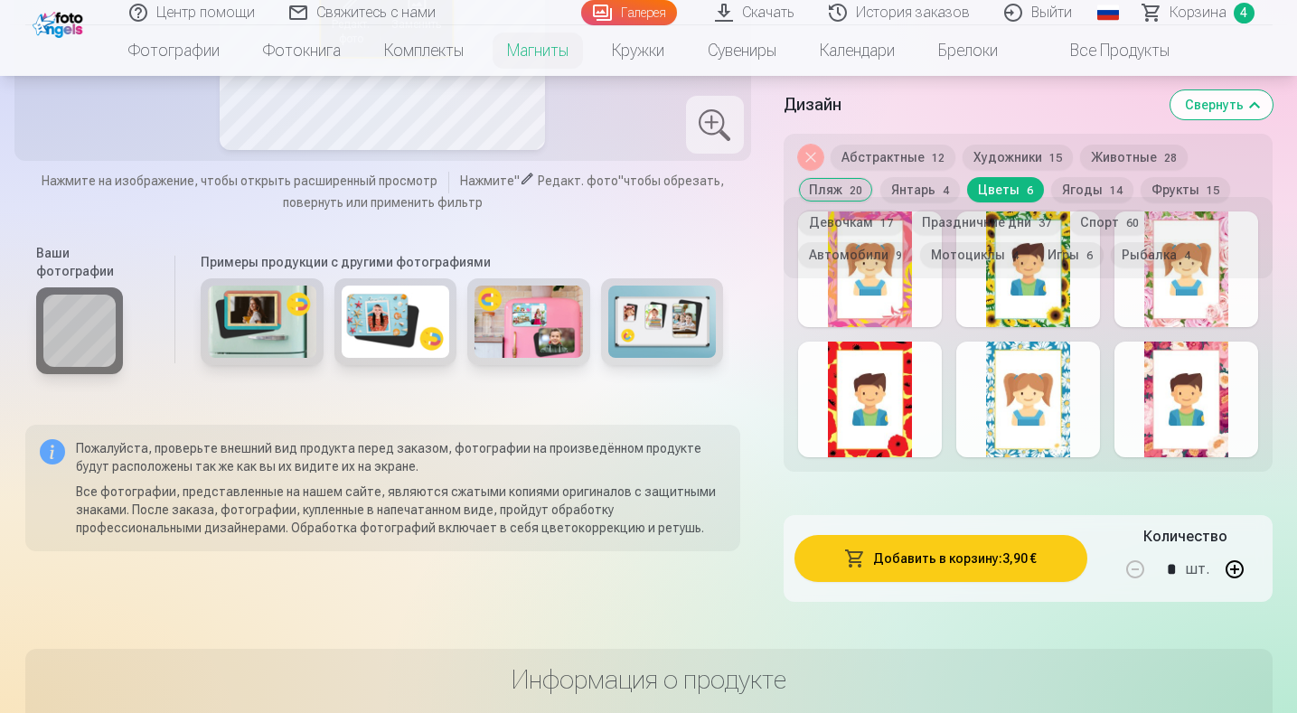
scroll to position [1265, 0]
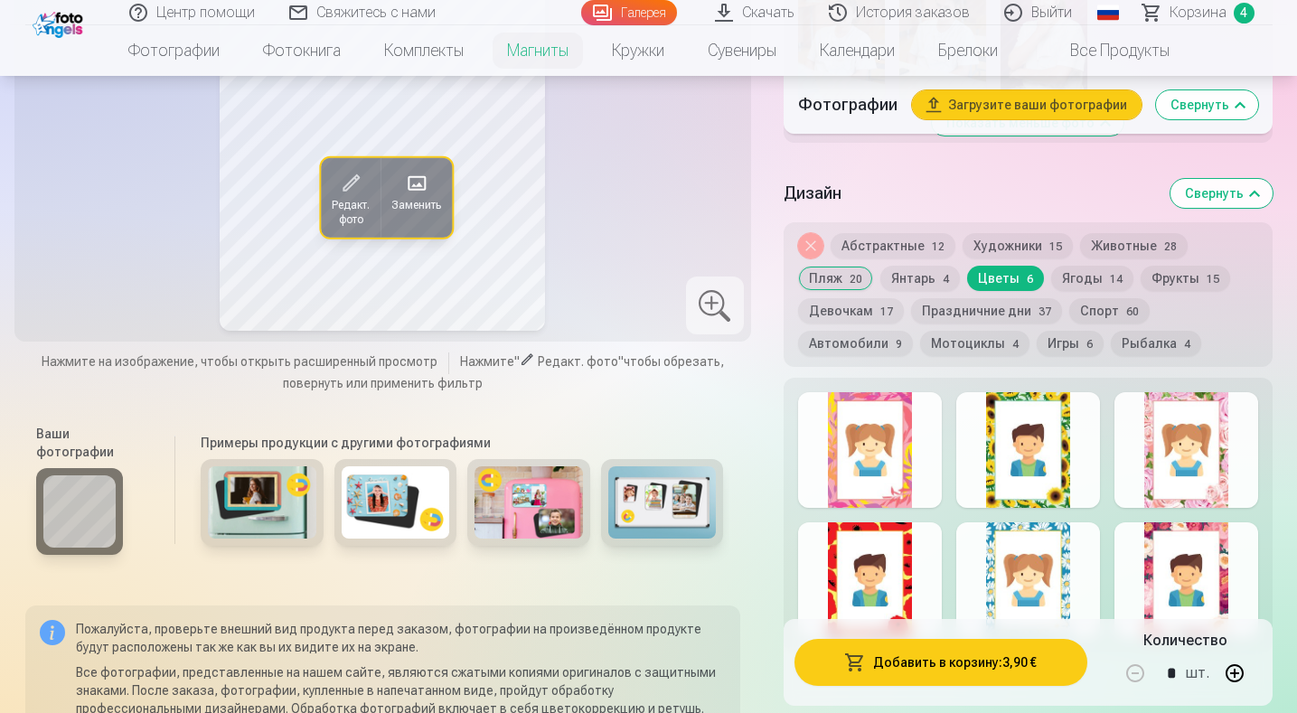
click at [1032, 255] on button "Художники 15" at bounding box center [1017, 245] width 110 height 25
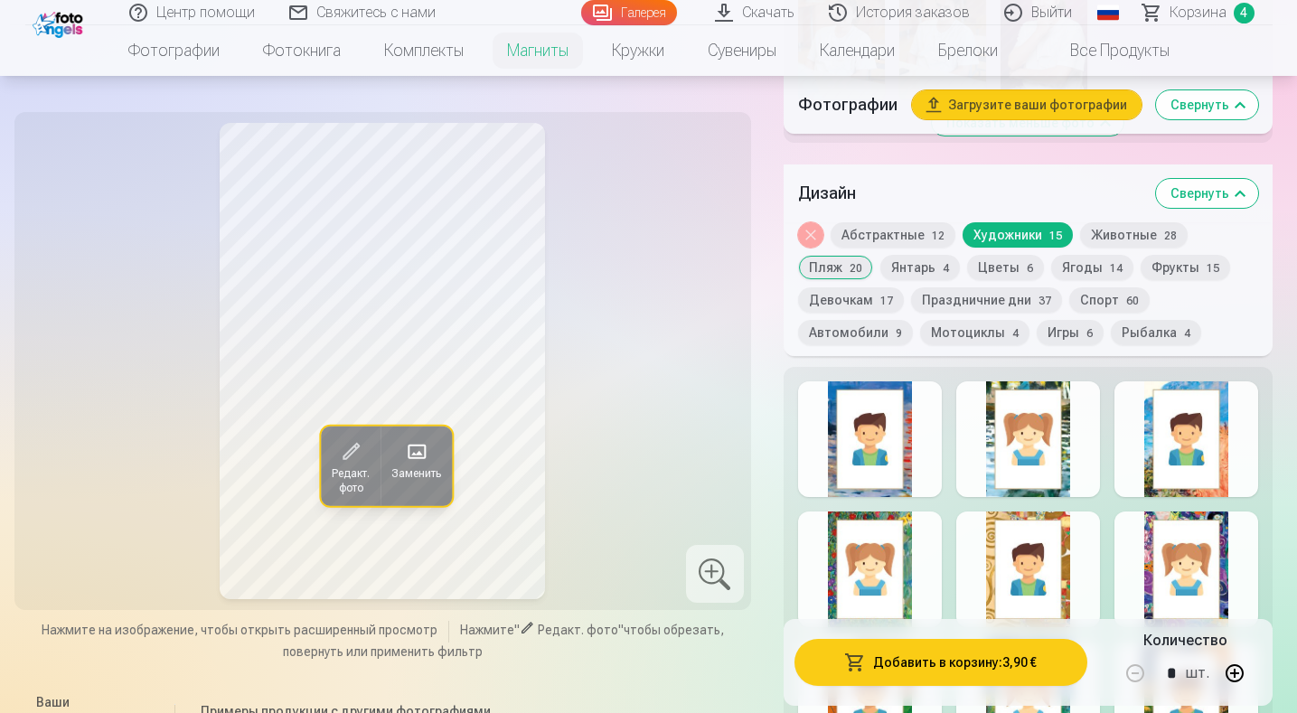
scroll to position [1446, 0]
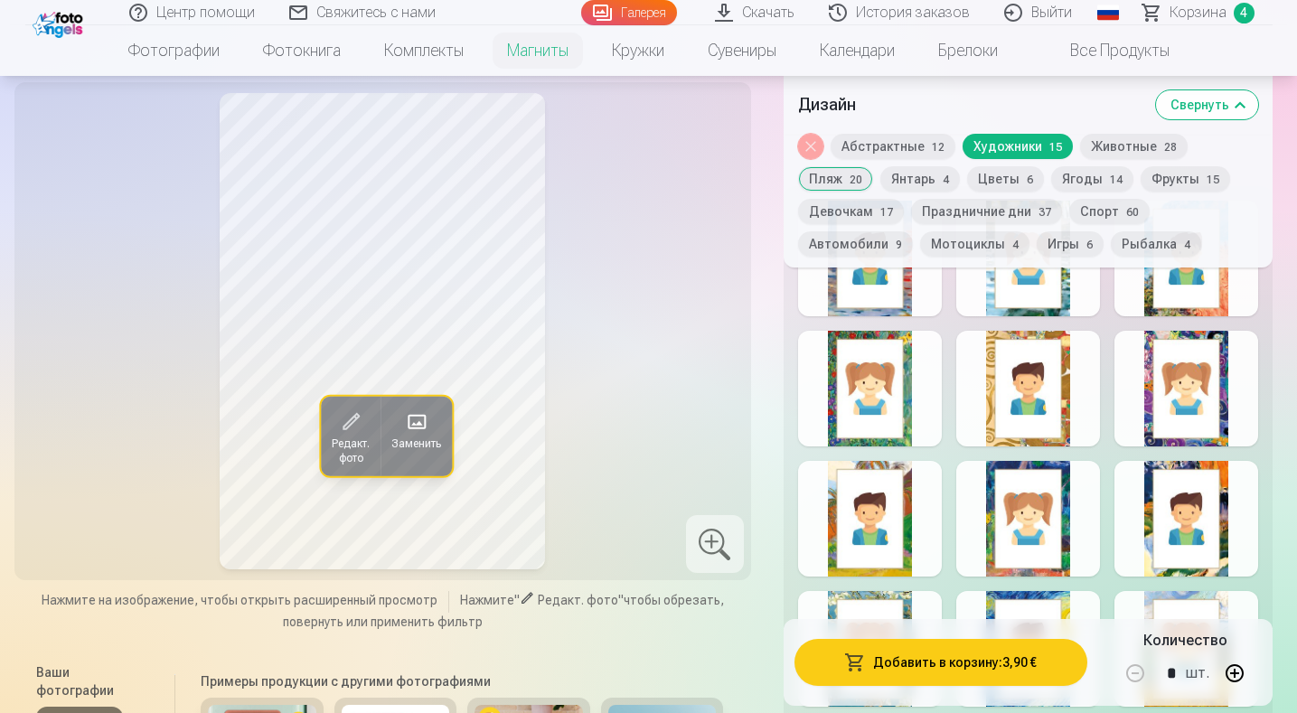
click at [1184, 410] on div at bounding box center [1186, 389] width 144 height 116
click at [961, 668] on button "Добавить в корзину : 3,90 €" at bounding box center [940, 662] width 293 height 47
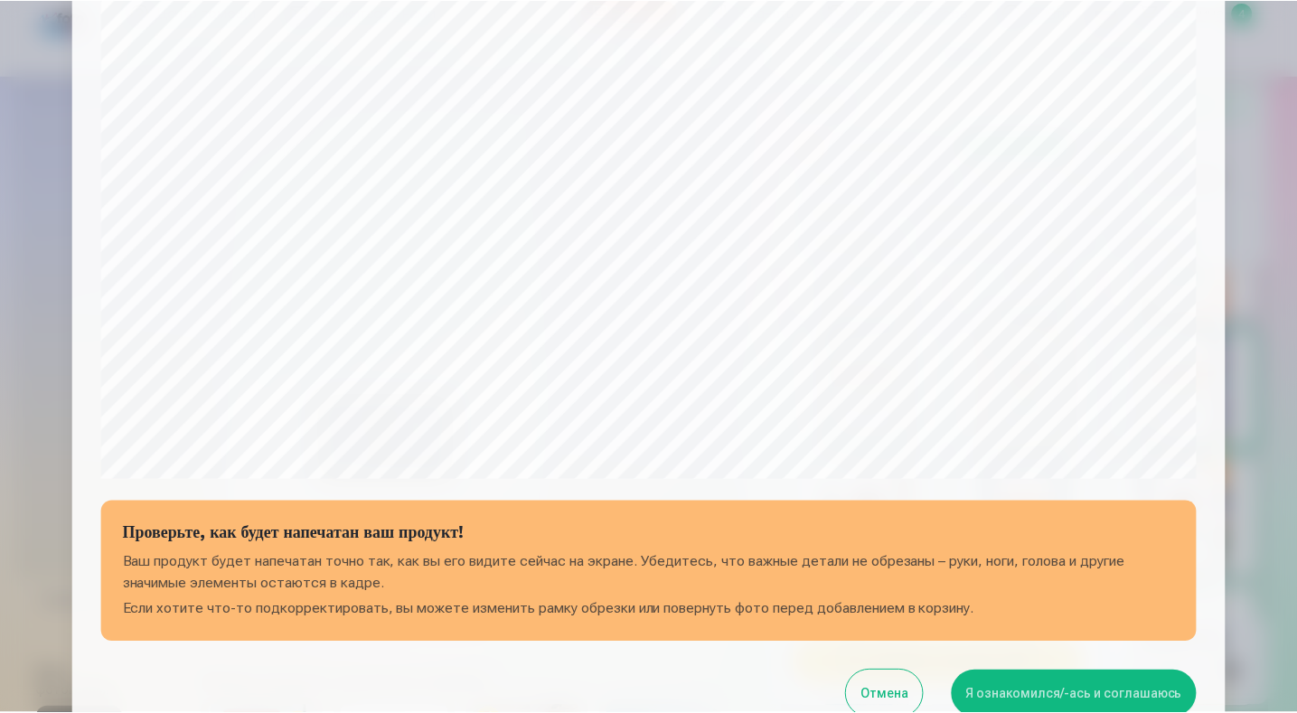
scroll to position [452, 0]
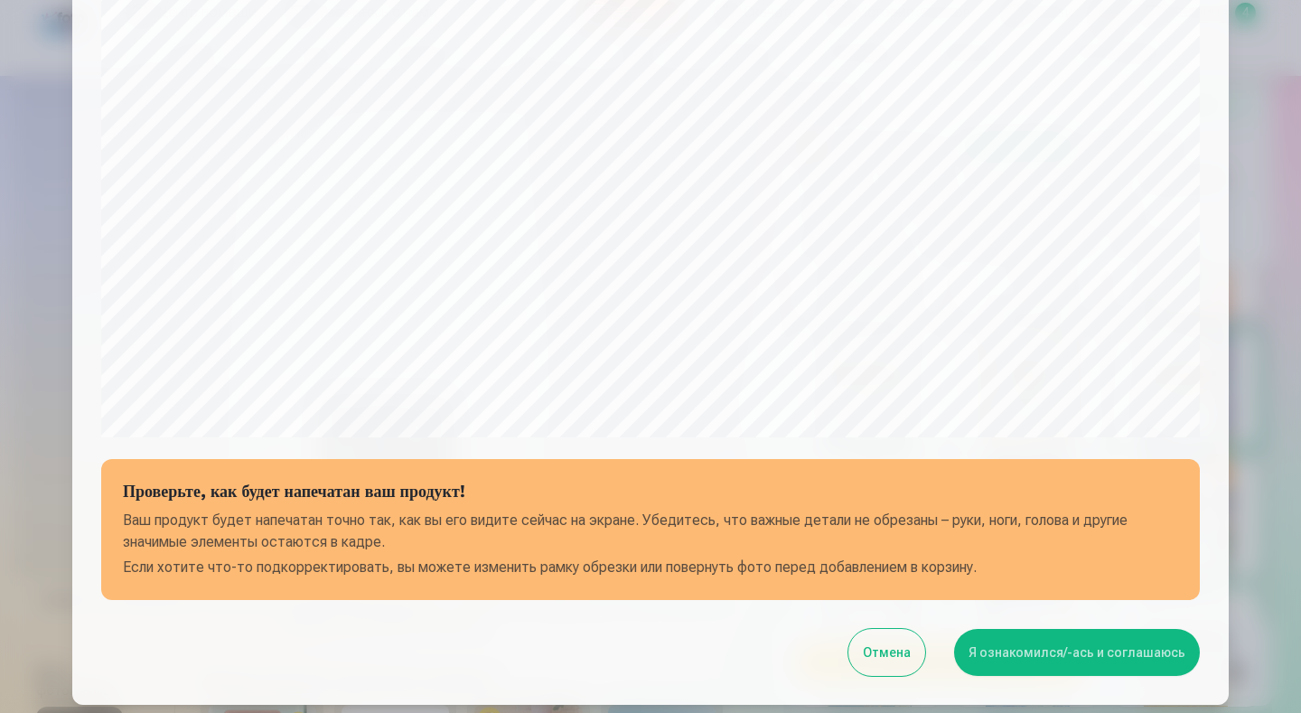
click at [1088, 653] on button "Я ознакомился/-ась и соглашаюсь" at bounding box center [1077, 652] width 246 height 47
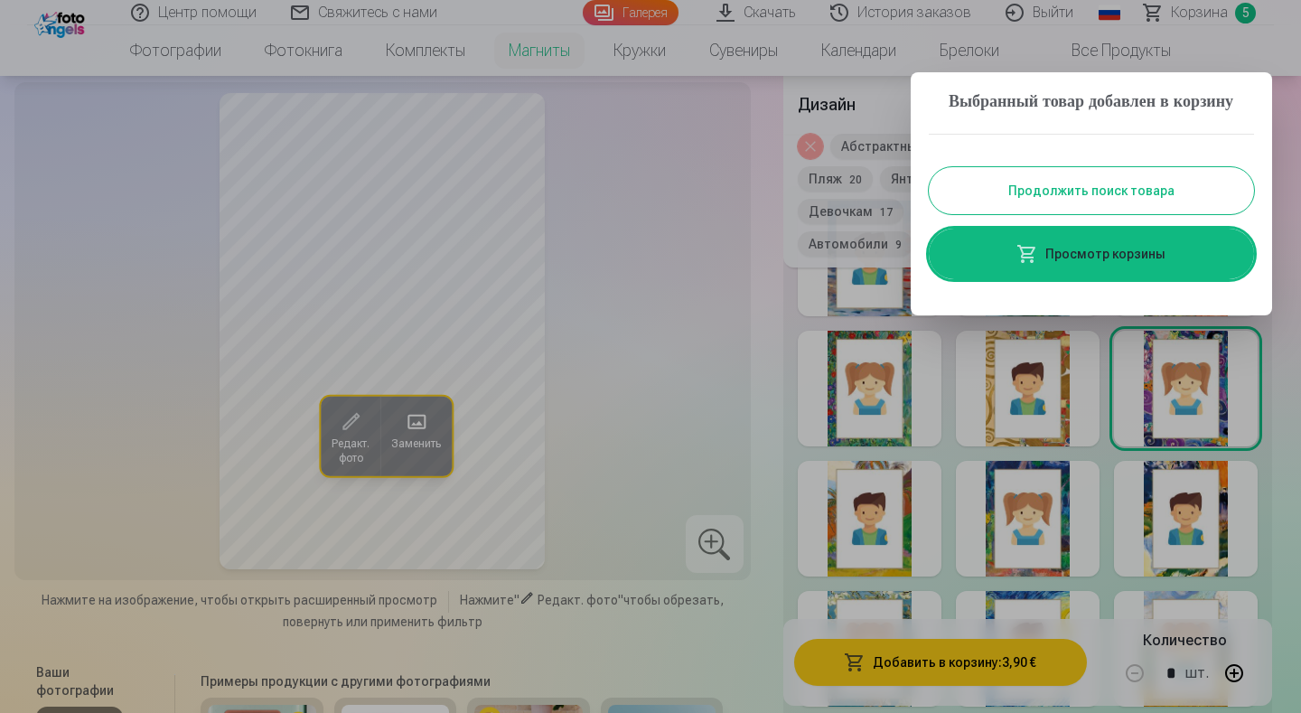
click at [1150, 279] on link "Просмотр корзины" at bounding box center [1091, 254] width 325 height 51
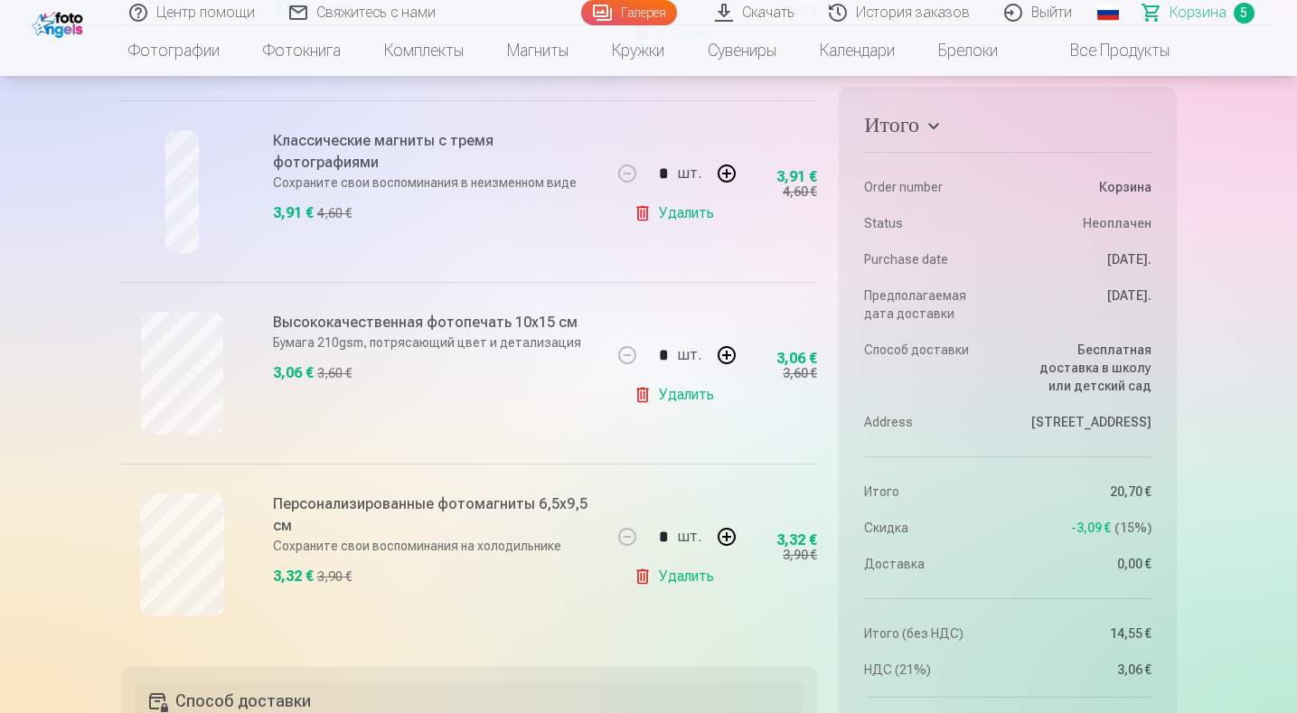
scroll to position [723, 0]
click at [295, 157] on h6 "Классические магниты с тремя фотографиями" at bounding box center [436, 154] width 326 height 43
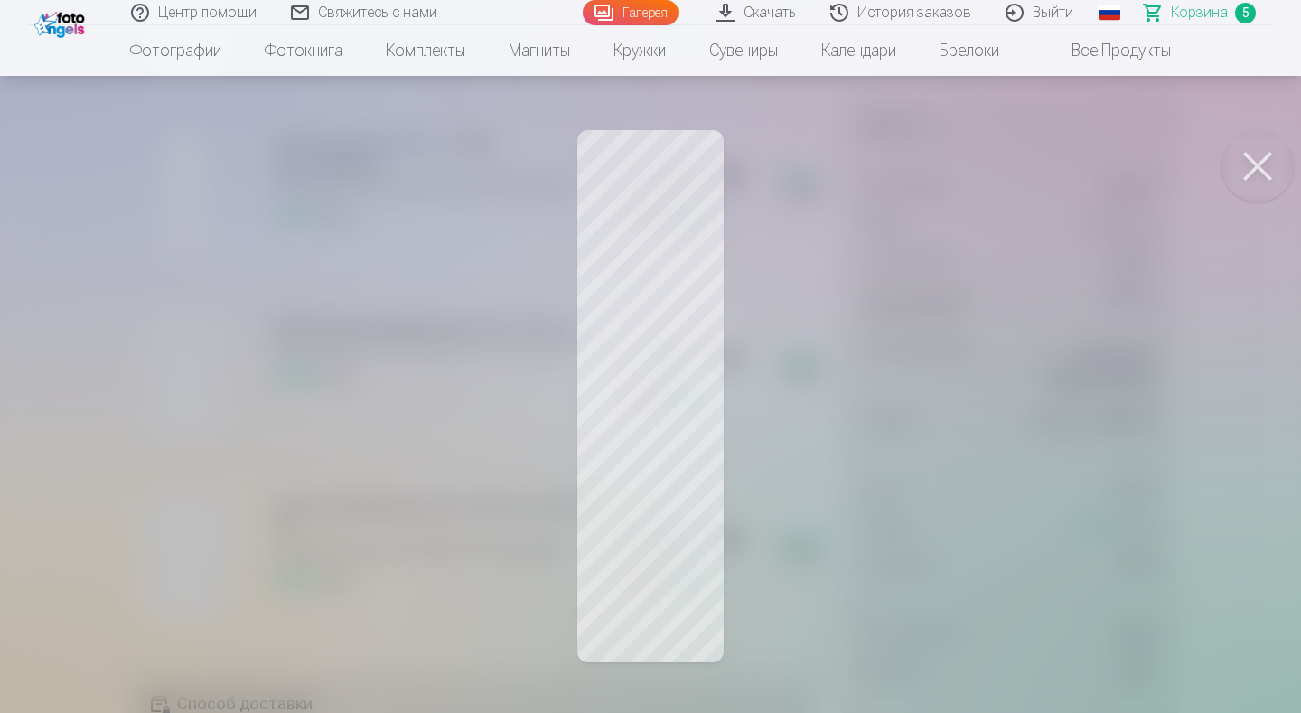
click at [1252, 168] on button at bounding box center [1258, 166] width 72 height 72
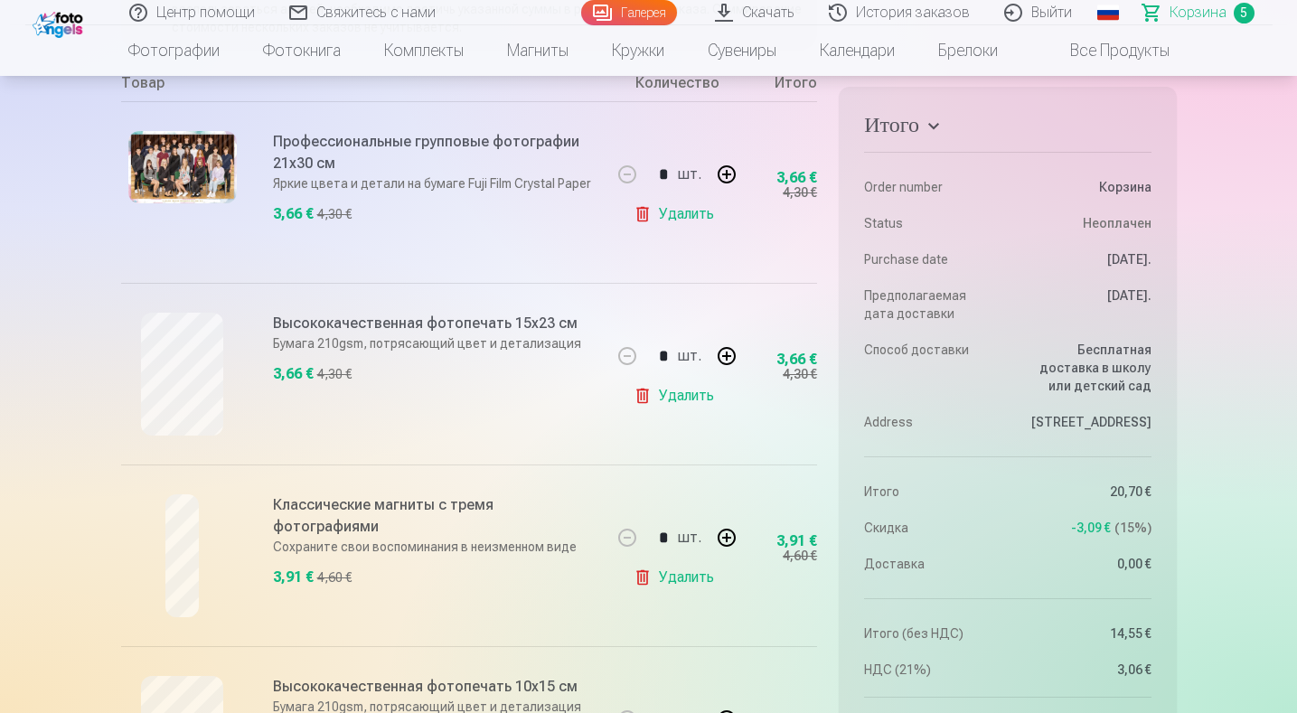
scroll to position [542, 0]
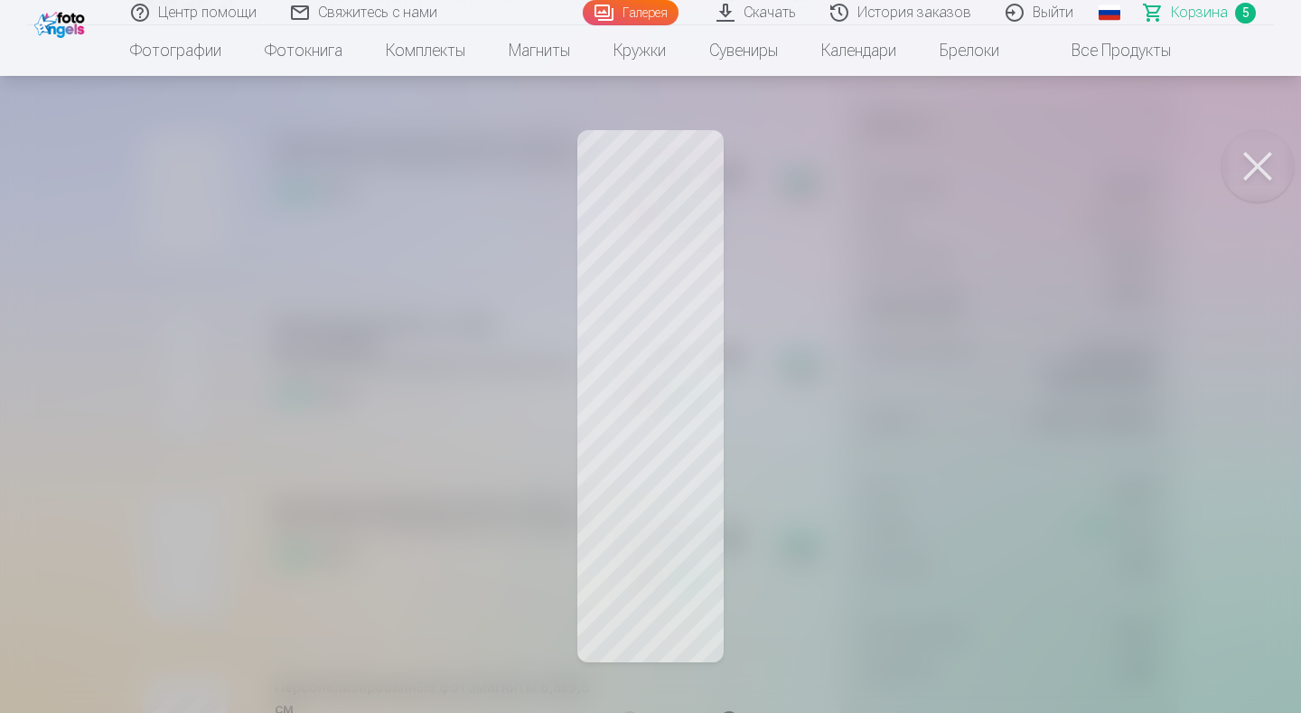
click at [704, 354] on div at bounding box center [650, 356] width 1301 height 713
click at [1262, 169] on button at bounding box center [1258, 166] width 72 height 72
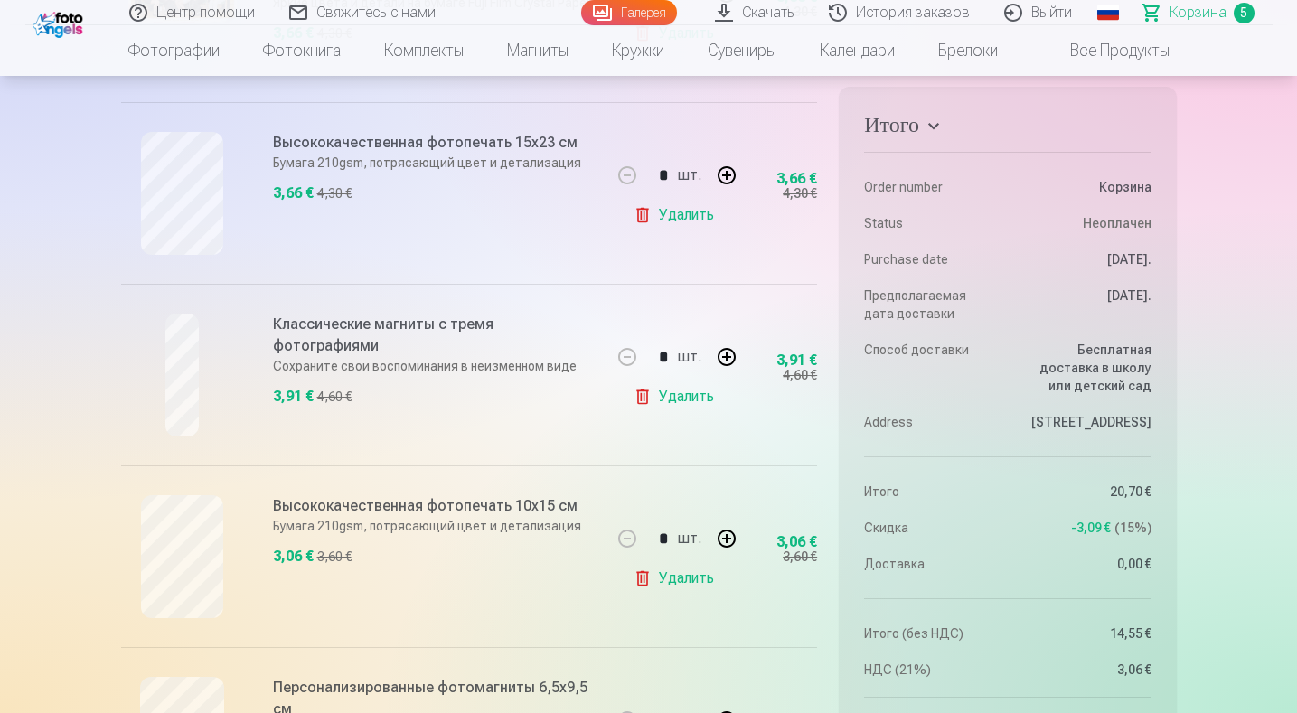
click at [641, 393] on link "Удалить" at bounding box center [677, 397] width 88 height 36
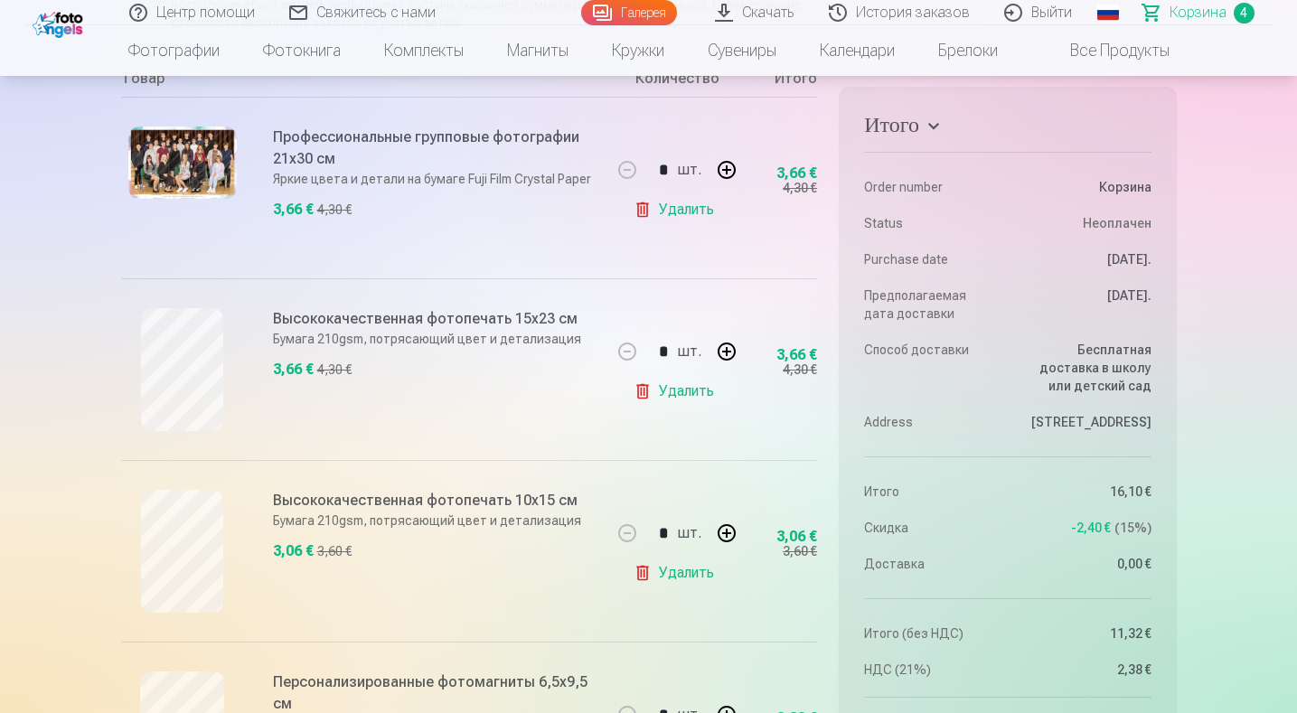
scroll to position [361, 0]
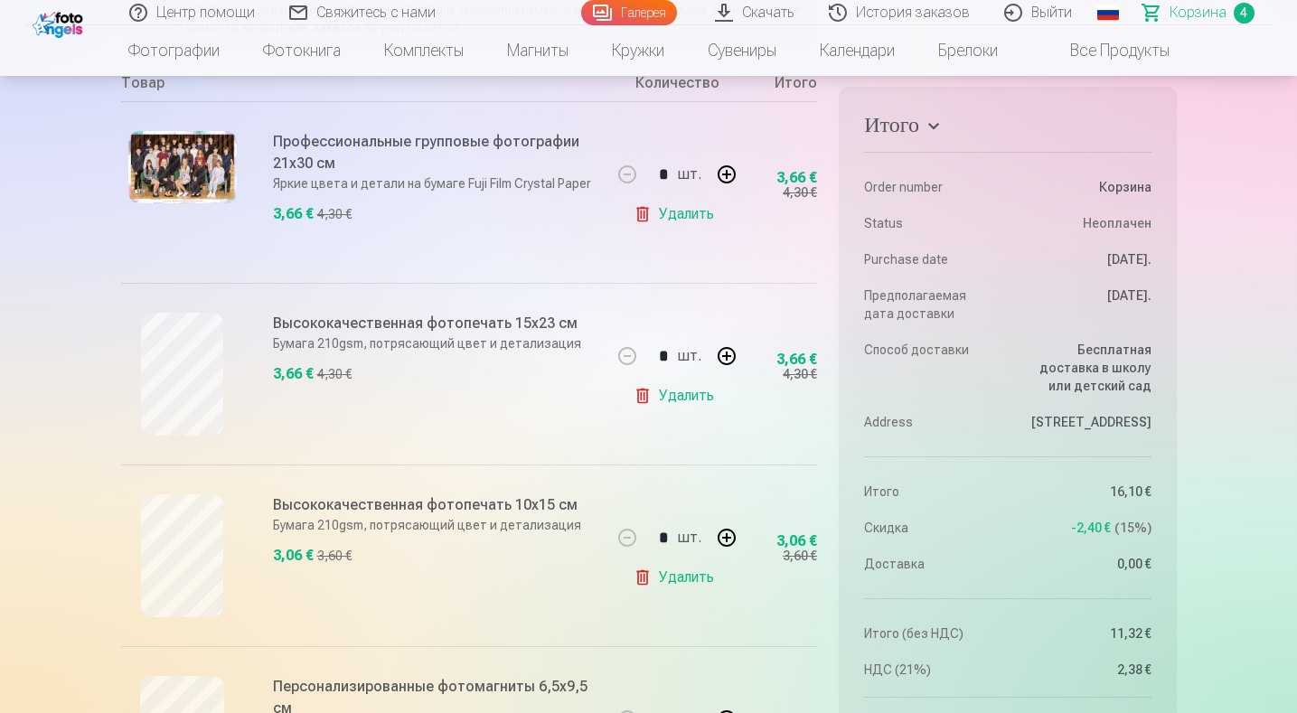
click at [630, 14] on link "Галерея" at bounding box center [629, 12] width 96 height 25
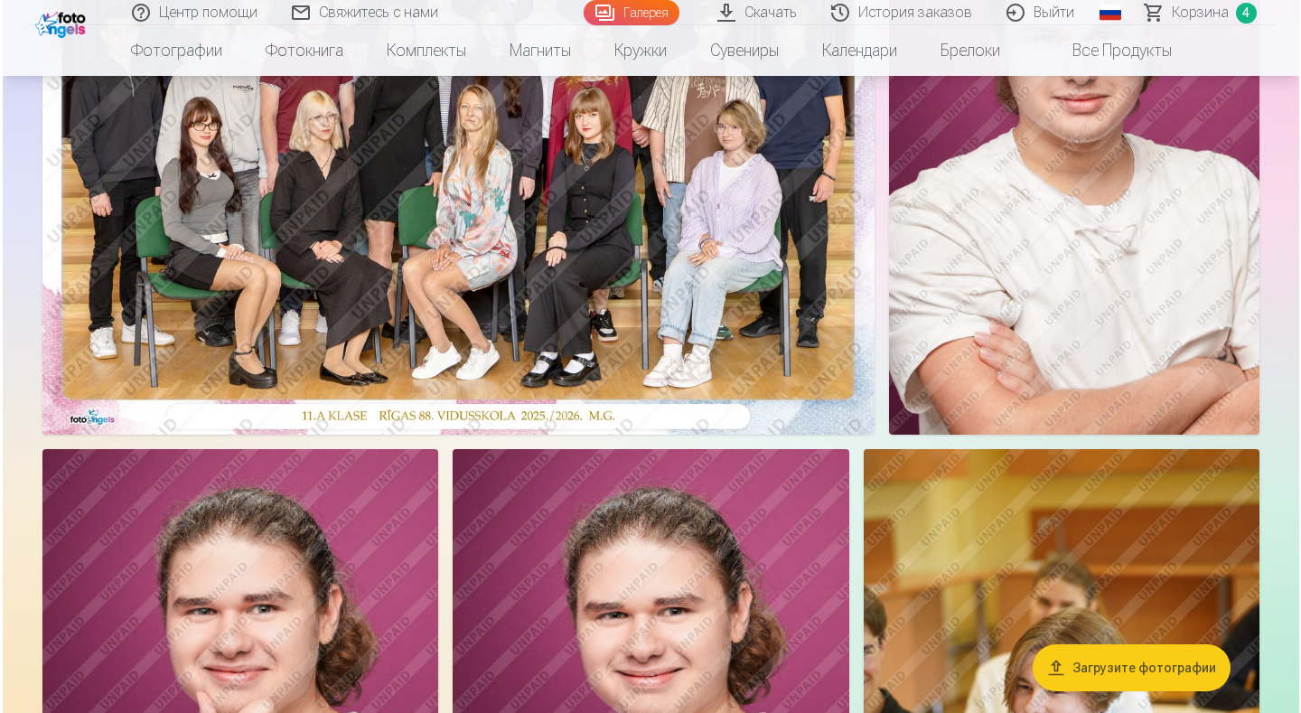
scroll to position [361, 0]
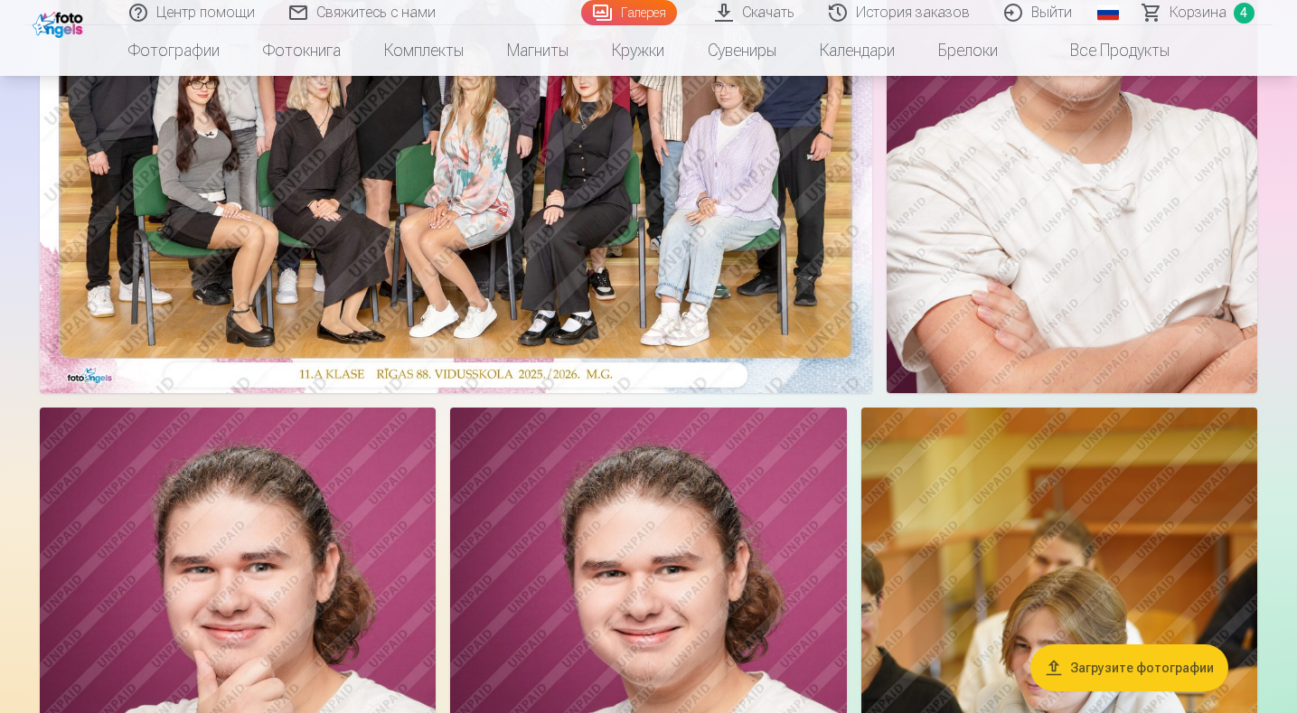
click at [1065, 277] on img at bounding box center [1071, 115] width 370 height 556
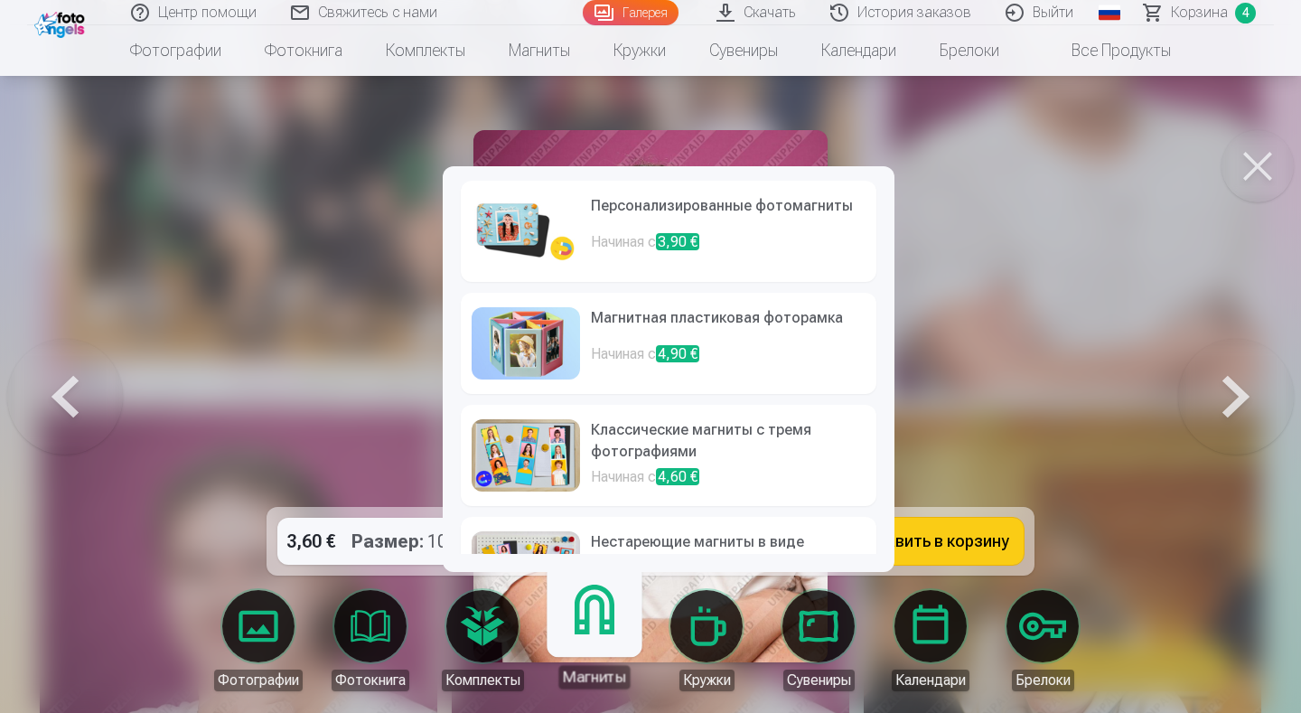
click at [637, 435] on h6 "Классические магниты с тремя фотографиями" at bounding box center [728, 442] width 275 height 47
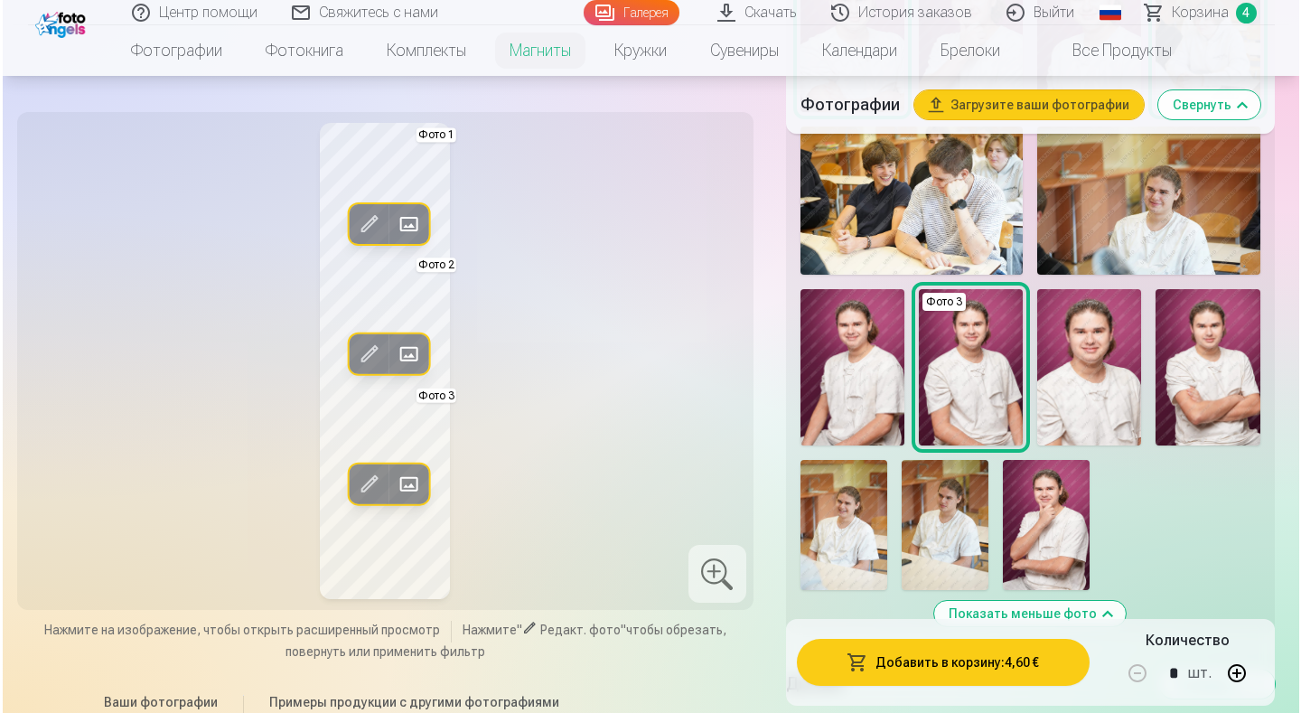
scroll to position [633, 0]
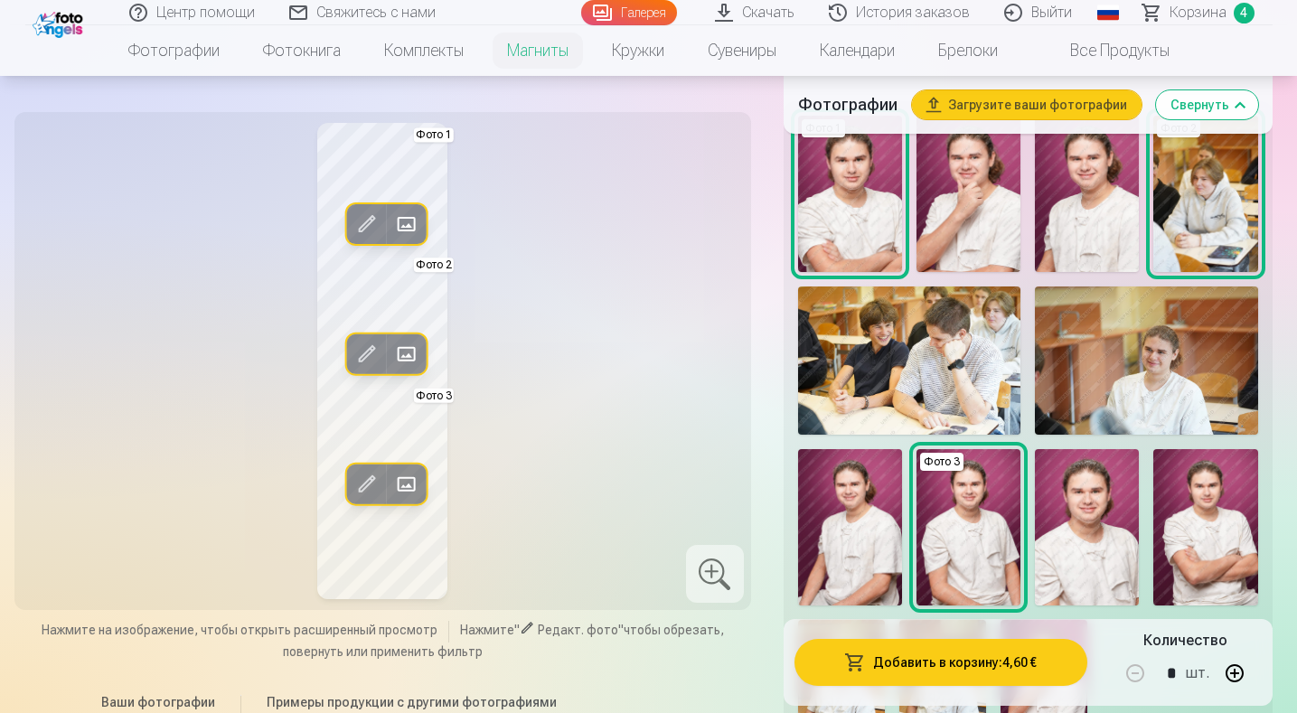
click at [976, 216] on img at bounding box center [968, 194] width 104 height 156
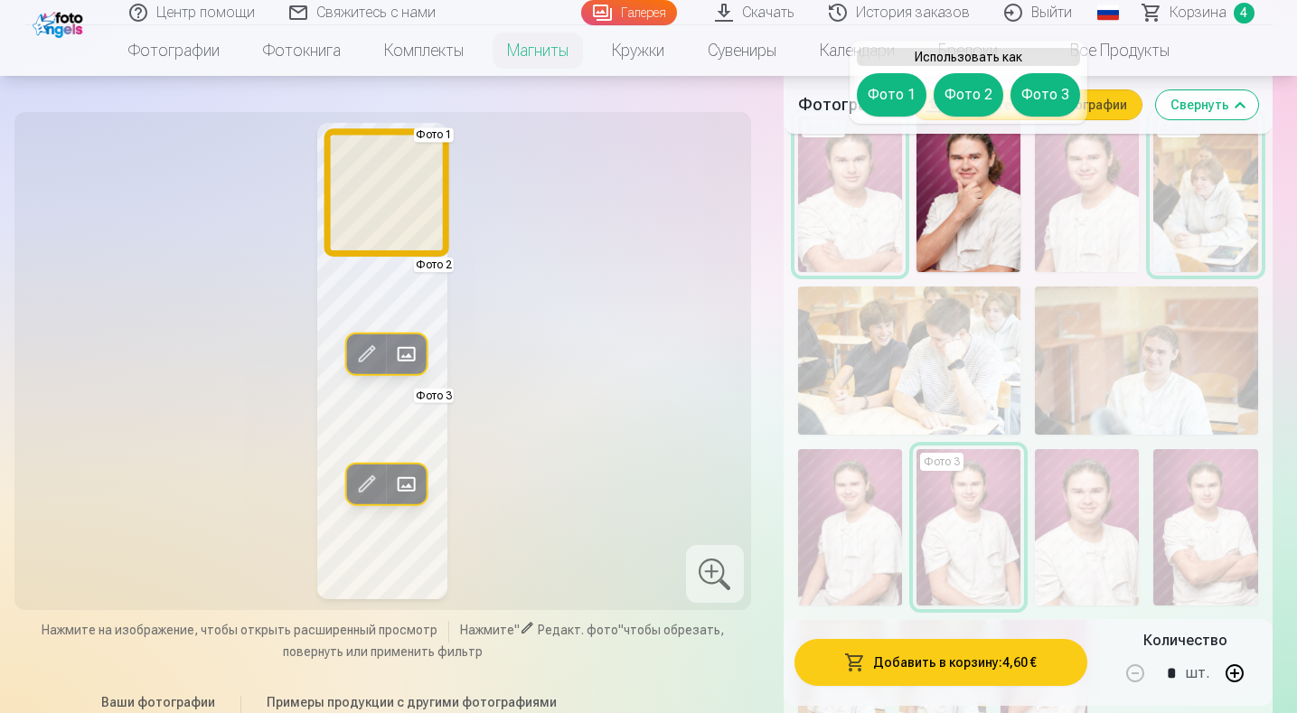
click at [886, 89] on button "Фото 1" at bounding box center [892, 94] width 70 height 43
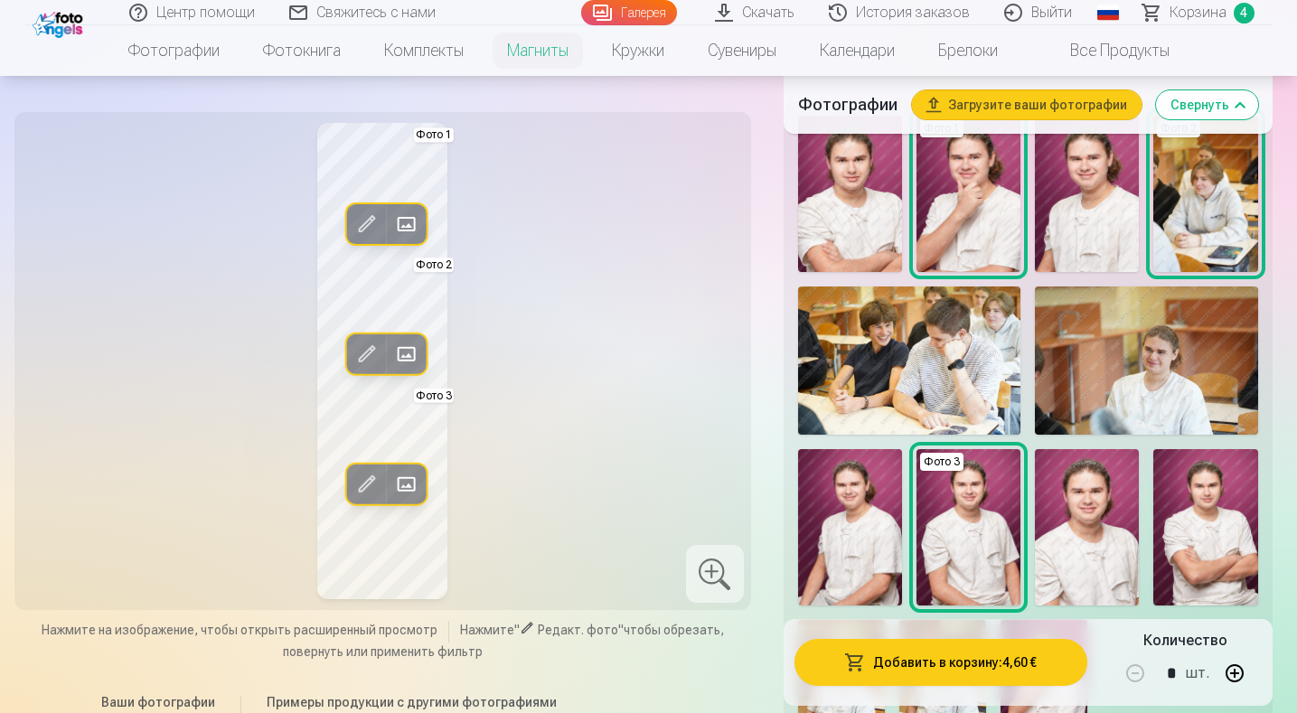
click at [366, 212] on span at bounding box center [366, 224] width 29 height 29
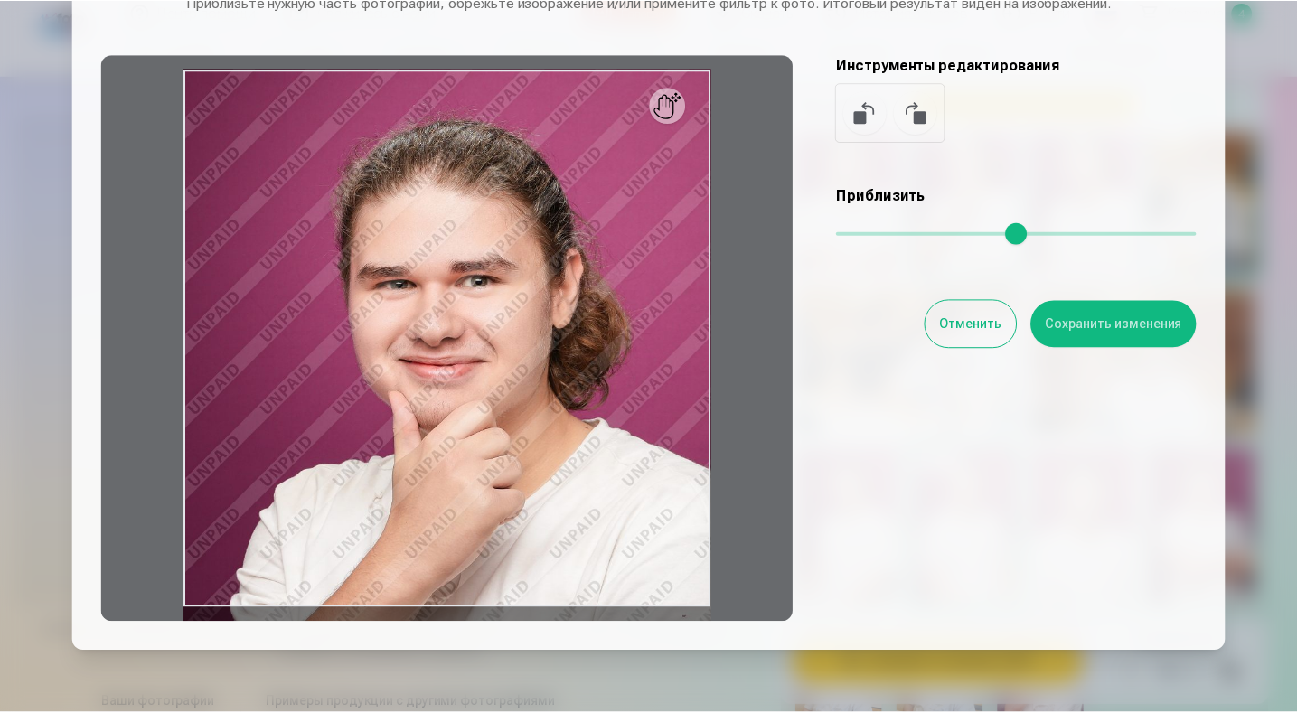
scroll to position [109, 0]
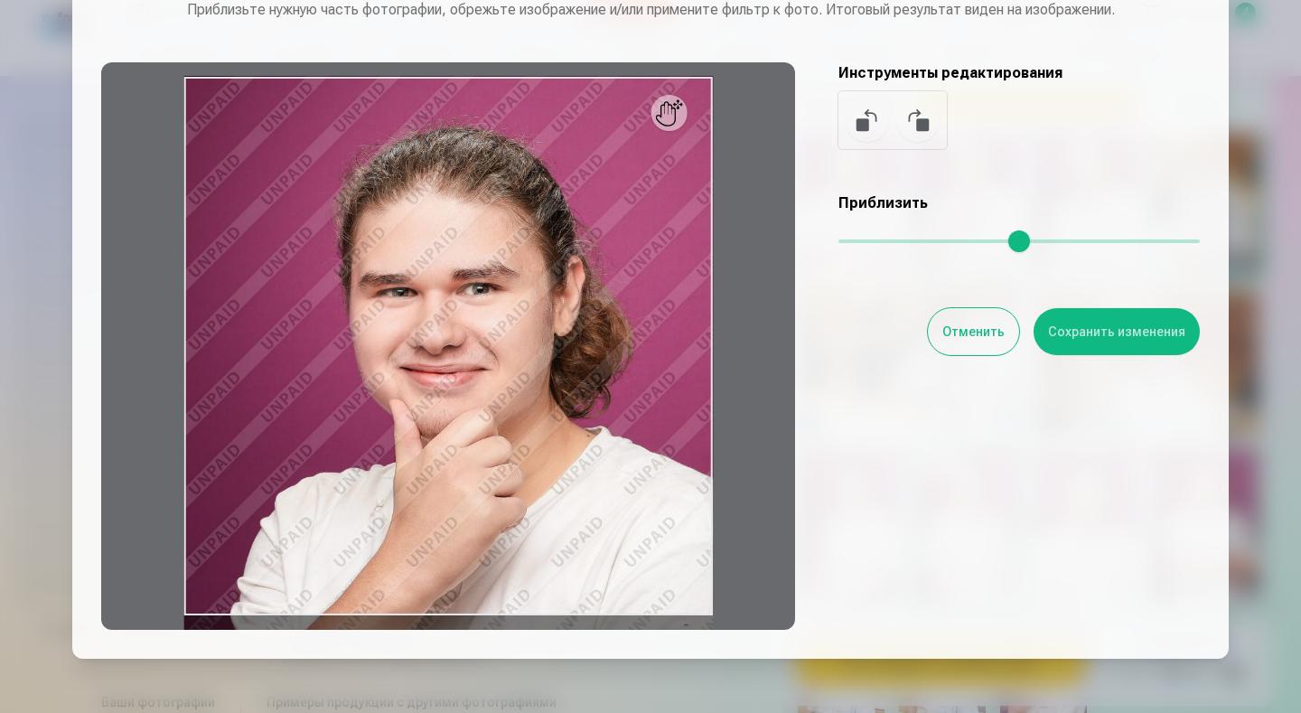
click at [970, 330] on button "Отменить" at bounding box center [973, 331] width 91 height 47
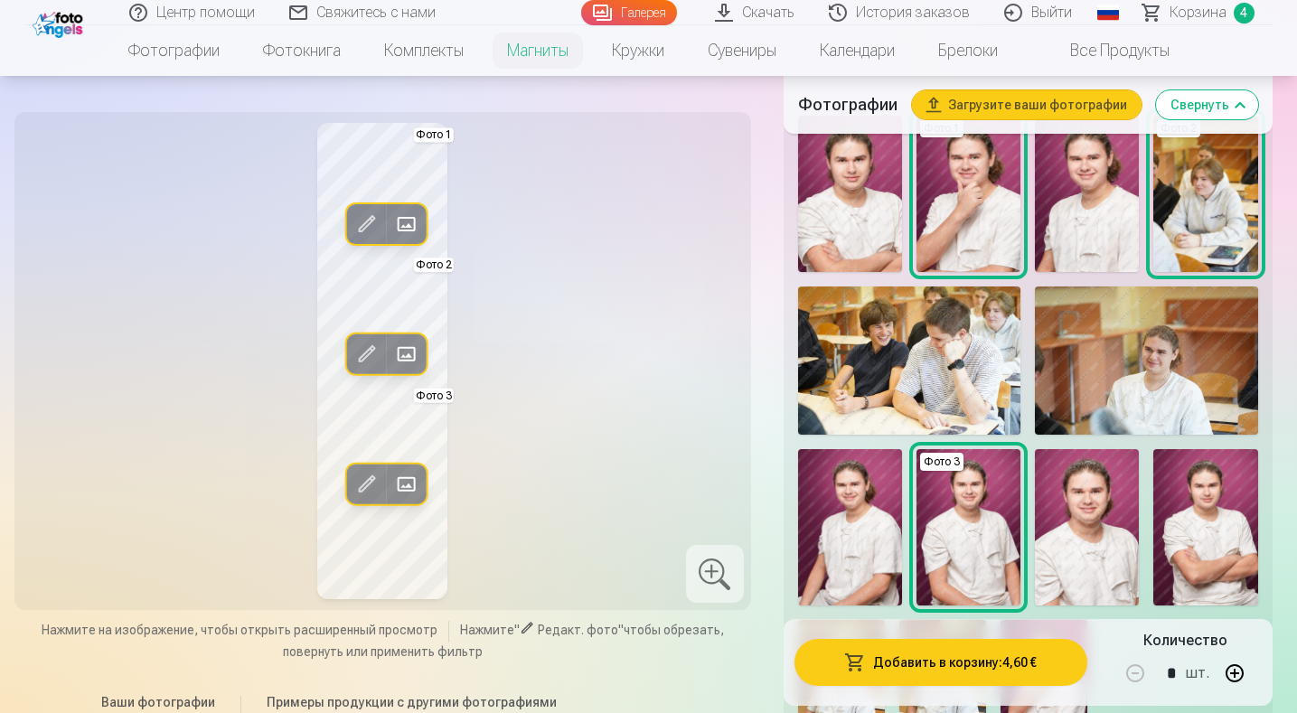
drag, startPoint x: 485, startPoint y: 226, endPoint x: 501, endPoint y: 260, distance: 37.6
click at [486, 227] on div "Редакт. фото Заменить Фото 1 Редакт. фото Заменить Фото 2 Редакт. фото Заменить…" at bounding box center [382, 361] width 715 height 476
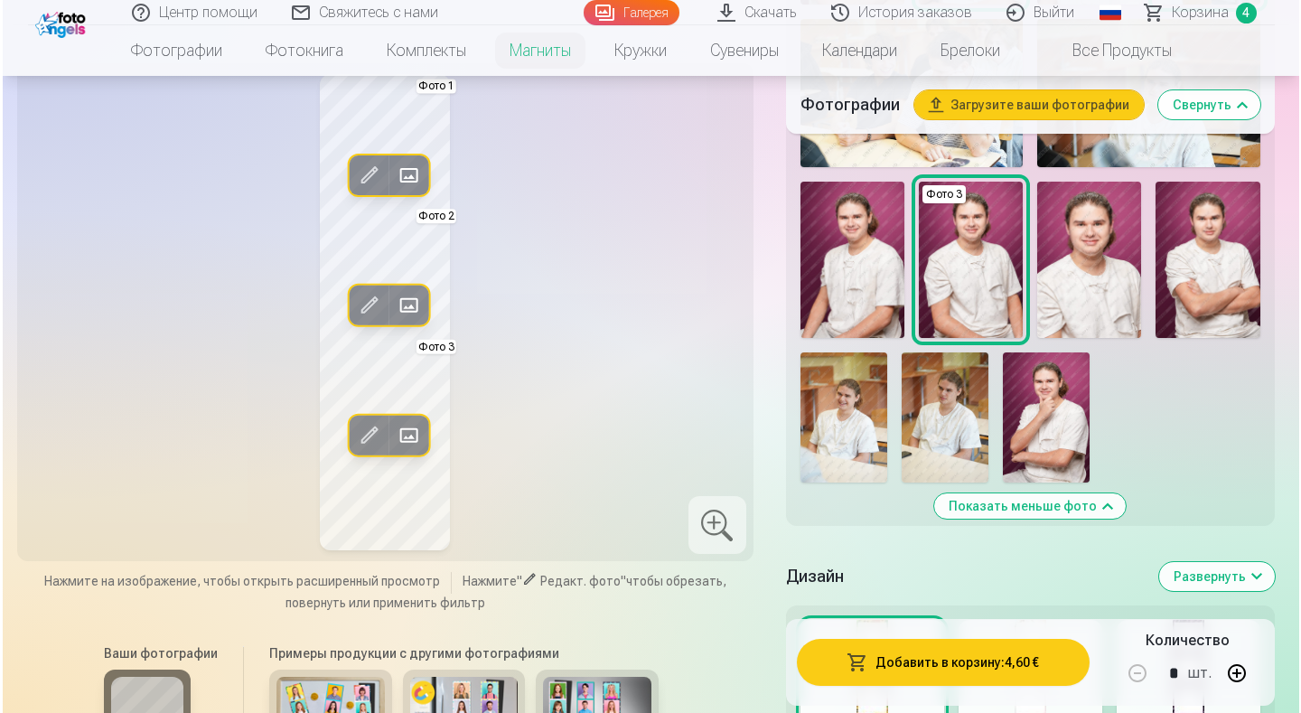
scroll to position [904, 0]
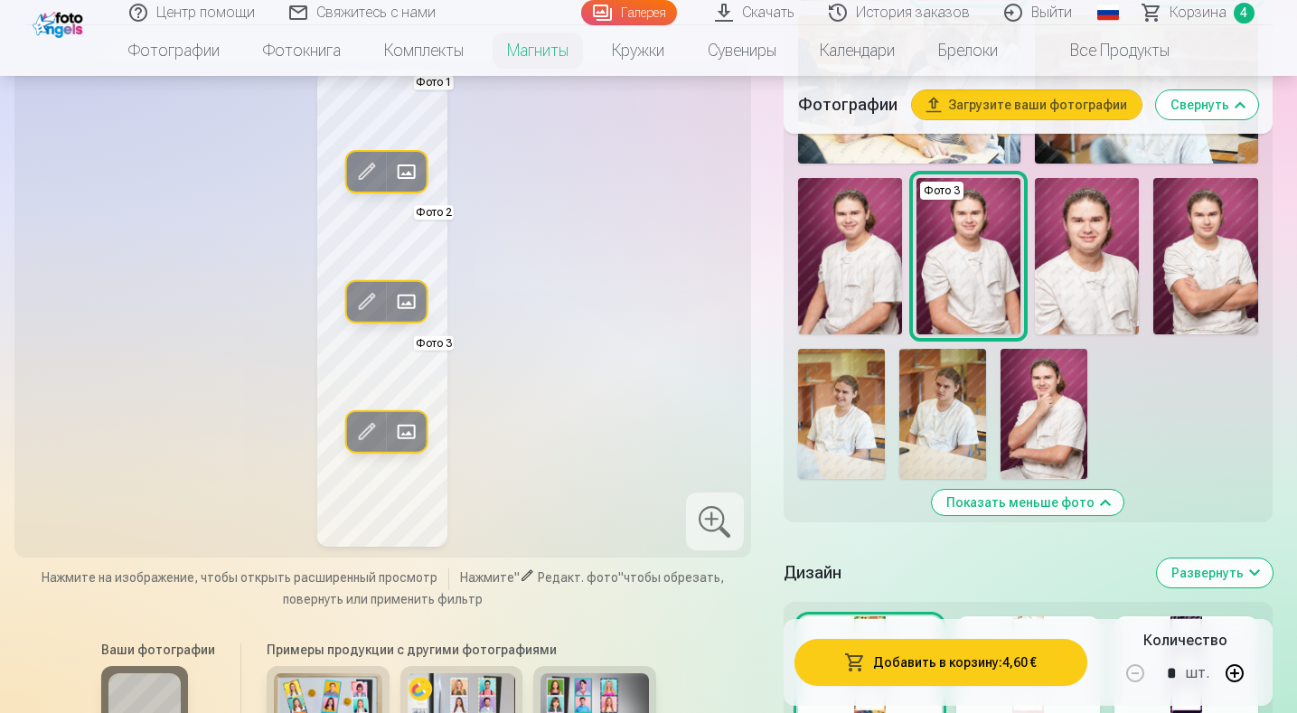
click at [839, 425] on img at bounding box center [841, 414] width 87 height 130
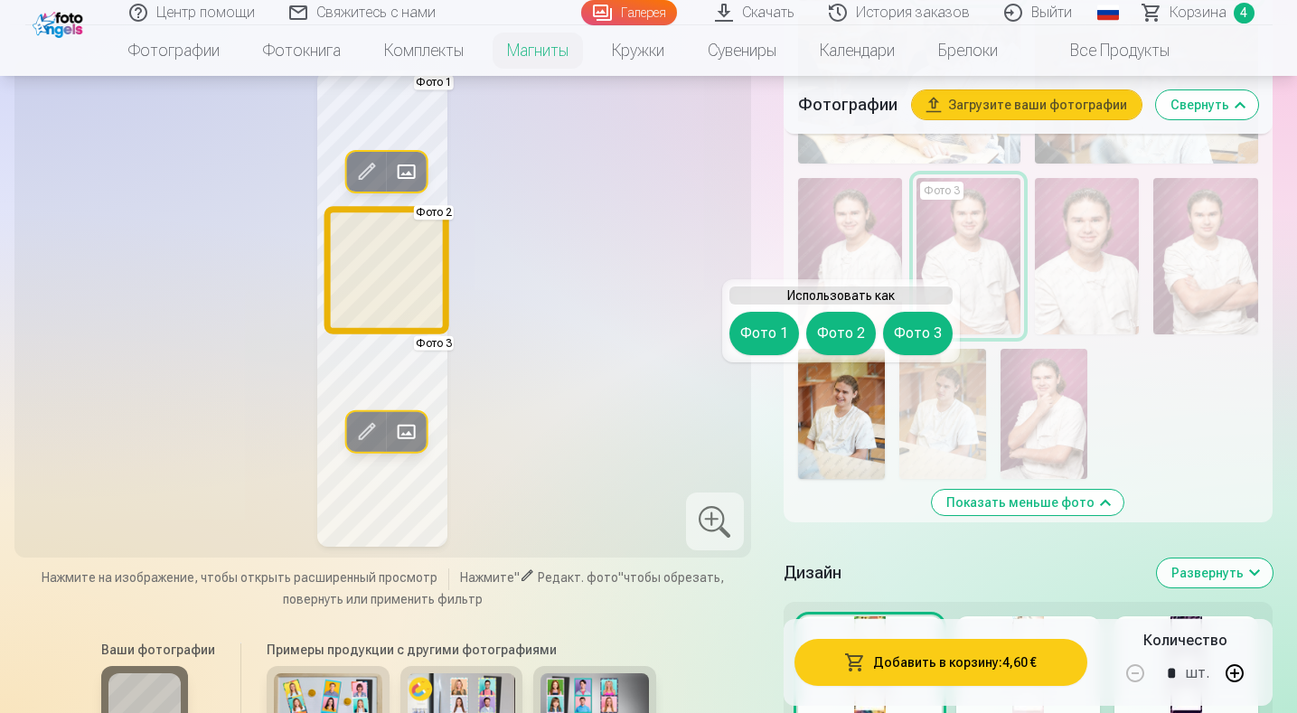
click at [841, 326] on button "Фото 2" at bounding box center [841, 333] width 70 height 43
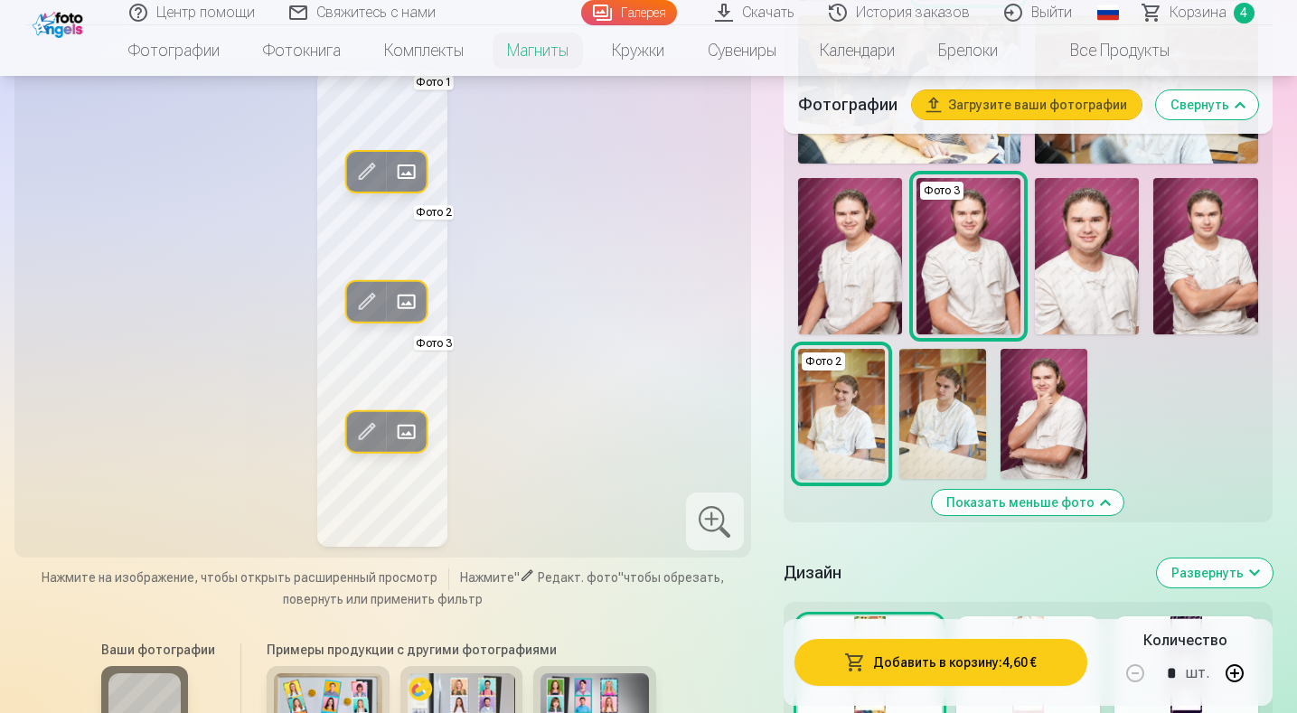
click at [361, 314] on span at bounding box center [366, 301] width 29 height 29
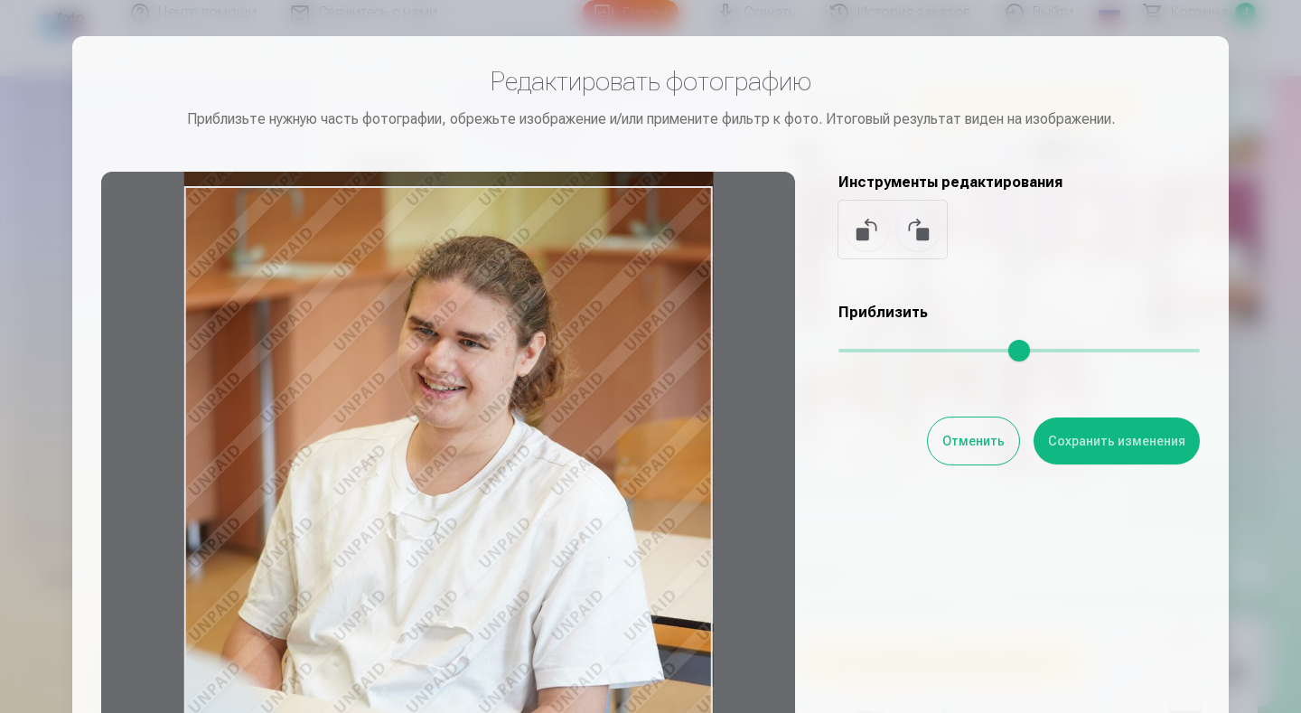
drag, startPoint x: 555, startPoint y: 339, endPoint x: 555, endPoint y: 353, distance: 14.5
click at [555, 353] on div at bounding box center [448, 455] width 694 height 567
click at [1123, 445] on button "Сохранить изменения" at bounding box center [1117, 440] width 166 height 47
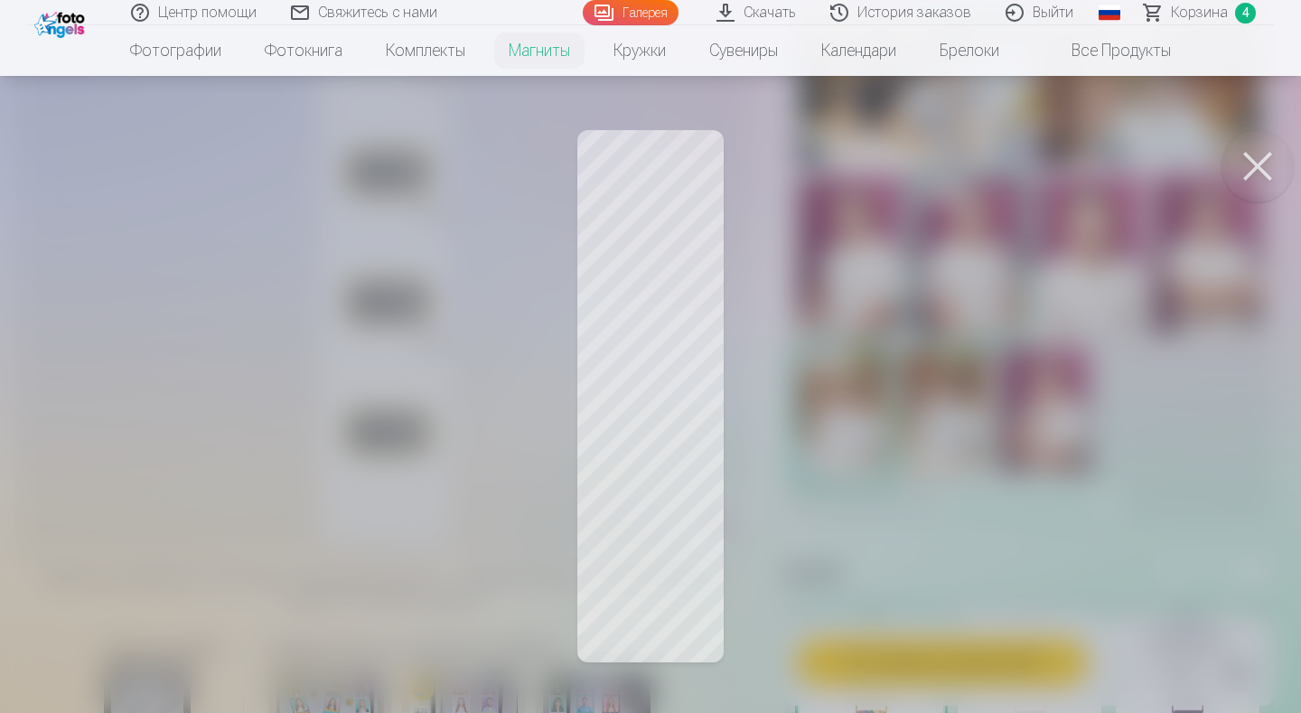
click at [1123, 183] on div at bounding box center [650, 356] width 1301 height 713
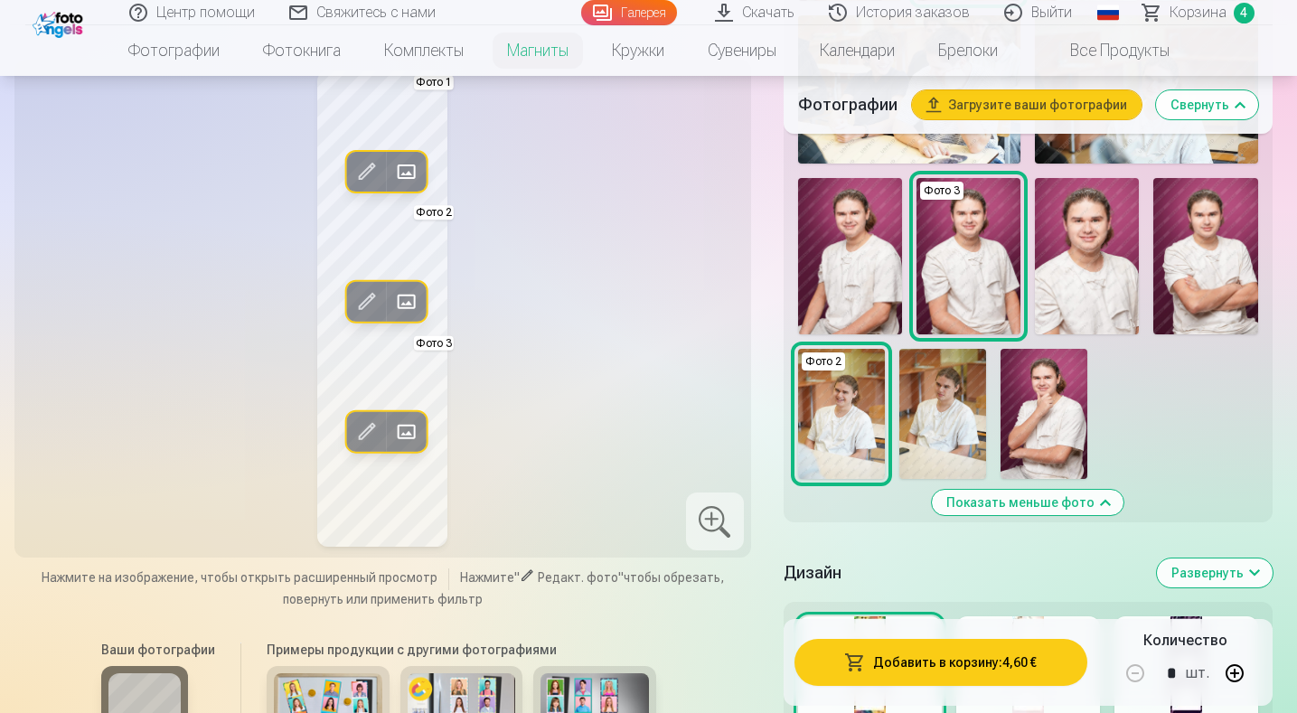
click at [365, 313] on span at bounding box center [366, 301] width 29 height 29
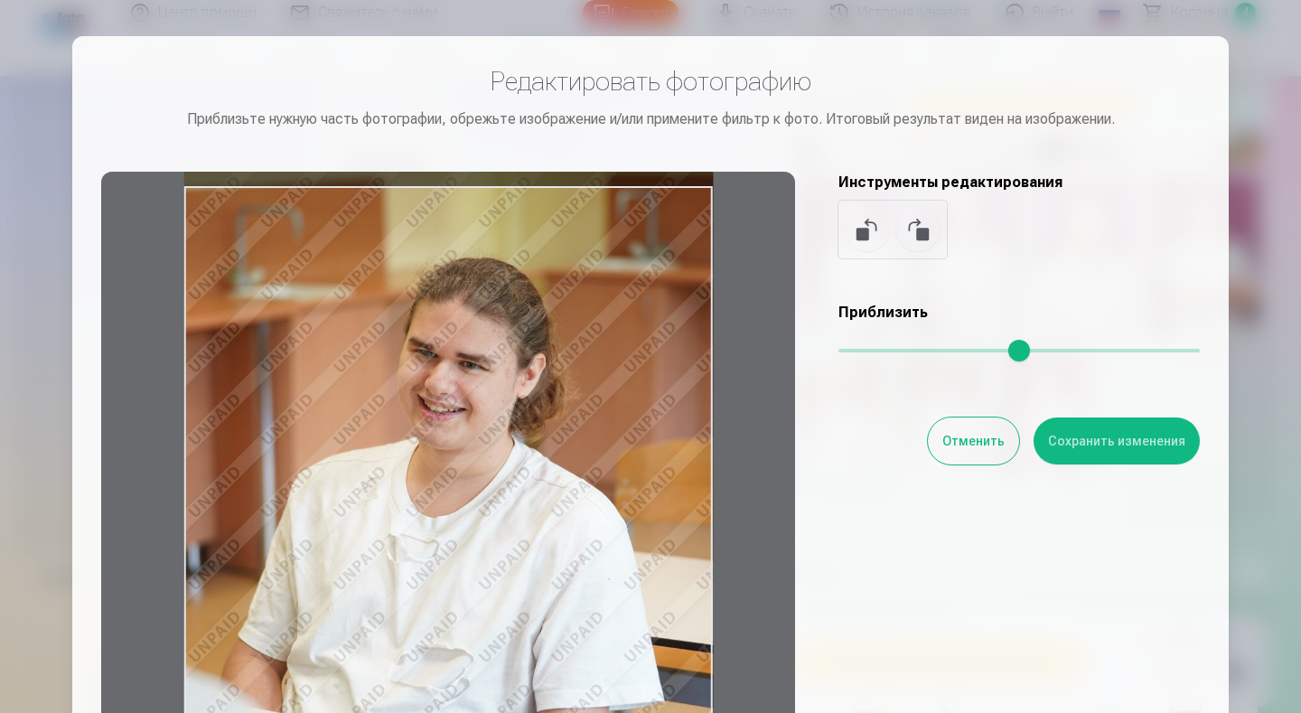
drag, startPoint x: 588, startPoint y: 326, endPoint x: 564, endPoint y: 348, distance: 32.6
click at [564, 348] on div at bounding box center [448, 455] width 694 height 567
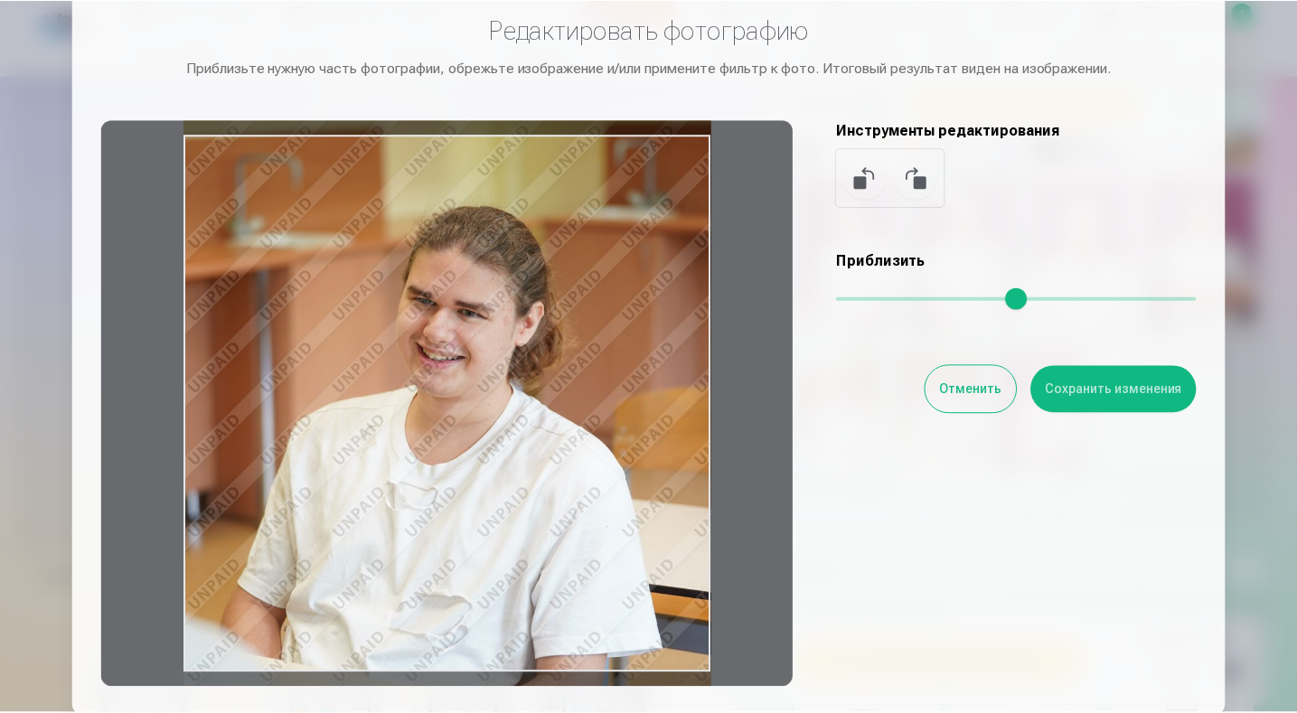
scroll to position [19, 0]
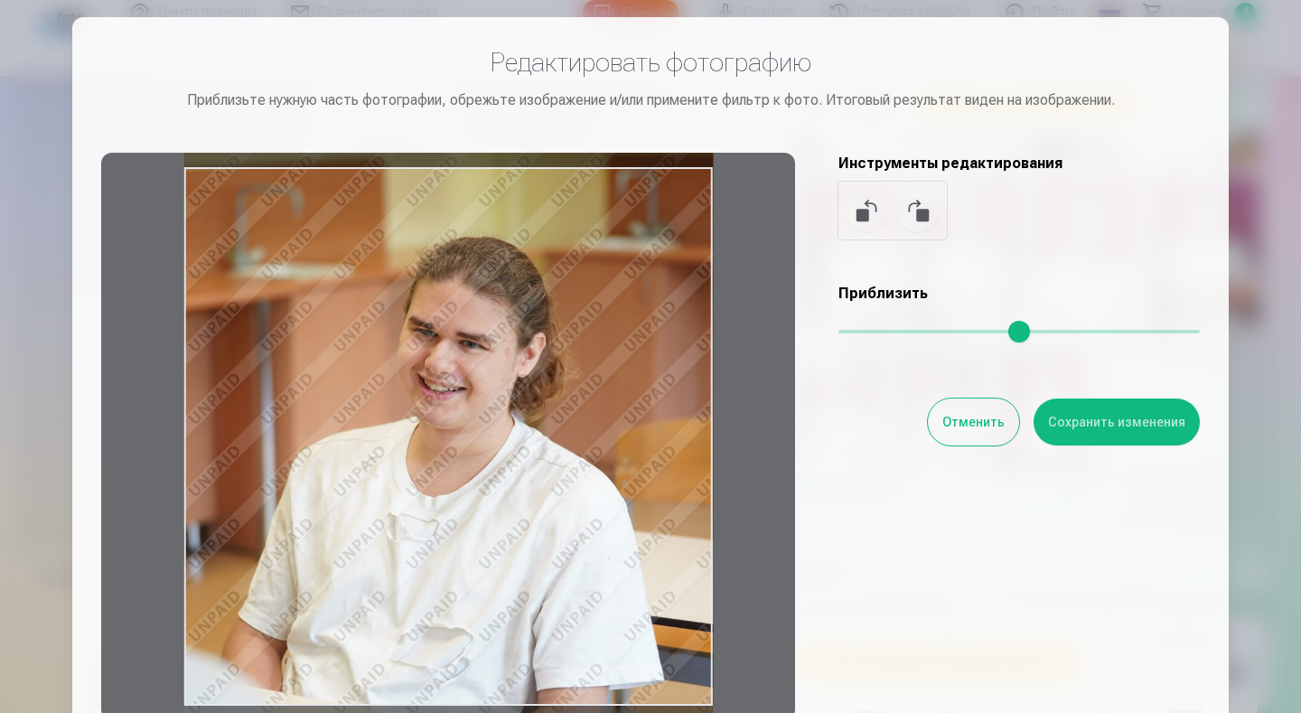
click at [474, 412] on div at bounding box center [448, 436] width 694 height 567
click at [1095, 417] on button "Сохранить изменения" at bounding box center [1117, 421] width 166 height 47
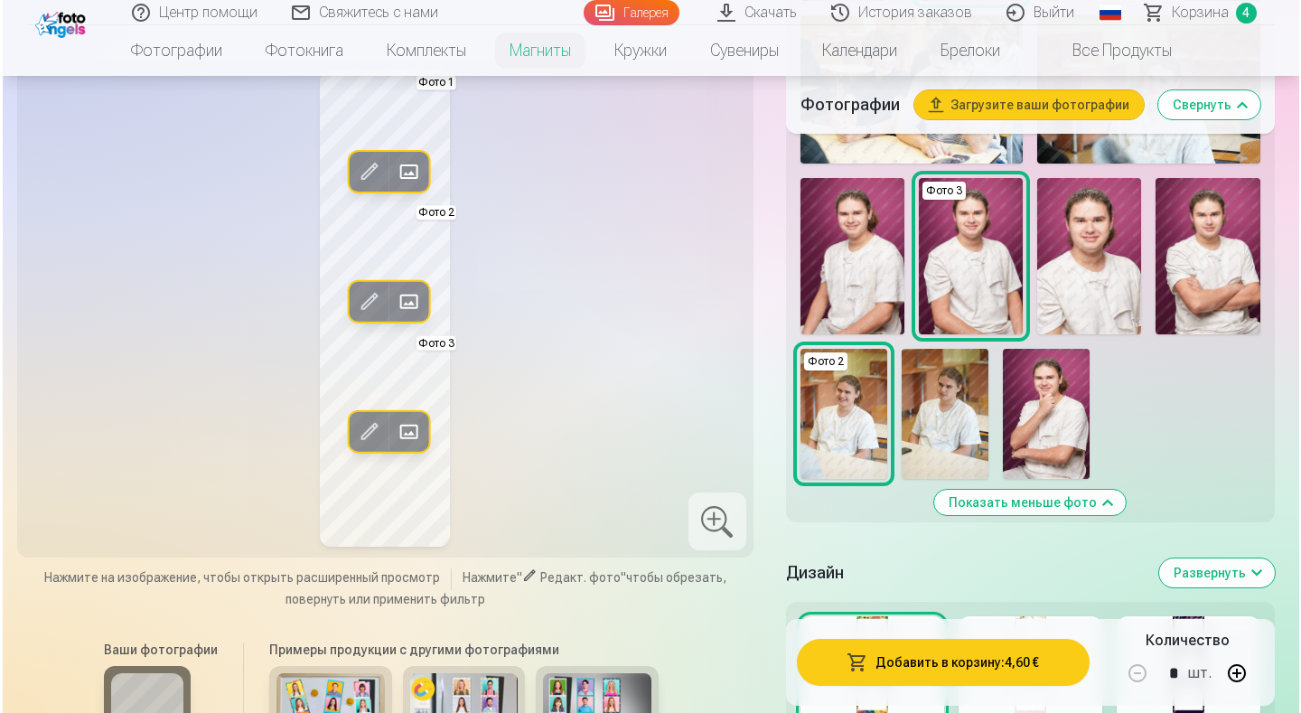
scroll to position [723, 0]
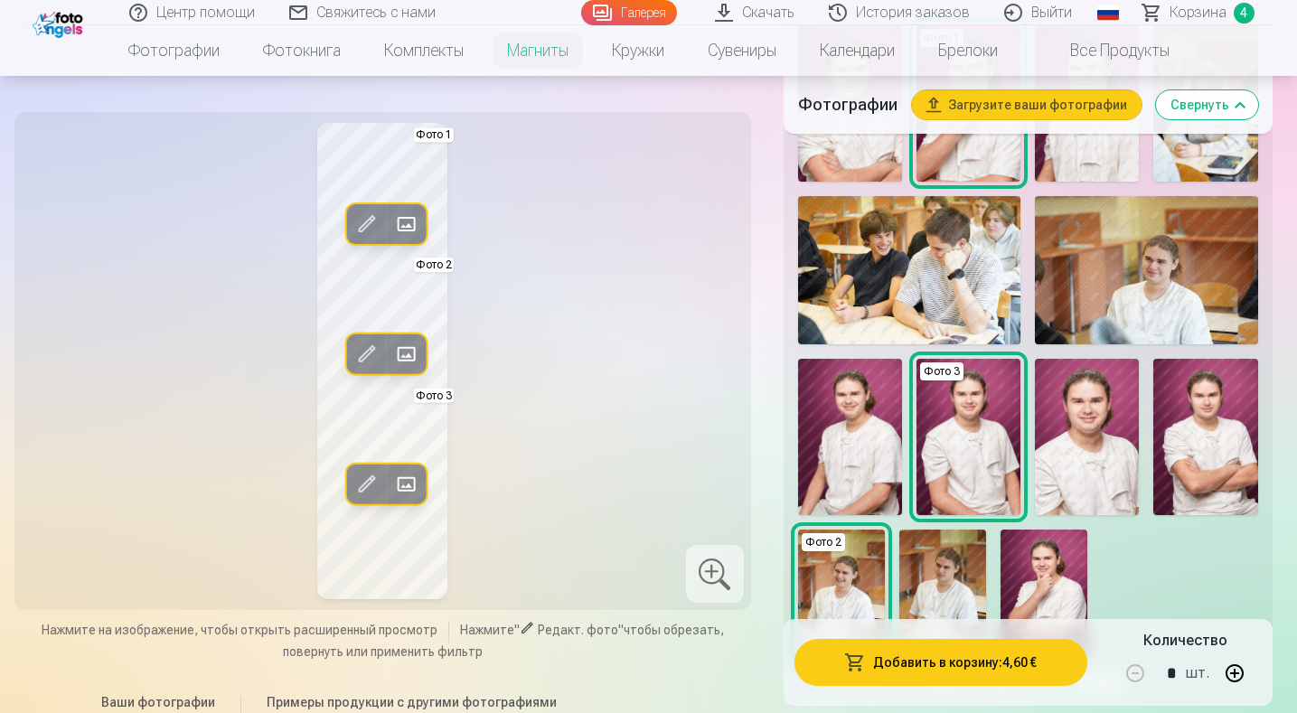
click at [709, 577] on div at bounding box center [715, 574] width 58 height 58
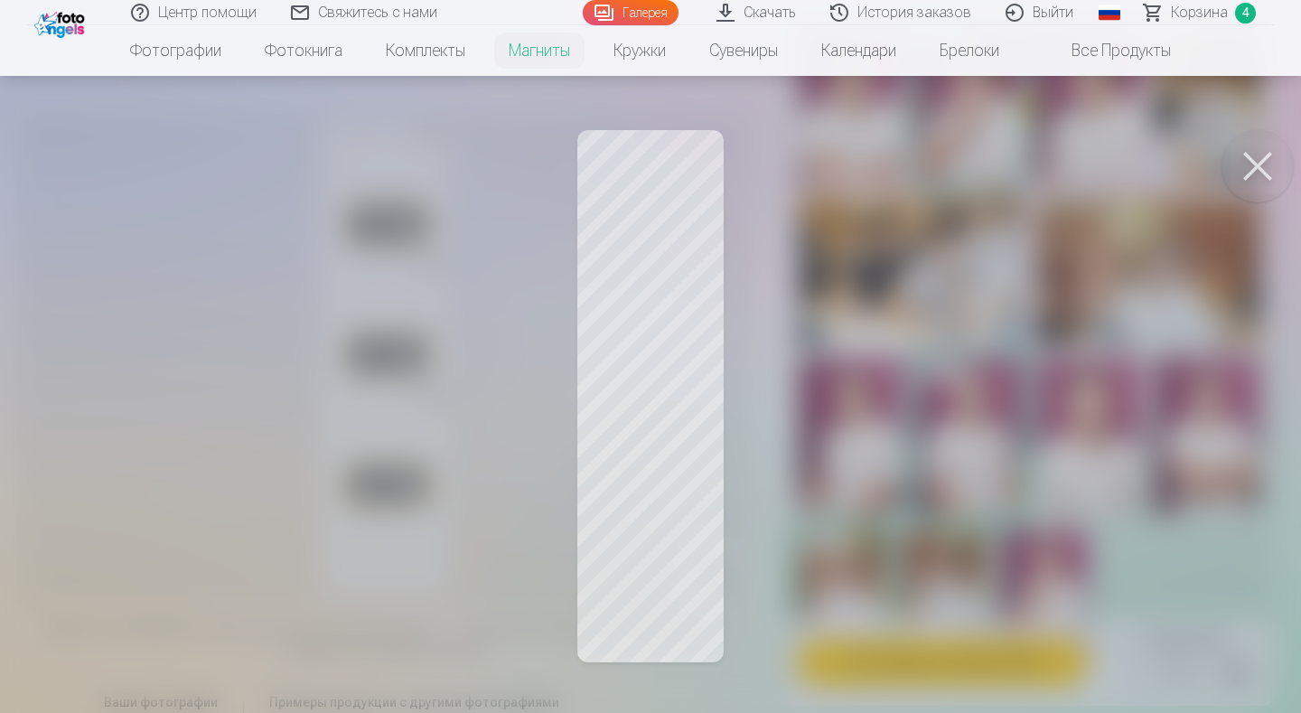
click at [882, 323] on div at bounding box center [650, 356] width 1301 height 713
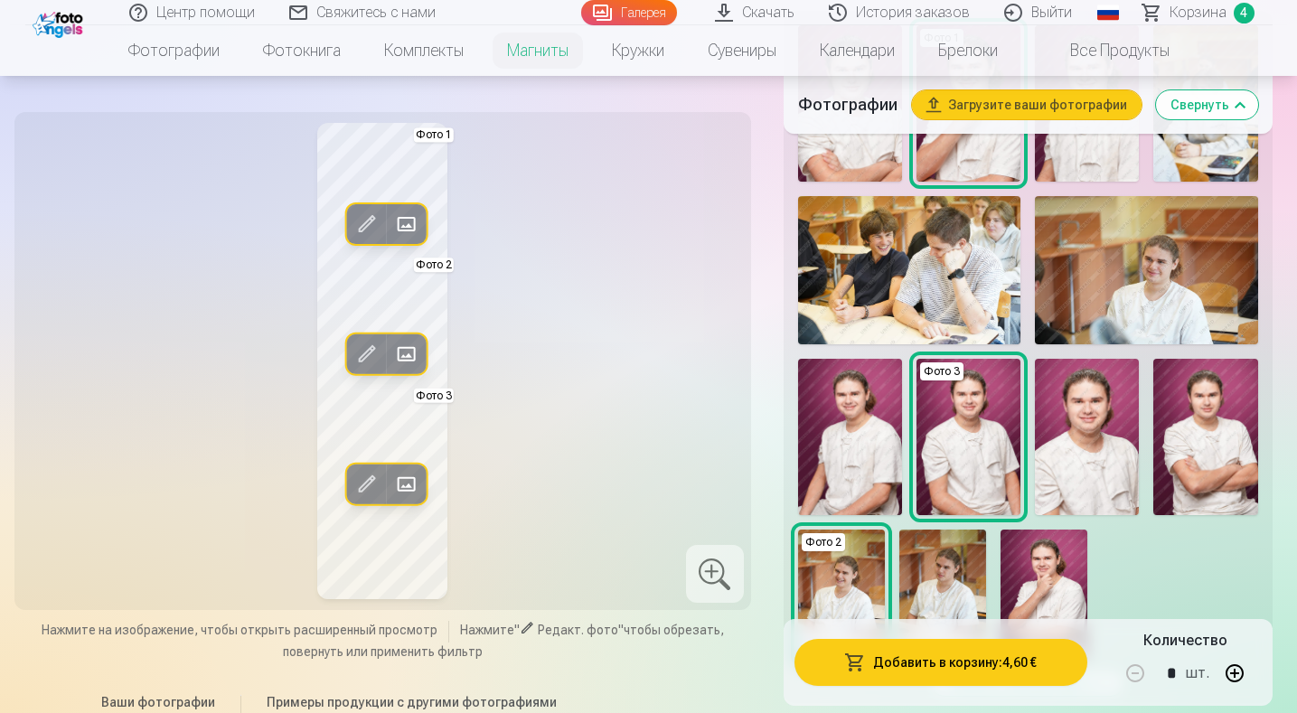
click at [360, 352] on span at bounding box center [366, 354] width 29 height 29
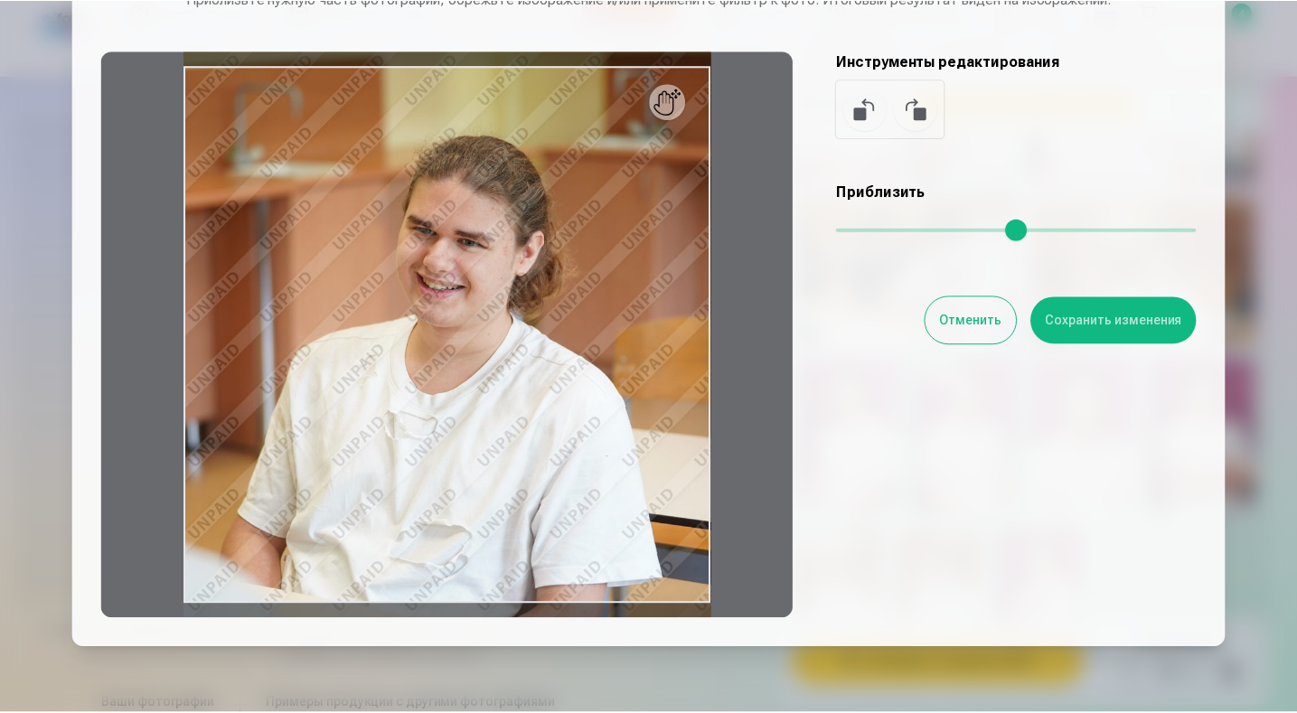
scroll to position [109, 0]
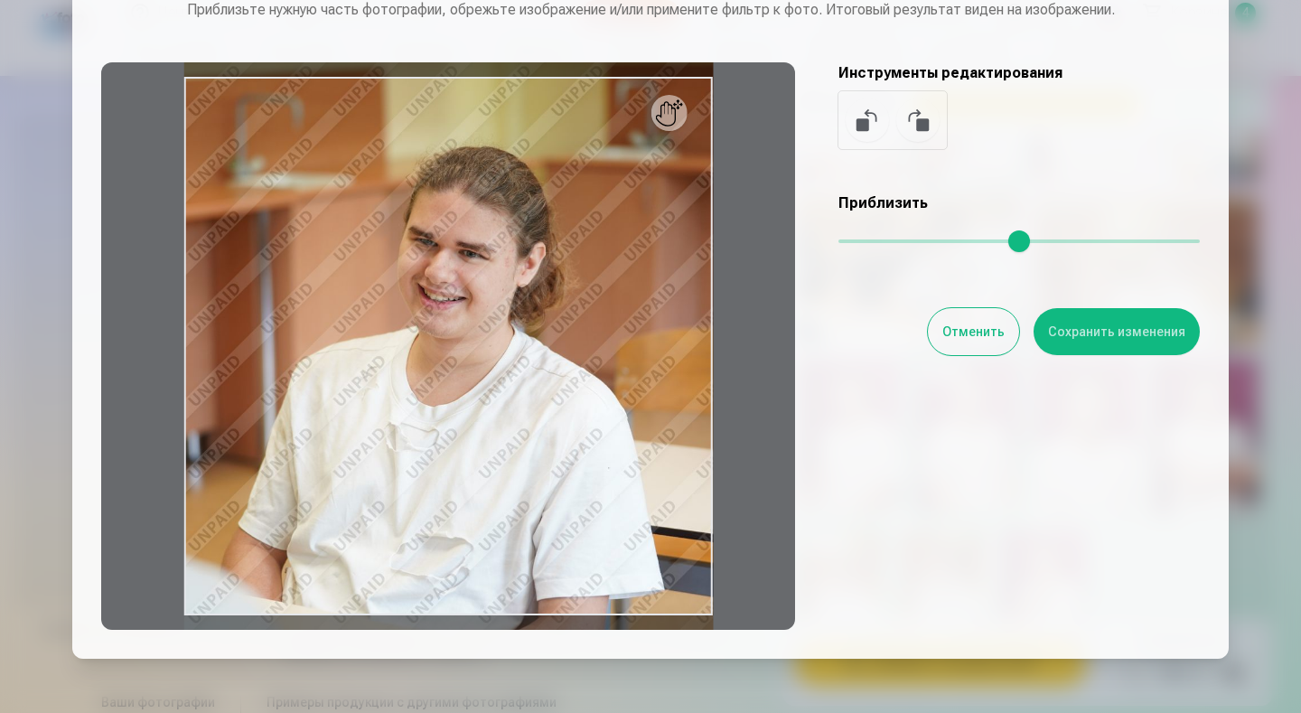
click at [493, 291] on div at bounding box center [448, 345] width 694 height 567
drag, startPoint x: 541, startPoint y: 186, endPoint x: 531, endPoint y: 185, distance: 10.0
click at [531, 185] on div at bounding box center [448, 345] width 694 height 567
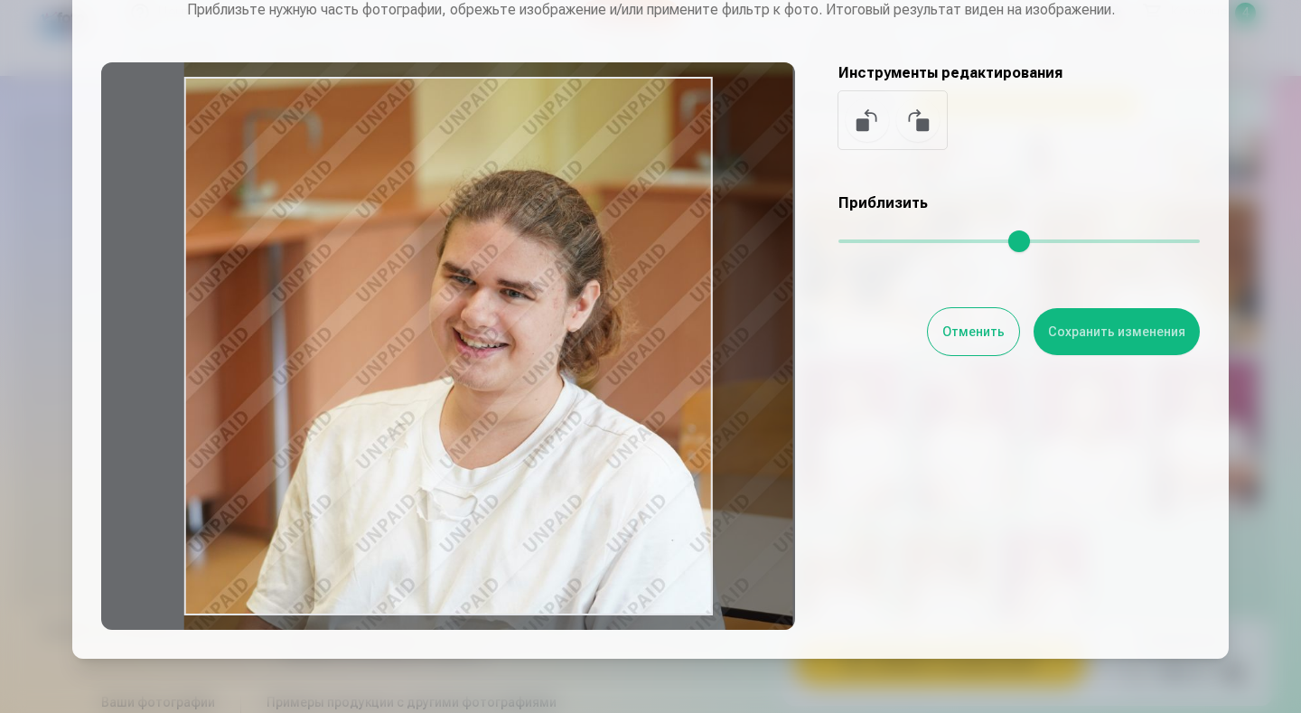
drag, startPoint x: 846, startPoint y: 232, endPoint x: 857, endPoint y: 232, distance: 10.8
click at [857, 239] on input "range" at bounding box center [1019, 241] width 361 height 4
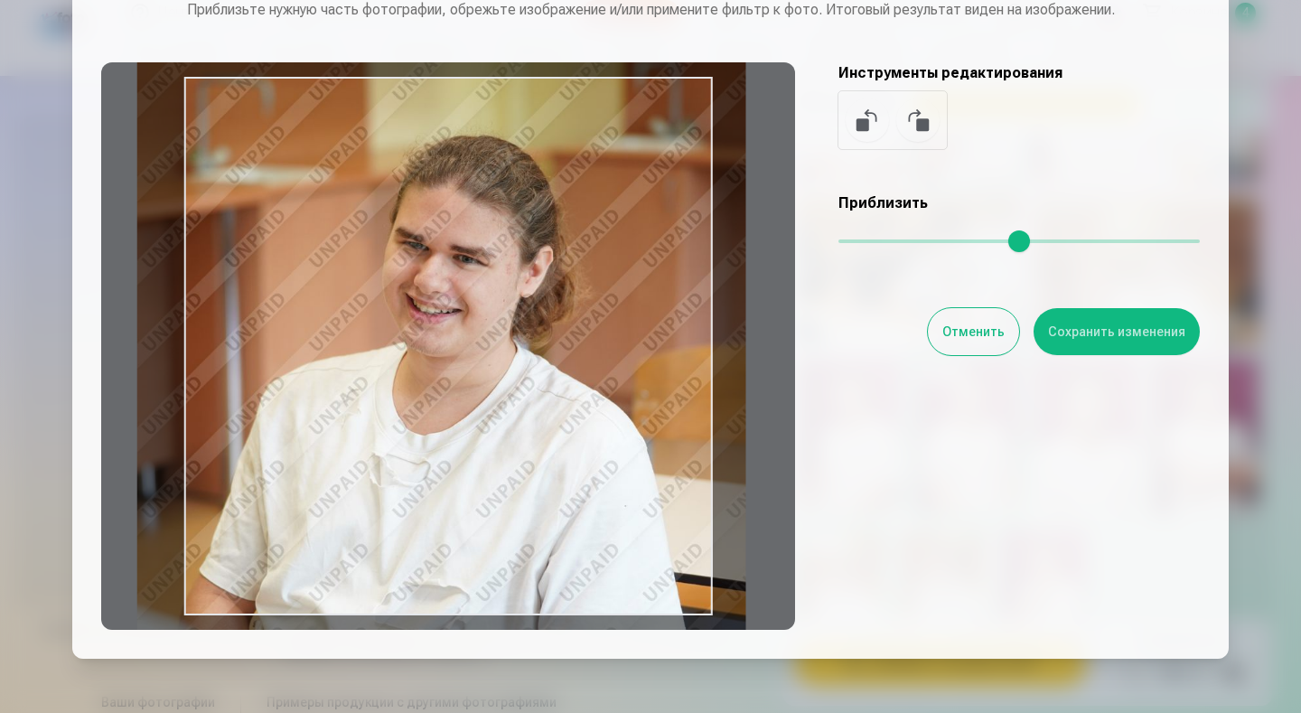
type input "****"
drag, startPoint x: 519, startPoint y: 380, endPoint x: 473, endPoint y: 346, distance: 57.5
click at [473, 346] on div at bounding box center [448, 345] width 694 height 567
click at [1102, 333] on button "Сохранить изменения" at bounding box center [1117, 331] width 166 height 47
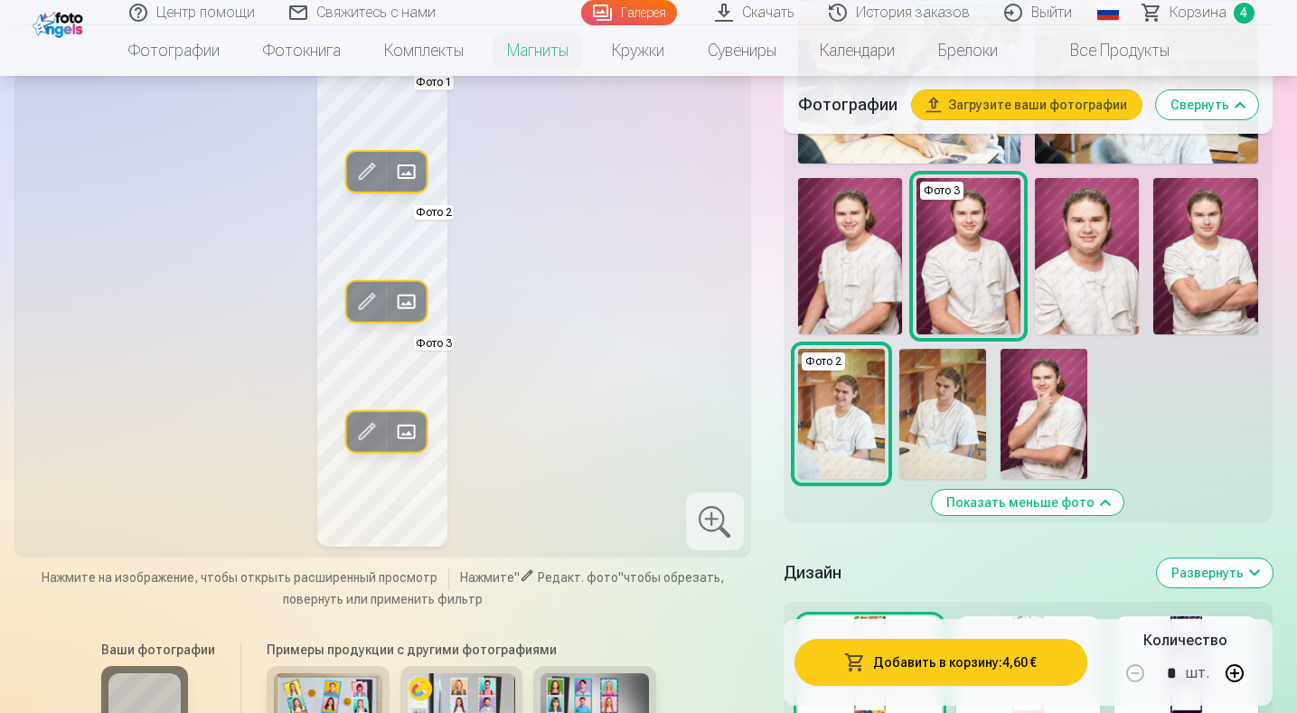
scroll to position [813, 0]
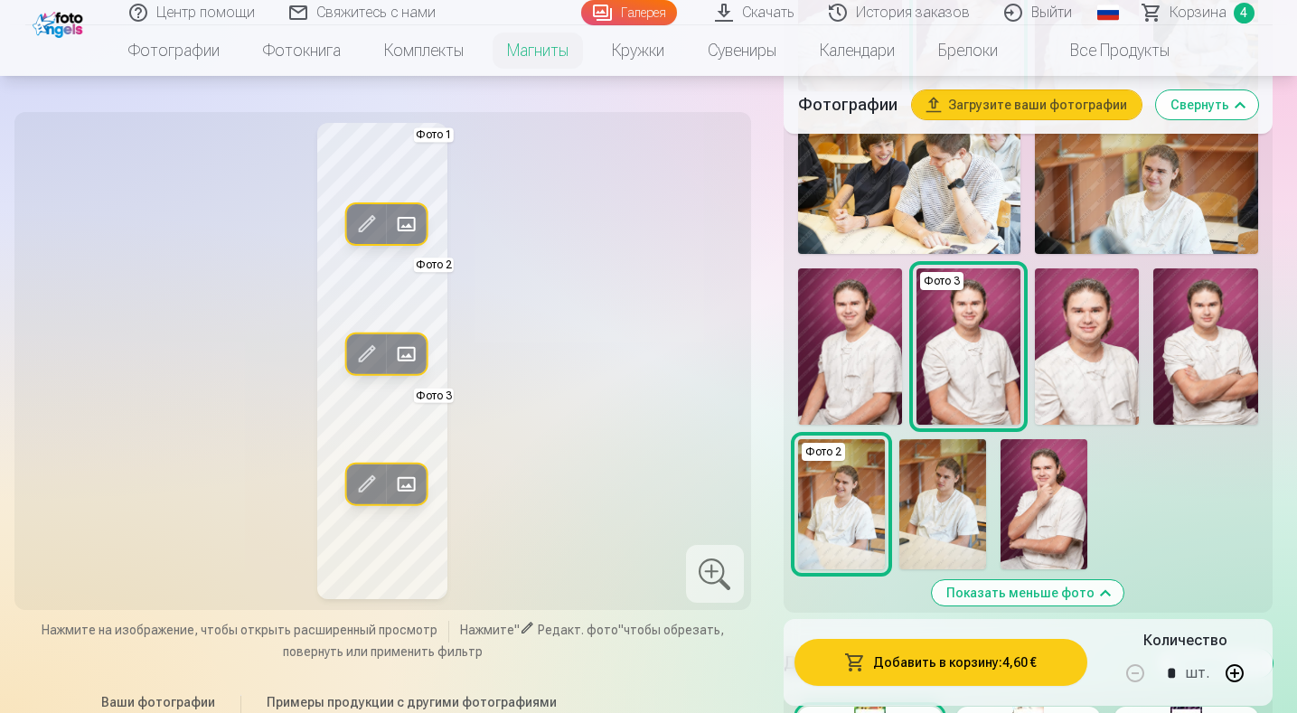
click at [732, 567] on div at bounding box center [715, 574] width 58 height 58
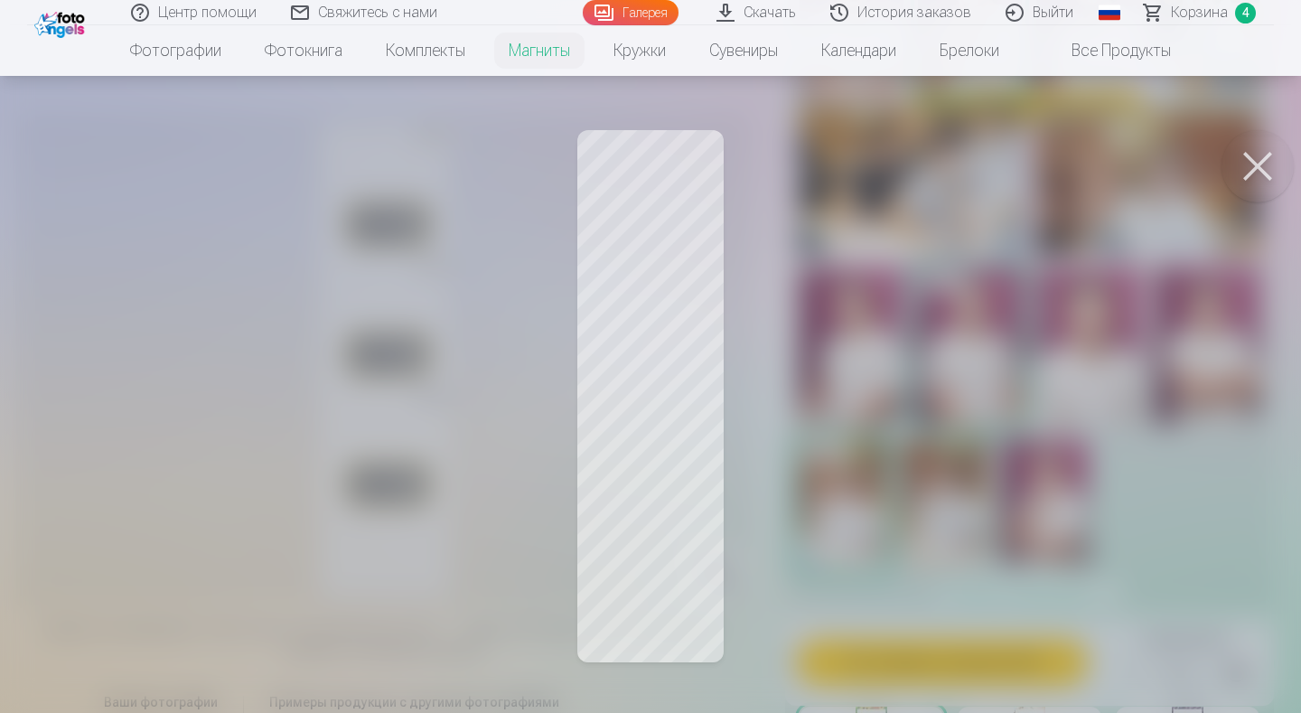
click at [1262, 167] on button at bounding box center [1258, 166] width 72 height 72
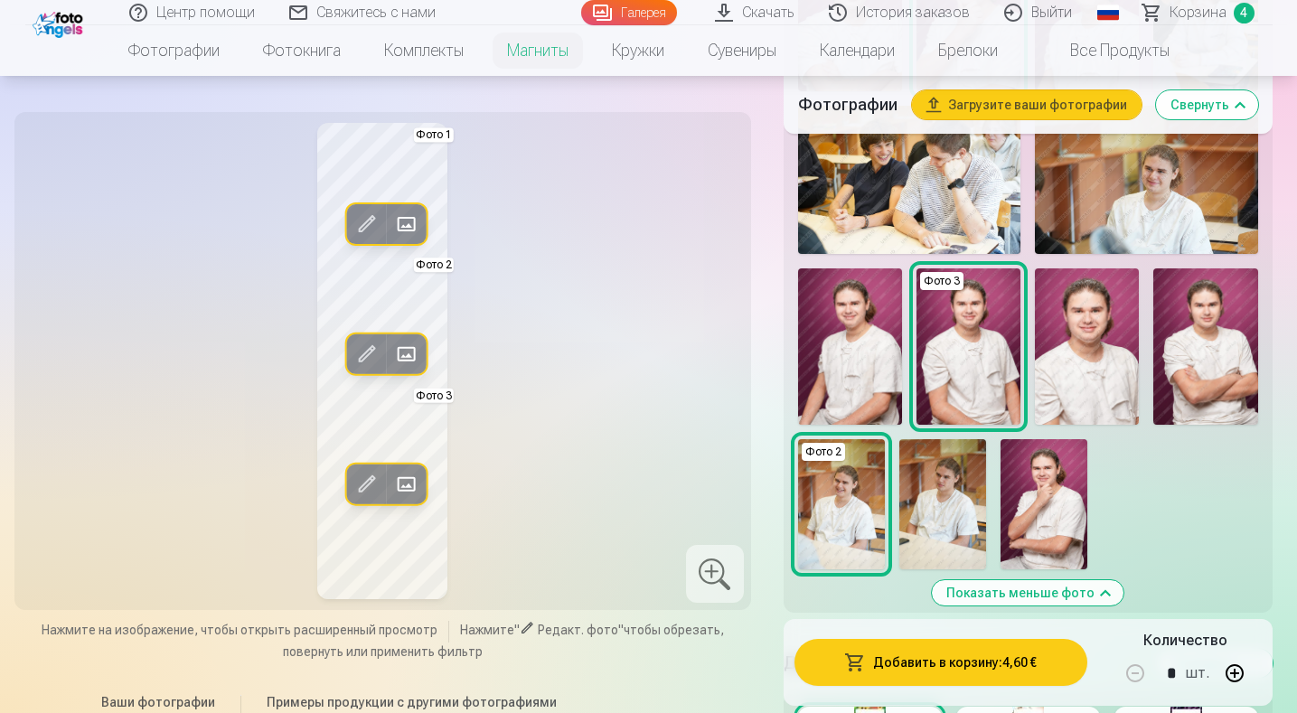
click at [715, 576] on div at bounding box center [715, 574] width 58 height 58
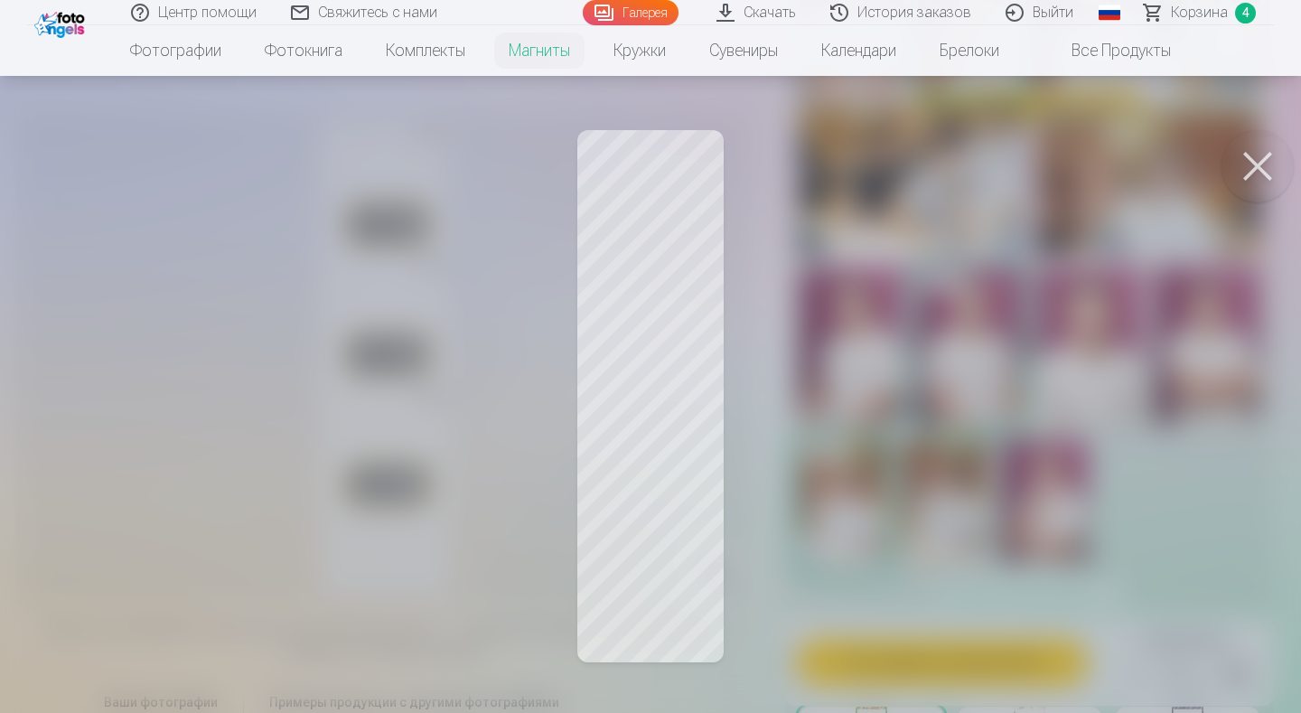
click at [1252, 166] on button at bounding box center [1258, 166] width 72 height 72
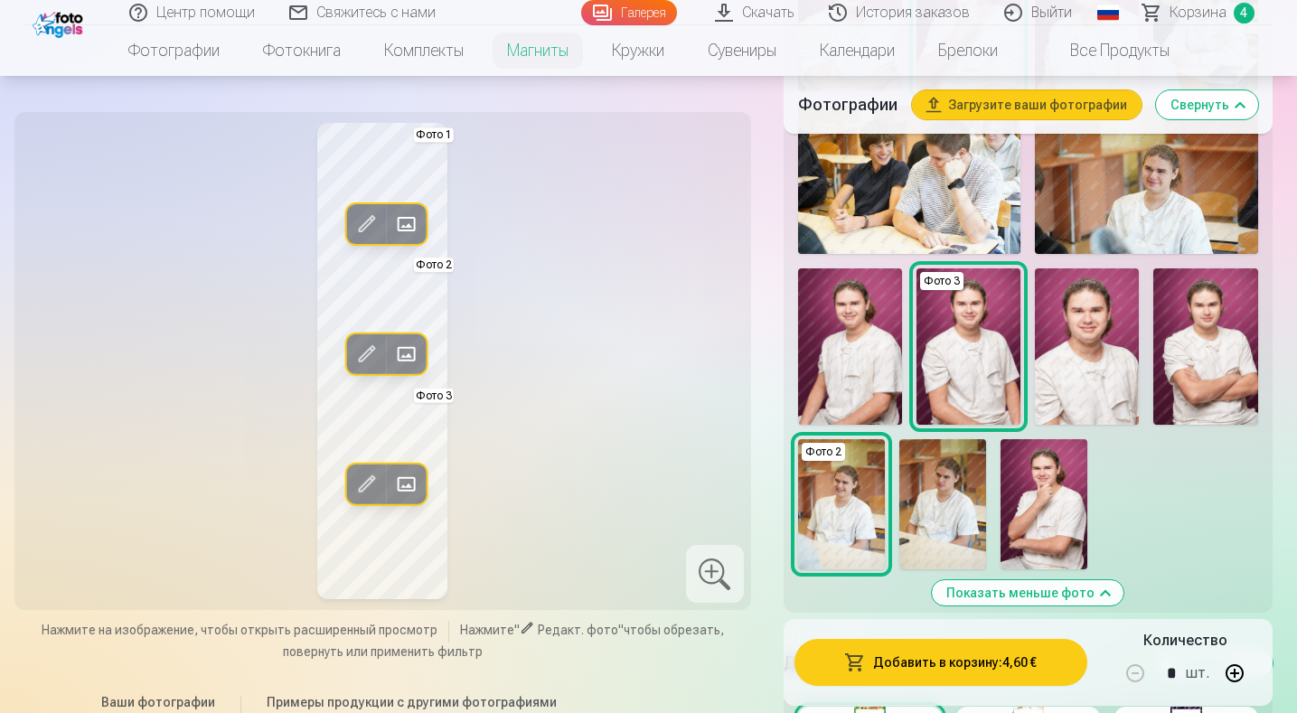
click at [710, 568] on div at bounding box center [715, 574] width 58 height 58
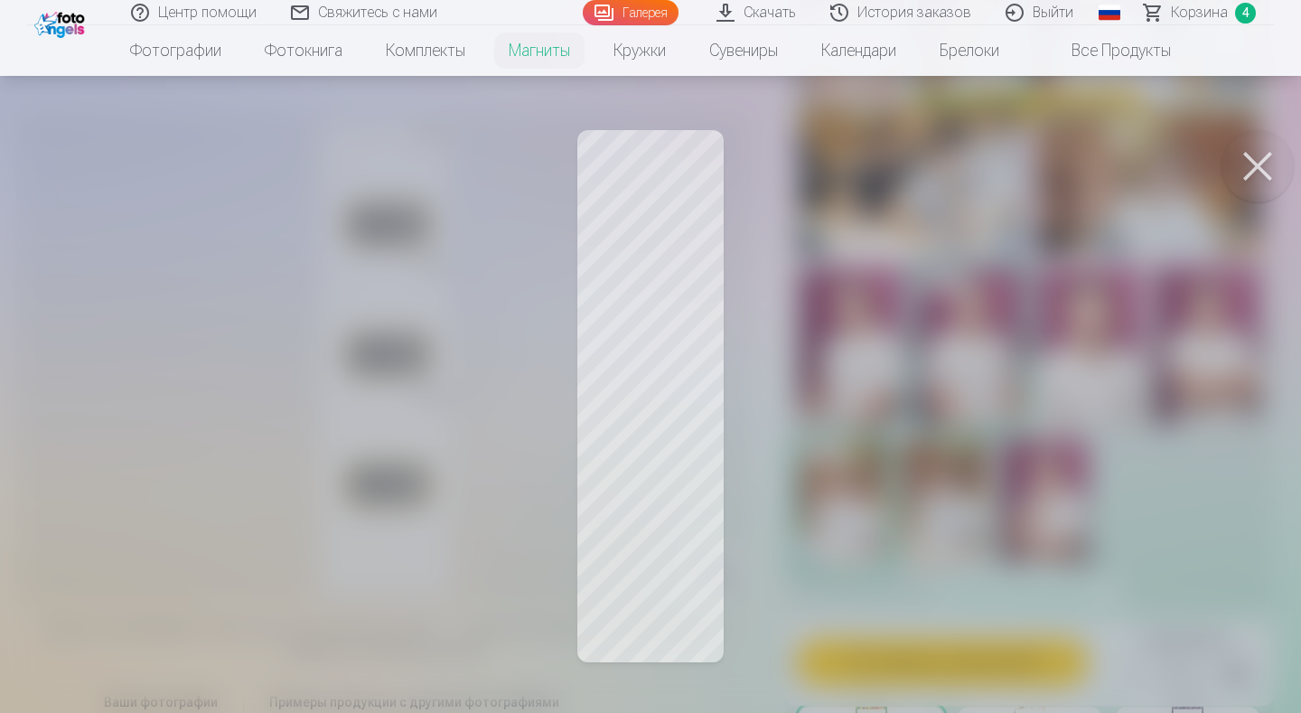
click at [1255, 169] on button at bounding box center [1258, 166] width 72 height 72
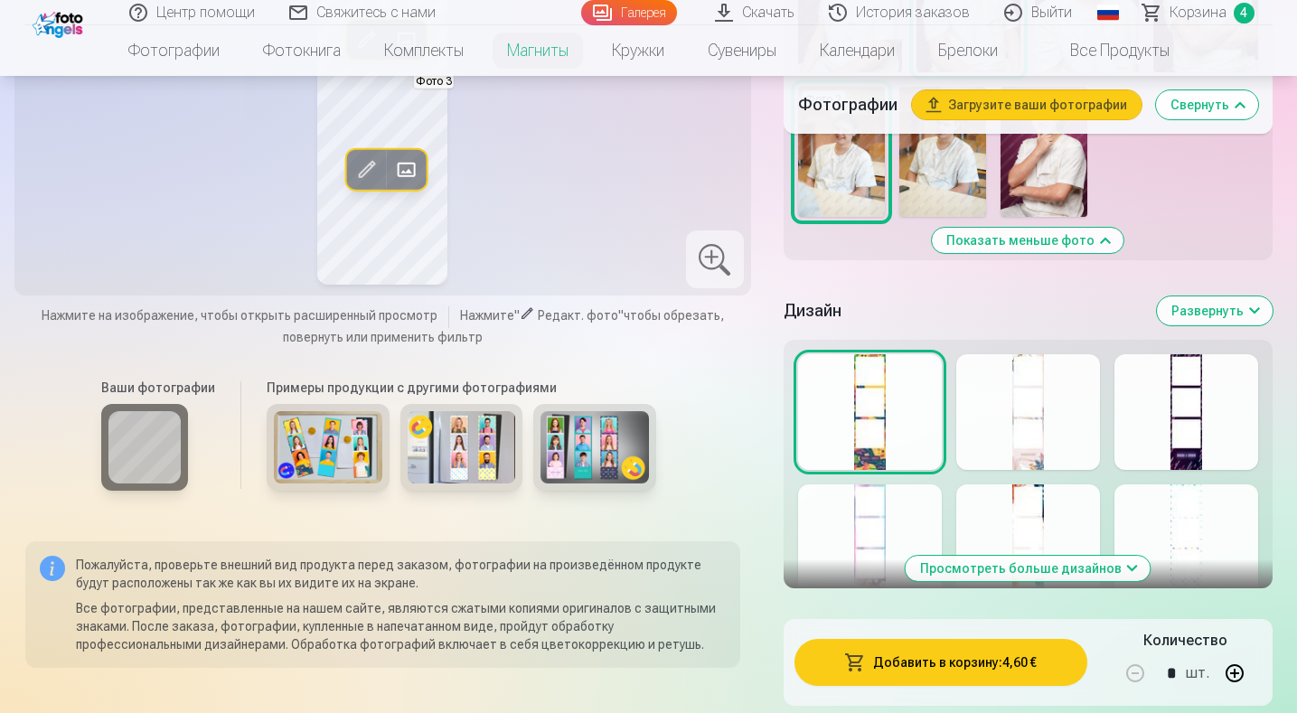
scroll to position [1175, 0]
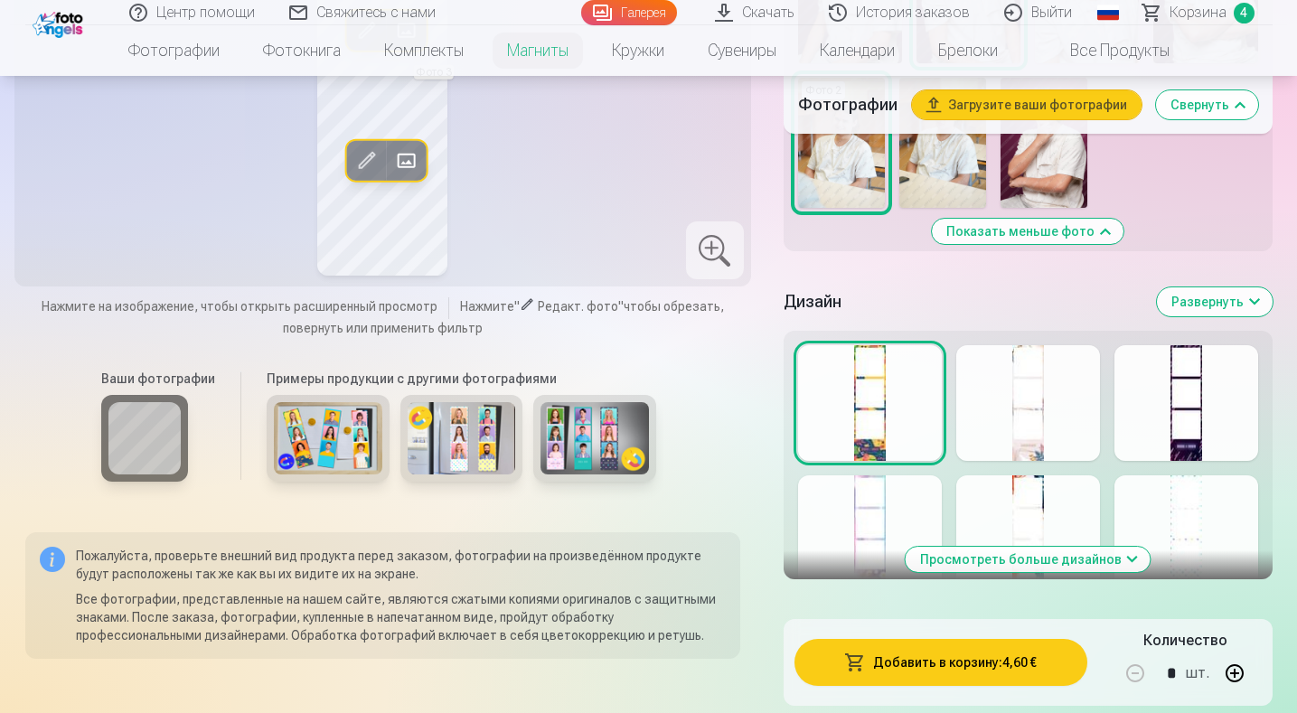
click at [1181, 441] on div at bounding box center [1186, 403] width 144 height 116
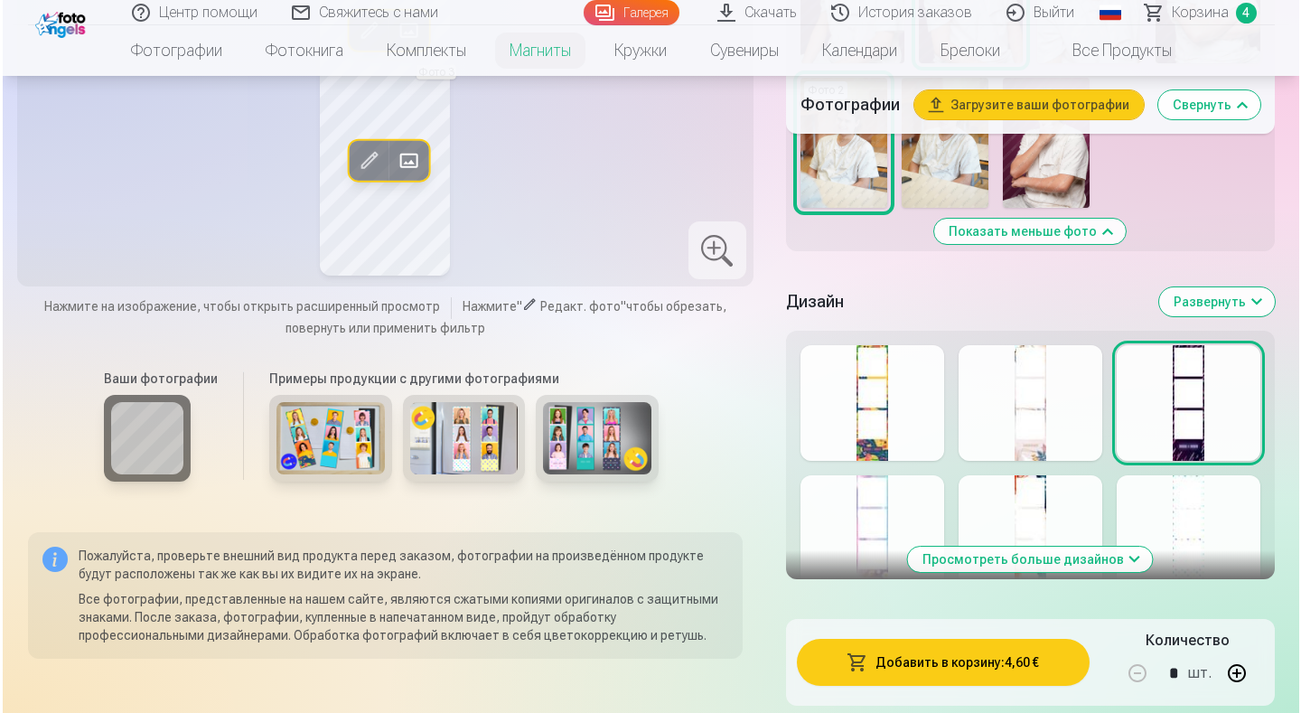
scroll to position [633, 0]
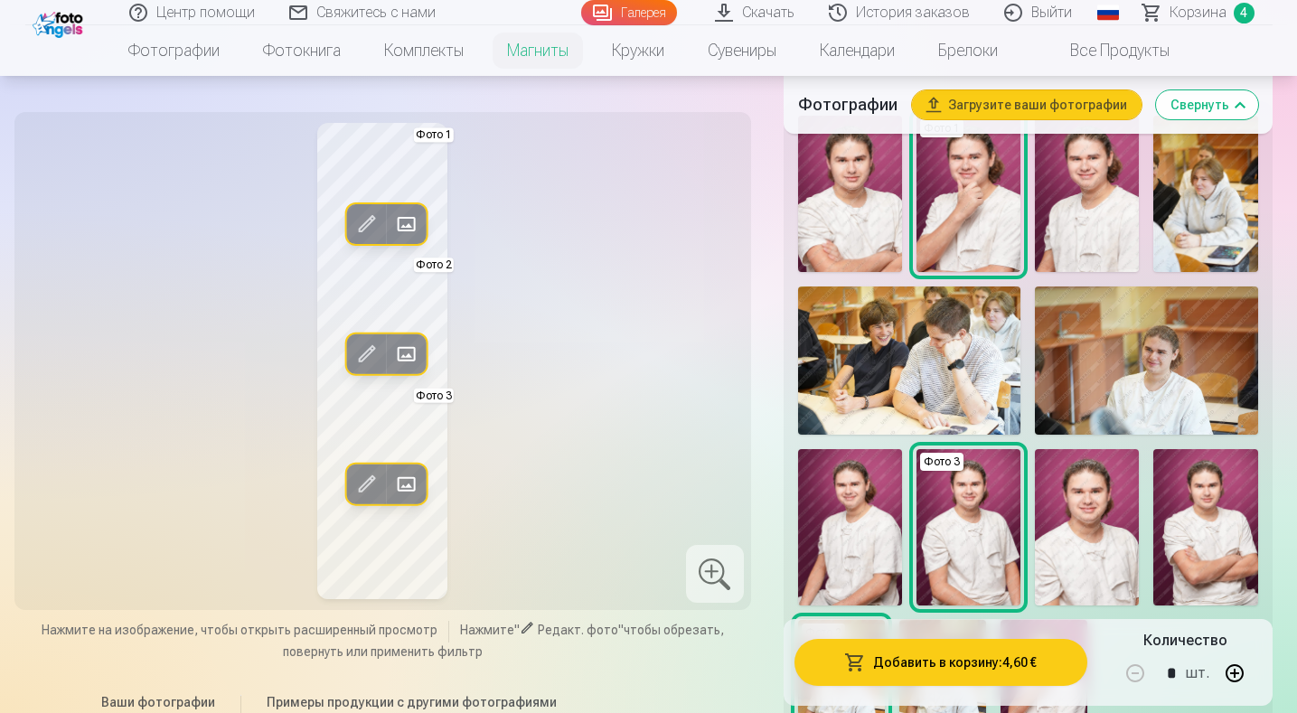
click at [700, 578] on div at bounding box center [715, 574] width 58 height 58
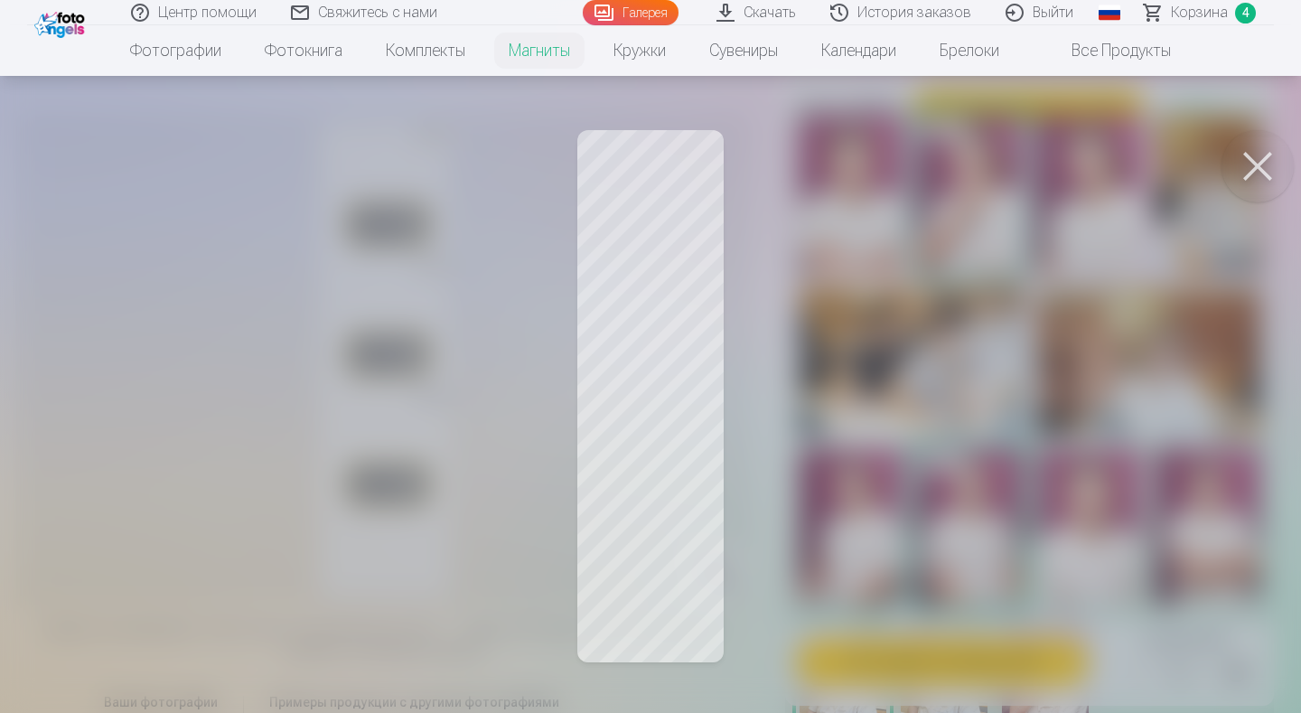
drag, startPoint x: 1070, startPoint y: 333, endPoint x: 525, endPoint y: 396, distance: 548.4
click at [1060, 339] on div at bounding box center [650, 356] width 1301 height 713
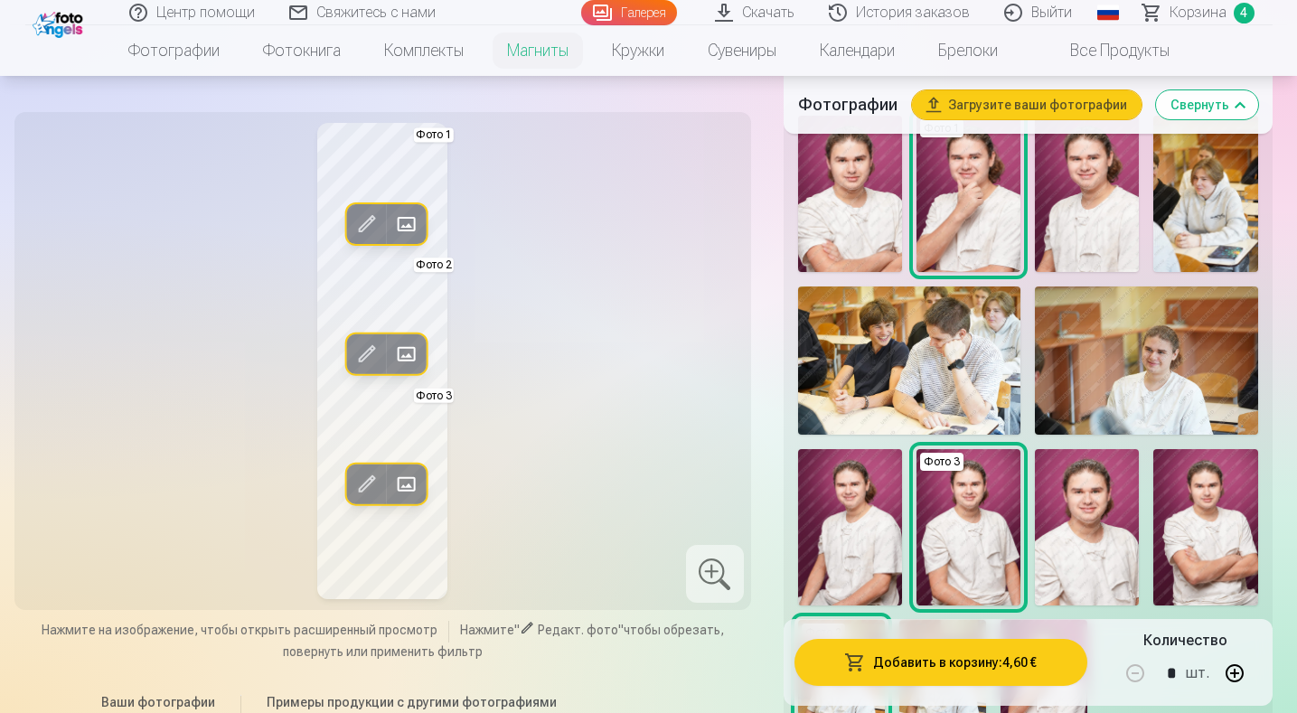
click at [372, 342] on span at bounding box center [366, 354] width 29 height 29
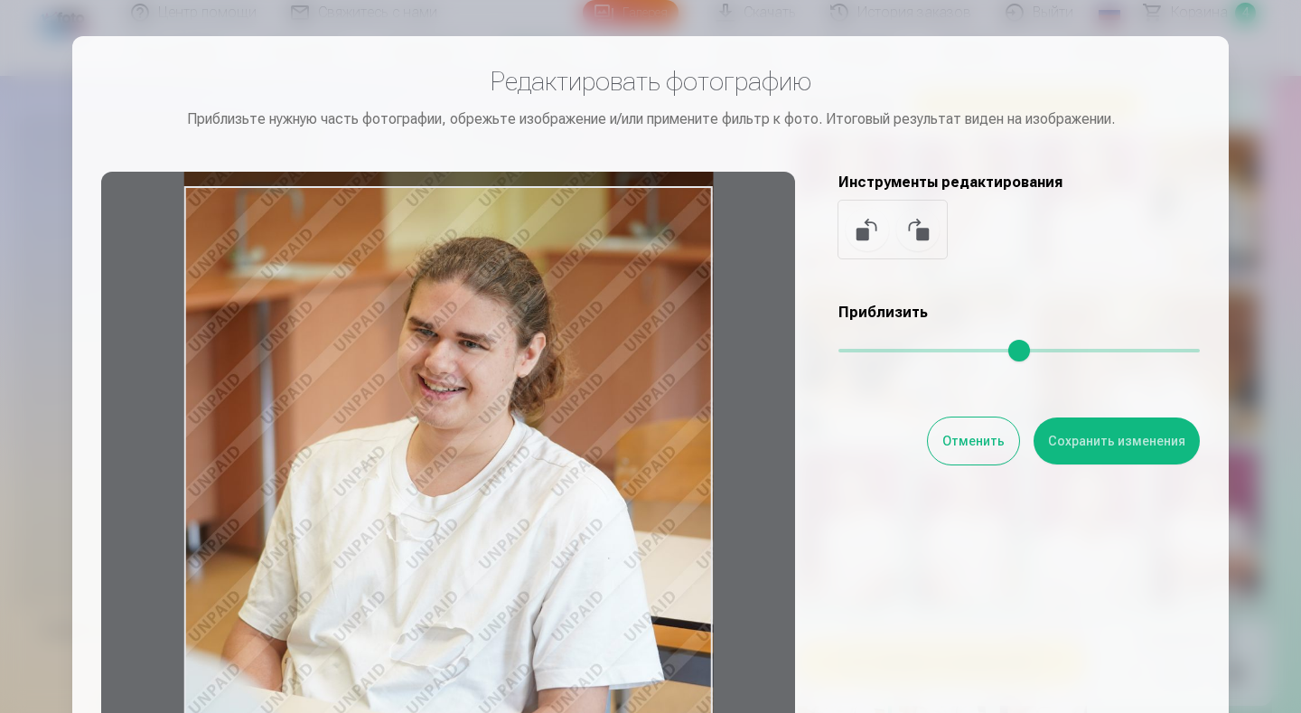
drag, startPoint x: 541, startPoint y: 328, endPoint x: 520, endPoint y: 347, distance: 28.8
click at [520, 347] on div at bounding box center [448, 455] width 694 height 567
click at [1099, 441] on button "Сохранить изменения" at bounding box center [1117, 440] width 166 height 47
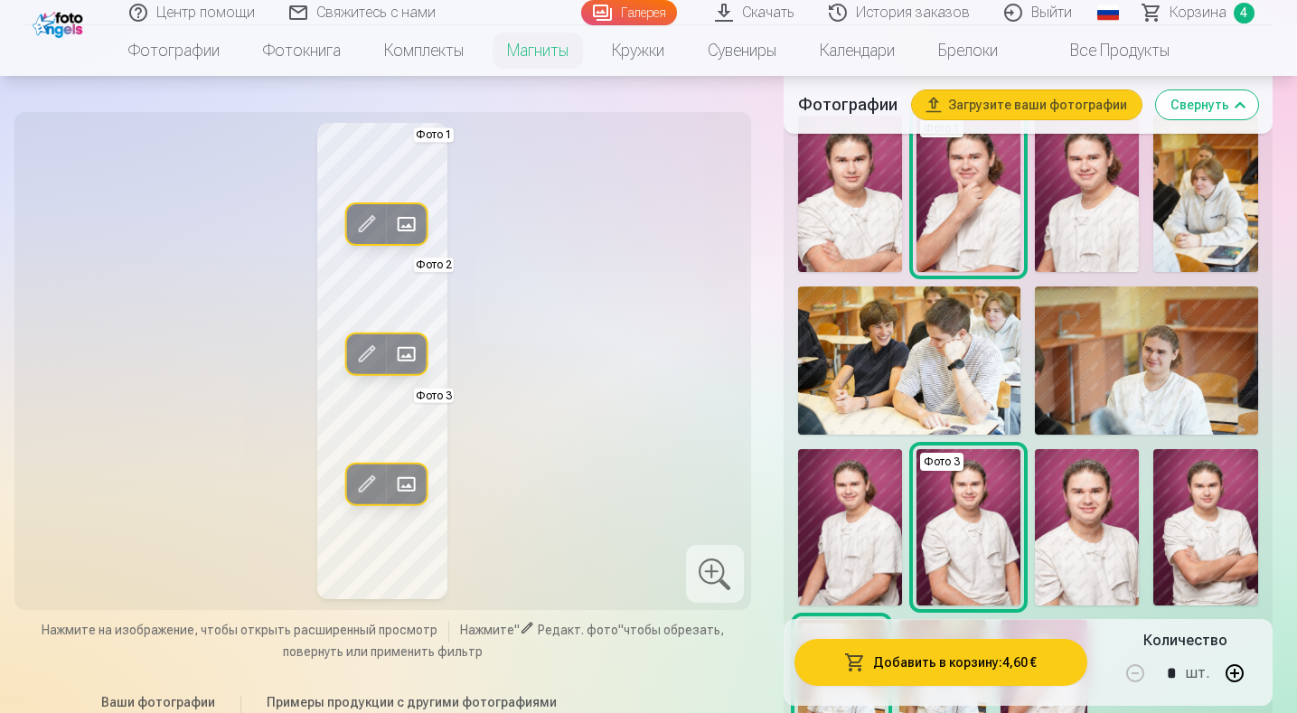
click at [703, 568] on div at bounding box center [715, 574] width 58 height 58
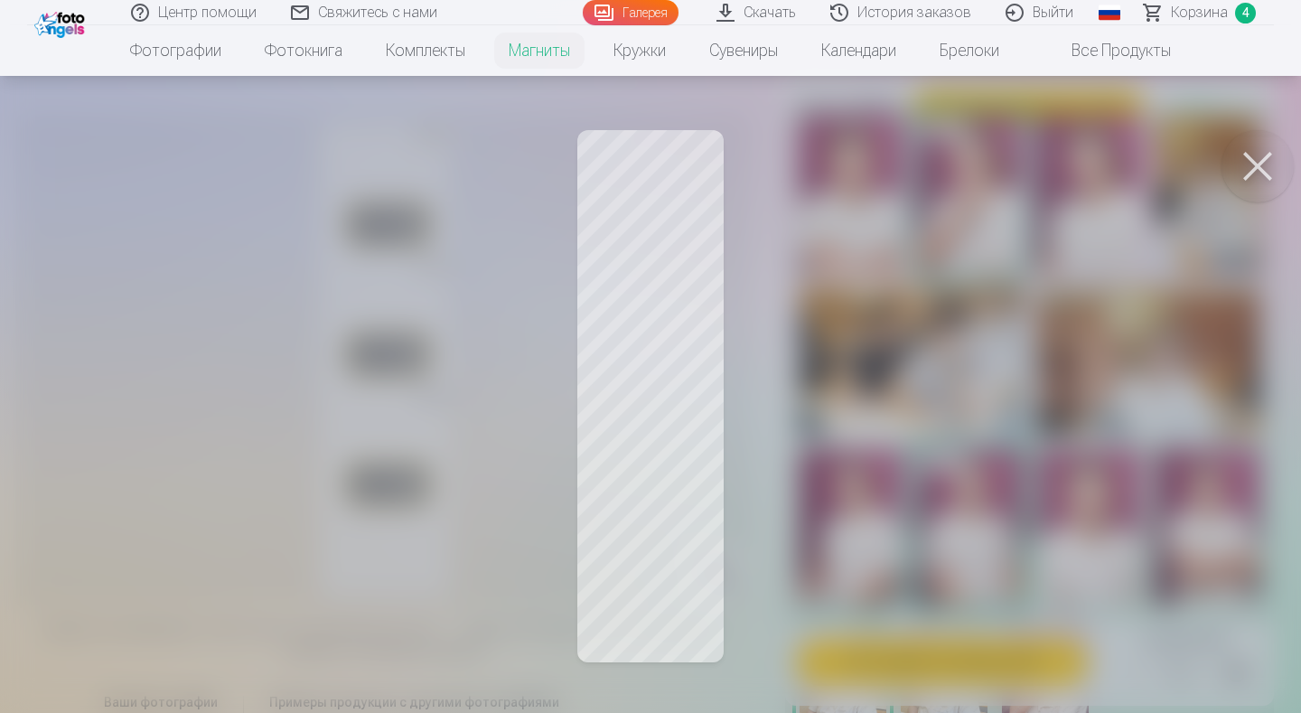
click at [1264, 154] on button at bounding box center [1258, 166] width 72 height 72
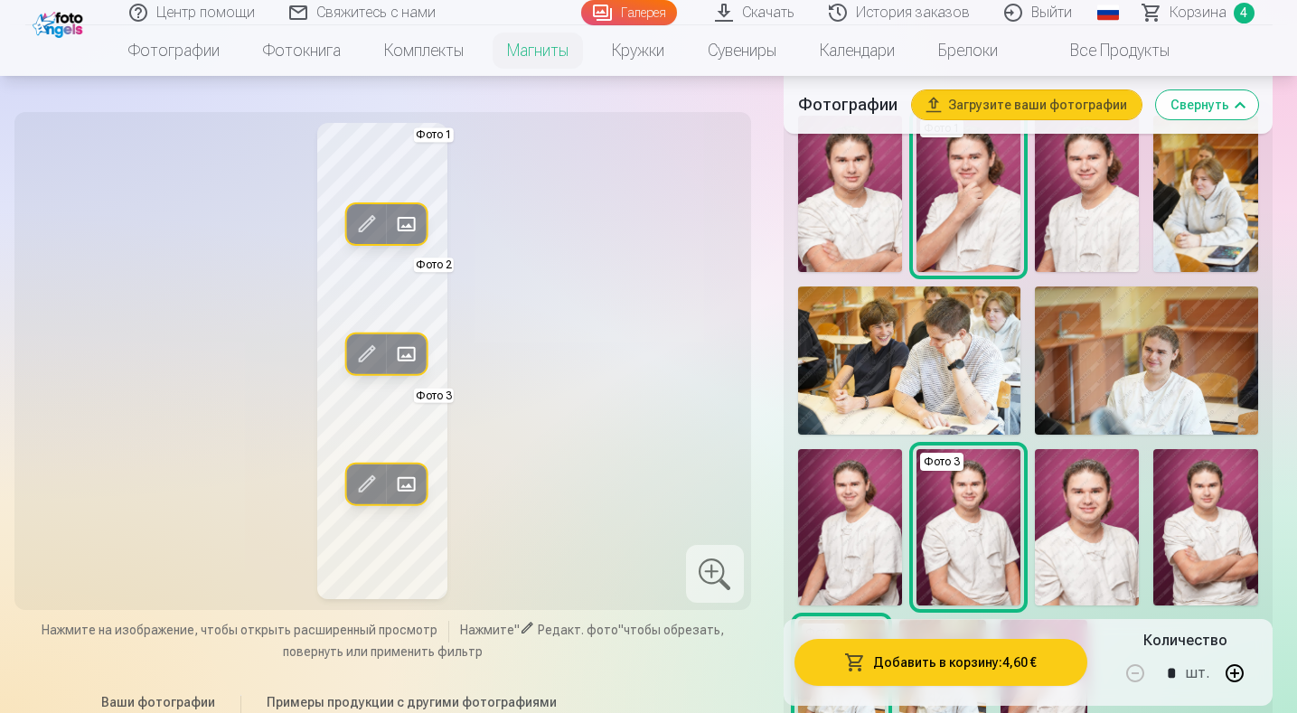
click at [358, 350] on span at bounding box center [366, 354] width 29 height 29
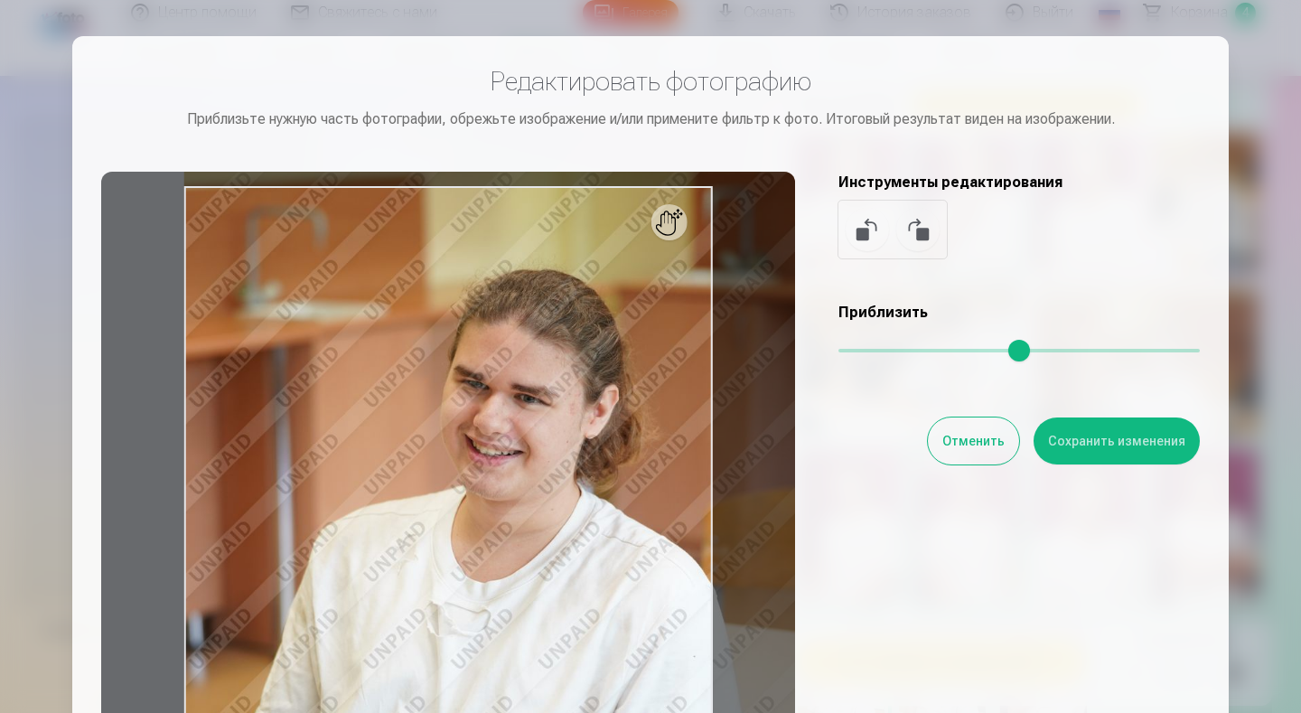
click at [860, 349] on input "range" at bounding box center [1019, 351] width 361 height 4
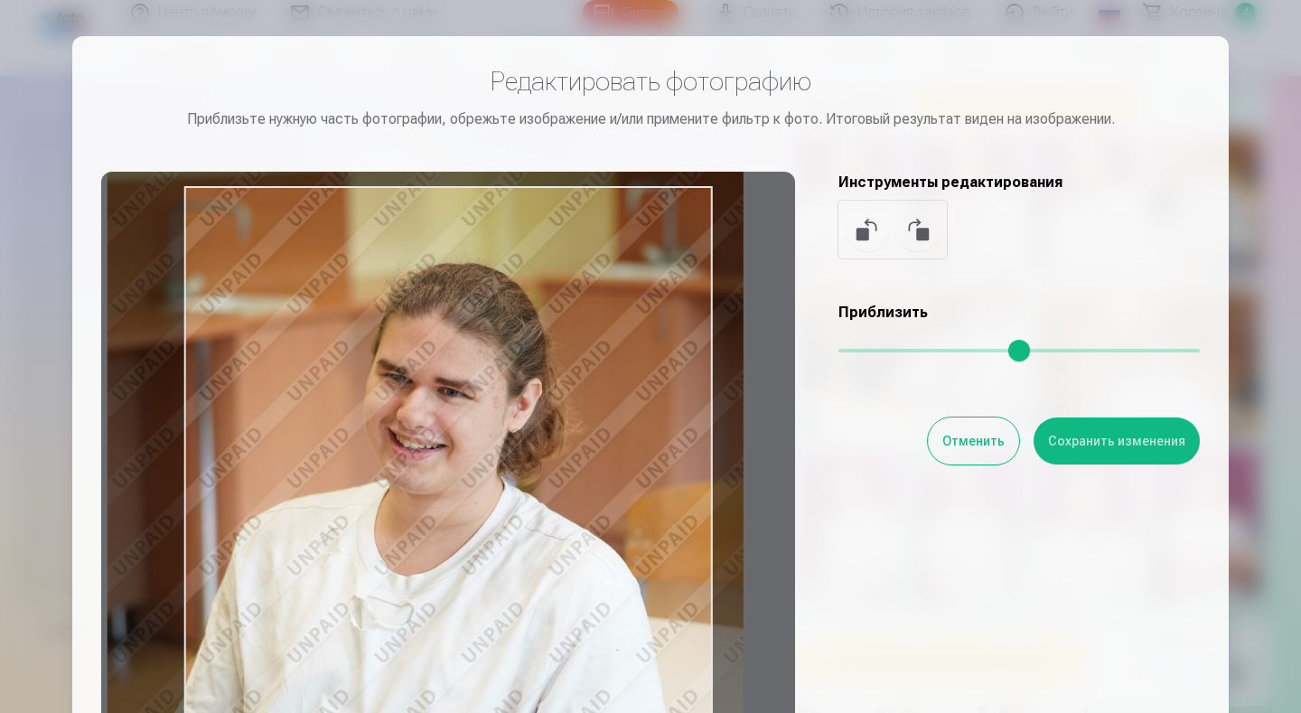
drag, startPoint x: 567, startPoint y: 483, endPoint x: 490, endPoint y: 477, distance: 77.1
click at [490, 477] on div at bounding box center [448, 455] width 694 height 567
type input "****"
drag, startPoint x: 1133, startPoint y: 440, endPoint x: 1119, endPoint y: 440, distance: 14.5
click at [1132, 440] on button "Сохранить изменения" at bounding box center [1117, 440] width 166 height 47
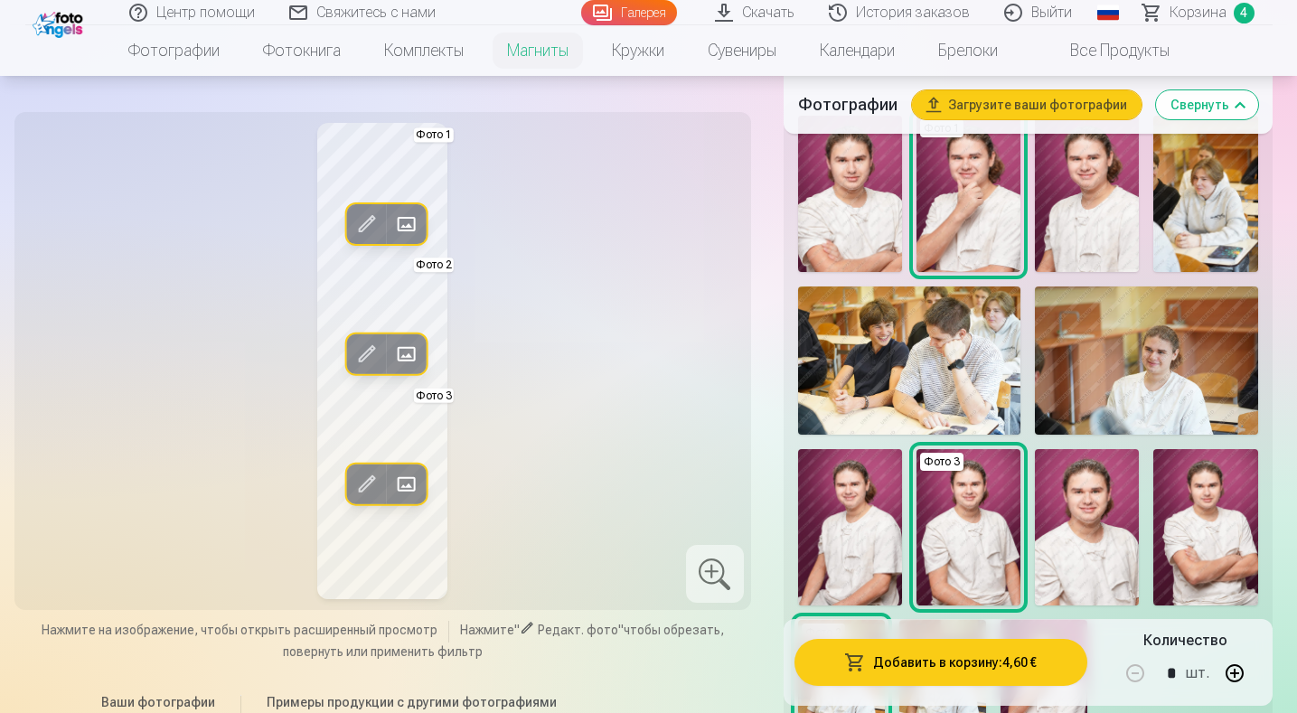
click at [706, 570] on div at bounding box center [715, 574] width 58 height 58
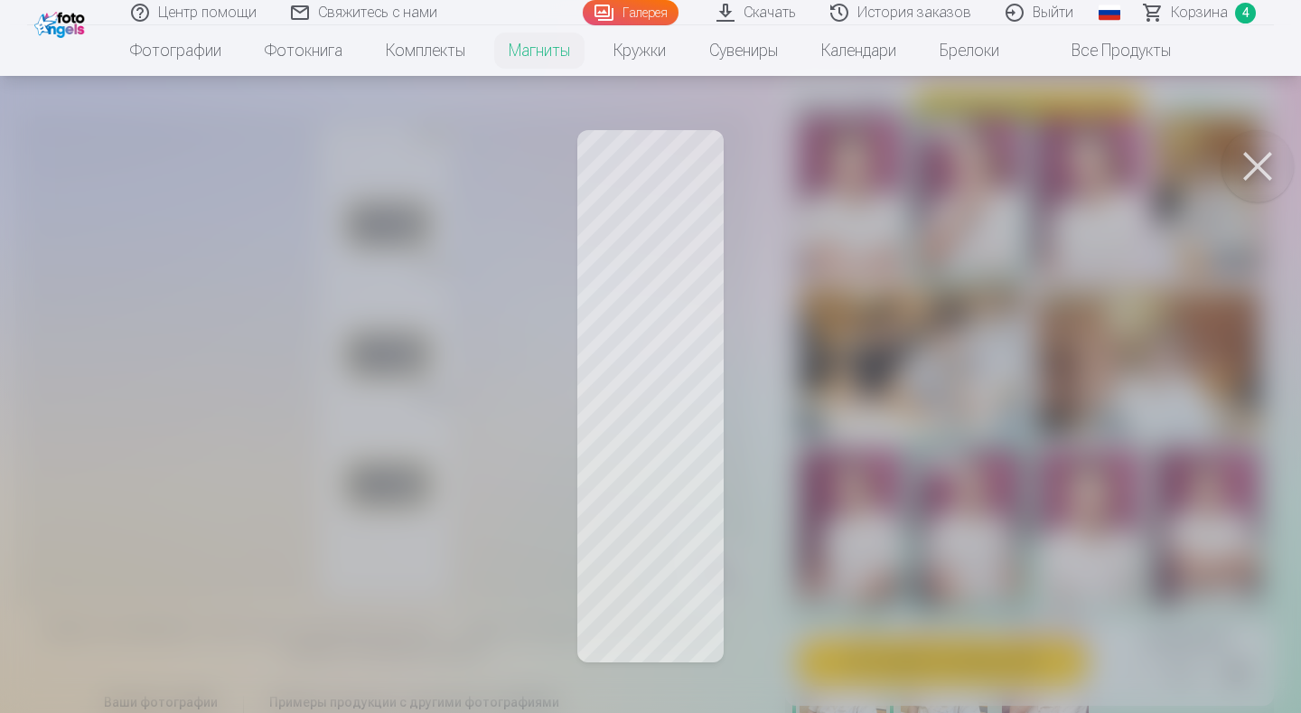
click at [1119, 366] on div at bounding box center [650, 356] width 1301 height 713
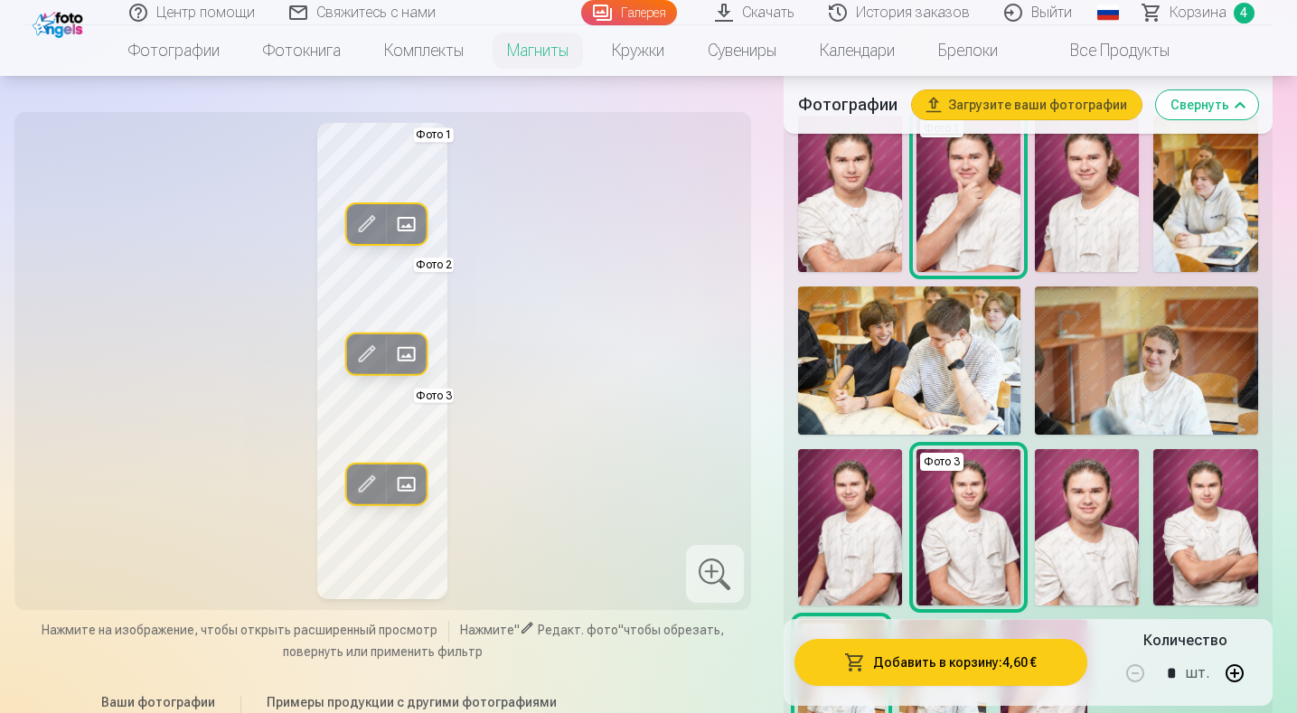
click at [361, 357] on span at bounding box center [366, 354] width 29 height 29
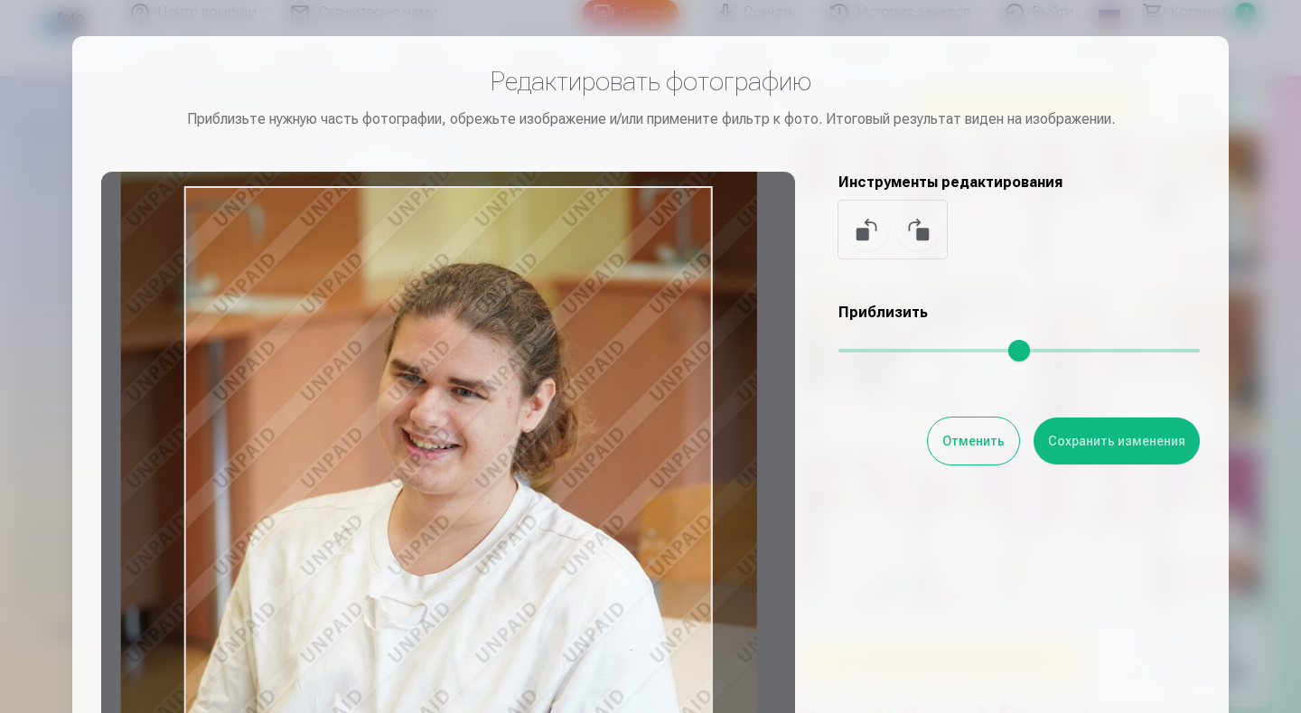
drag, startPoint x: 488, startPoint y: 493, endPoint x: 502, endPoint y: 493, distance: 13.6
click at [502, 493] on div at bounding box center [448, 455] width 694 height 567
type input "****"
click at [1095, 445] on button "Сохранить изменения" at bounding box center [1117, 440] width 166 height 47
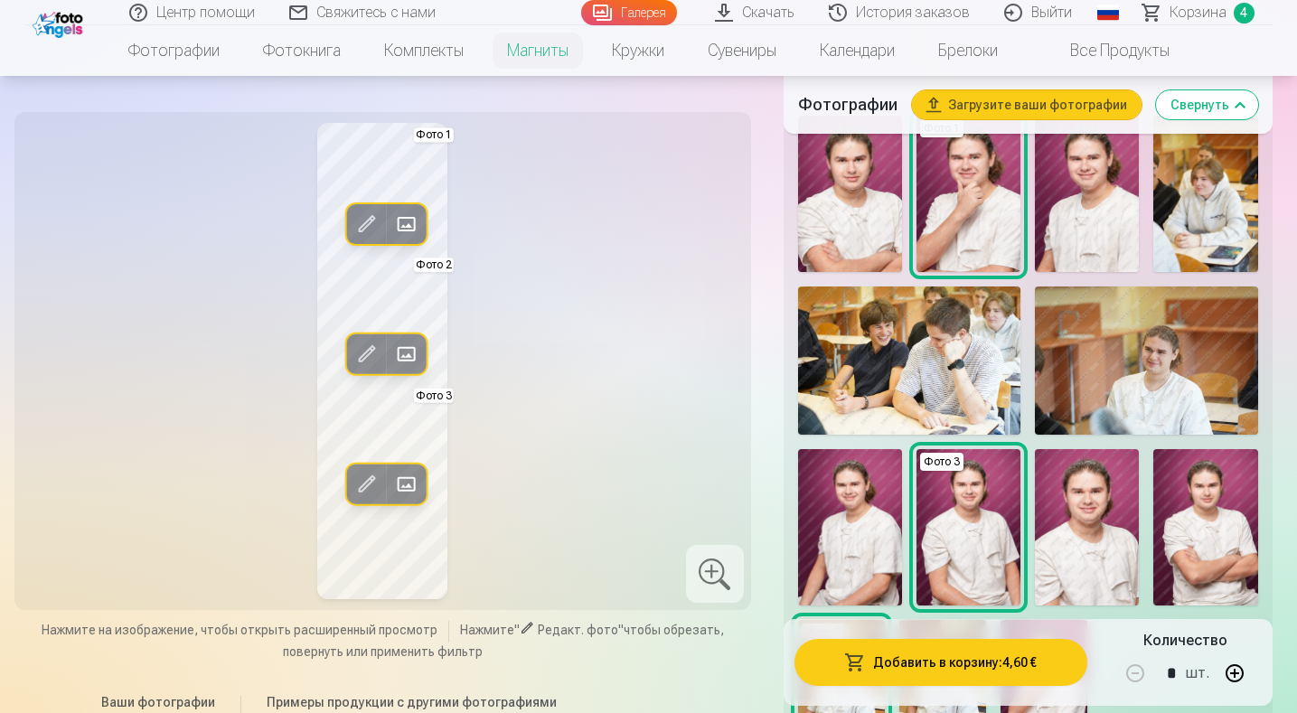
click at [702, 567] on div at bounding box center [715, 574] width 58 height 58
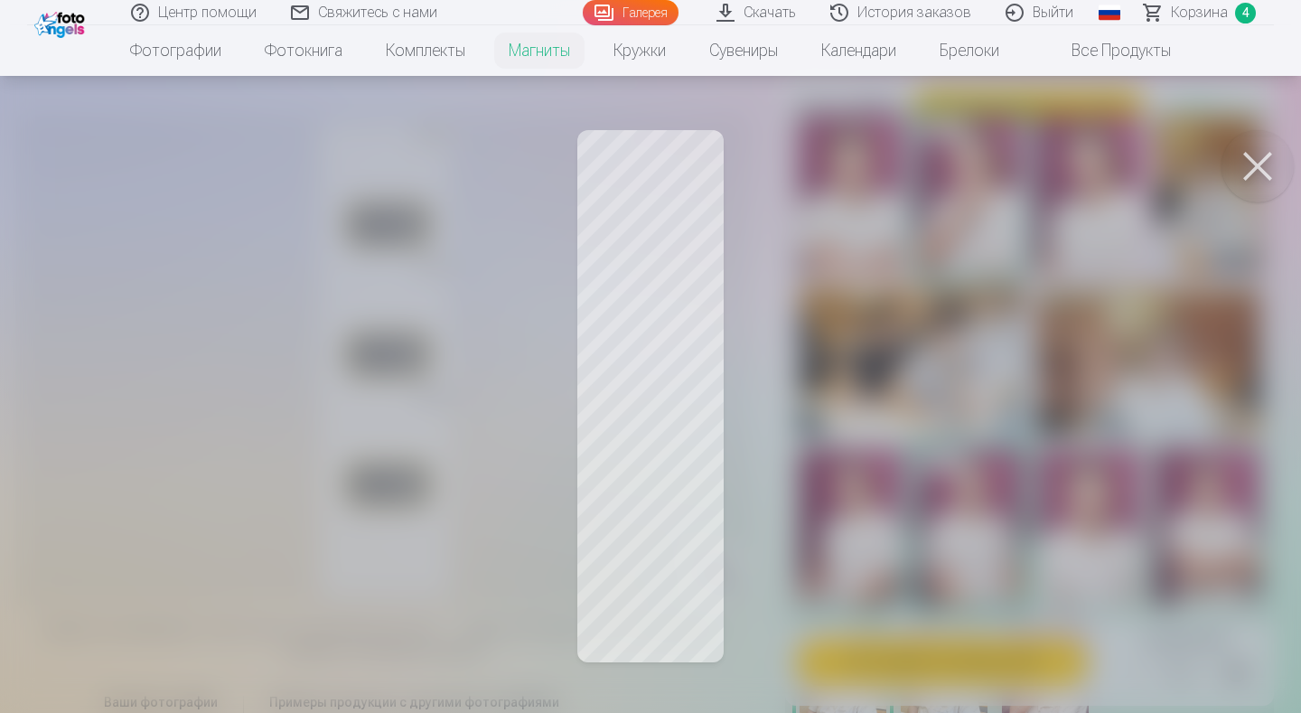
click at [1010, 430] on div at bounding box center [650, 356] width 1301 height 713
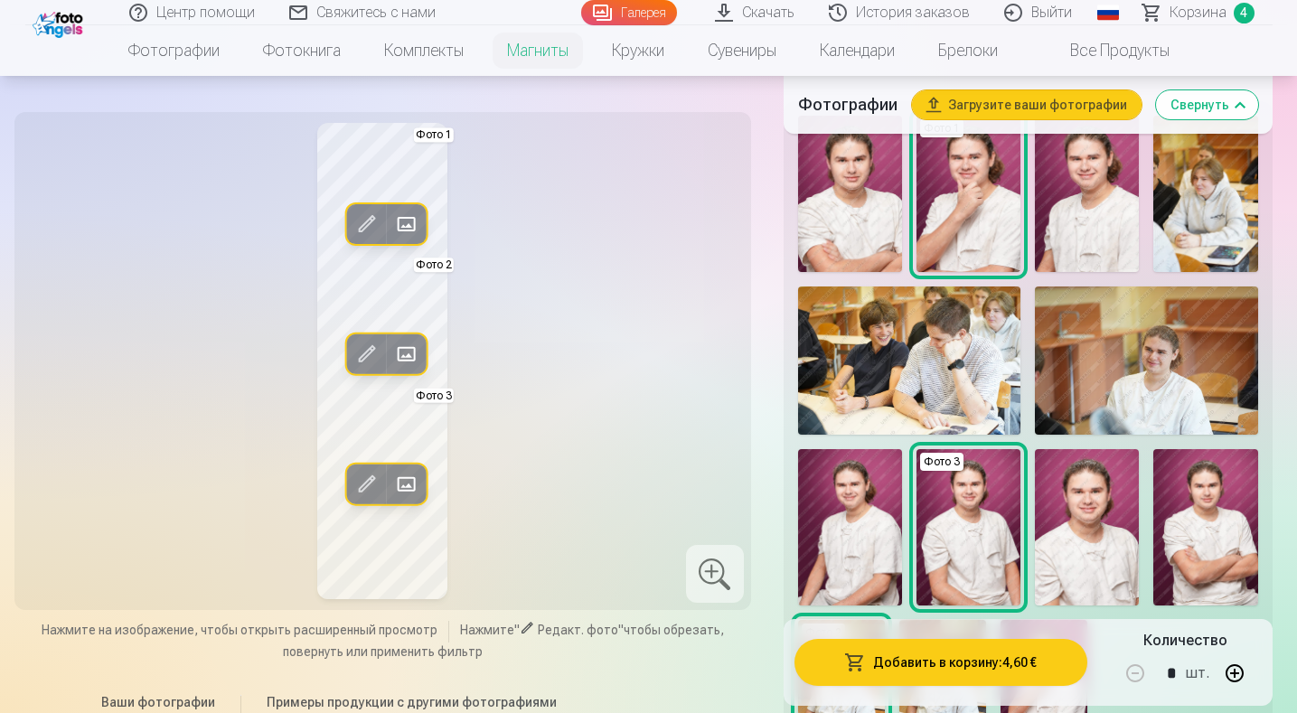
click at [361, 483] on span at bounding box center [366, 484] width 29 height 29
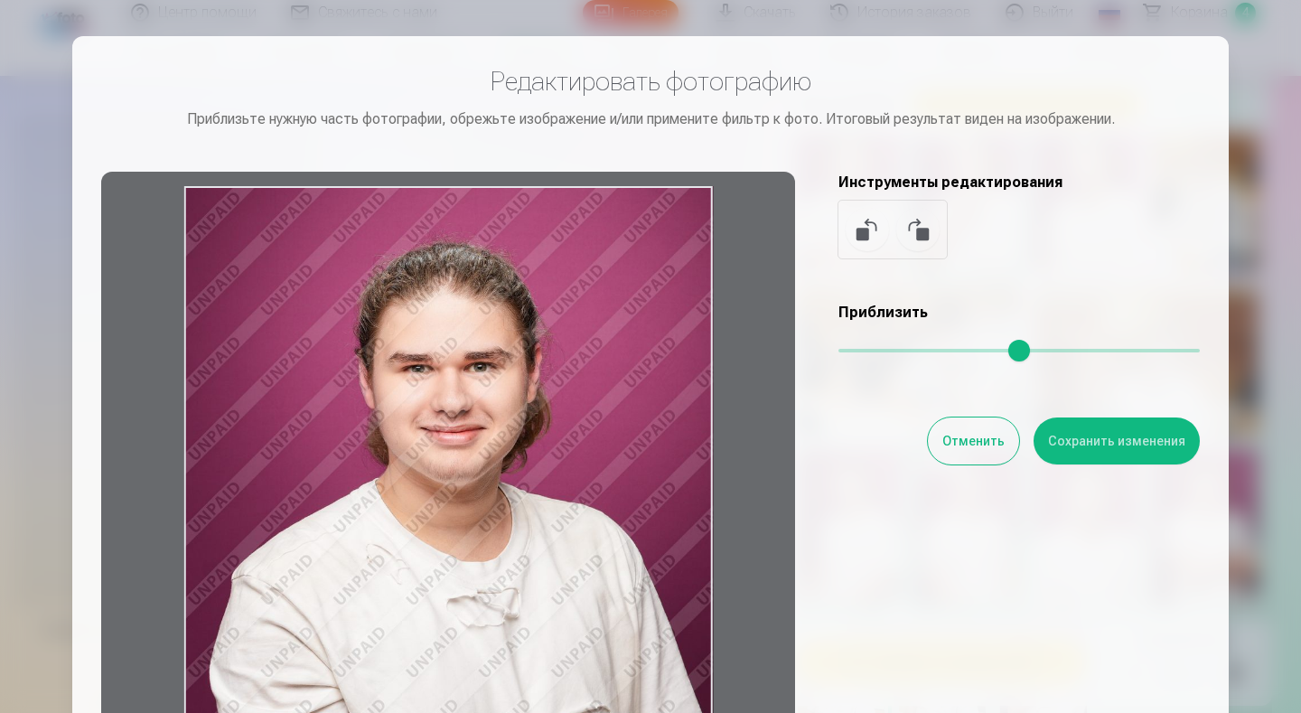
drag, startPoint x: 535, startPoint y: 417, endPoint x: 556, endPoint y: 448, distance: 37.1
click at [556, 448] on div at bounding box center [448, 455] width 694 height 567
click at [1144, 444] on button "Сохранить изменения" at bounding box center [1117, 440] width 166 height 47
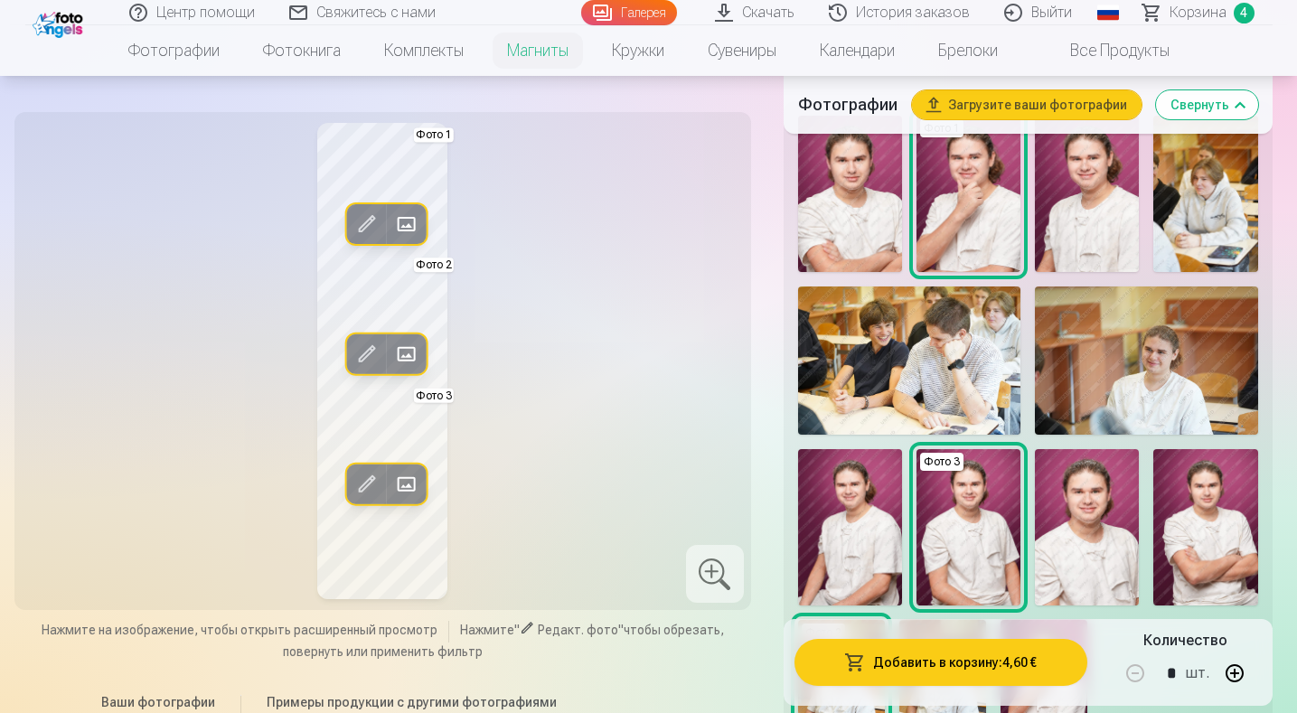
click at [698, 558] on div at bounding box center [715, 574] width 58 height 58
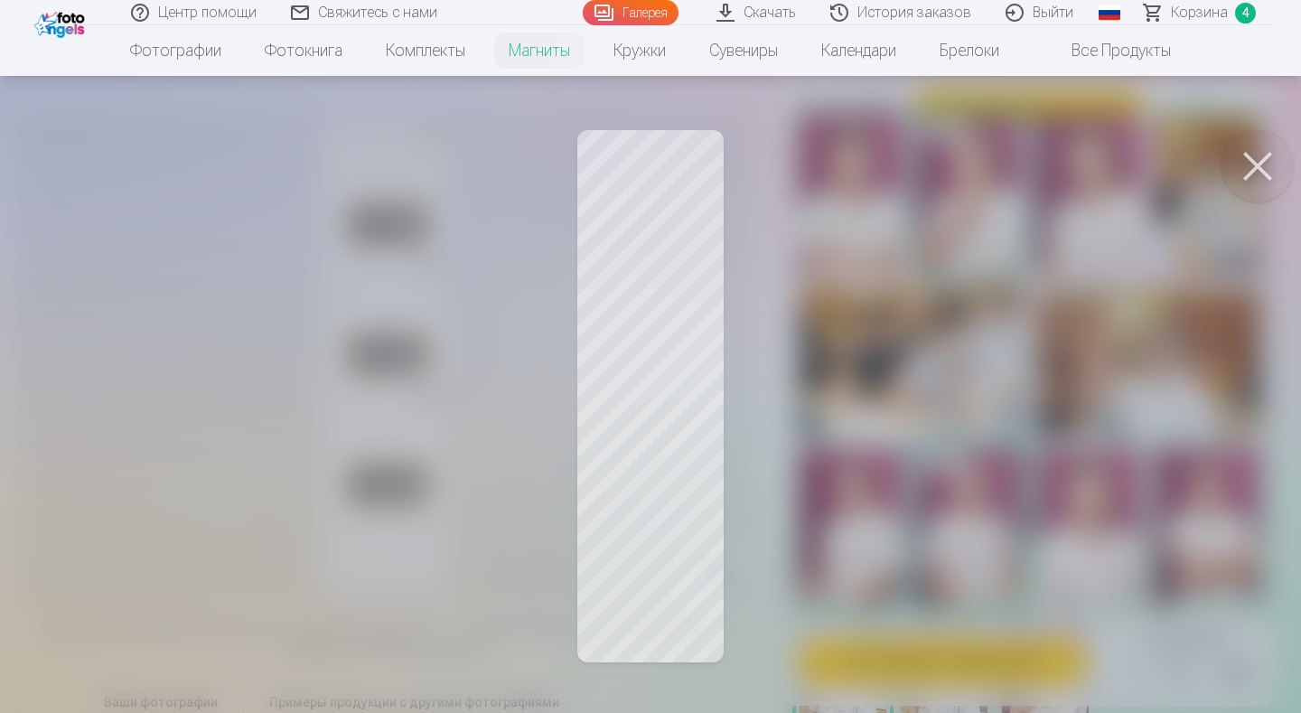
click at [1255, 159] on button at bounding box center [1258, 166] width 72 height 72
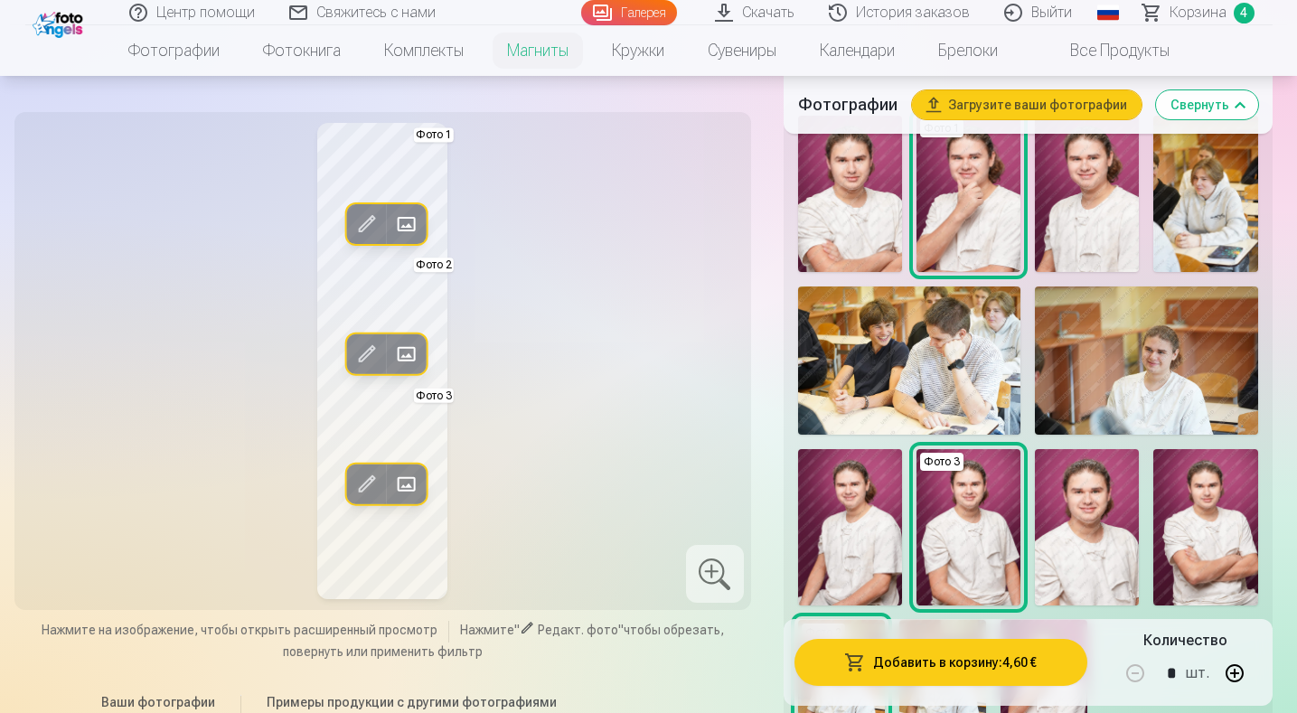
click at [953, 661] on button "Добавить в корзину : 4,60 €" at bounding box center [940, 662] width 293 height 47
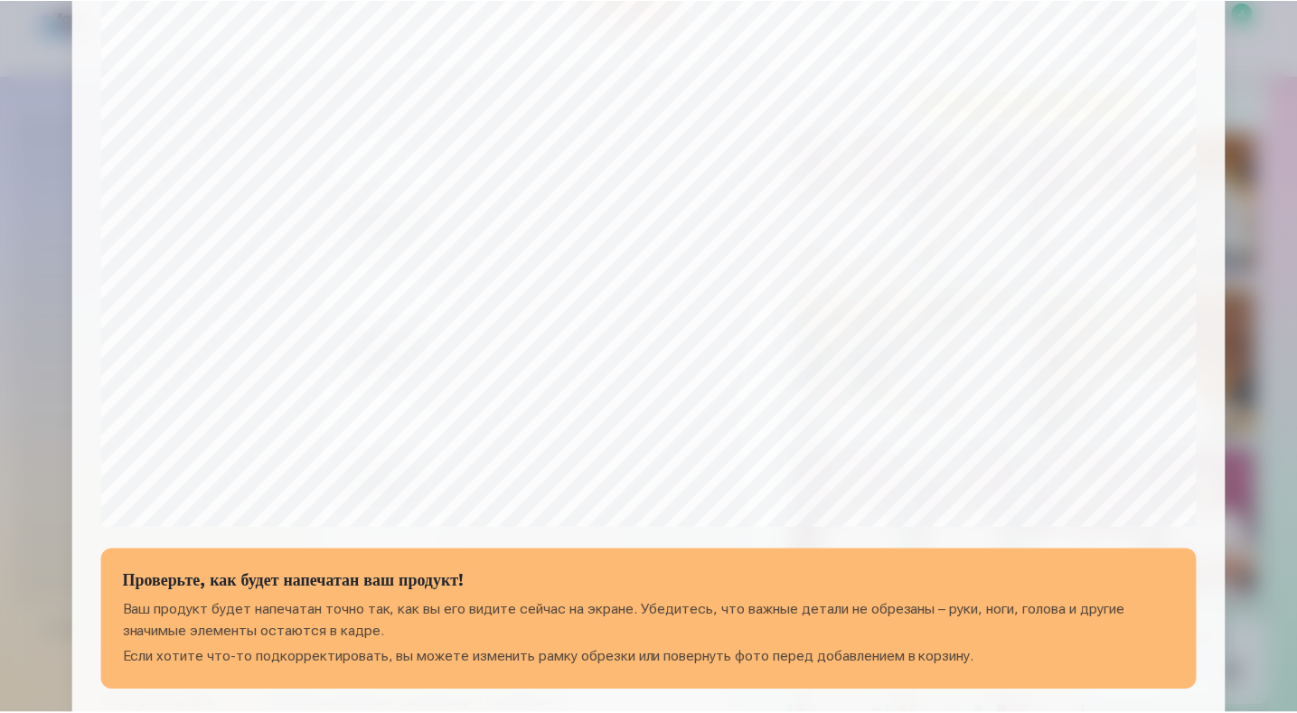
scroll to position [588, 0]
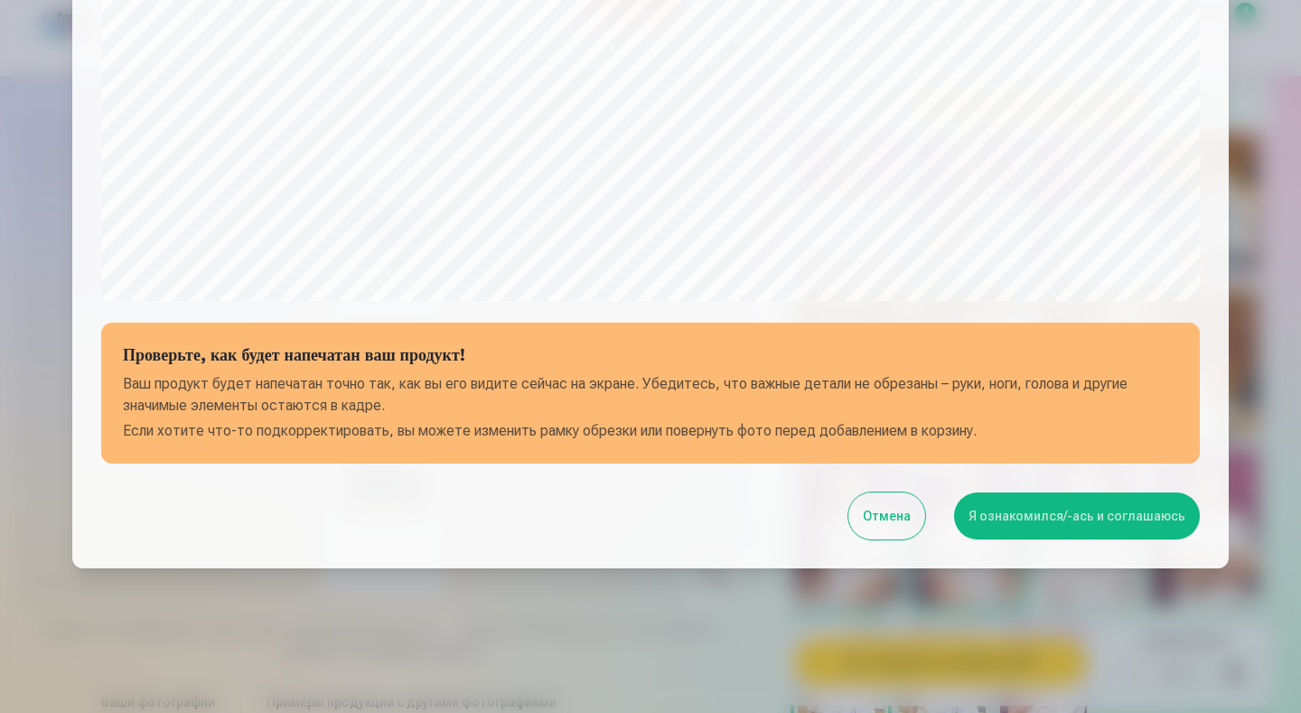
click at [1105, 520] on button "Я ознакомился/-ась и соглашаюсь" at bounding box center [1077, 515] width 246 height 47
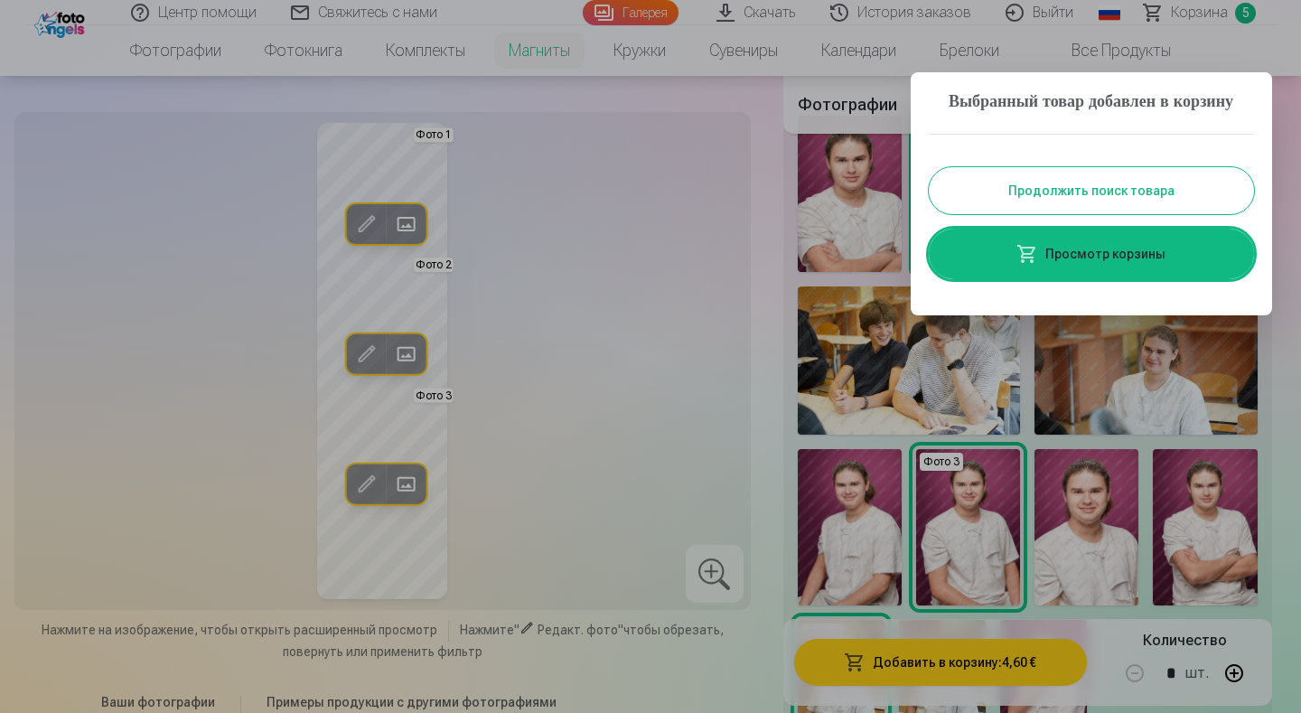
click at [1128, 276] on link "Просмотр корзины" at bounding box center [1091, 254] width 325 height 51
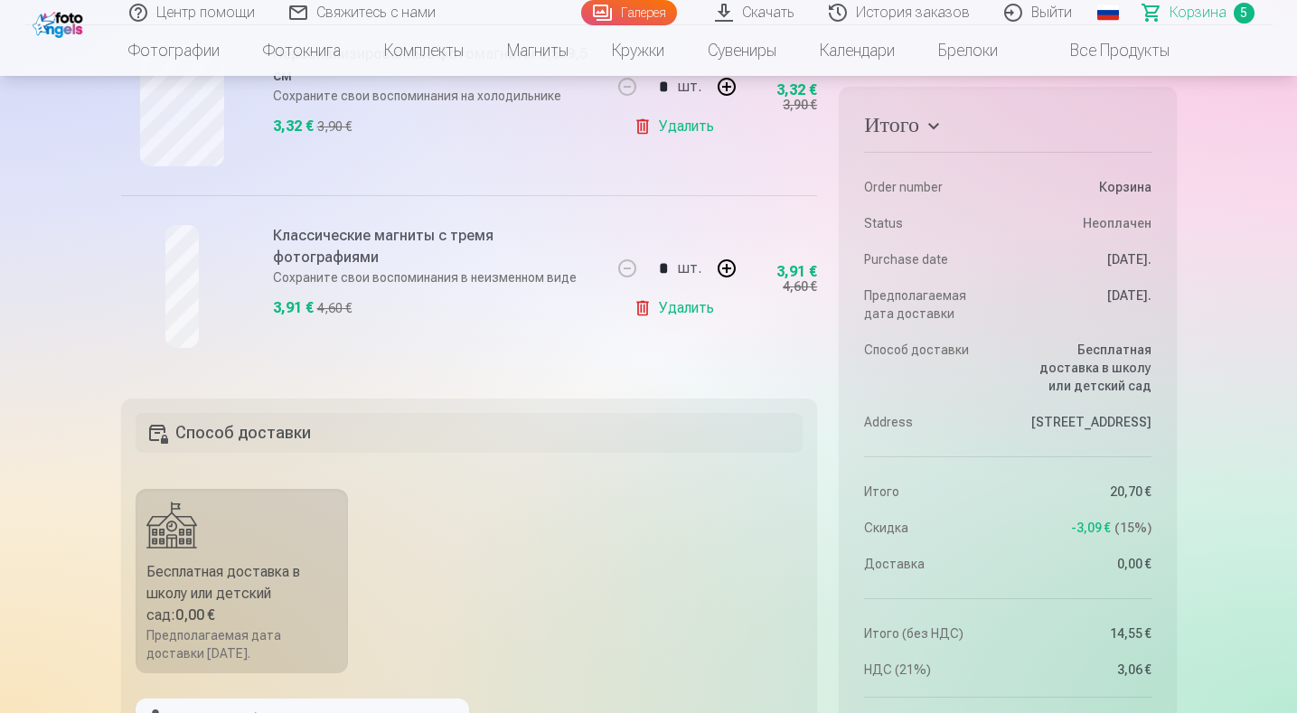
scroll to position [1175, 0]
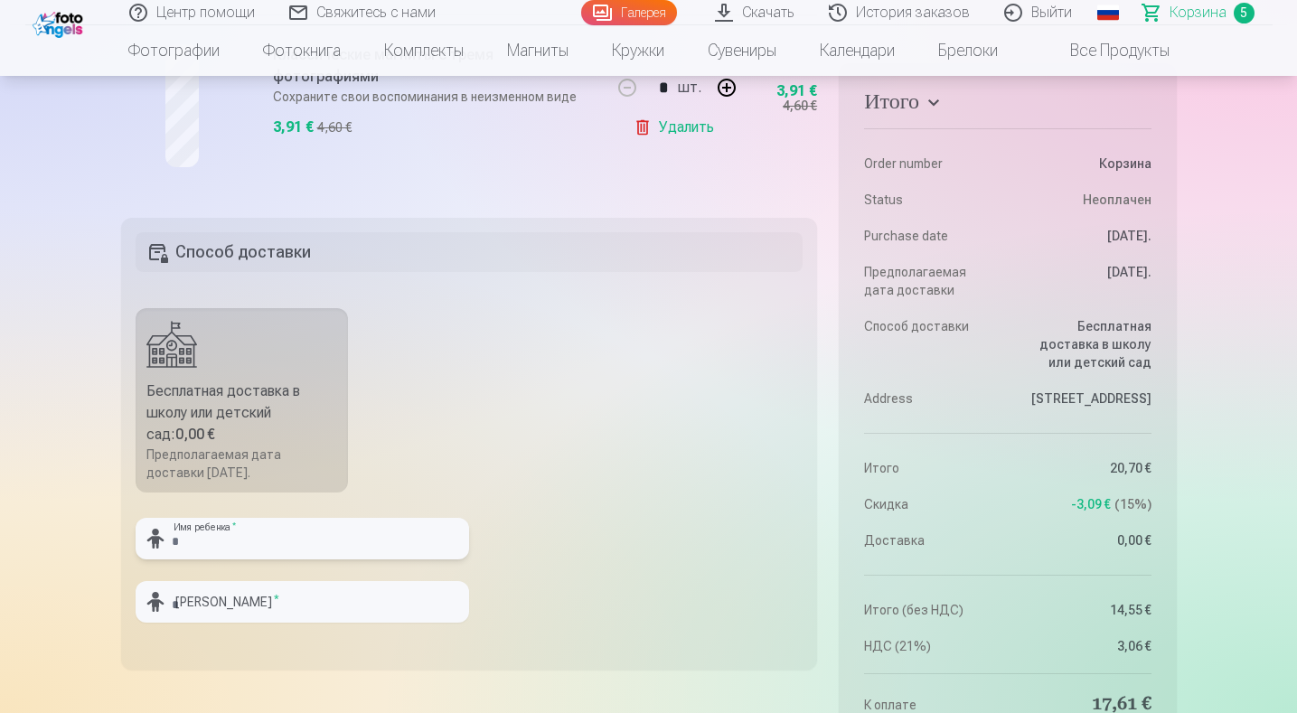
click at [291, 539] on input "text" at bounding box center [302, 539] width 333 height 42
type input "********"
click at [295, 605] on input "text" at bounding box center [302, 602] width 333 height 42
type input "********"
click at [636, 461] on fieldset "Способ доставки Бесплатная доставка в школу или детский сад : 0,00 € Предполага…" at bounding box center [469, 444] width 697 height 452
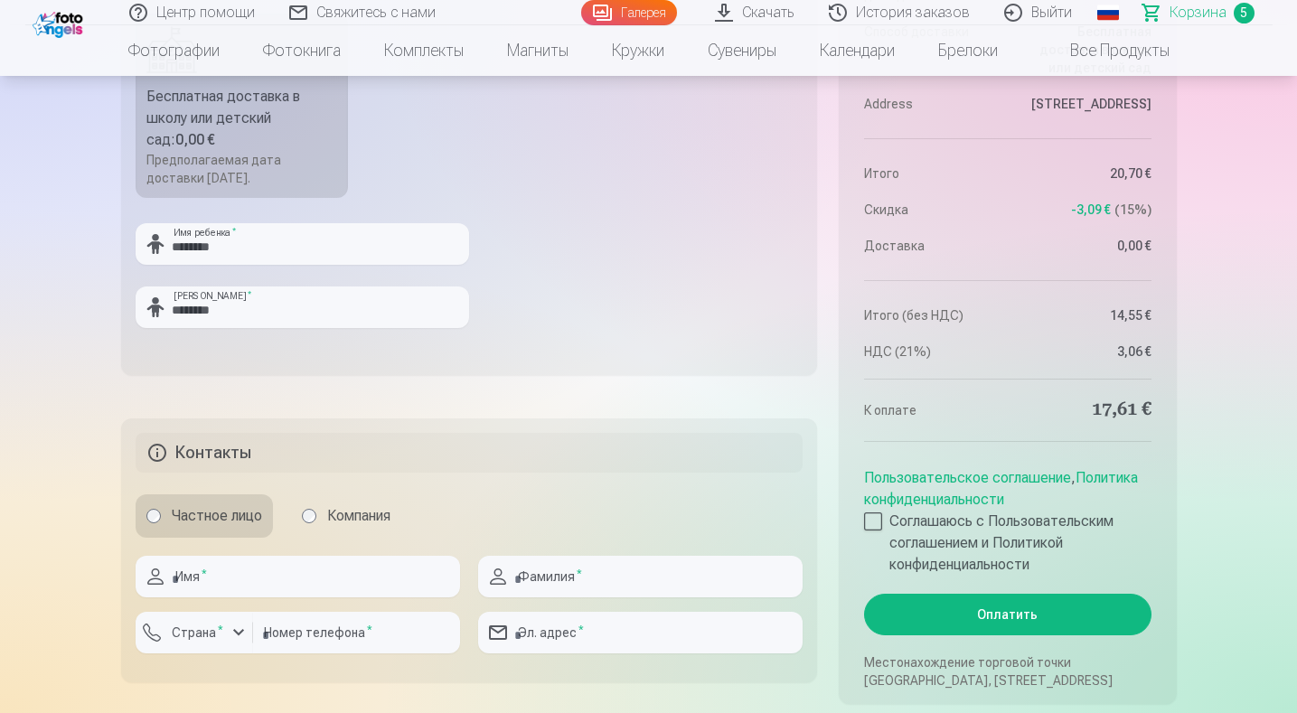
scroll to position [1536, 0]
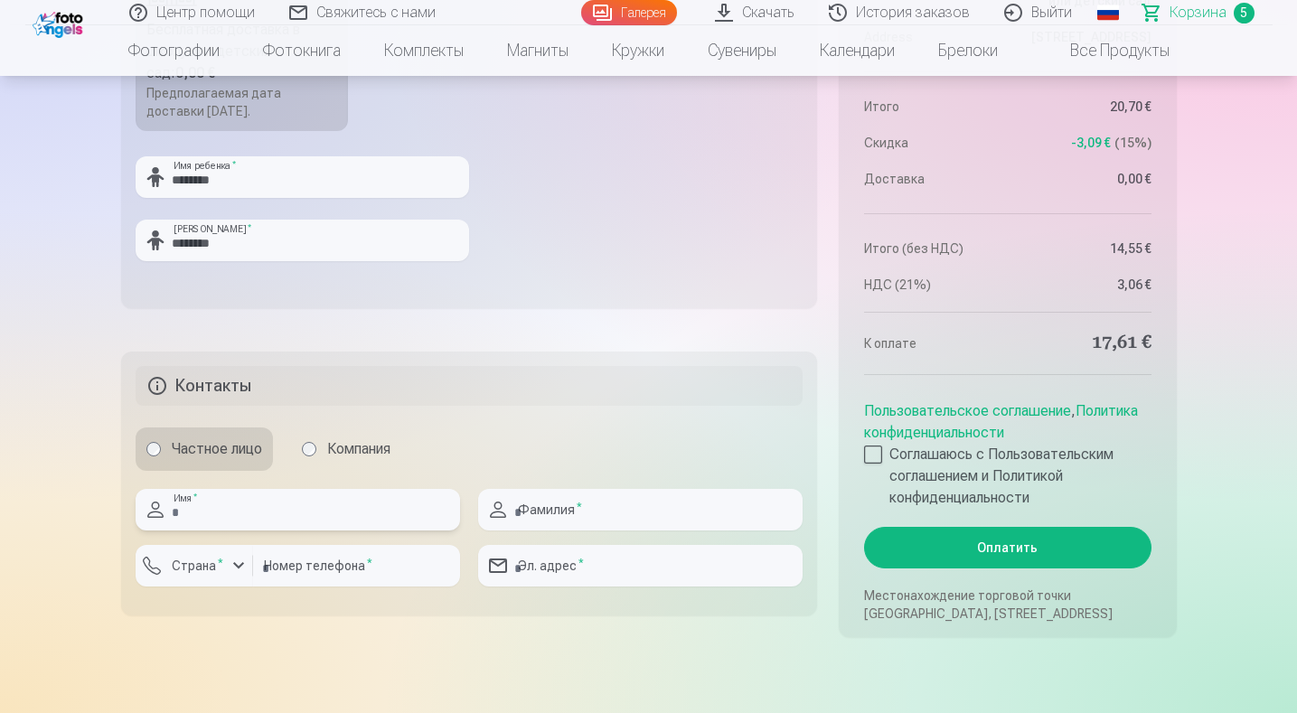
click at [247, 516] on input "text" at bounding box center [298, 510] width 324 height 42
type input "****"
click at [594, 502] on input "text" at bounding box center [640, 510] width 324 height 42
type input "********"
click at [397, 572] on input "number" at bounding box center [356, 566] width 207 height 42
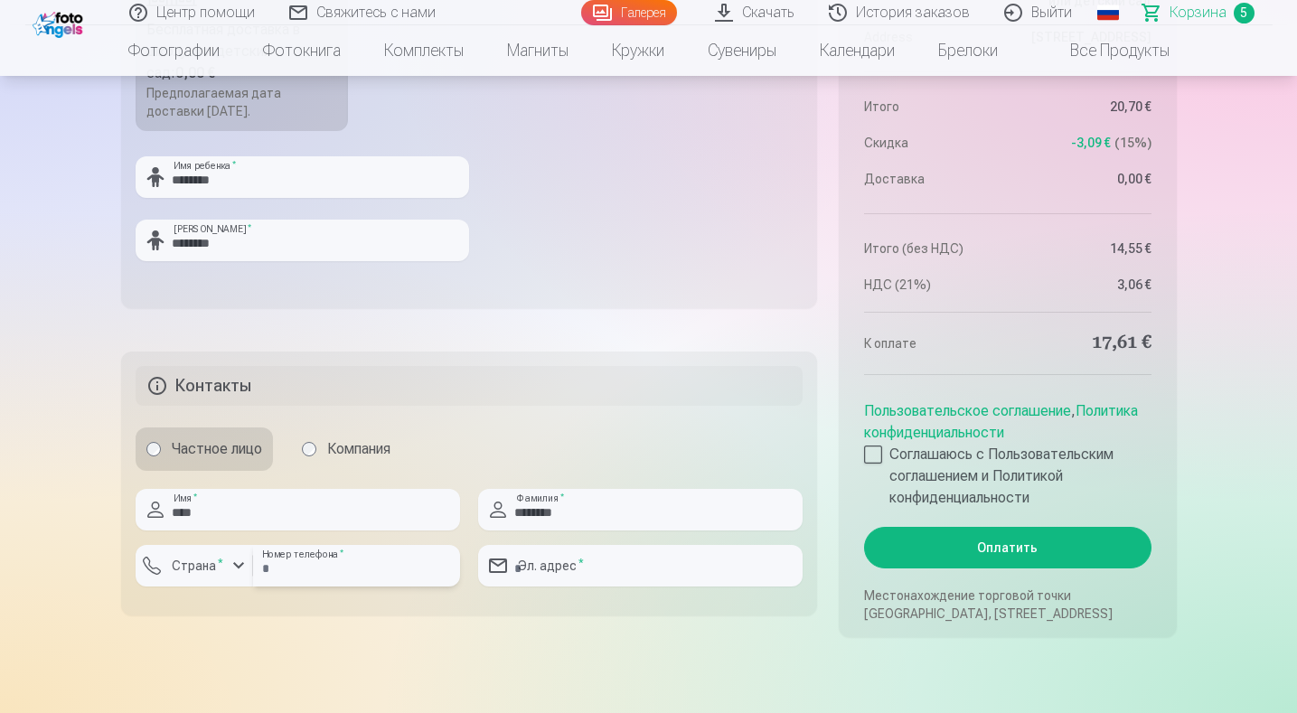
type input "********"
click at [240, 564] on div "button" at bounding box center [239, 566] width 22 height 22
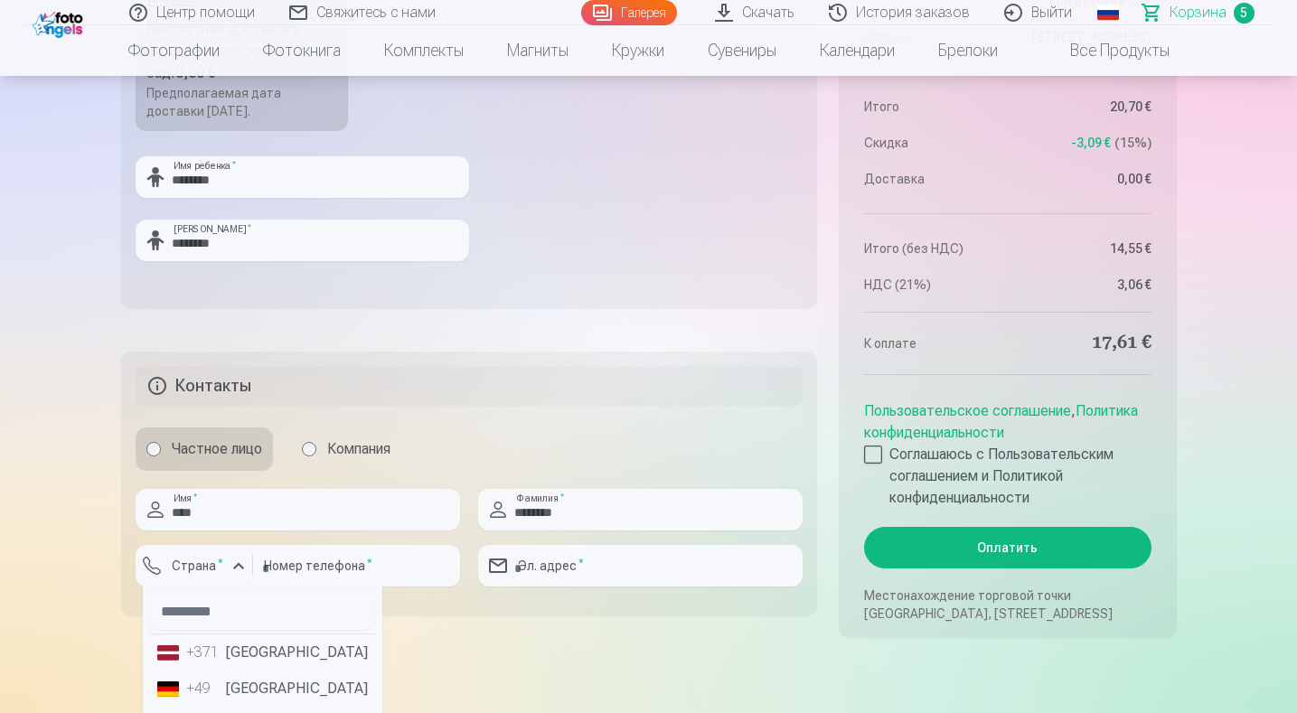
click at [245, 655] on li "+371 [GEOGRAPHIC_DATA]" at bounding box center [262, 652] width 225 height 36
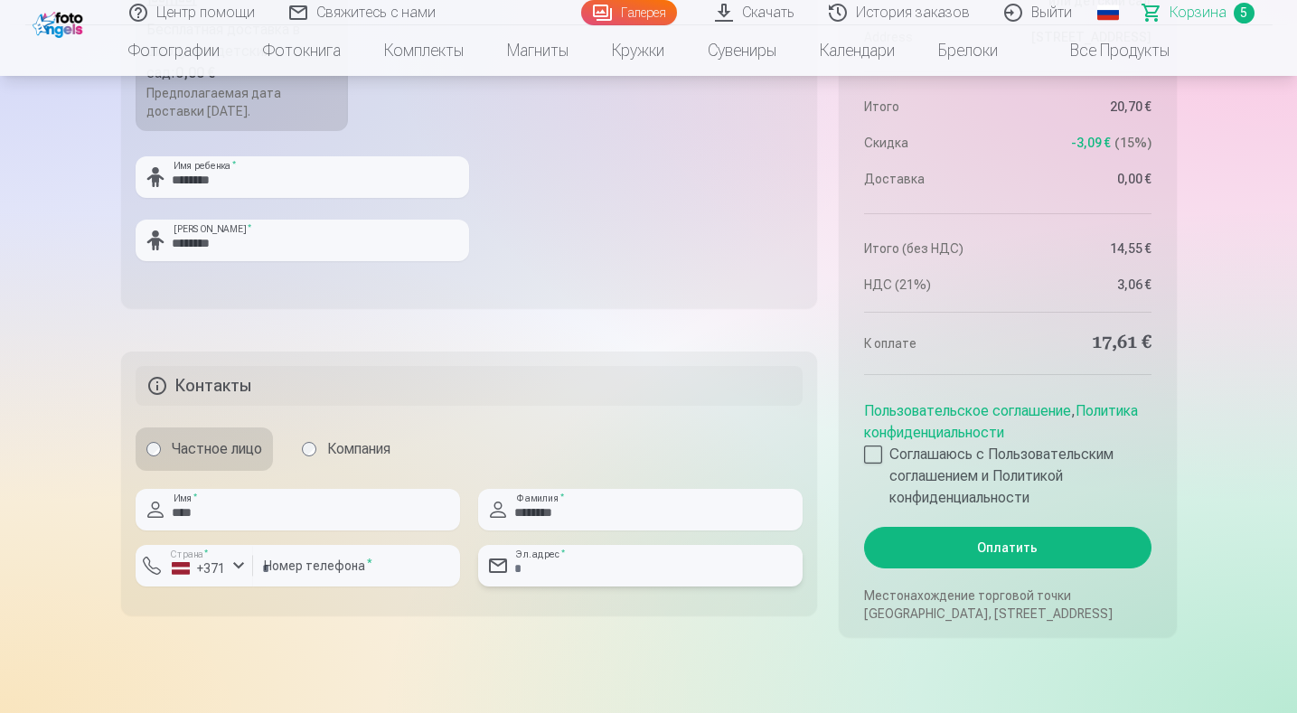
click at [575, 570] on input "email" at bounding box center [640, 566] width 324 height 42
click at [525, 601] on fieldset "**********" at bounding box center [469, 484] width 697 height 264
click at [654, 567] on input "**********" at bounding box center [640, 566] width 324 height 42
drag, startPoint x: 682, startPoint y: 574, endPoint x: 520, endPoint y: 572, distance: 162.7
click at [520, 572] on input "**********" at bounding box center [640, 566] width 324 height 42
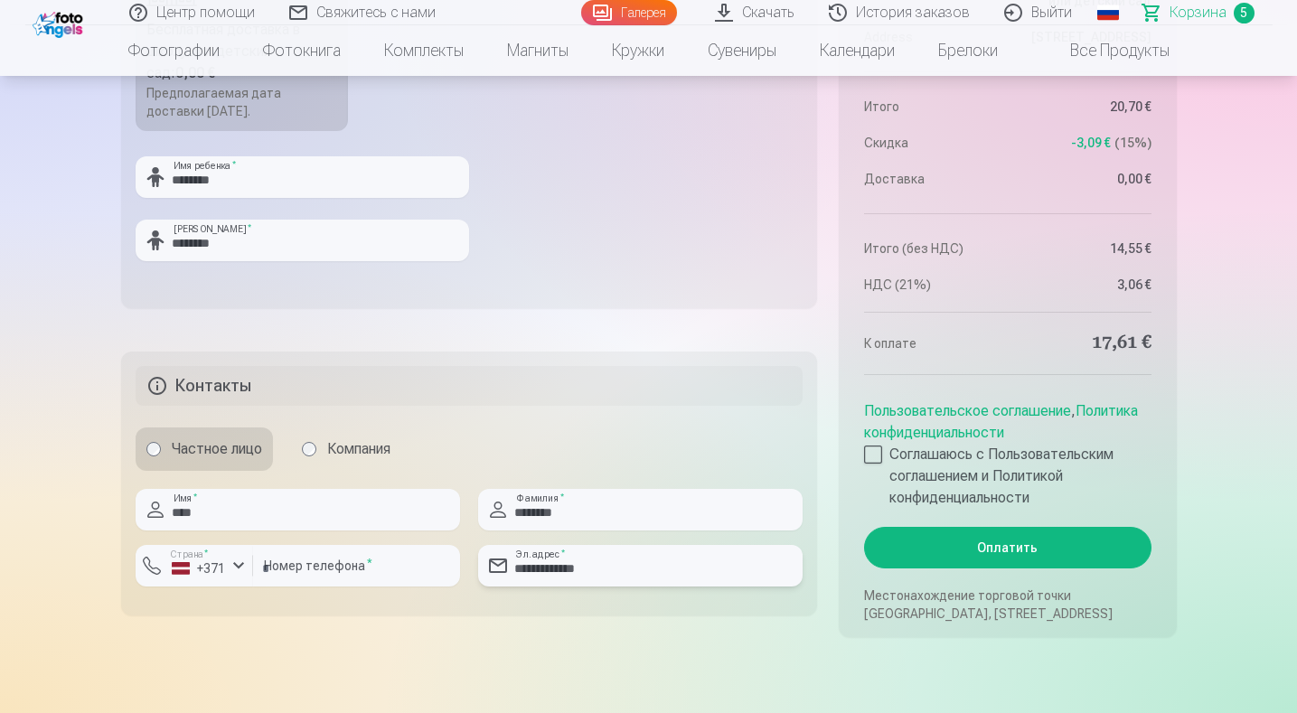
click at [546, 570] on input "**********" at bounding box center [640, 566] width 324 height 42
click at [619, 567] on input "**********" at bounding box center [640, 566] width 324 height 42
click at [641, 568] on input "**********" at bounding box center [640, 566] width 324 height 42
type input "**********"
click at [876, 454] on div at bounding box center [873, 454] width 18 height 18
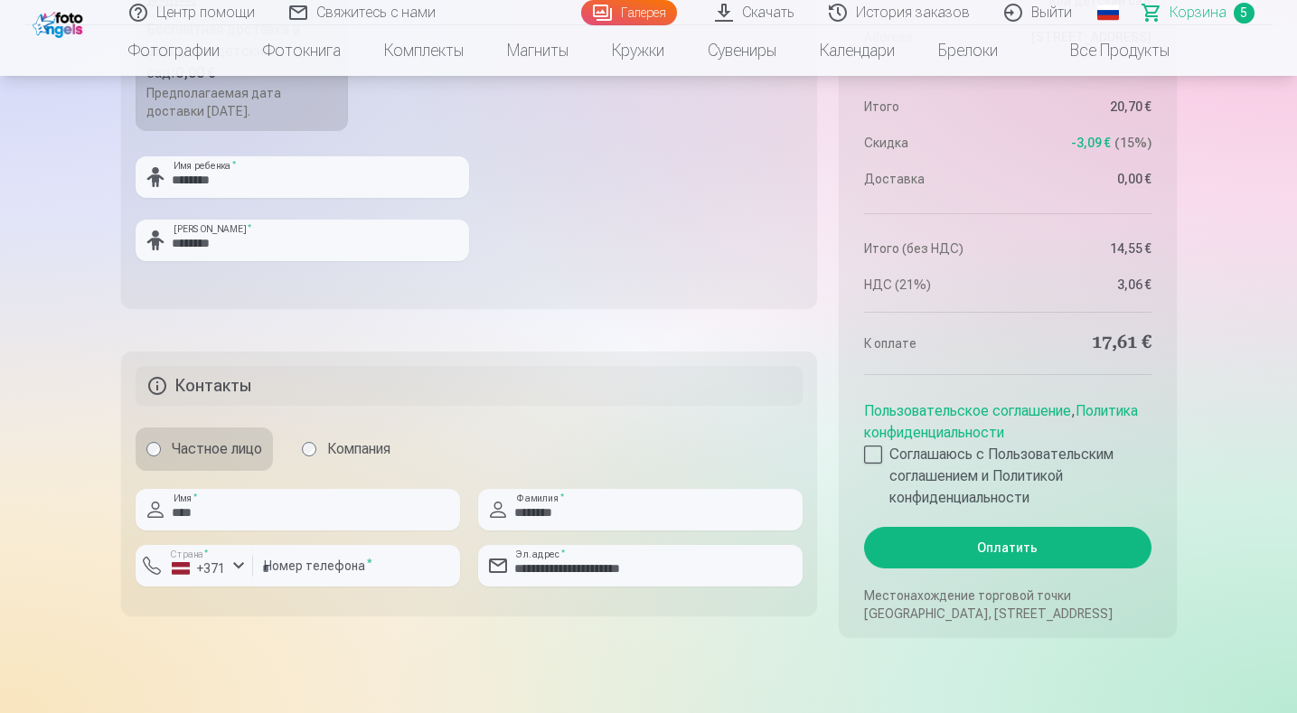
click at [1035, 544] on button "Оплатить" at bounding box center [1007, 548] width 286 height 42
